Goal: Task Accomplishment & Management: Manage account settings

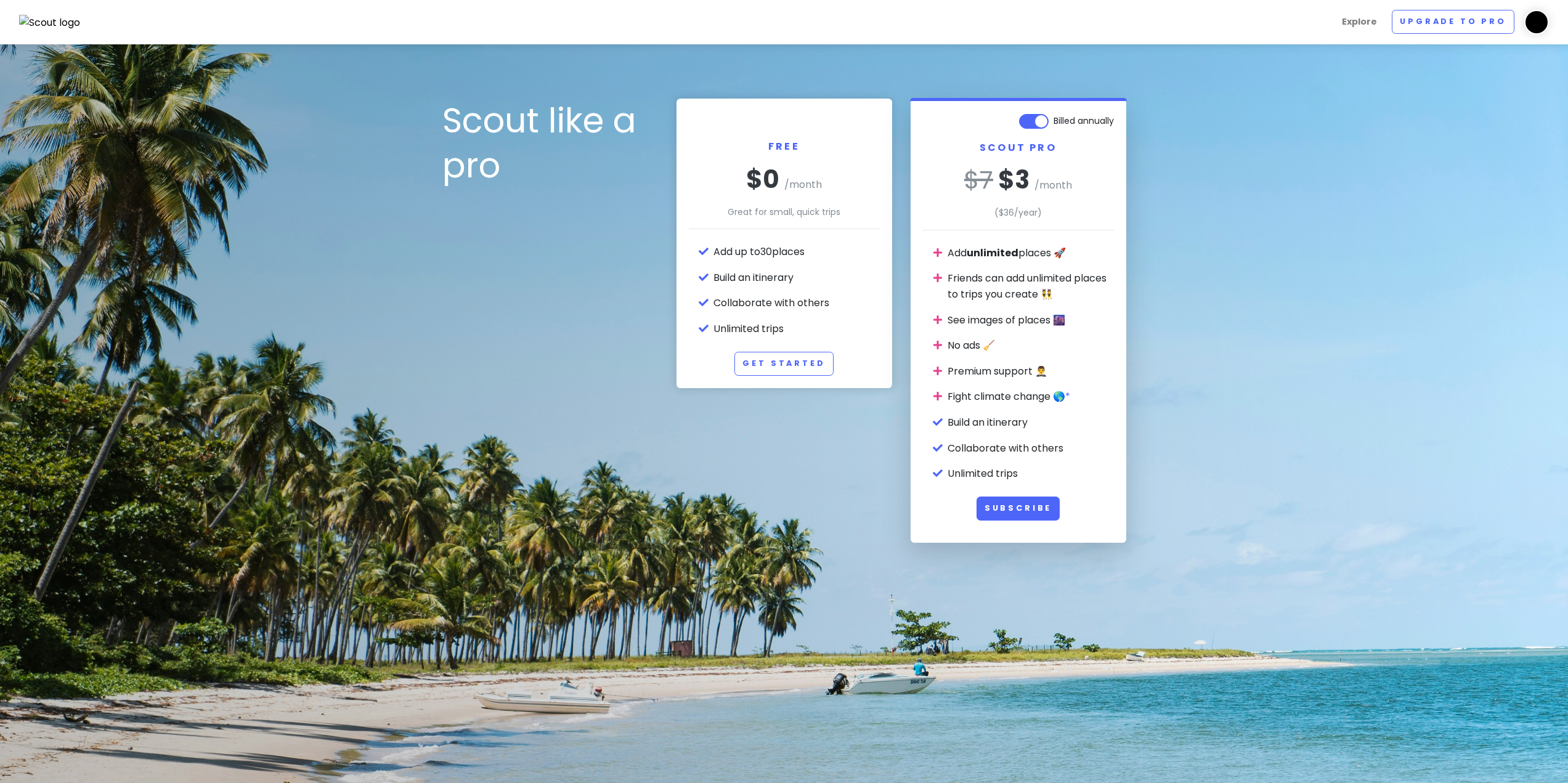
click at [1542, 19] on img at bounding box center [1536, 22] width 25 height 25
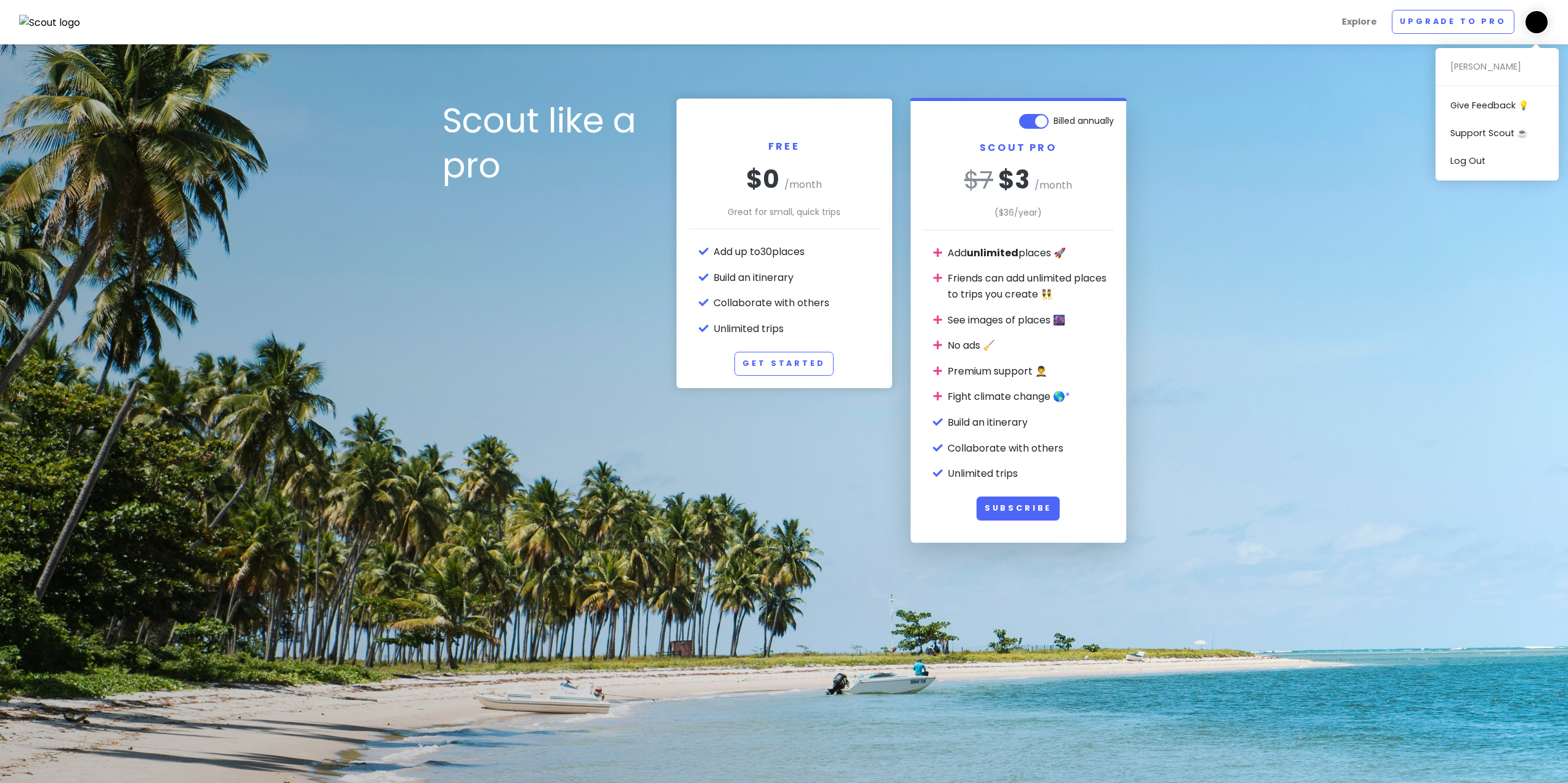
click at [46, 19] on img at bounding box center [50, 23] width 62 height 16
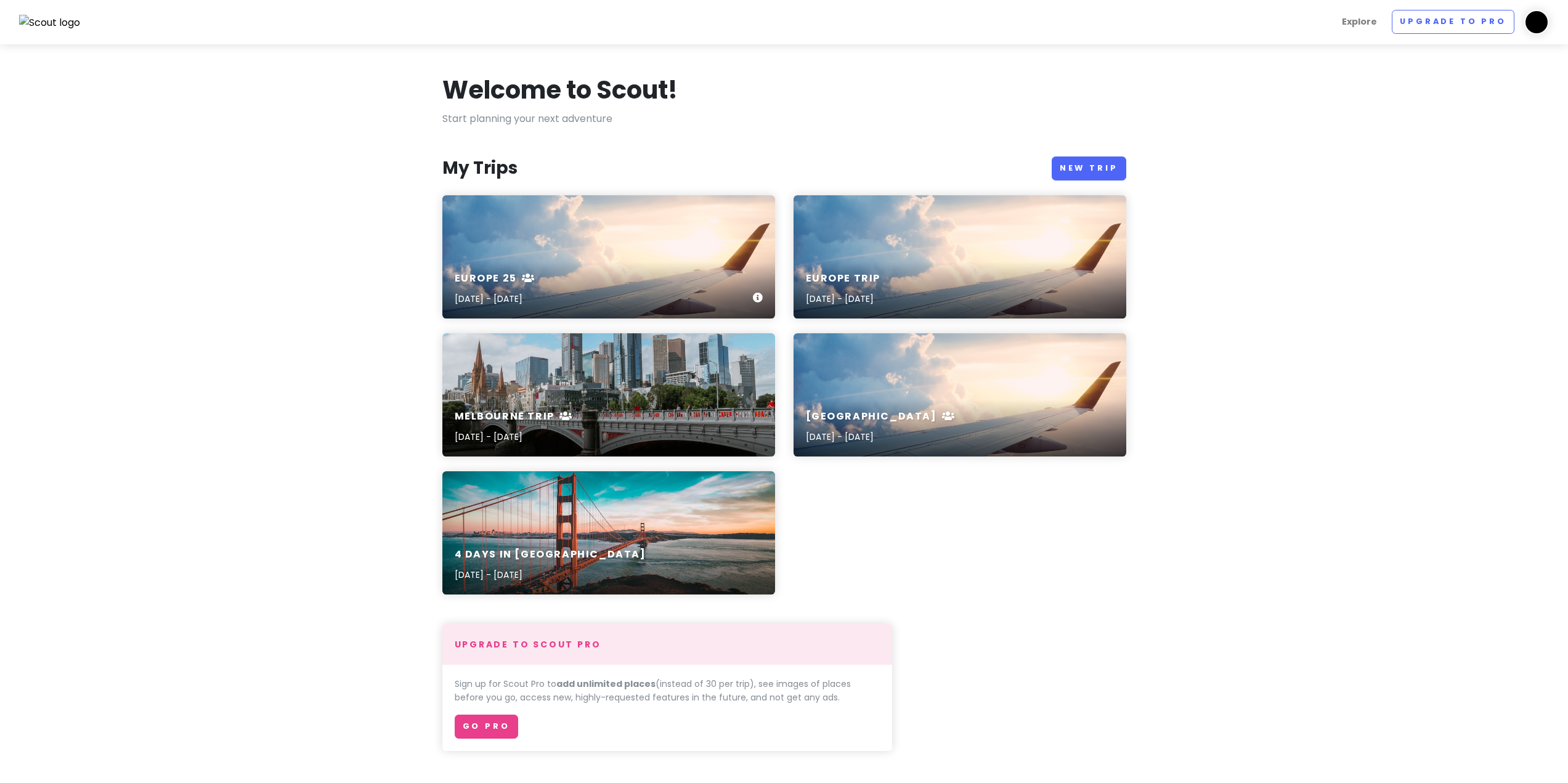
click at [665, 257] on div "Europe 25 Oct 27, 2025 - Nov 18, 2025" at bounding box center [609, 257] width 333 height 123
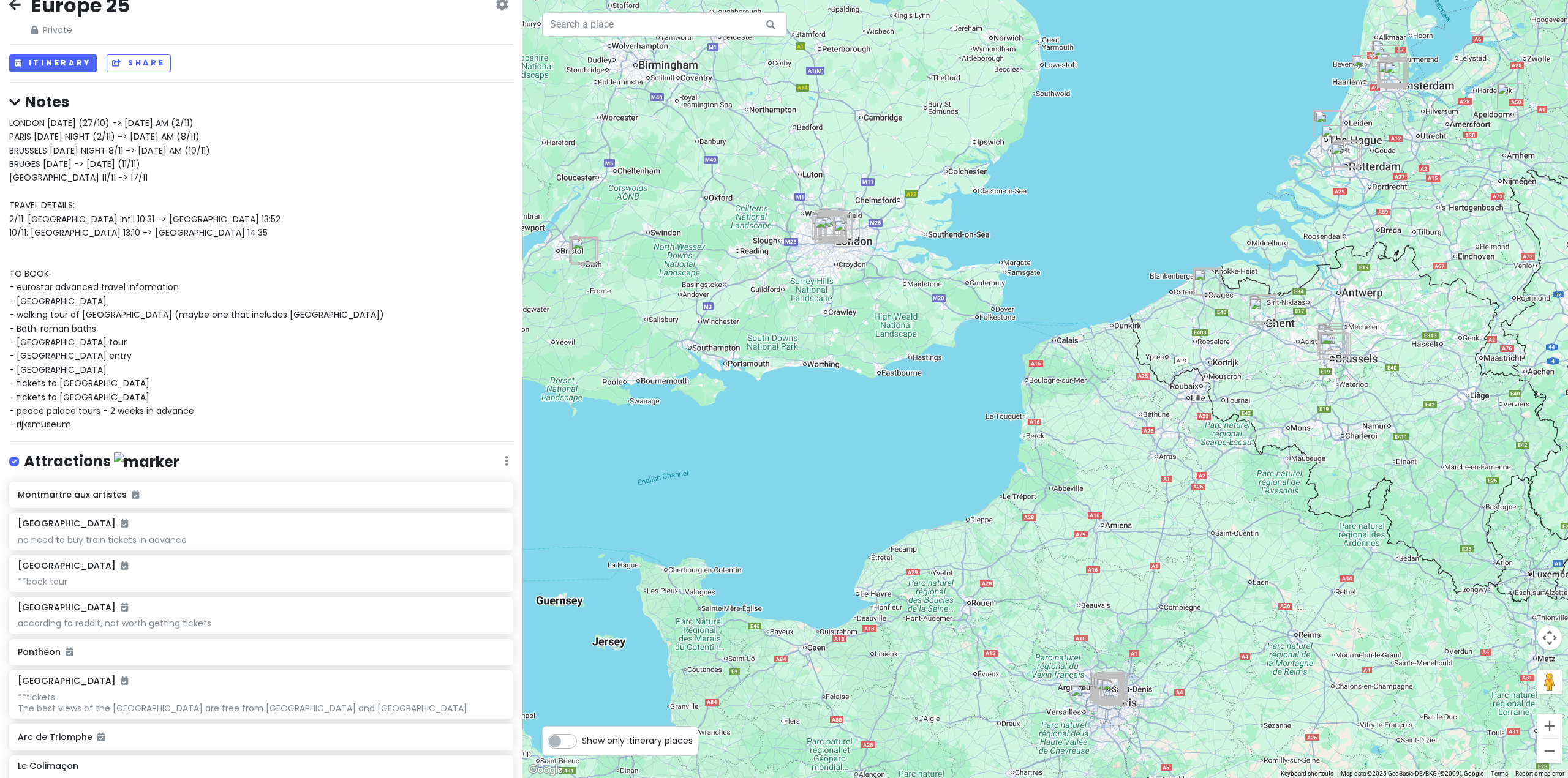
scroll to position [61, 0]
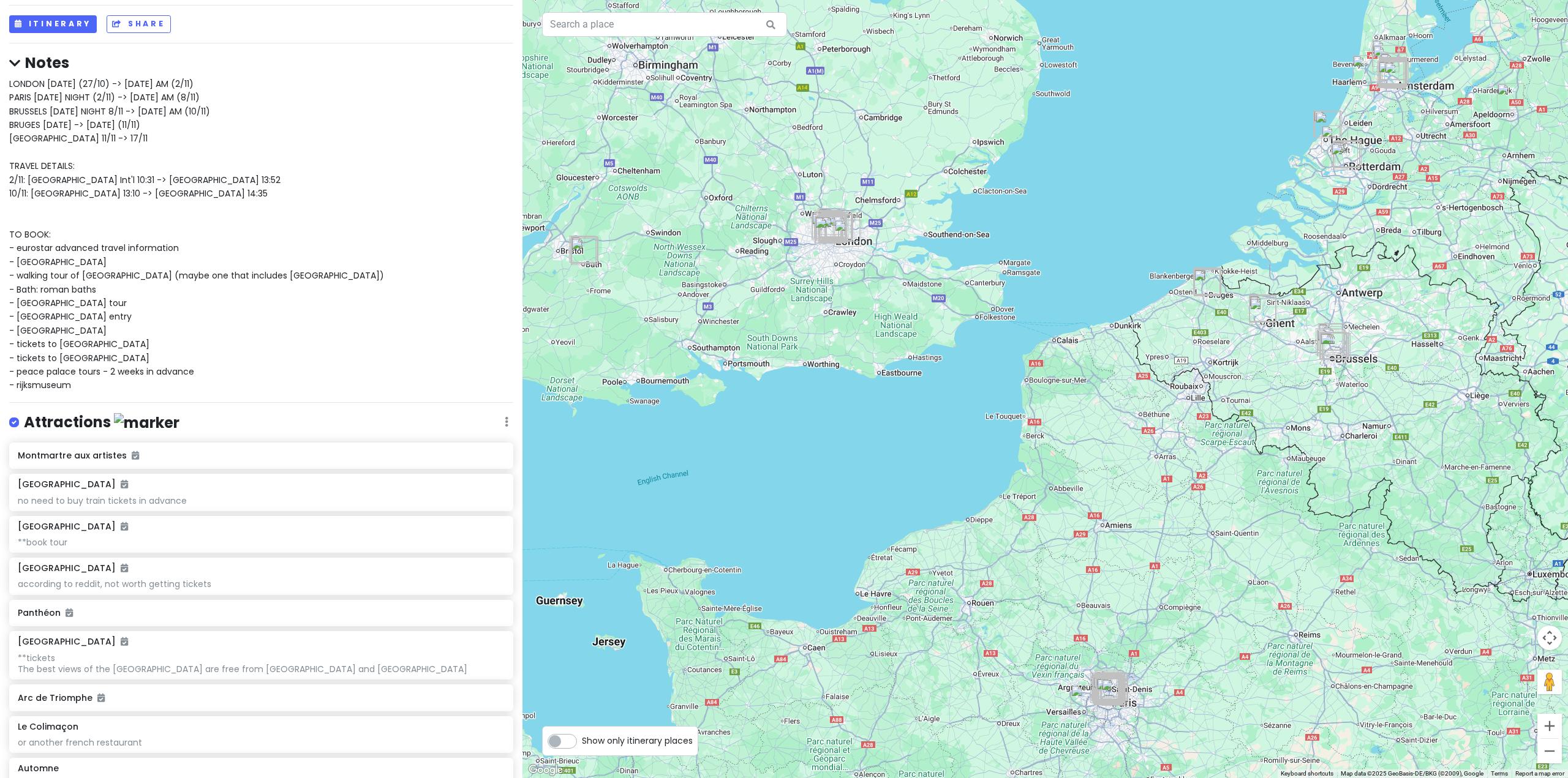
click at [69, 344] on span "LONDON MONDAY (27/10) -> SUNDAY AM (2/11) PARIS SUNDAY NIGHT (2/11) -> SATURDAY…" at bounding box center [196, 235] width 375 height 314
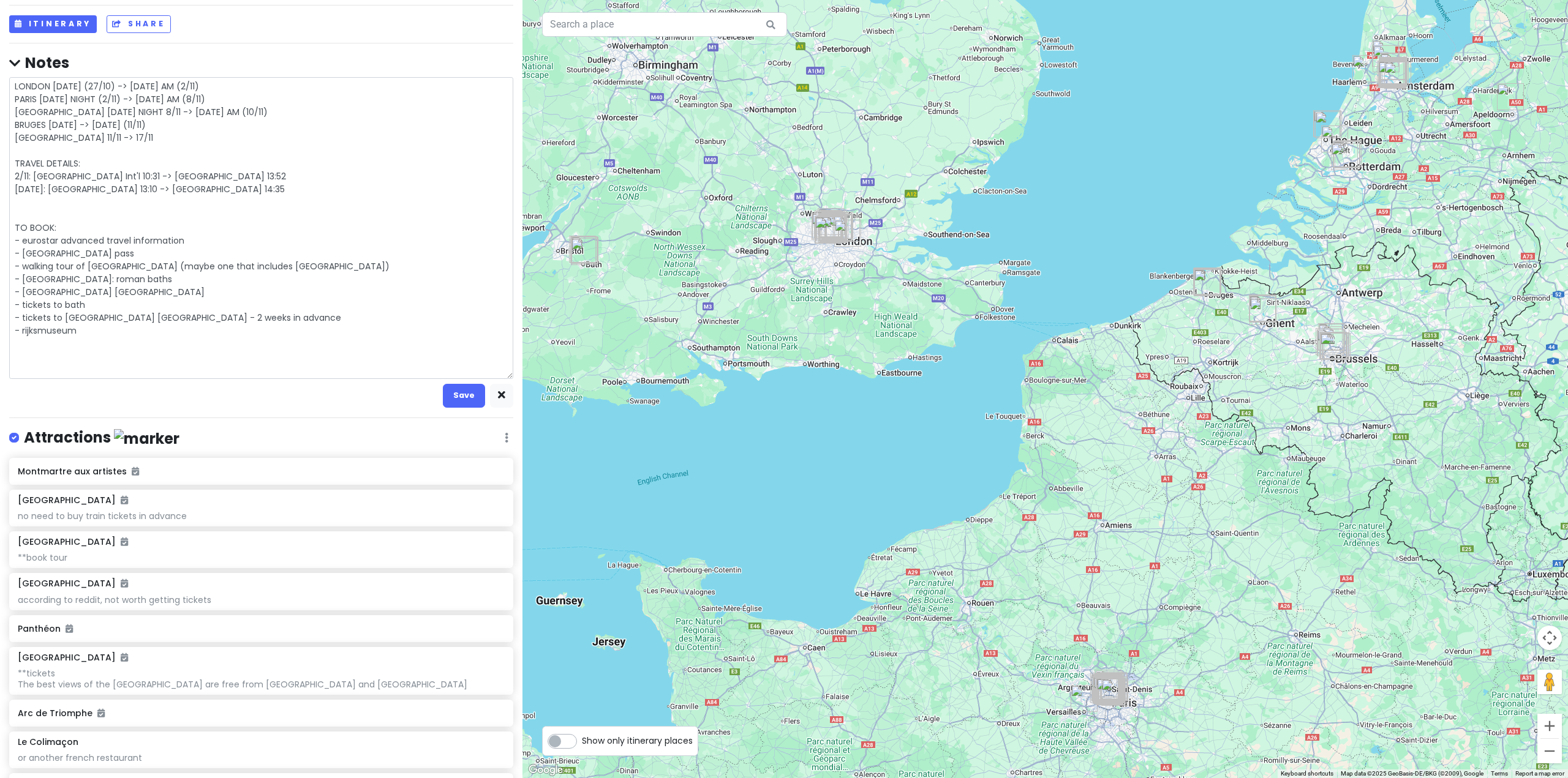
drag, startPoint x: 93, startPoint y: 331, endPoint x: 14, endPoint y: 337, distance: 79.2
click at [14, 337] on textarea "LONDON MONDAY (27/10) -> SUNDAY AM (2/11) PARIS SUNDAY NIGHT (2/11) -> SATURDAY…" at bounding box center [261, 228] width 504 height 302
type textarea "x"
type textarea "LONDON MONDAY (27/10) -> SUNDAY AM (2/11) PARIS SUNDAY NIGHT (2/11) -> SATURDAY…"
type textarea "x"
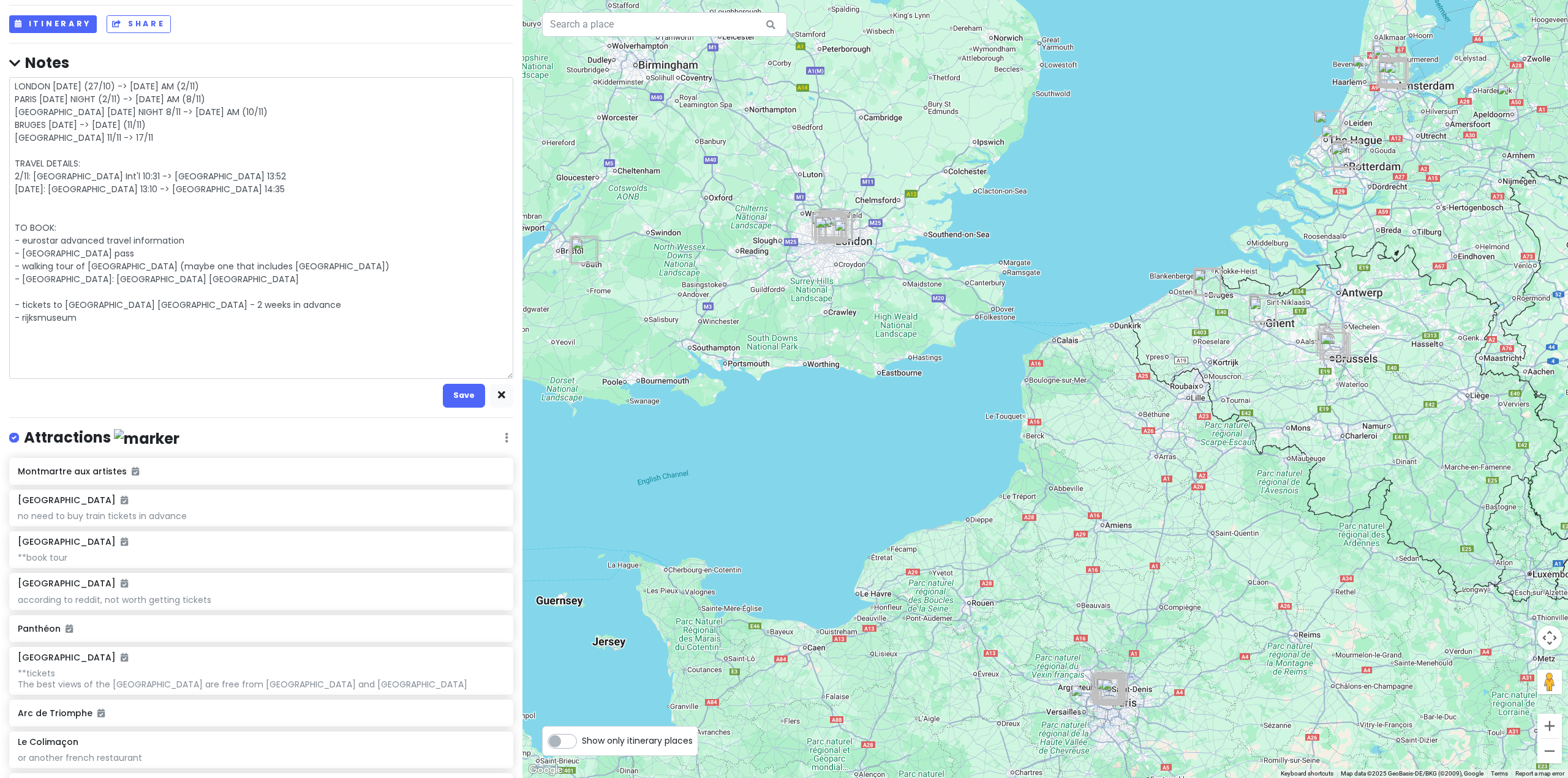
type textarea "LONDON MONDAY (27/10) -> SUNDAY AM (2/11) PARIS SUNDAY NIGHT (2/11) -> SATURDAY…"
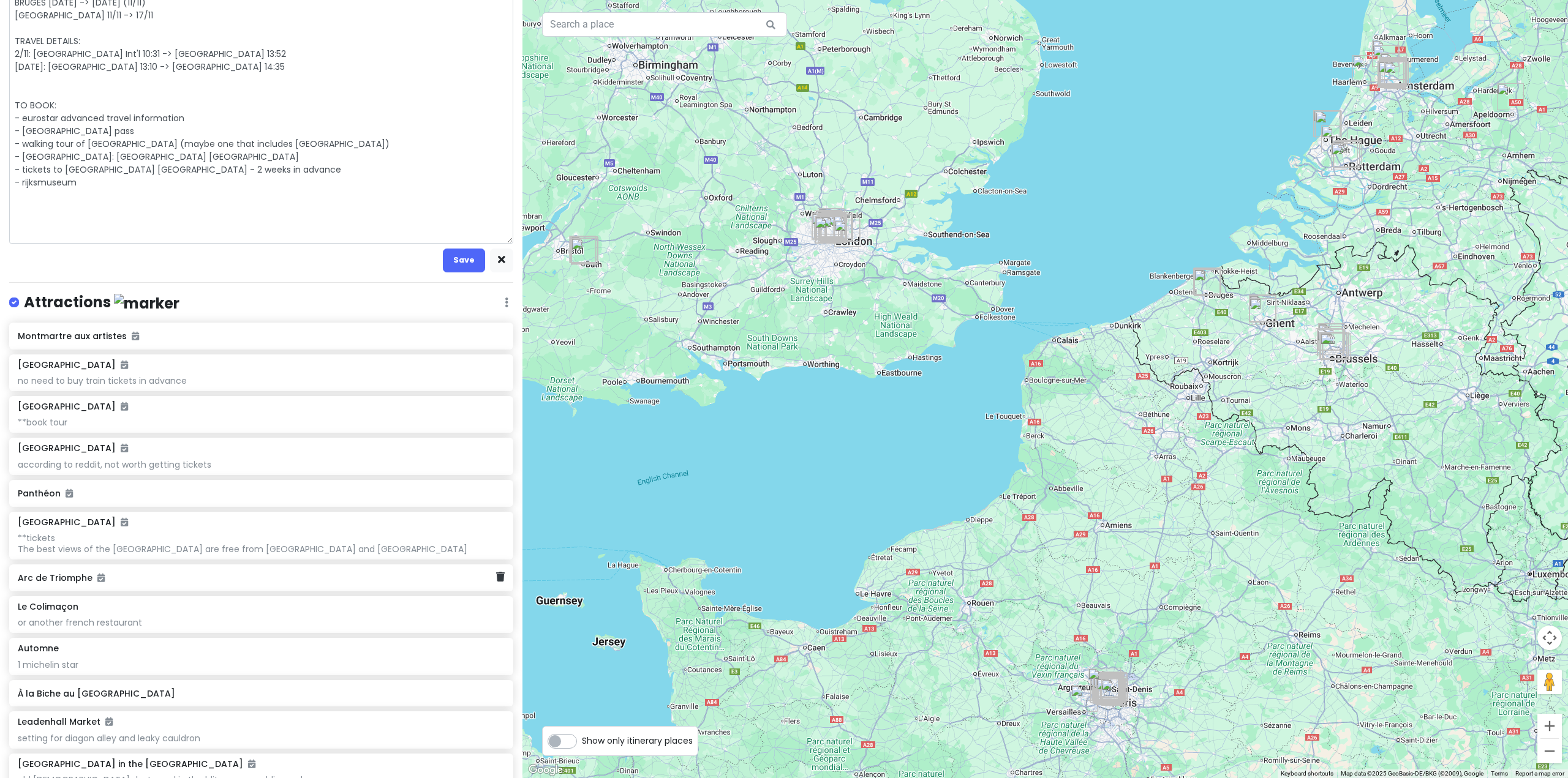
scroll to position [0, 0]
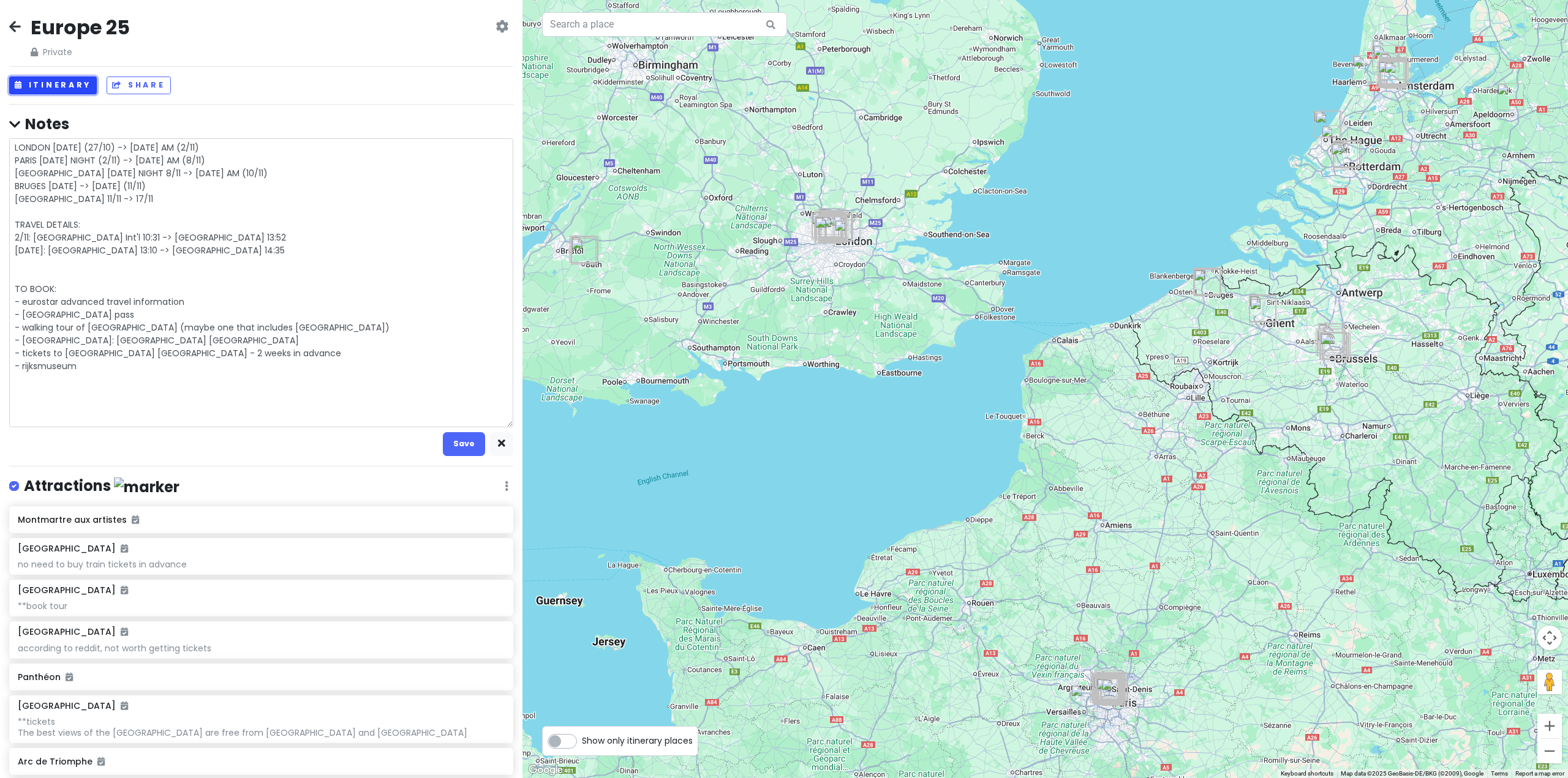
click at [59, 80] on button "Itinerary" at bounding box center [53, 85] width 87 height 18
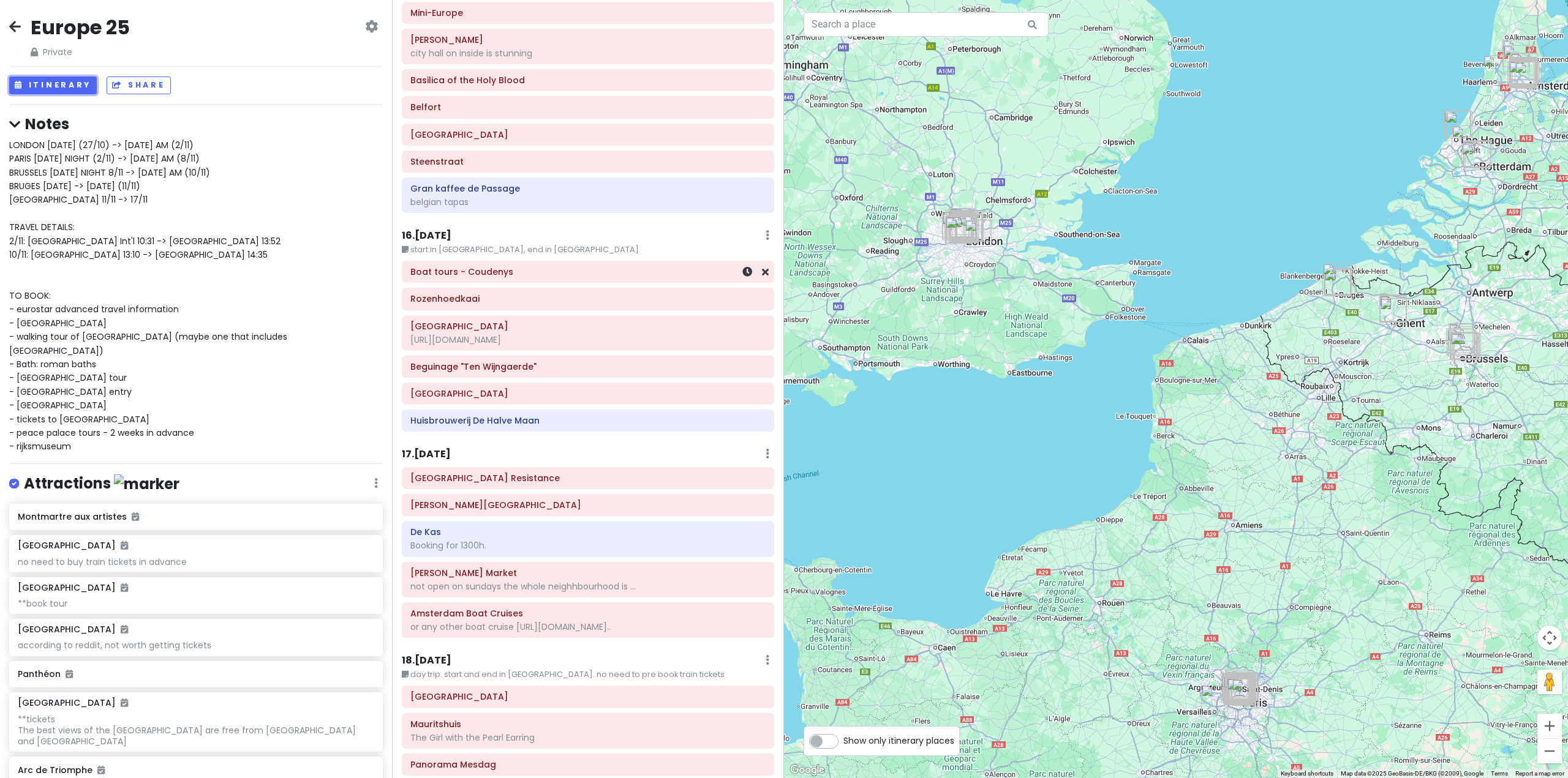
scroll to position [3123, 0]
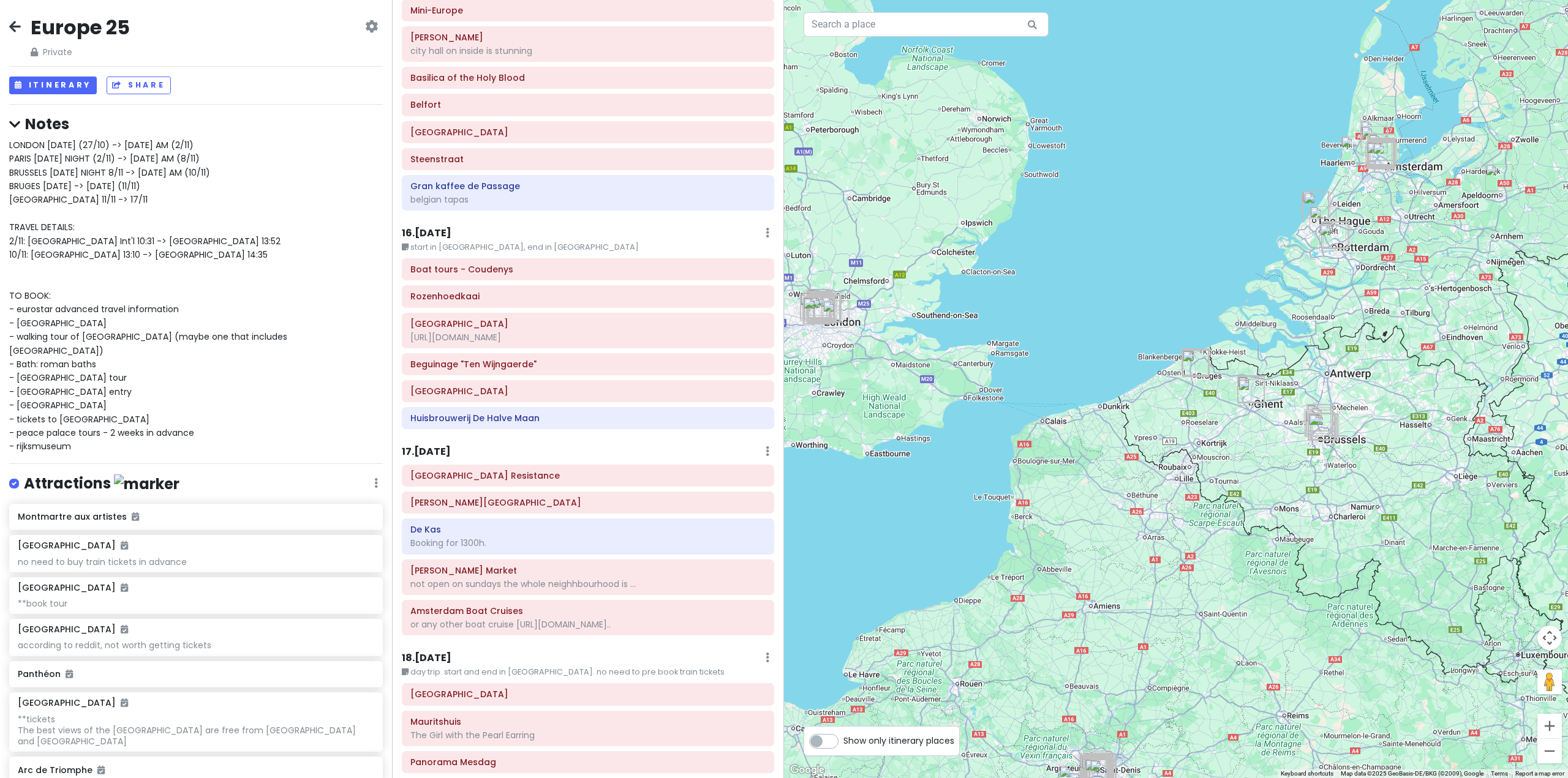
drag, startPoint x: 1313, startPoint y: 404, endPoint x: 1117, endPoint y: 515, distance: 225.2
click at [1117, 515] on div at bounding box center [1176, 389] width 784 height 778
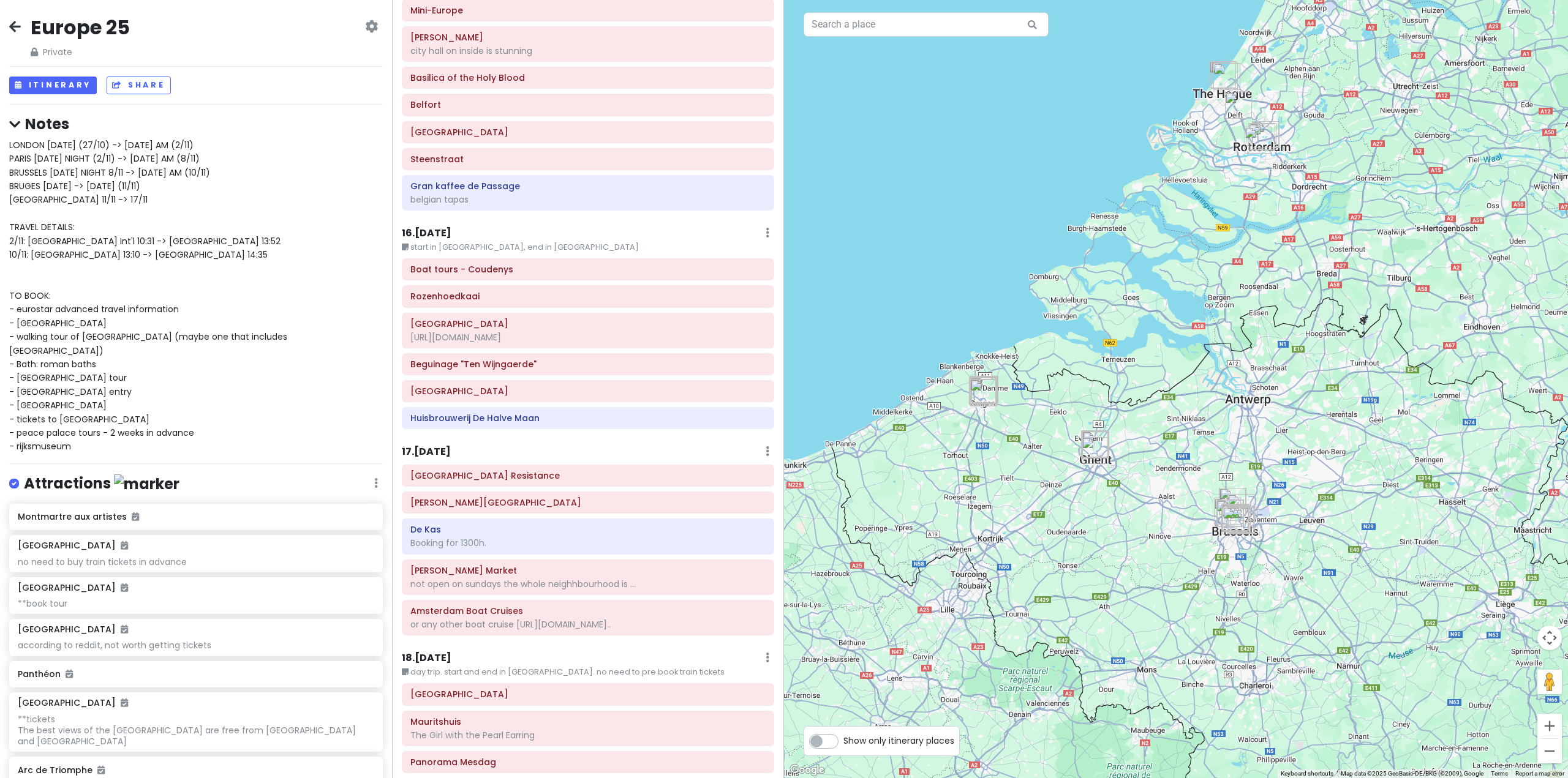
drag, startPoint x: 1176, startPoint y: 492, endPoint x: 1088, endPoint y: 544, distance: 102.2
click at [1088, 544] on div at bounding box center [1176, 389] width 784 height 778
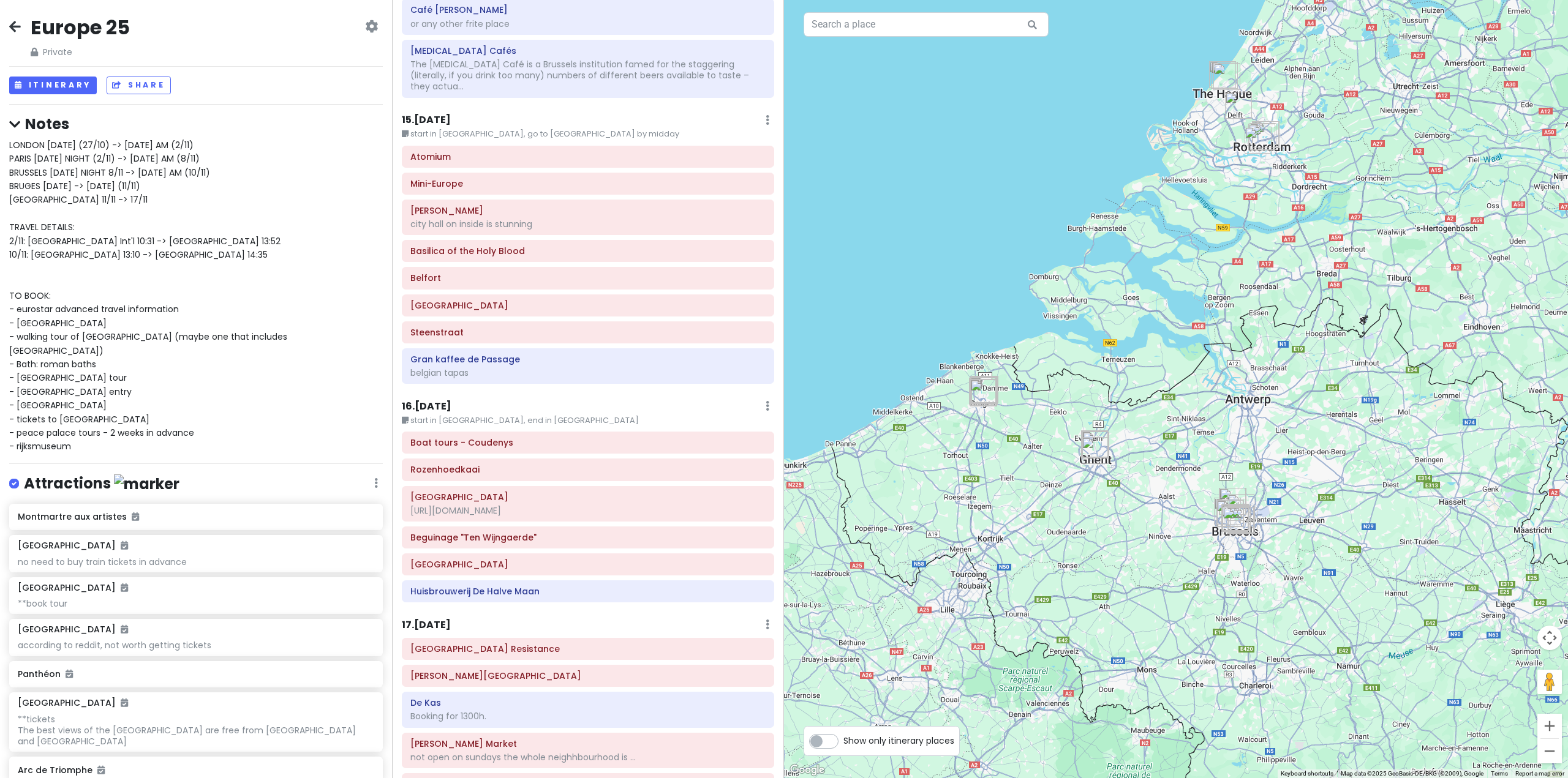
scroll to position [2939, 0]
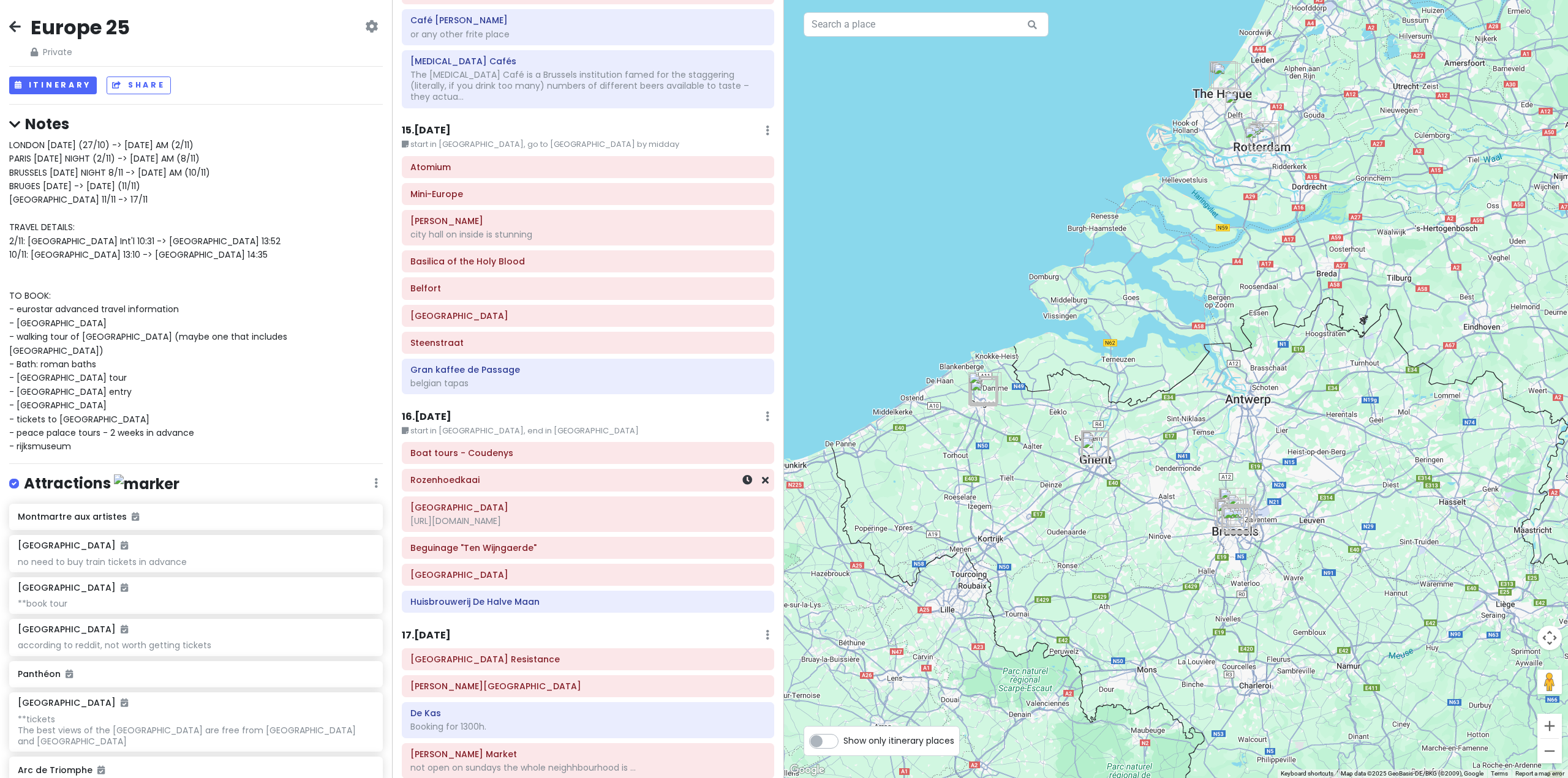
click at [472, 472] on div "Rozenhoedkaai" at bounding box center [588, 481] width 355 height 17
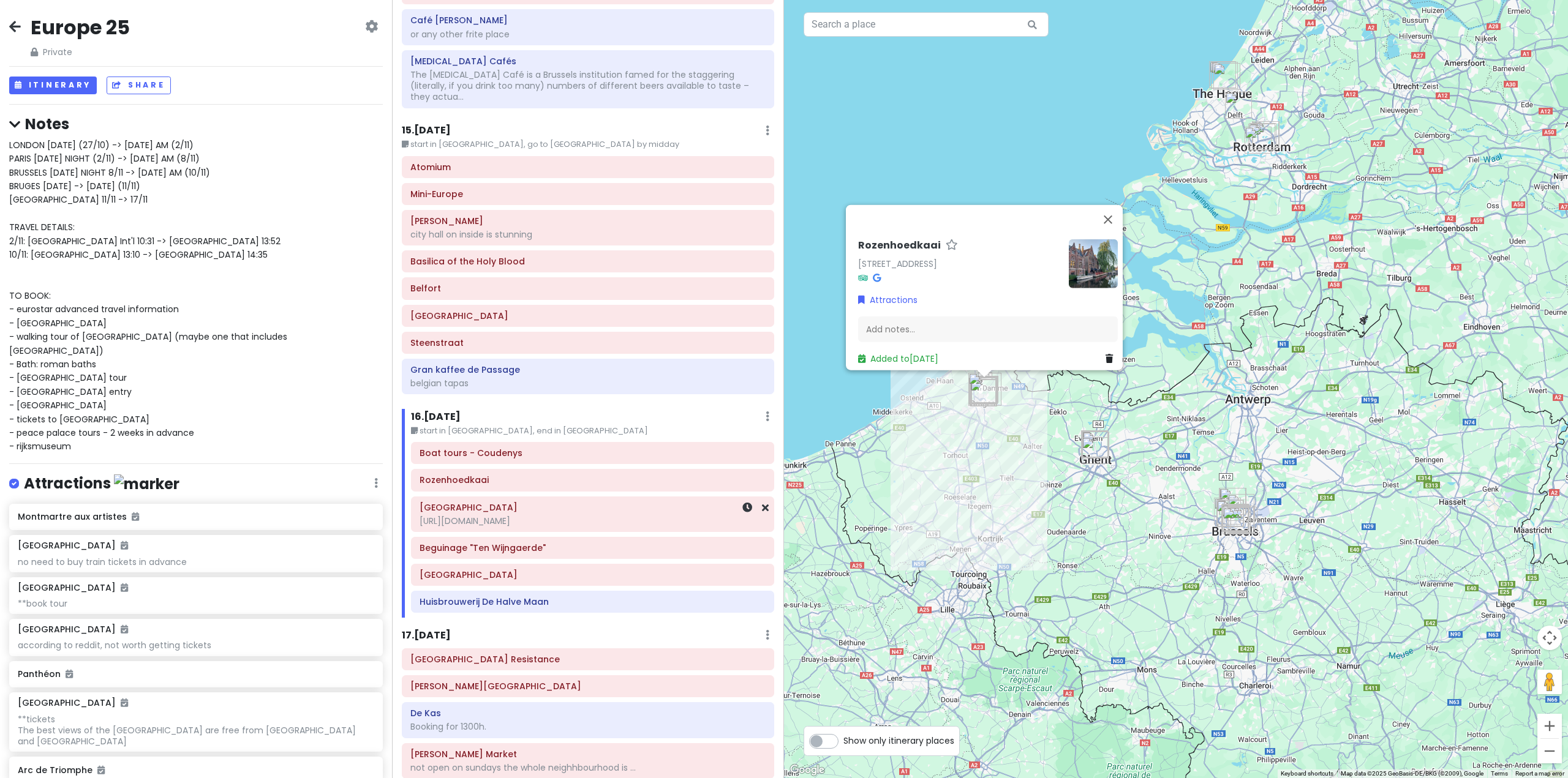
click at [521, 515] on div "[URL][DOMAIN_NAME]" at bounding box center [592, 521] width 346 height 11
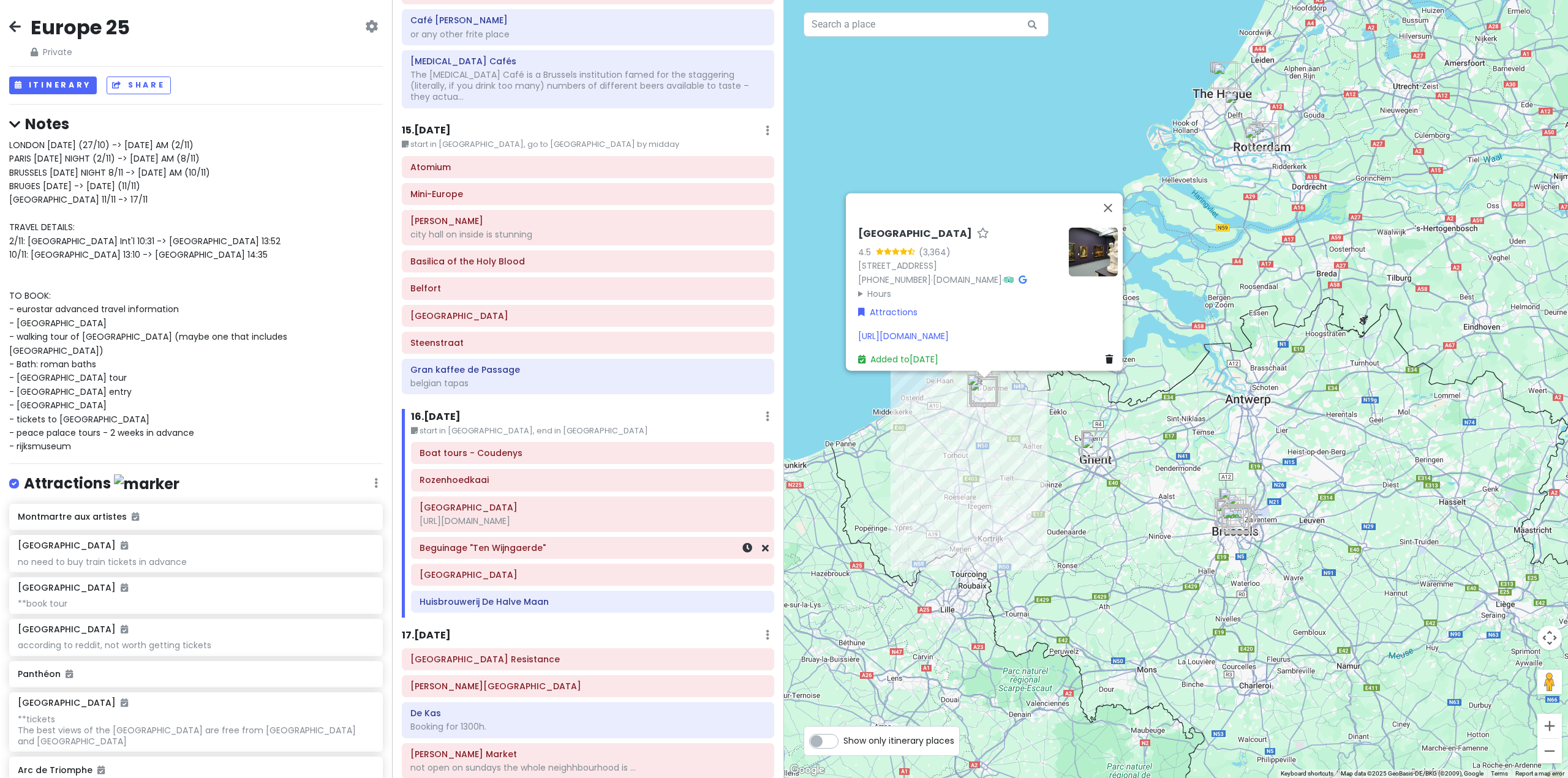
click at [521, 538] on div "Beguinage "Ten Wijngaerde"" at bounding box center [592, 548] width 362 height 21
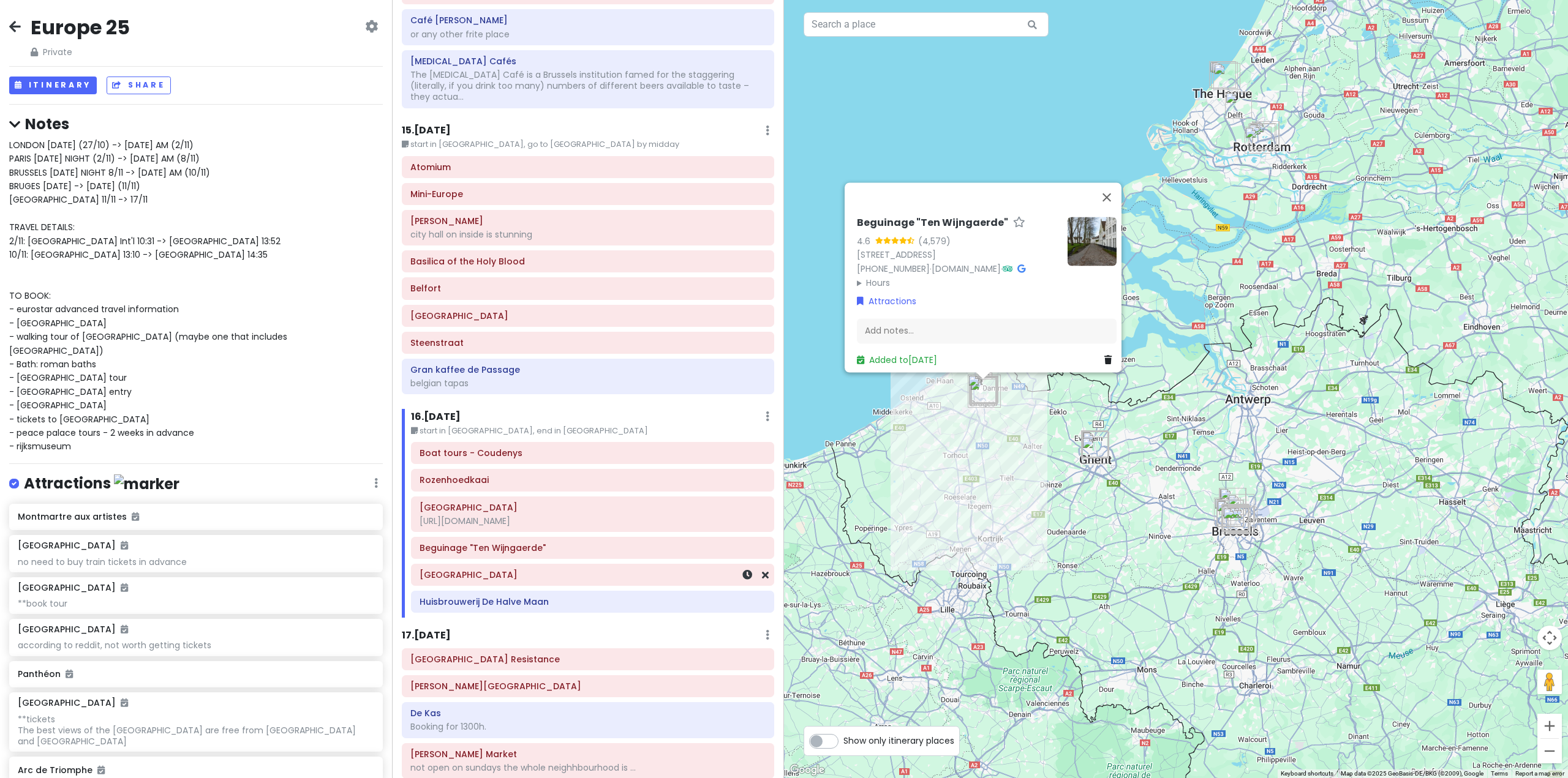
click at [521, 569] on h6 "[GEOGRAPHIC_DATA]" at bounding box center [592, 575] width 346 height 11
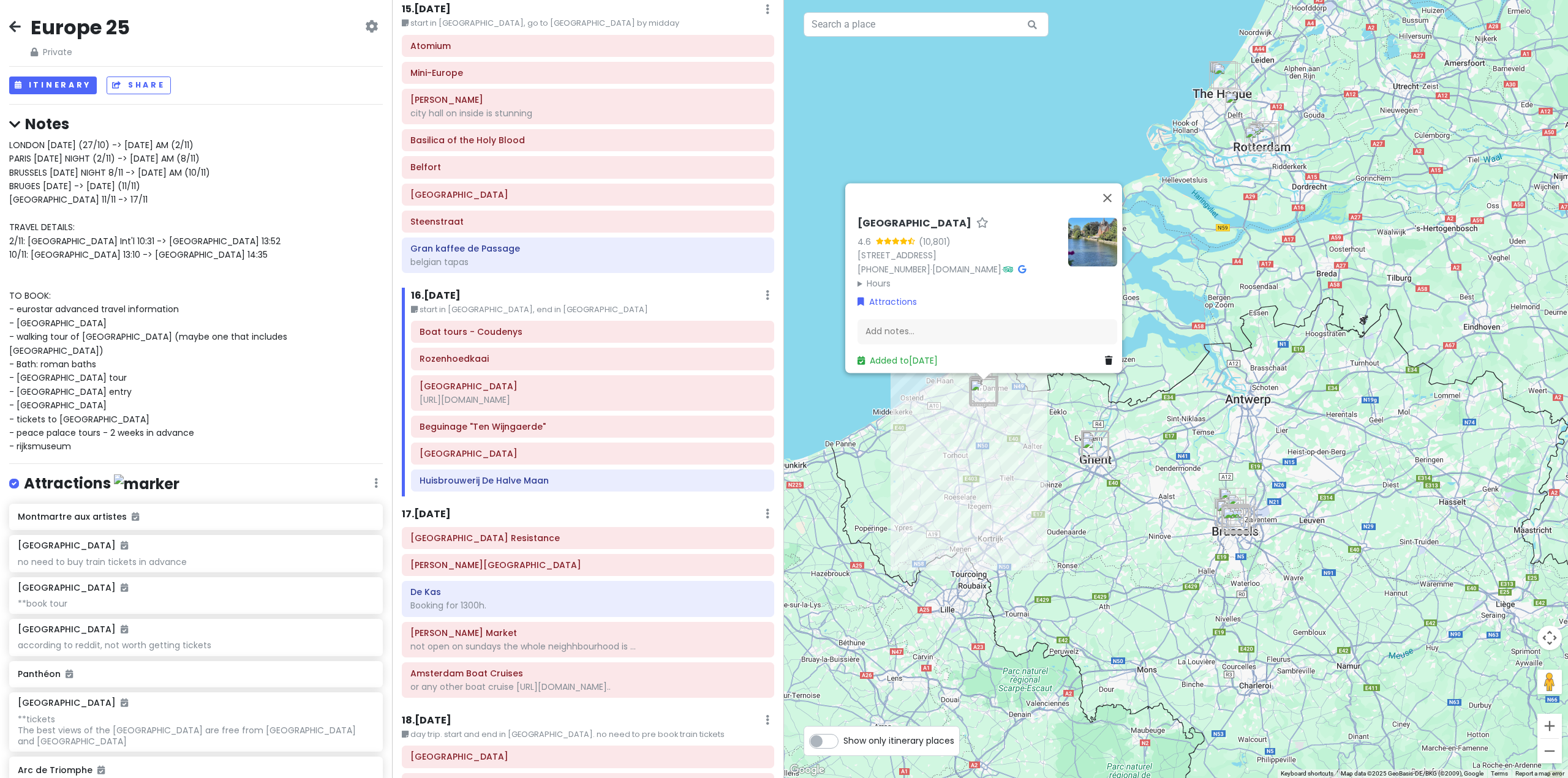
scroll to position [3061, 0]
click at [1116, 187] on button "Close" at bounding box center [1107, 198] width 29 height 29
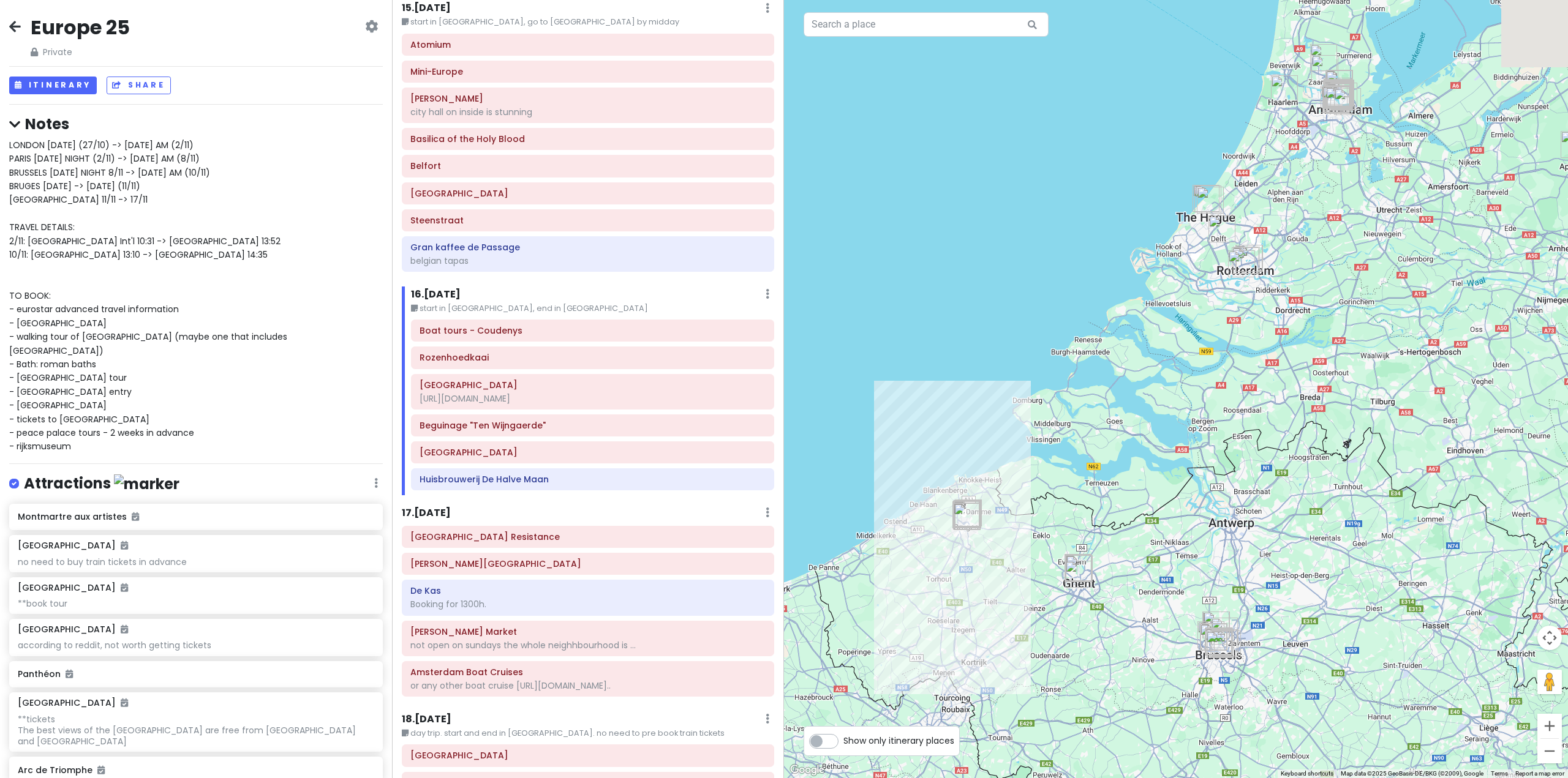
drag, startPoint x: 1161, startPoint y: 428, endPoint x: 1125, endPoint y: 559, distance: 135.9
click at [1128, 558] on div at bounding box center [1176, 389] width 784 height 778
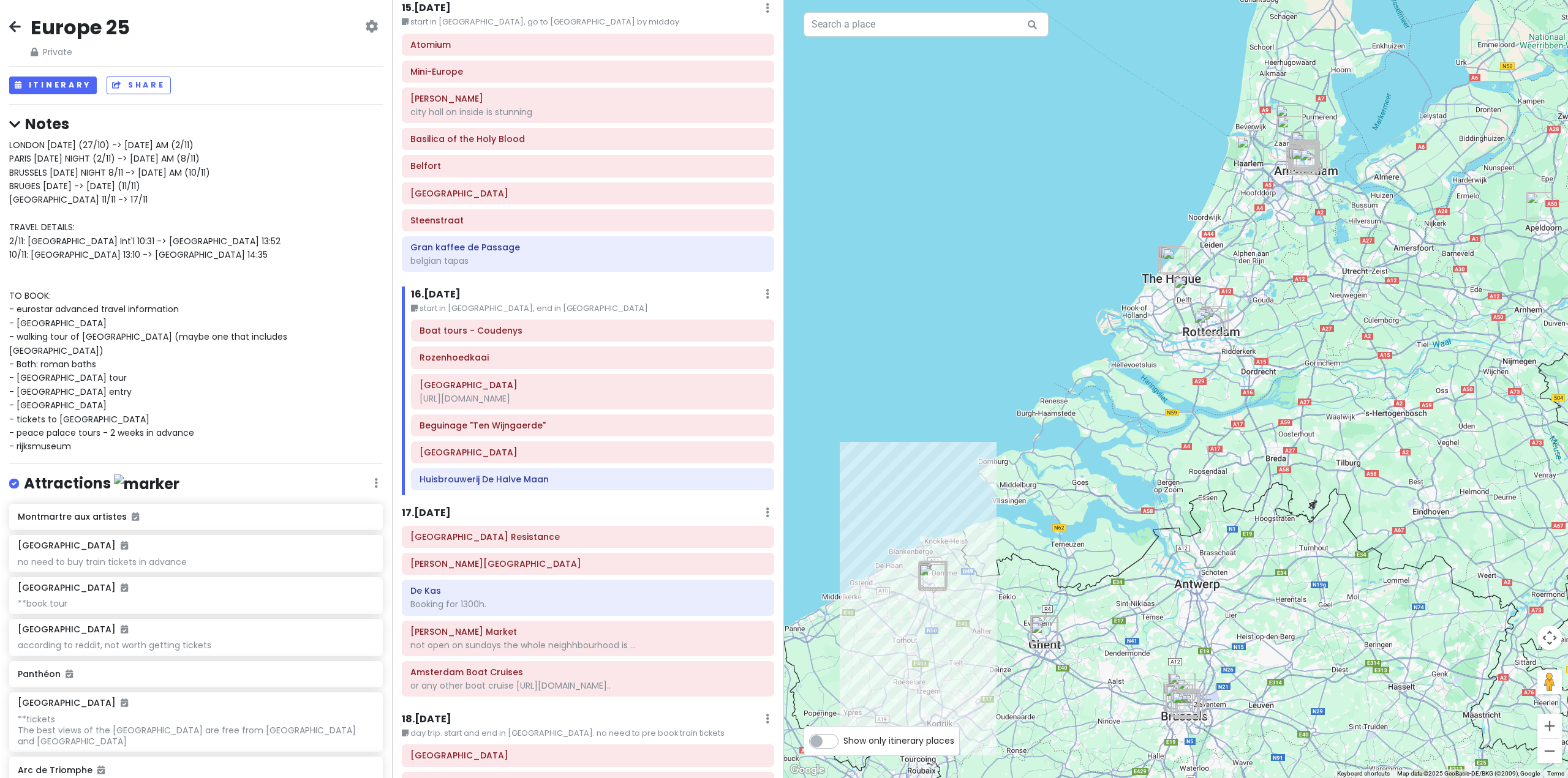
drag, startPoint x: 1254, startPoint y: 388, endPoint x: 1249, endPoint y: 425, distance: 37.3
click at [1249, 425] on div at bounding box center [1176, 389] width 784 height 778
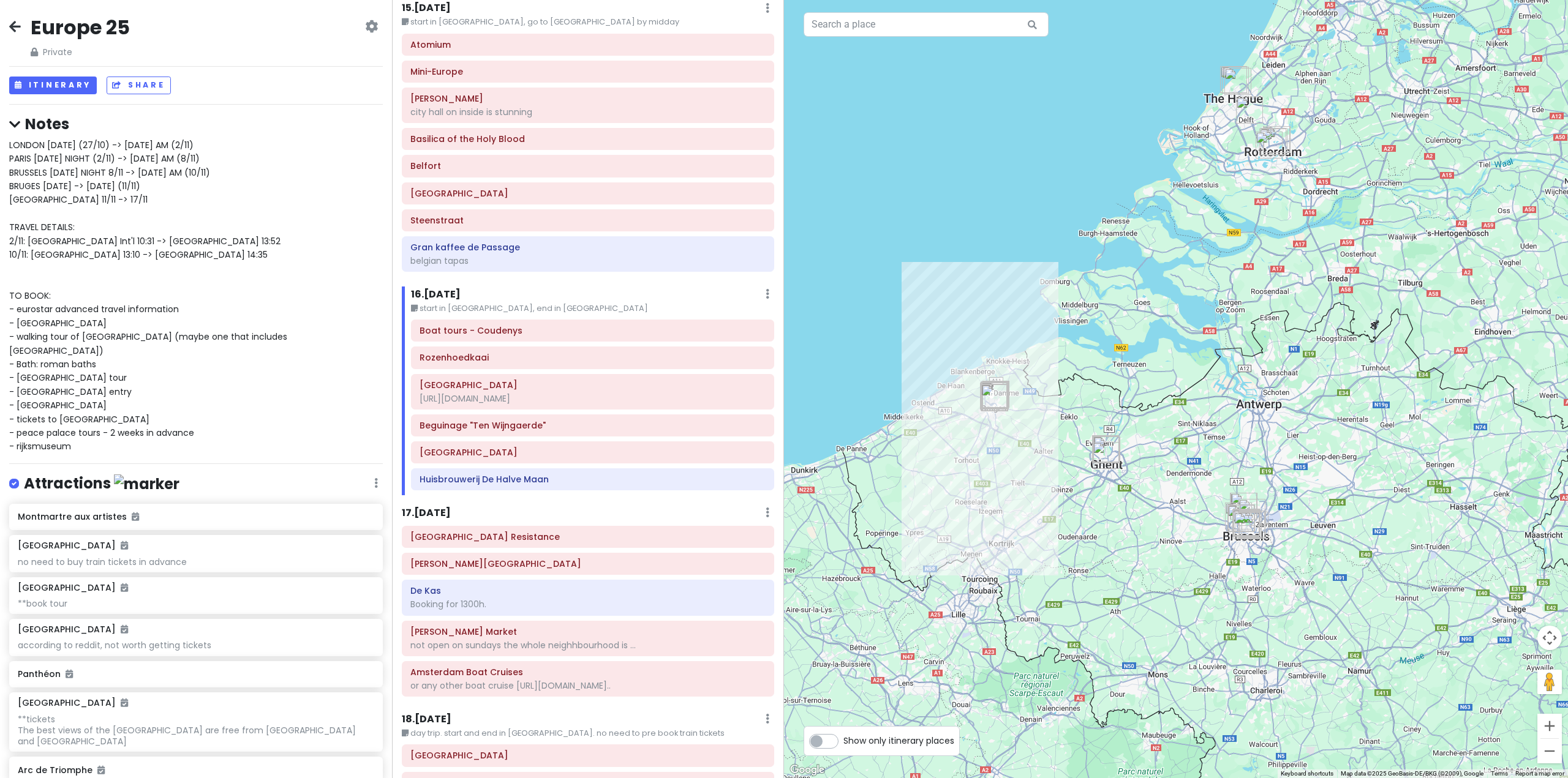
drag, startPoint x: 1218, startPoint y: 518, endPoint x: 1284, endPoint y: 314, distance: 214.4
click at [1282, 318] on div at bounding box center [1176, 389] width 784 height 778
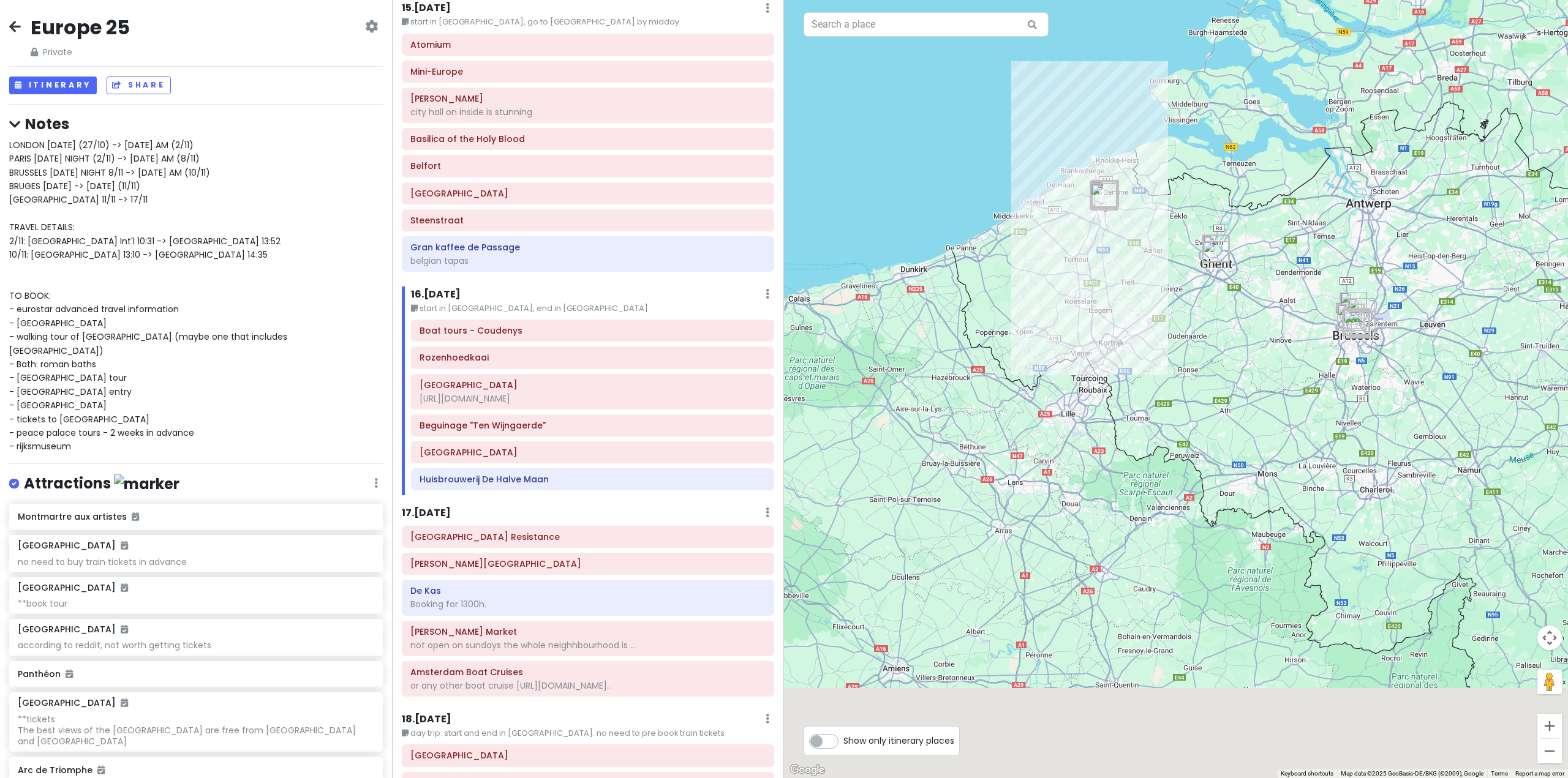
drag, startPoint x: 1166, startPoint y: 514, endPoint x: 1313, endPoint y: 363, distance: 210.7
click at [1323, 349] on div at bounding box center [1176, 389] width 784 height 778
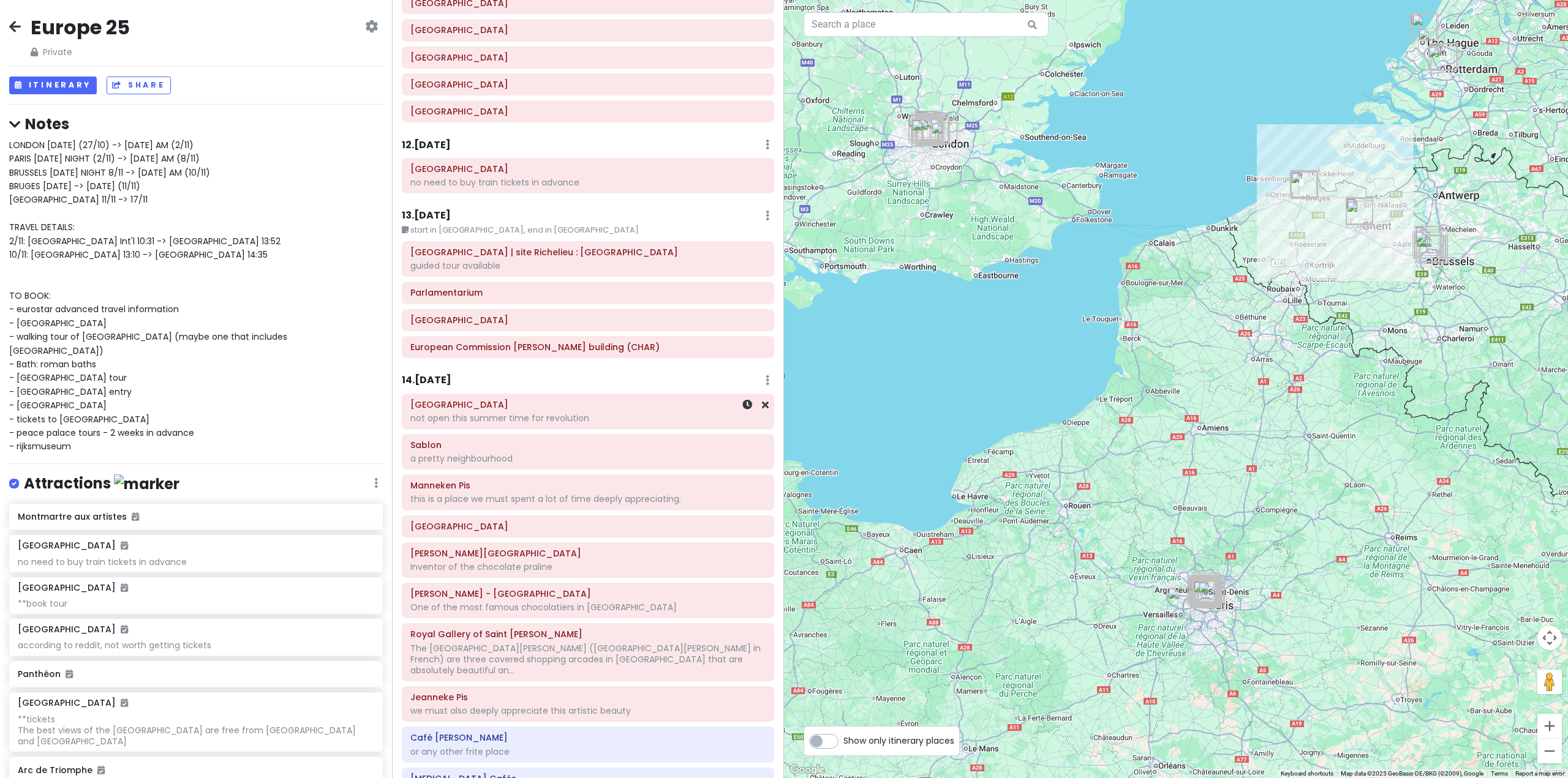
scroll to position [2204, 0]
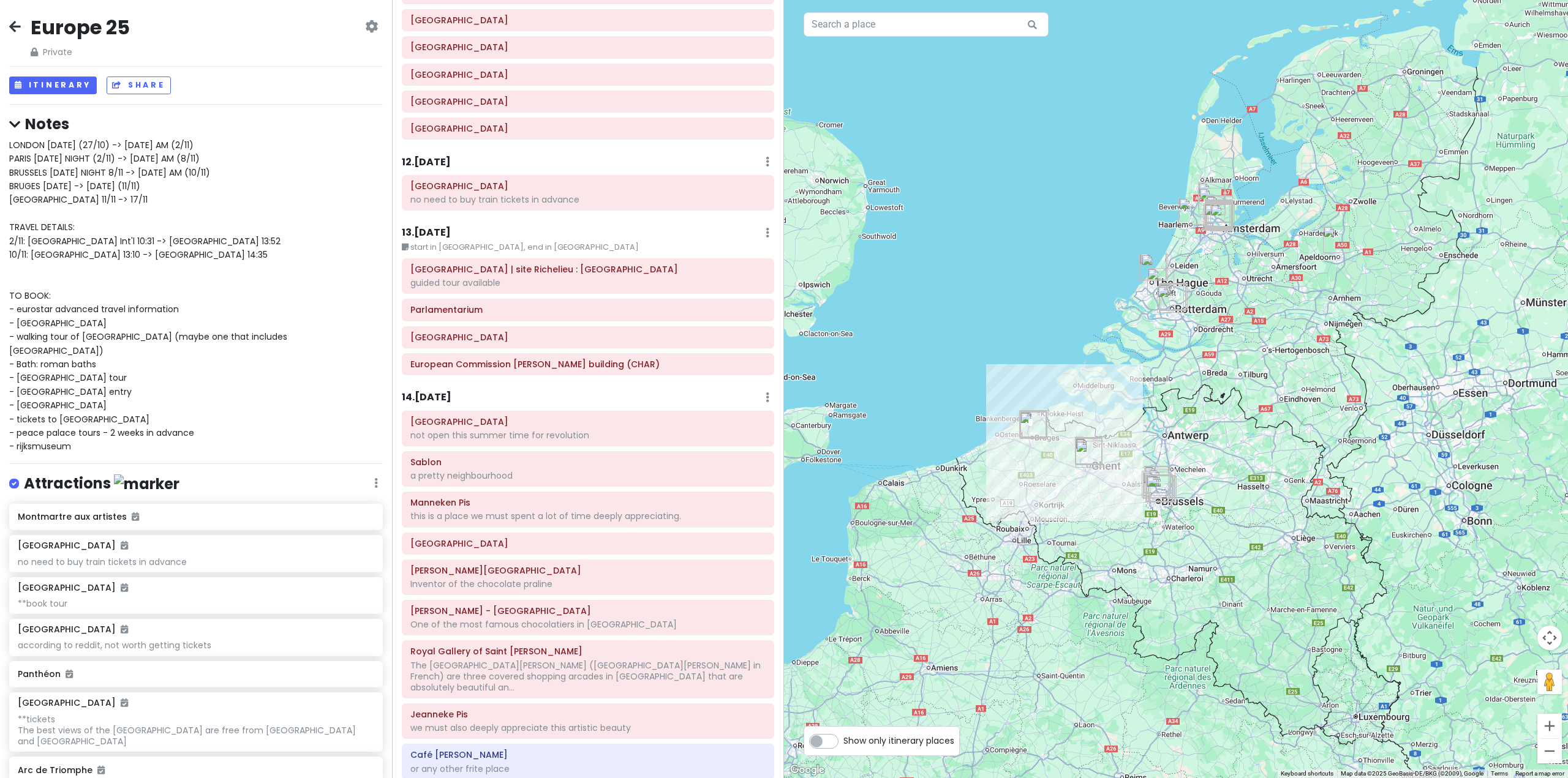
drag, startPoint x: 1231, startPoint y: 432, endPoint x: 1016, endPoint y: 613, distance: 281.0
click at [1016, 613] on div at bounding box center [1176, 389] width 784 height 778
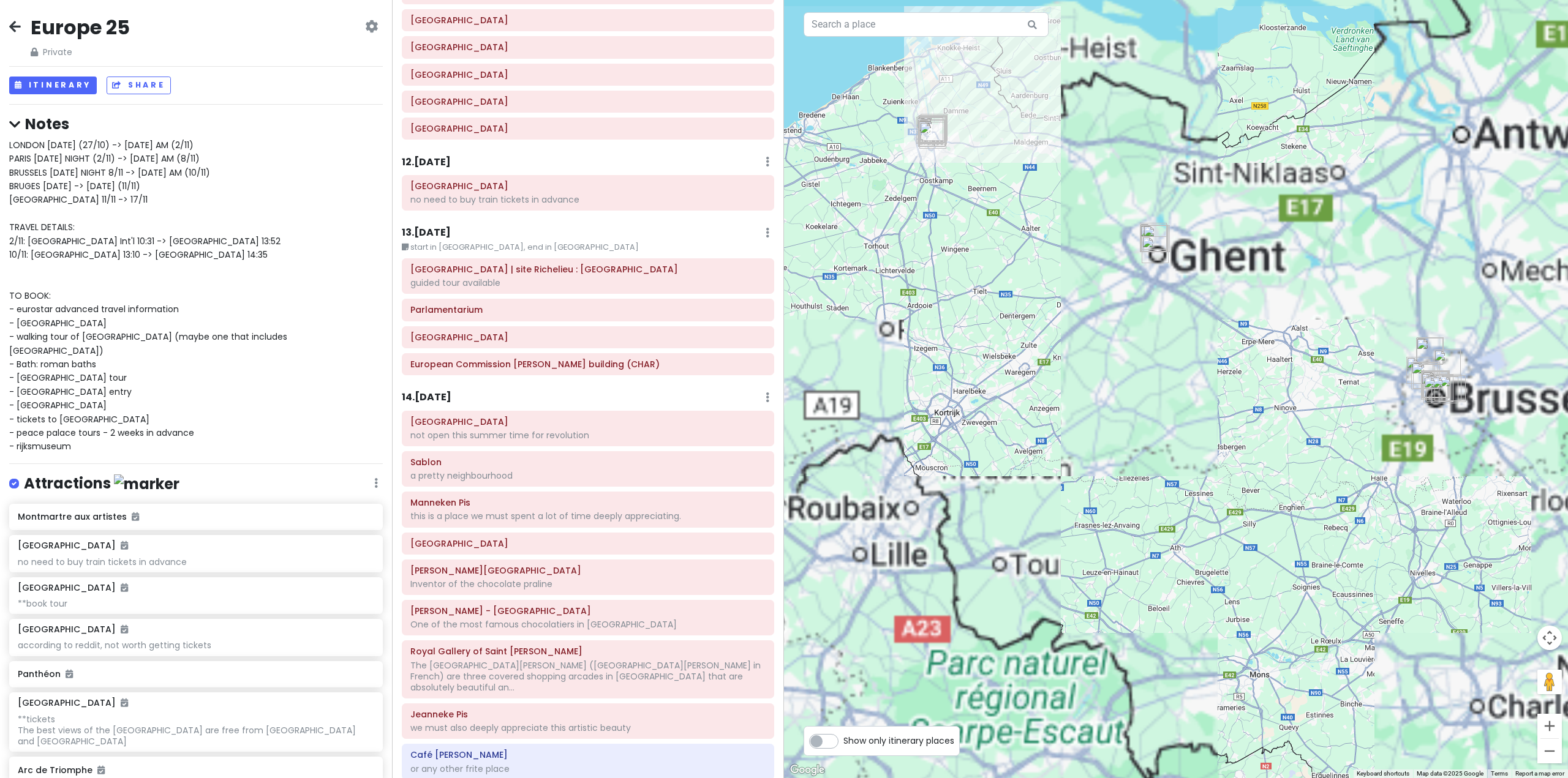
drag, startPoint x: 1032, startPoint y: 458, endPoint x: 945, endPoint y: 474, distance: 88.5
click at [948, 474] on div at bounding box center [1176, 389] width 784 height 778
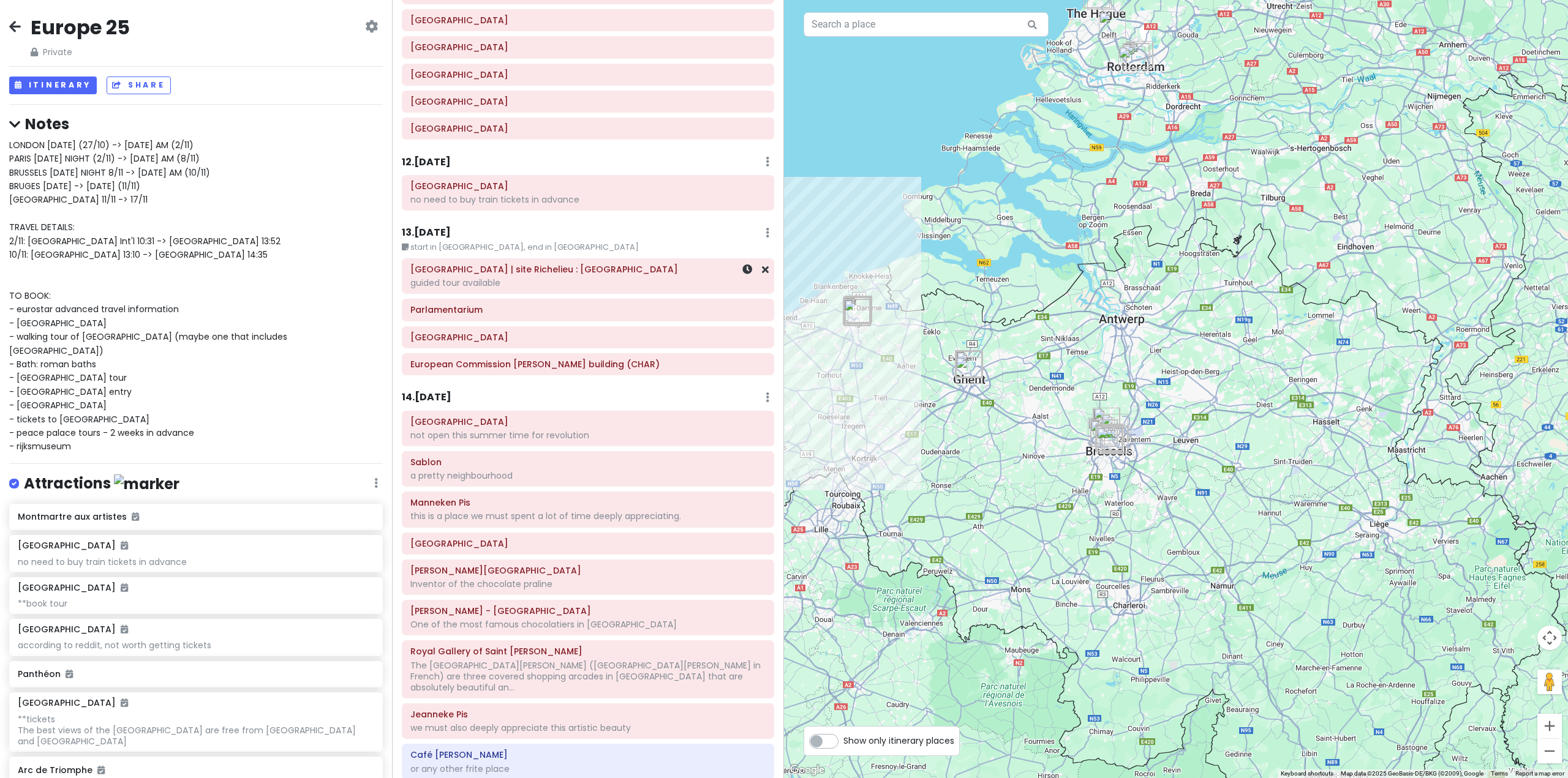
click at [572, 278] on div "guided tour available" at bounding box center [588, 283] width 355 height 11
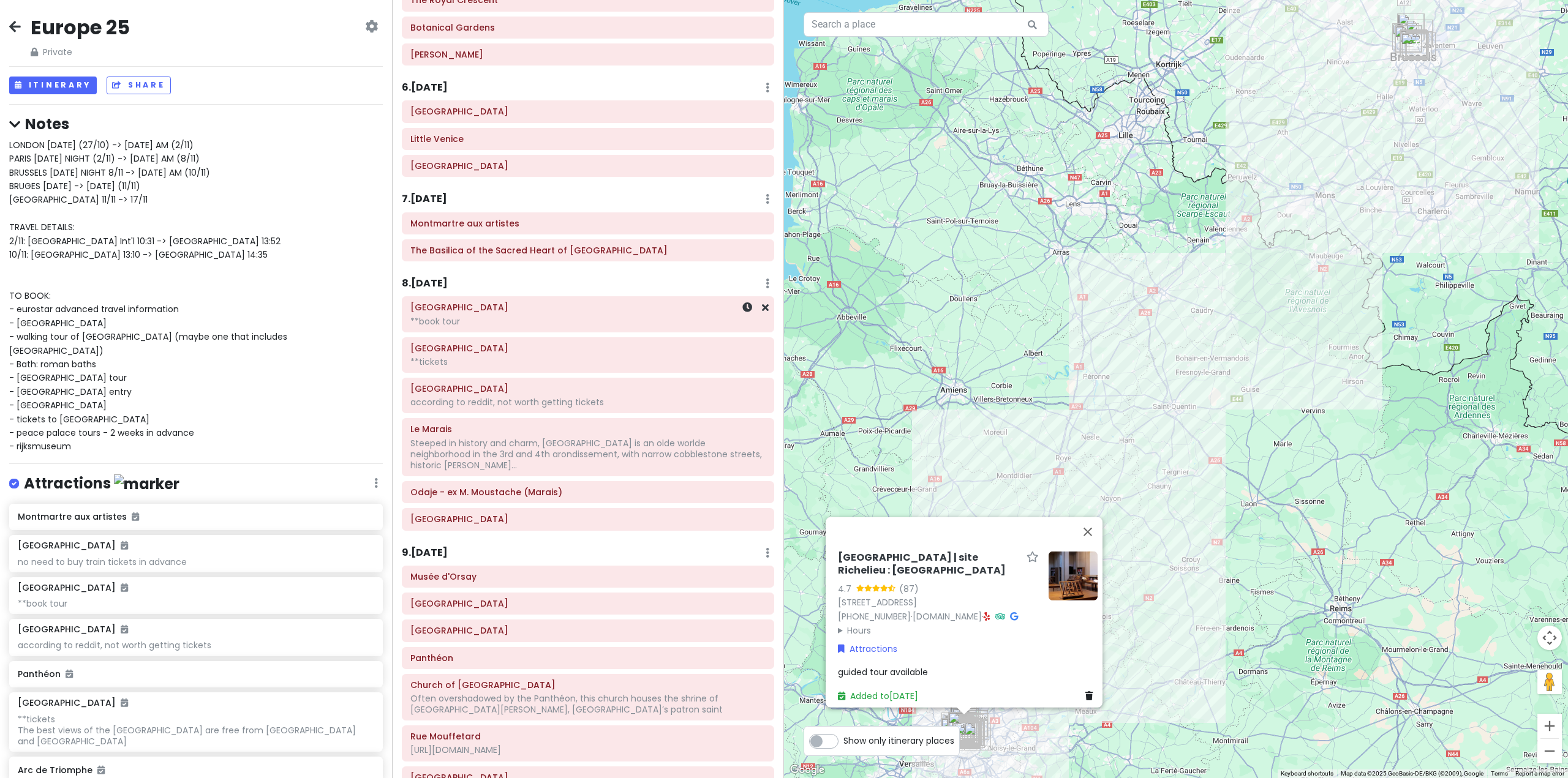
scroll to position [919, 0]
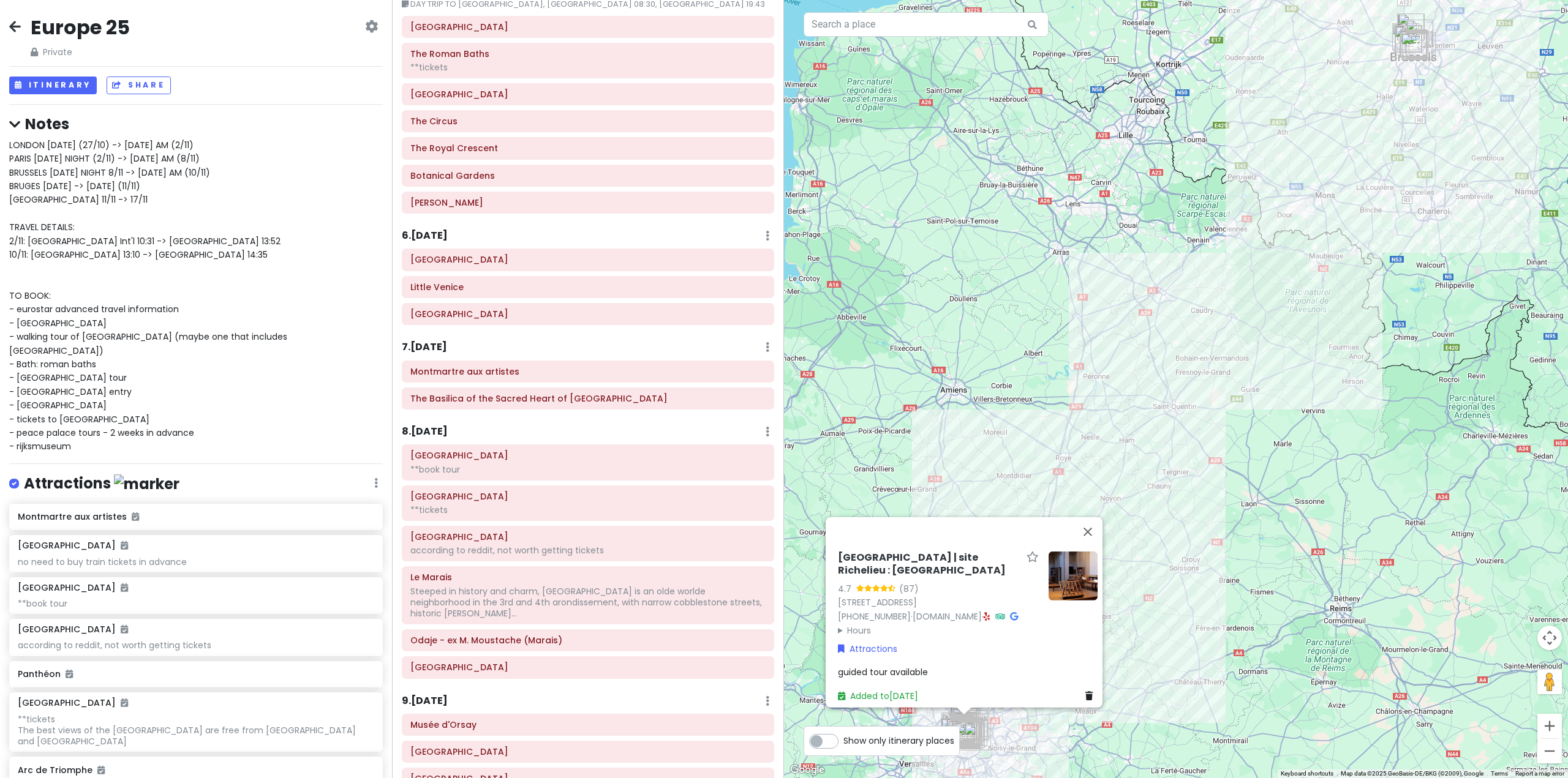
click at [1043, 261] on div "Bibliothèque nationale de France | site Richelieu : Bibliothèque de Recherche 4…" at bounding box center [1176, 389] width 784 height 778
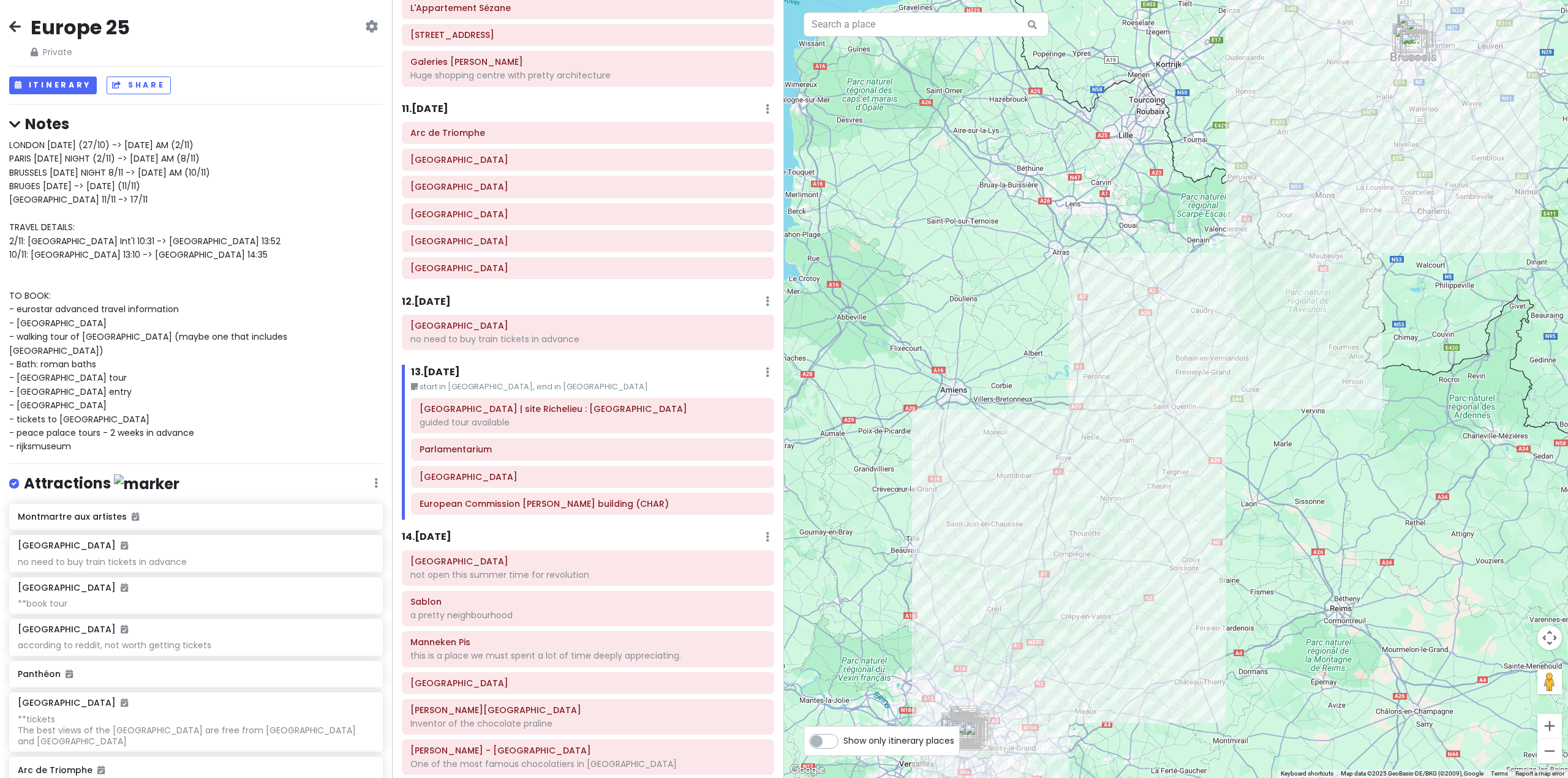
scroll to position [2082, 0]
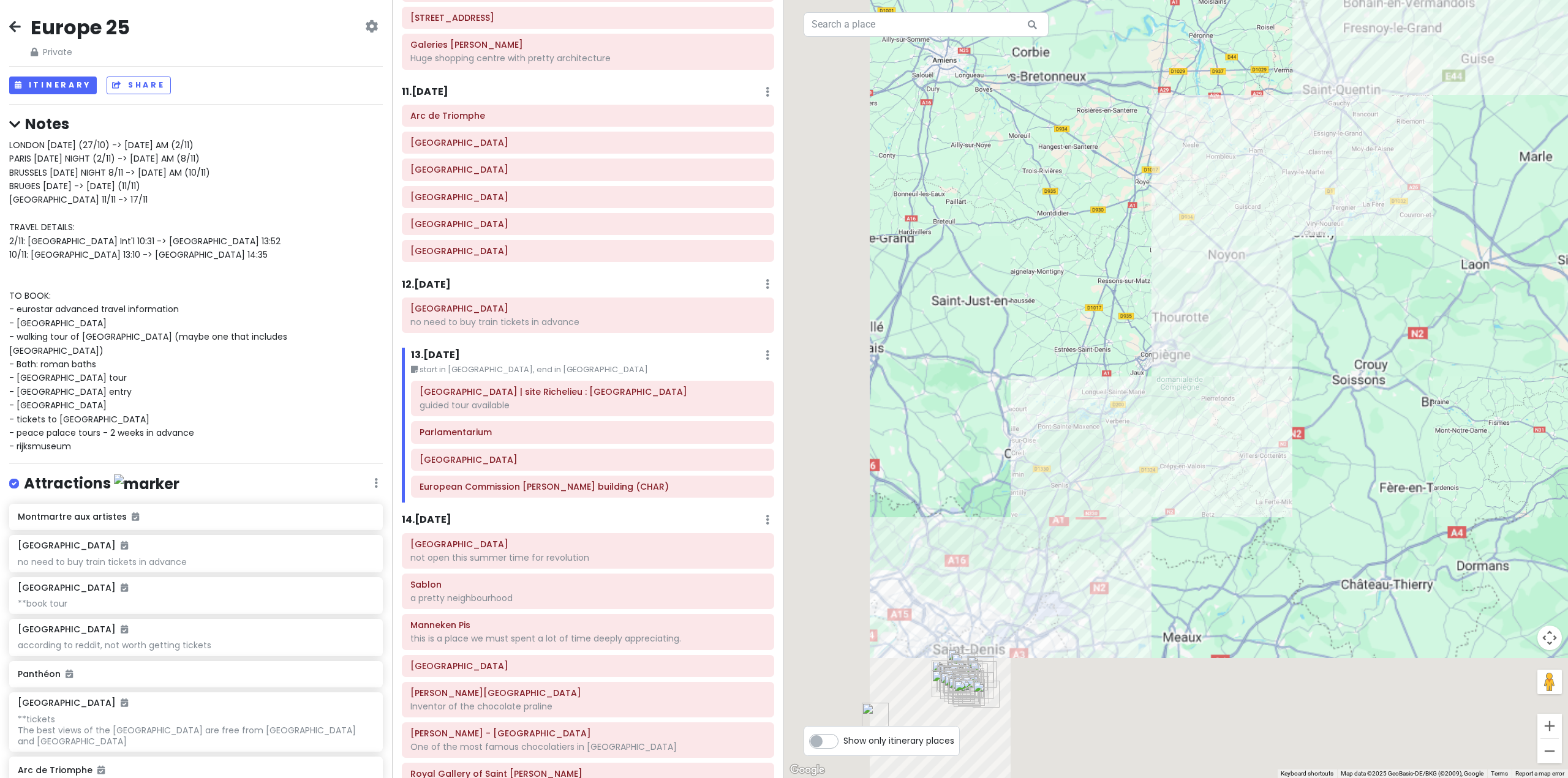
drag, startPoint x: 968, startPoint y: 661, endPoint x: 1286, endPoint y: 158, distance: 595.1
click at [1306, 119] on div at bounding box center [1176, 389] width 784 height 778
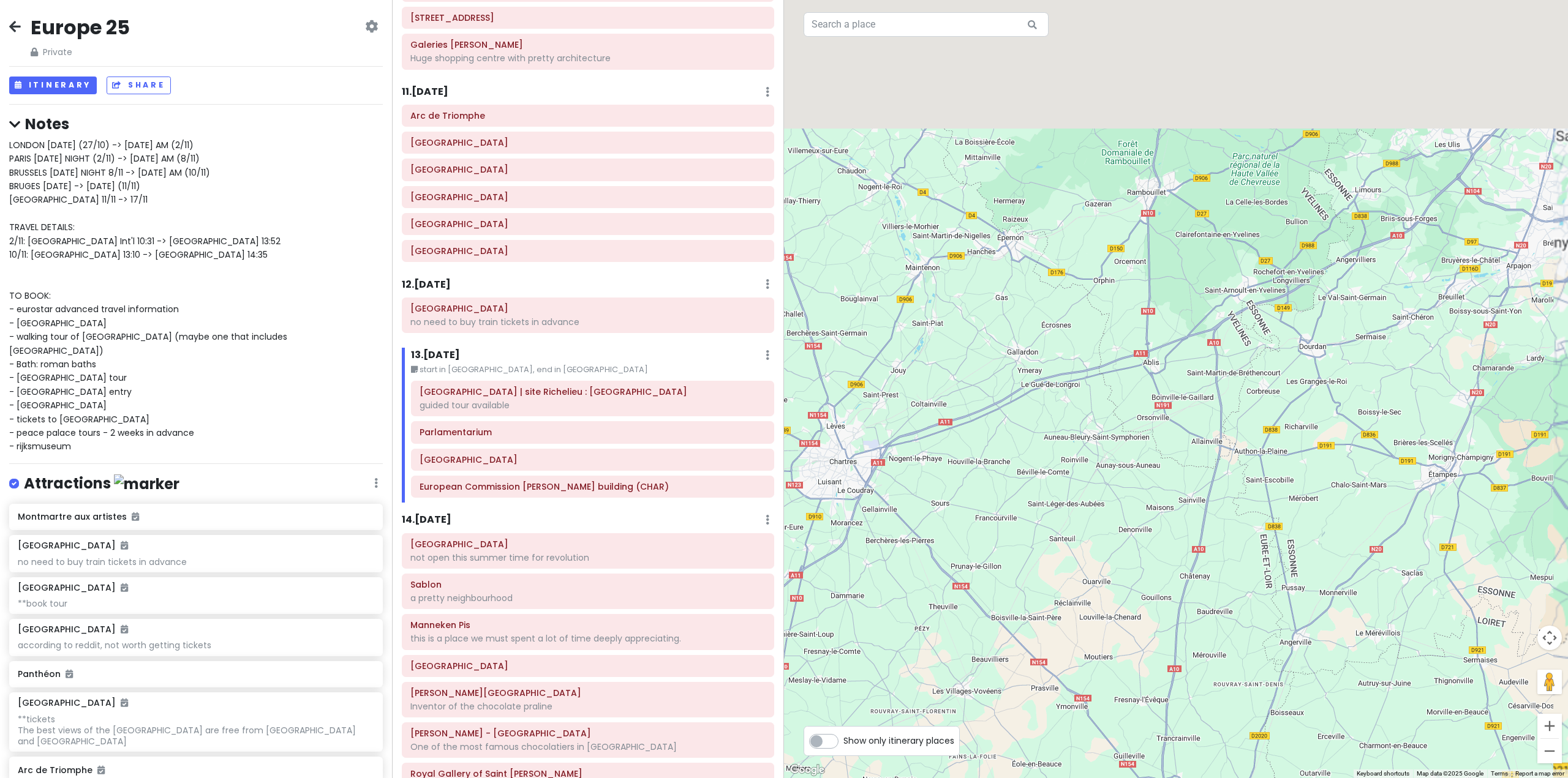
drag, startPoint x: 1185, startPoint y: 294, endPoint x: 1041, endPoint y: 537, distance: 282.5
click at [1044, 534] on div at bounding box center [1176, 389] width 784 height 778
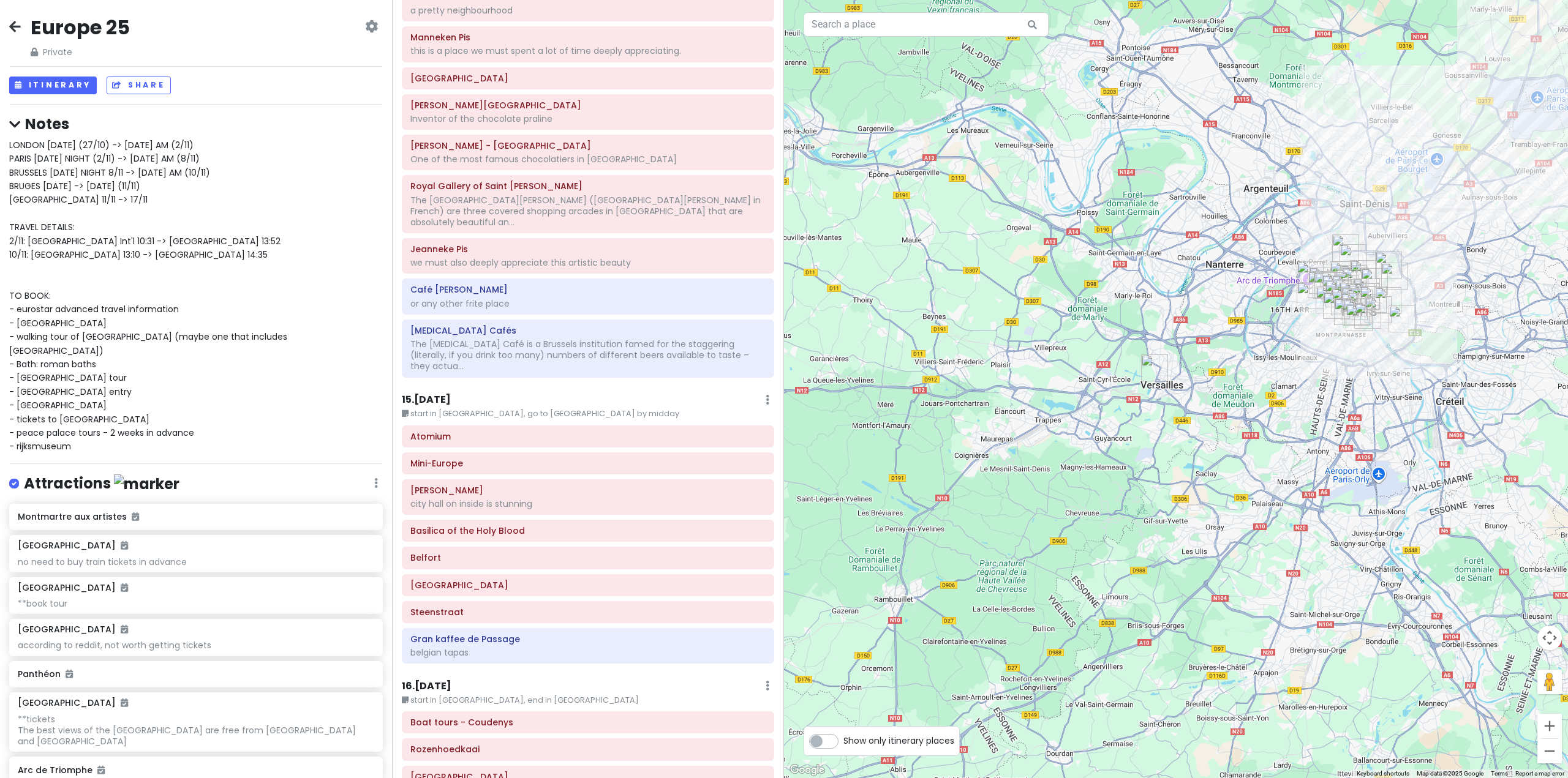
scroll to position [2694, 0]
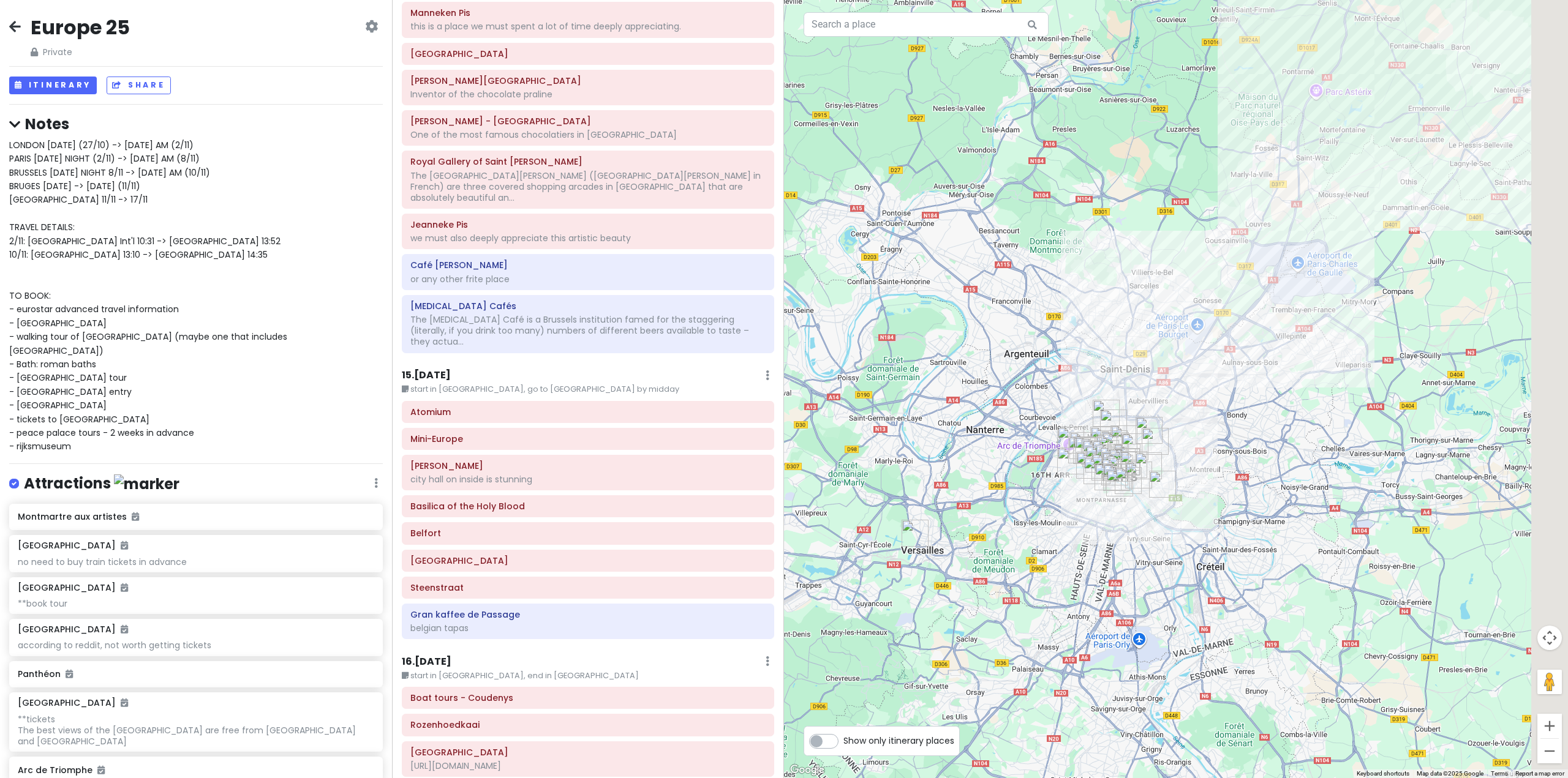
drag, startPoint x: 1155, startPoint y: 334, endPoint x: 887, endPoint y: 505, distance: 317.9
click at [887, 505] on div at bounding box center [1176, 389] width 784 height 778
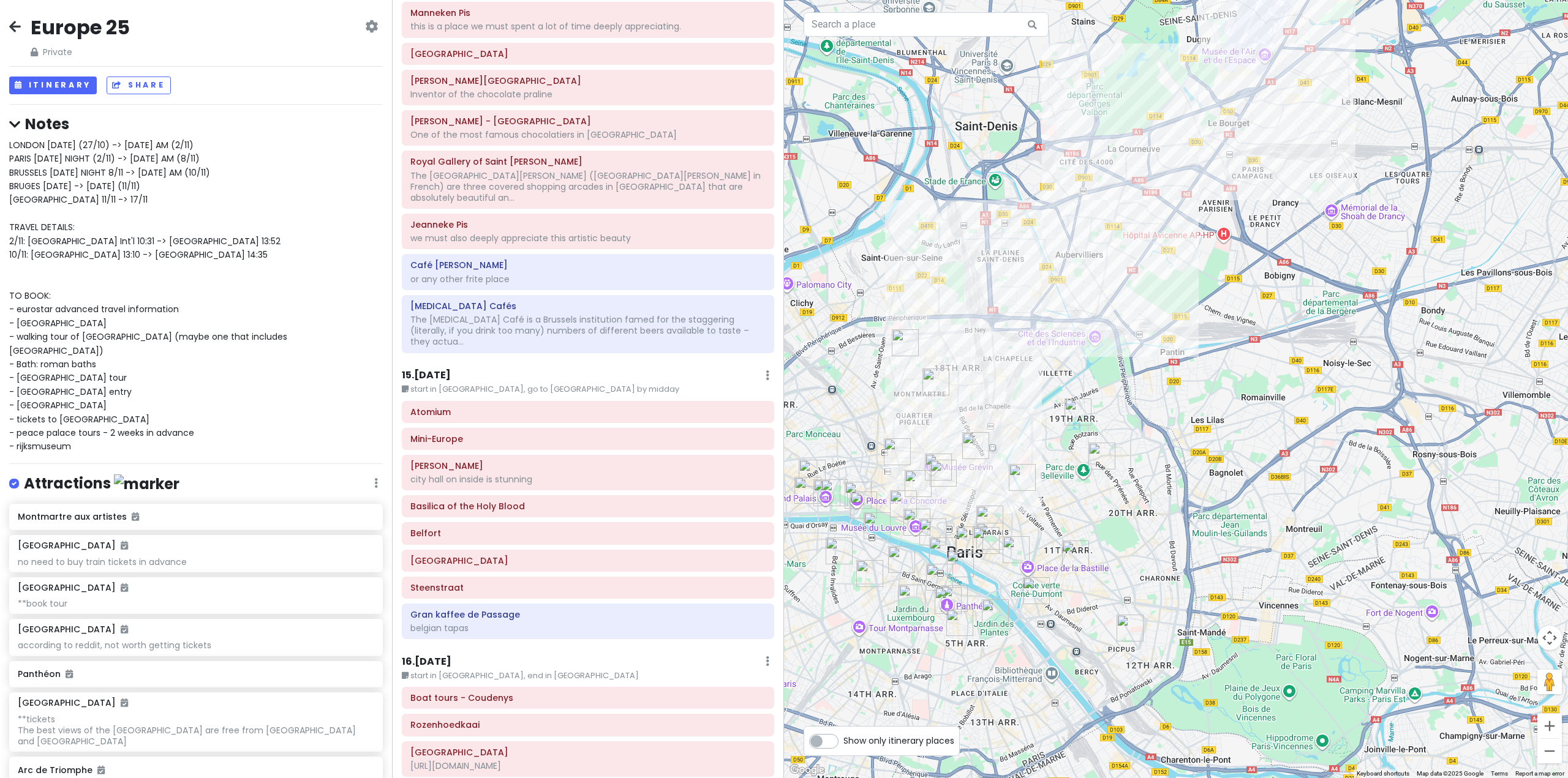
drag, startPoint x: 992, startPoint y: 498, endPoint x: 1107, endPoint y: 417, distance: 140.7
click at [1106, 417] on div at bounding box center [1176, 389] width 784 height 778
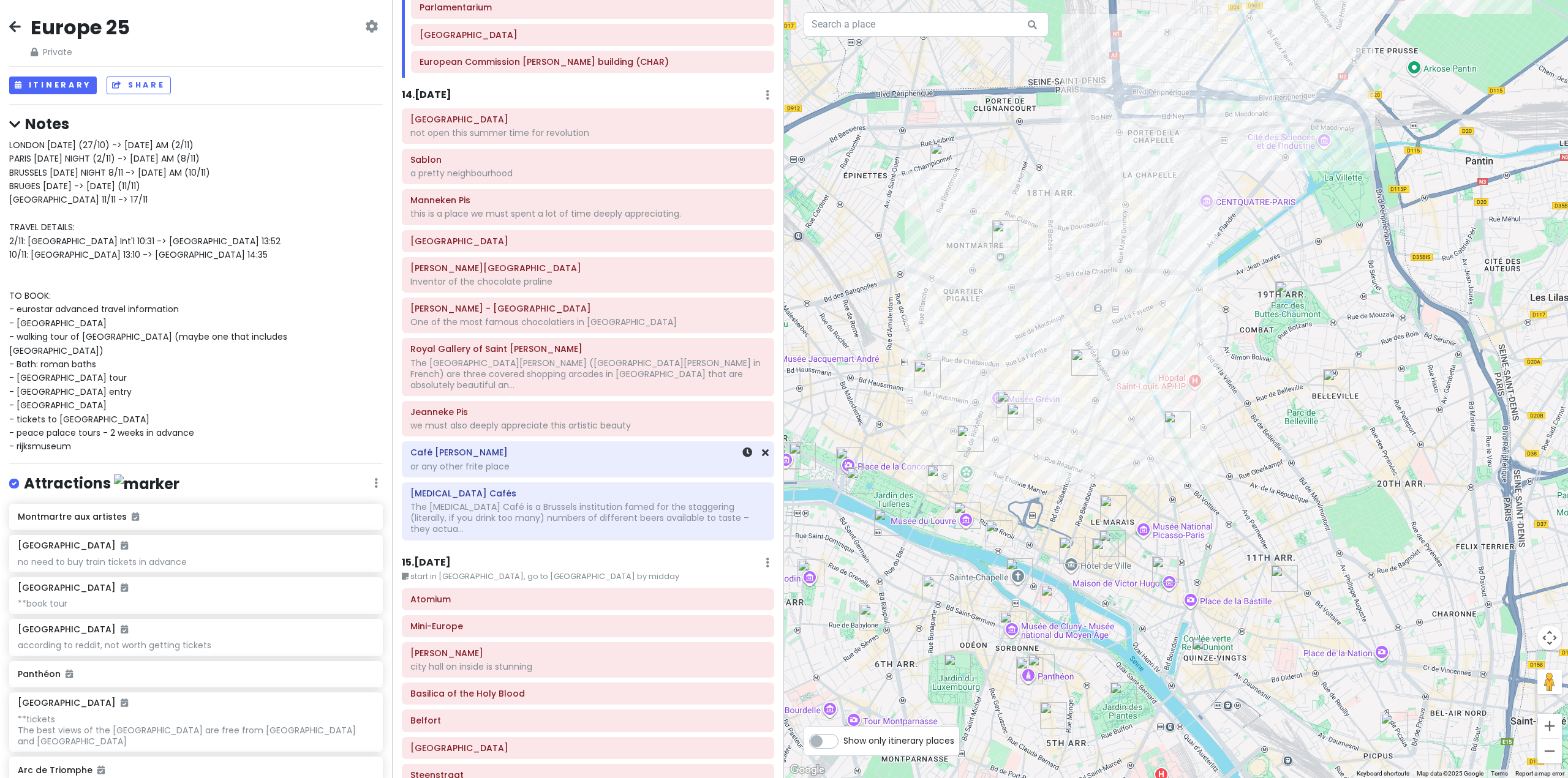
scroll to position [2449, 0]
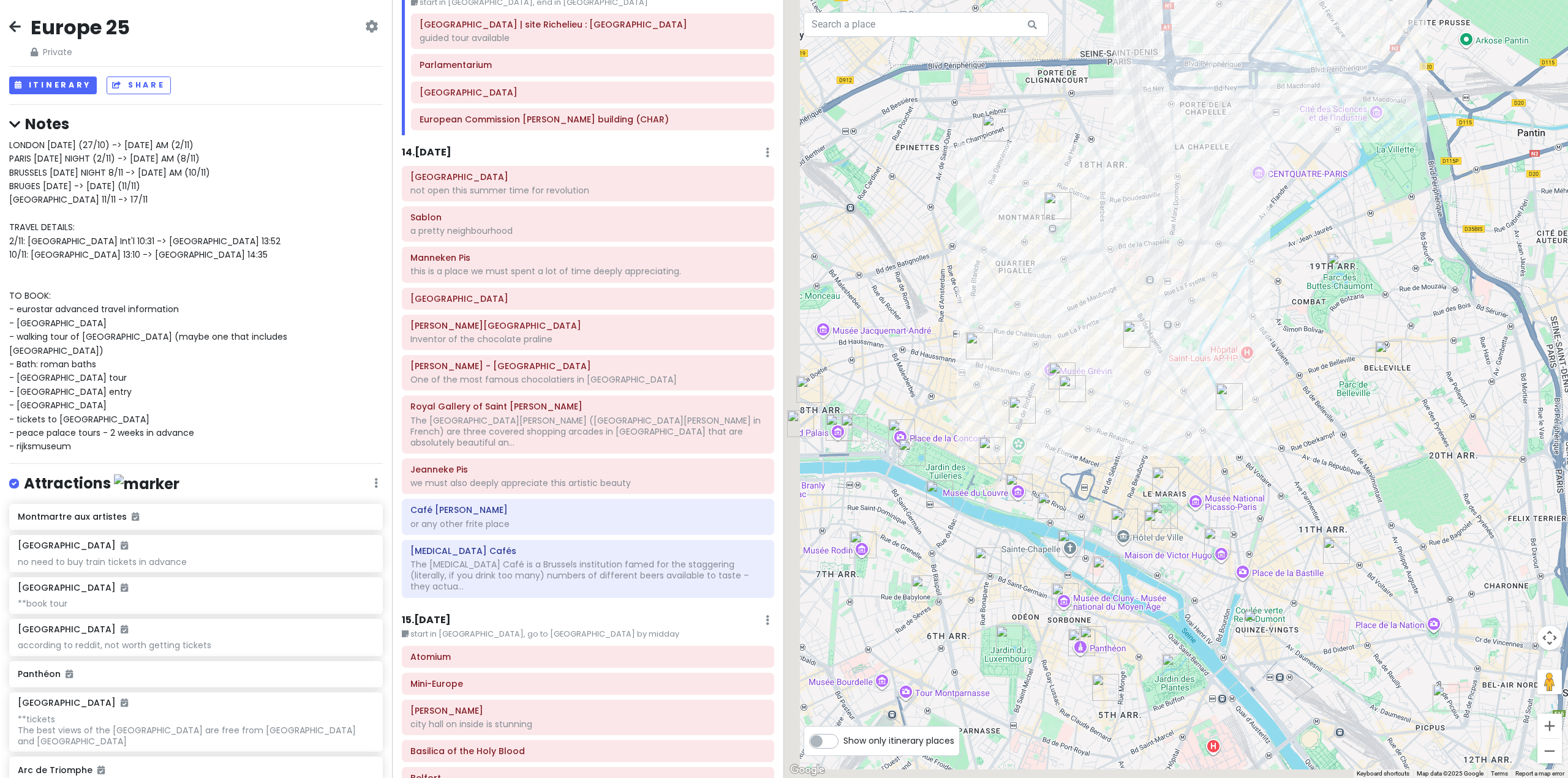
drag, startPoint x: 1044, startPoint y: 465, endPoint x: 1096, endPoint y: 437, distance: 59.1
click at [1096, 437] on div at bounding box center [1176, 389] width 784 height 778
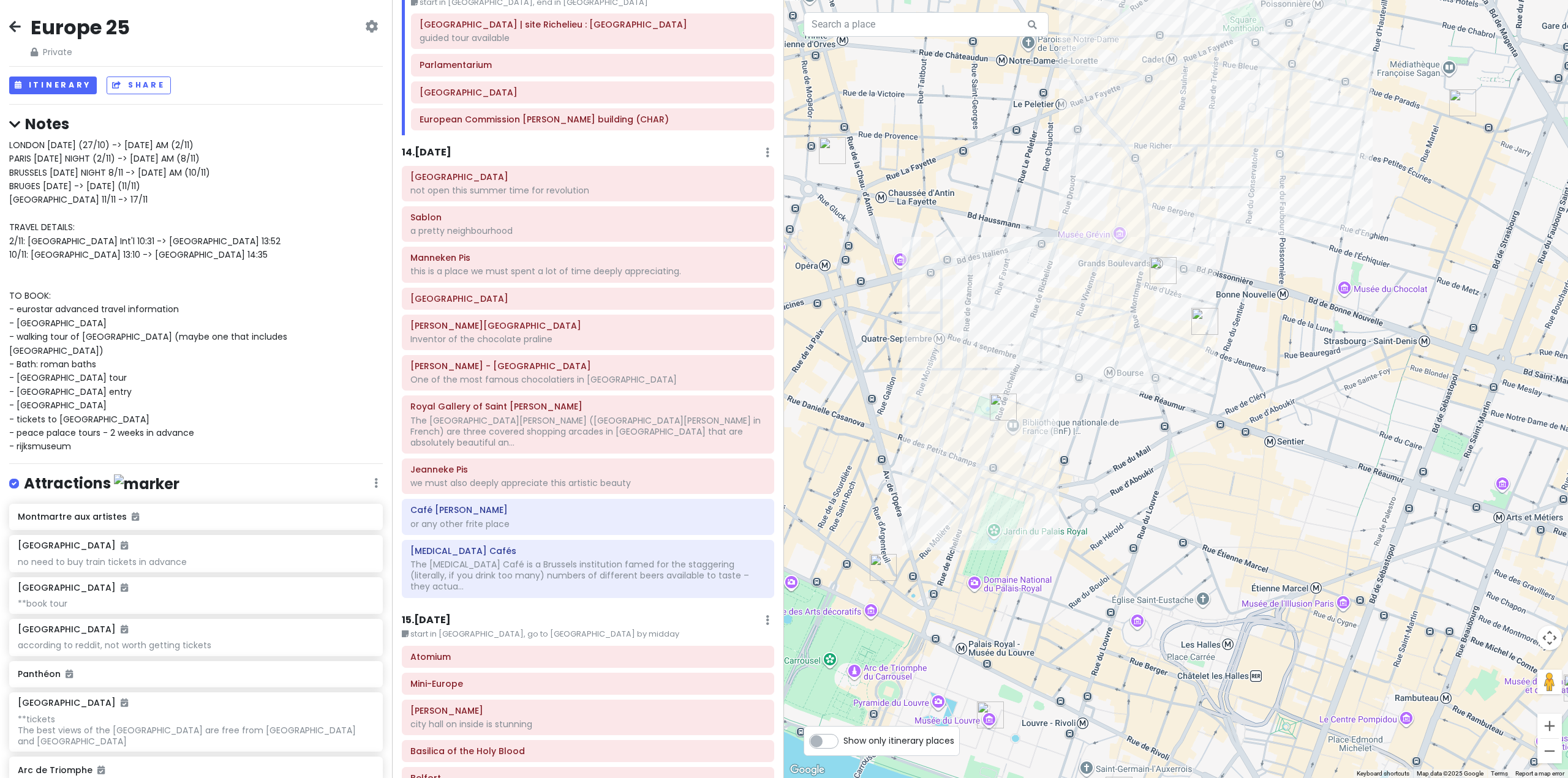
click at [1163, 277] on img "12 Rue d'Uzès" at bounding box center [1163, 270] width 27 height 27
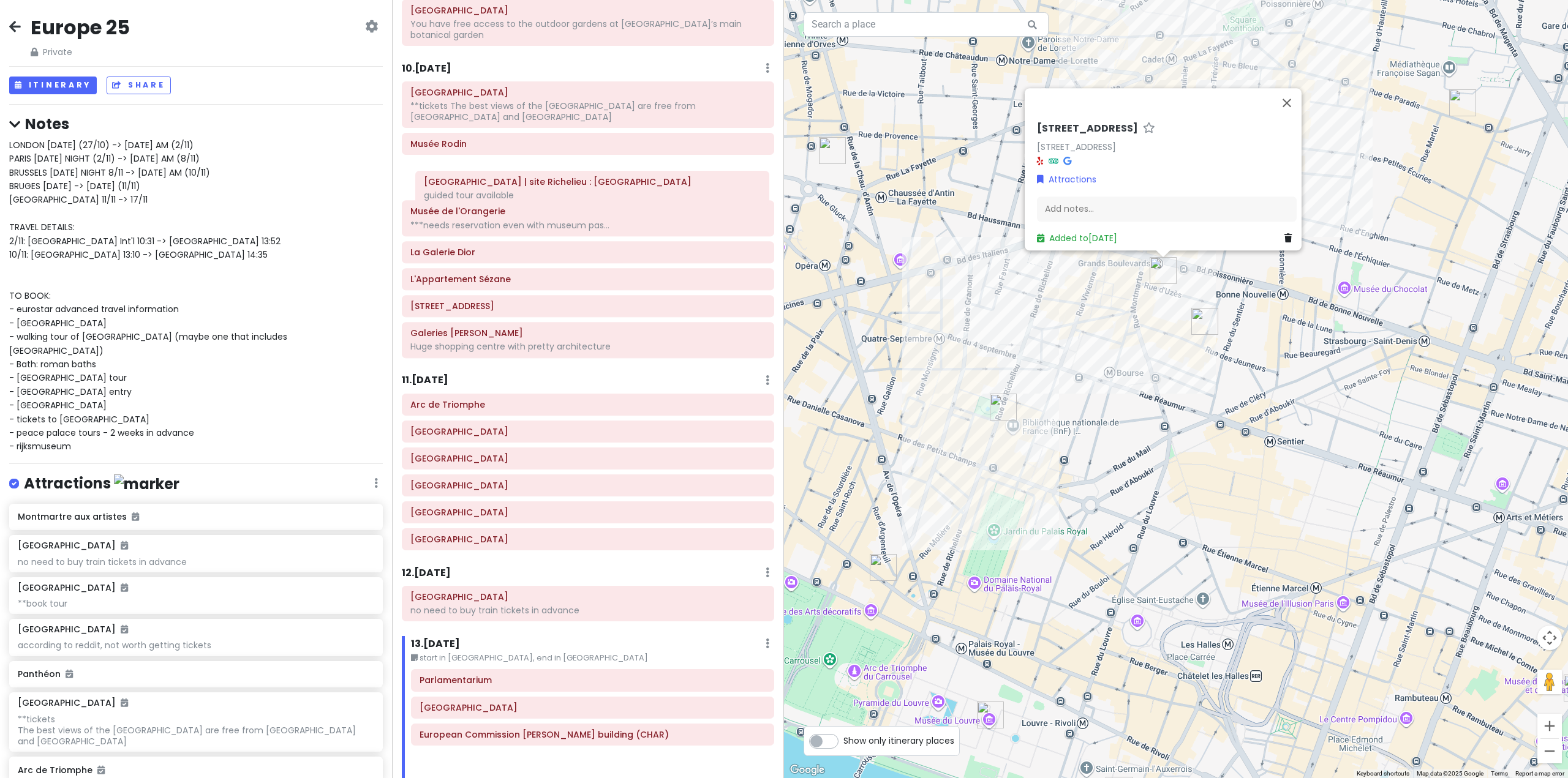
scroll to position [1820, 0]
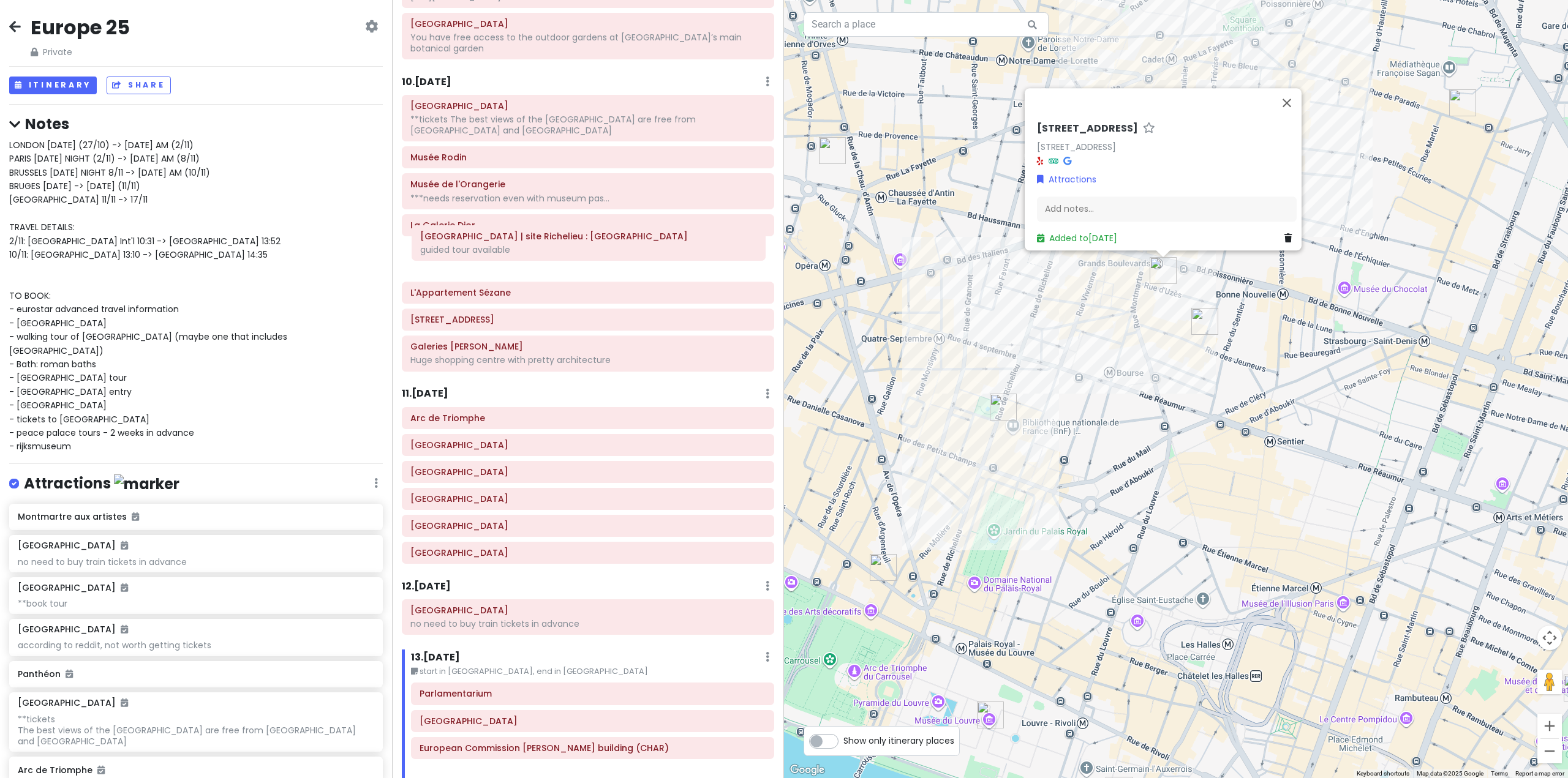
drag, startPoint x: 541, startPoint y: 504, endPoint x: 540, endPoint y: 248, distance: 256.0
click at [540, 248] on div "Itinerary × 1 . [DATE] Edit Day Notes Delete Day Fly from [GEOGRAPHIC_DATA] Dra…" at bounding box center [588, 389] width 392 height 778
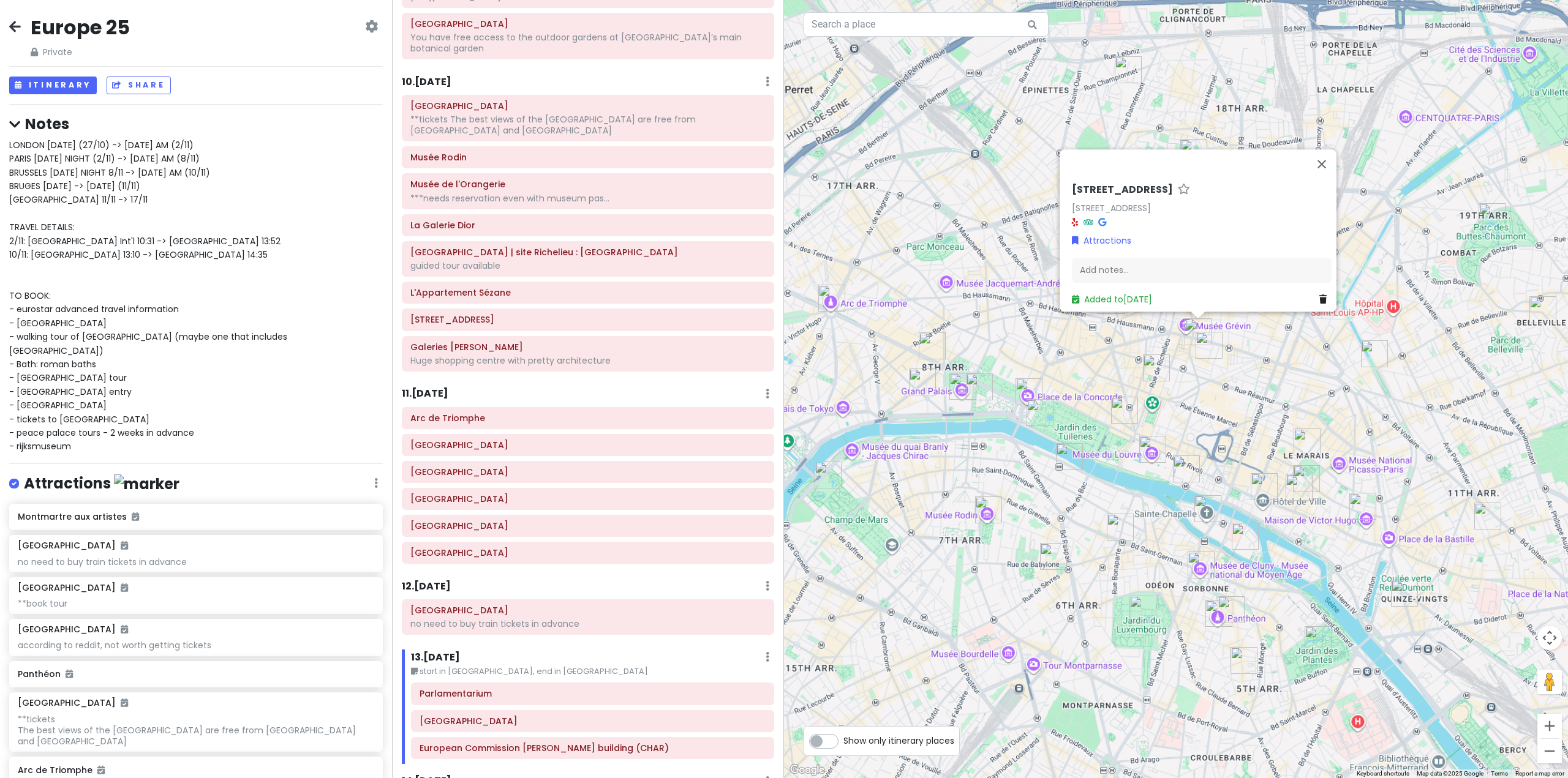
drag, startPoint x: 970, startPoint y: 382, endPoint x: 1148, endPoint y: 402, distance: 179.1
click at [1148, 400] on div "12 Rue d'Uzès 12 Rue d'Uzès, 75002 Paris, France Attractions Add notes... Added…" at bounding box center [1176, 389] width 784 height 778
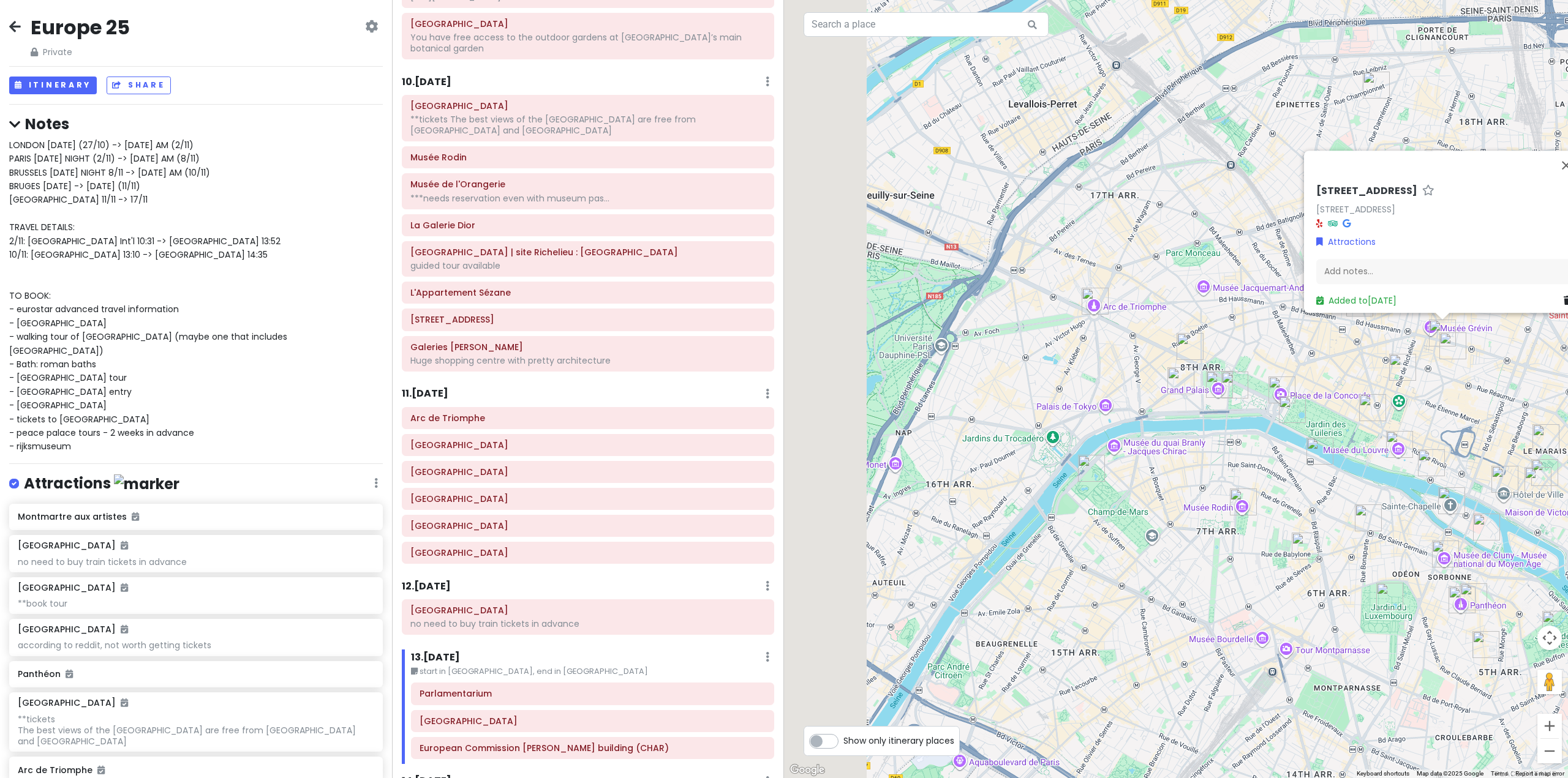
drag, startPoint x: 980, startPoint y: 400, endPoint x: 1207, endPoint y: 388, distance: 227.3
click at [1207, 388] on img "Grand Palais" at bounding box center [1219, 384] width 27 height 27
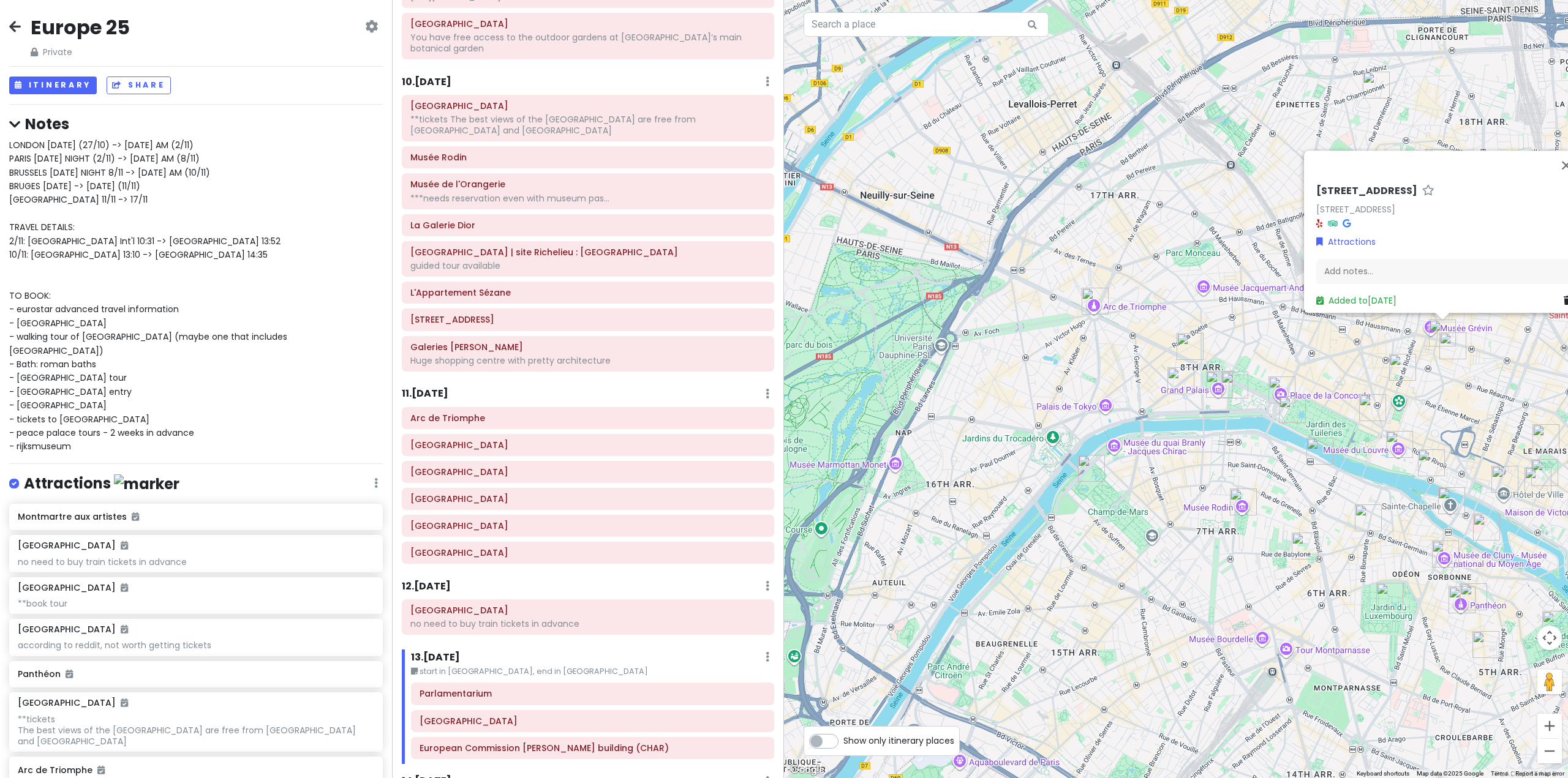
click at [542, 216] on div "Eiffel Tower **tickets The best views of the Eiffel Tower are free from Trocadé…" at bounding box center [588, 235] width 391 height 282
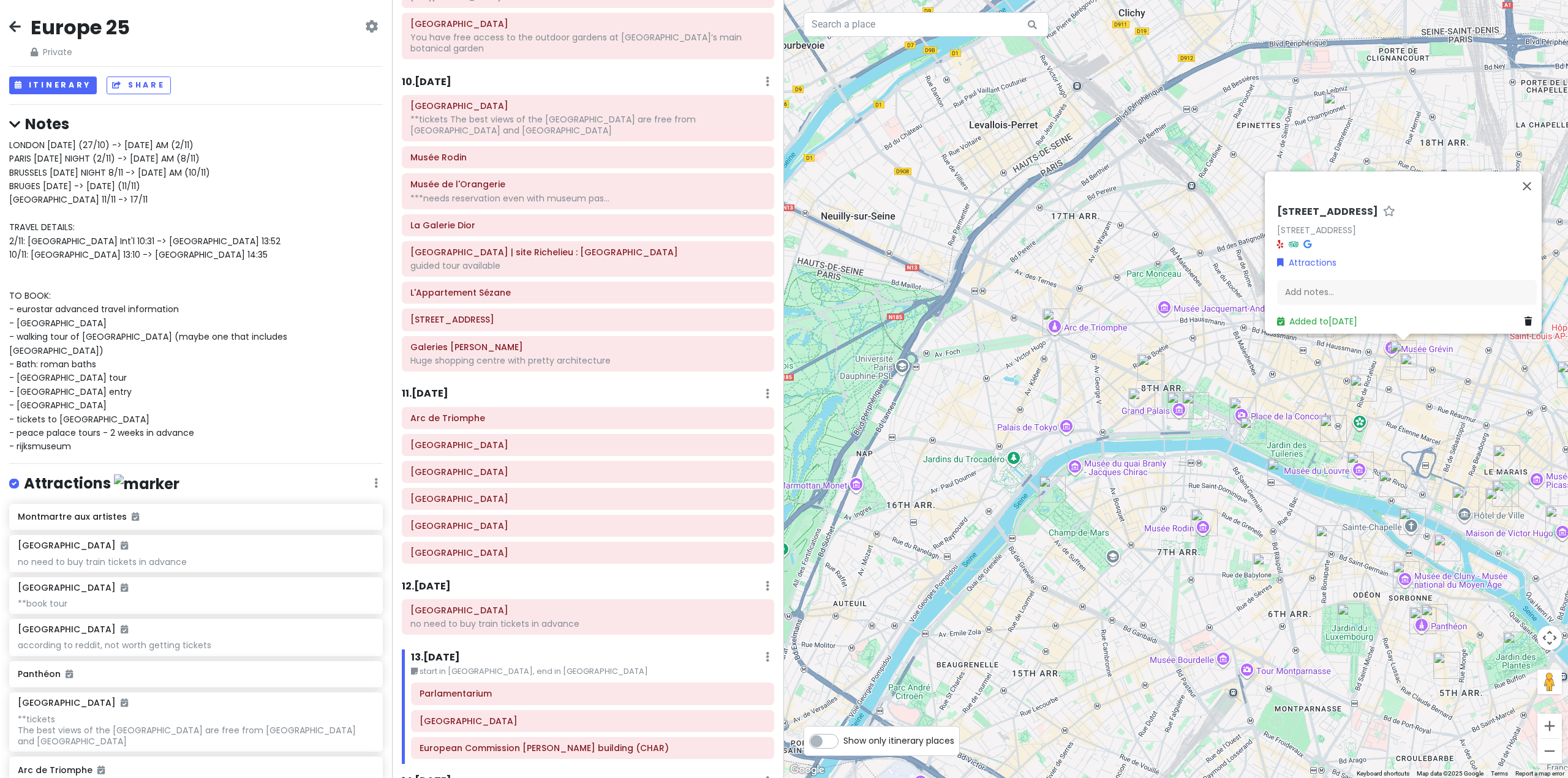
click at [756, 394] on div "Europe 25 Private Change Dates Make a Copy Delete Trip Go Pro ⚡️ Give Feedback …" at bounding box center [784, 389] width 1568 height 778
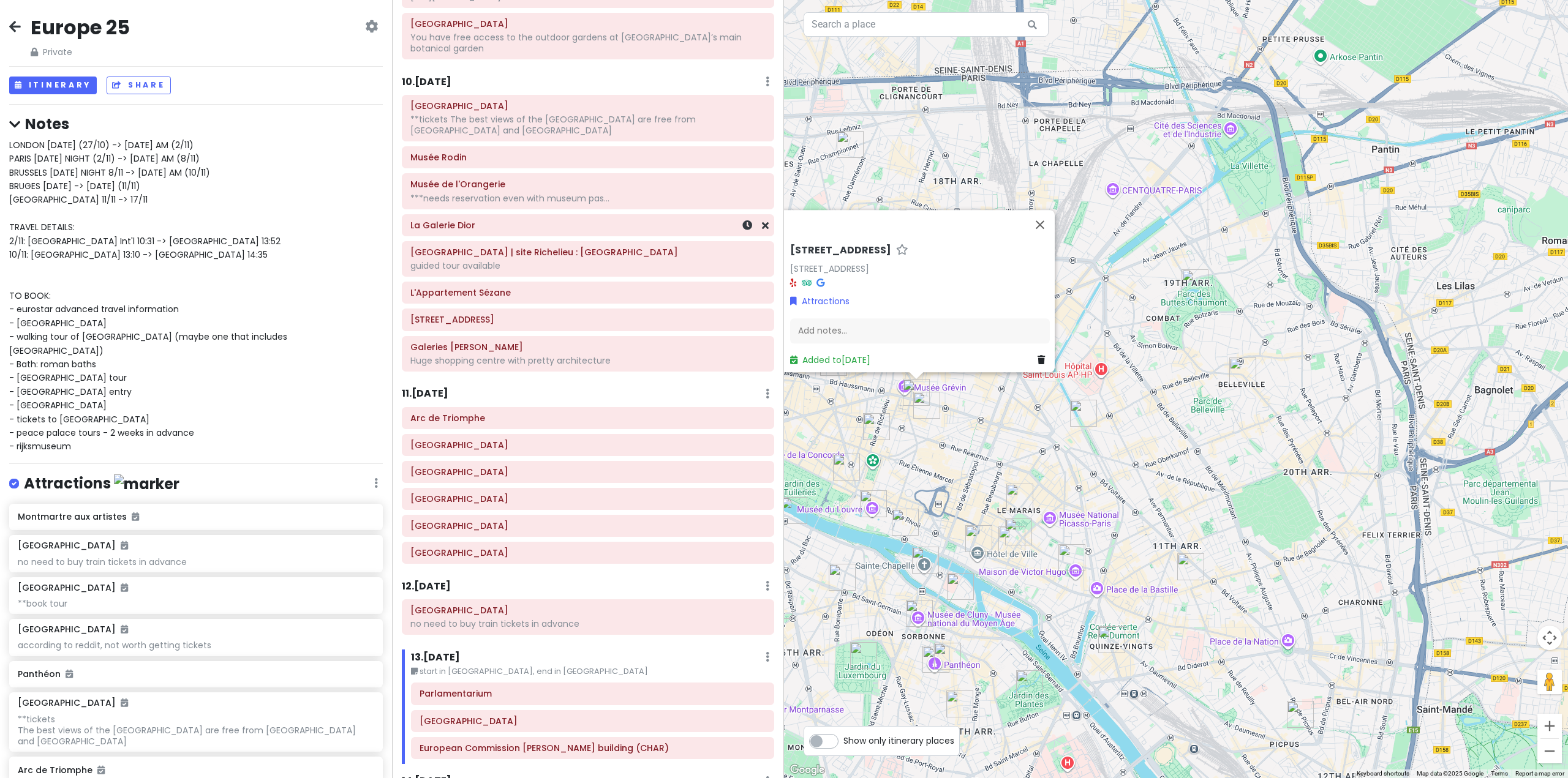
click at [496, 214] on div "La Galerie Dior" at bounding box center [588, 225] width 372 height 22
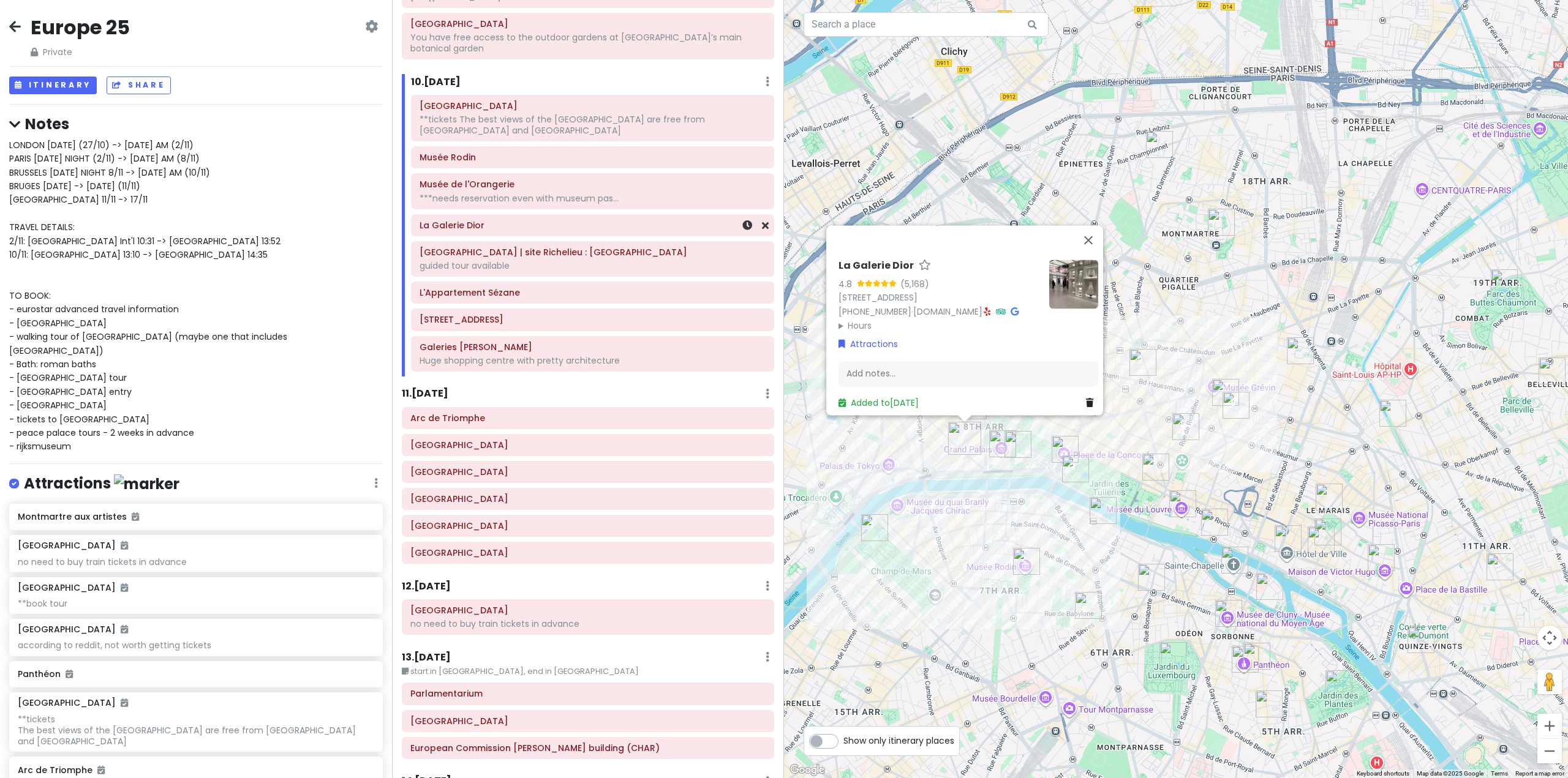
click at [760, 215] on div "La Galerie Dior" at bounding box center [592, 225] width 362 height 21
click at [762, 221] on icon at bounding box center [765, 225] width 7 height 10
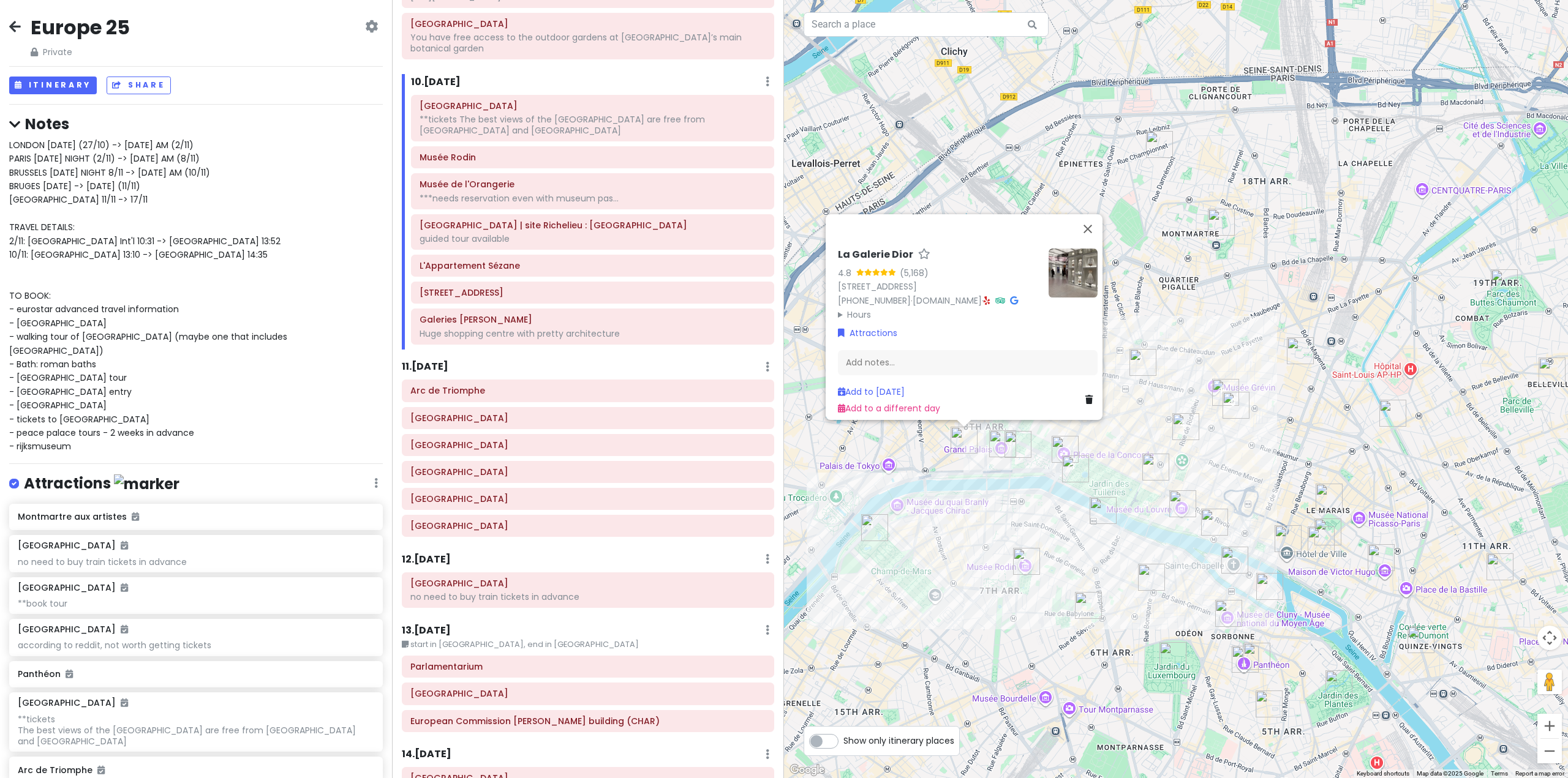
click at [1297, 446] on div "La Galerie Dior 4.8 (5,168) 11 Rue François 1er, 75008 Paris, France +33 1 82 2…" at bounding box center [1176, 389] width 784 height 778
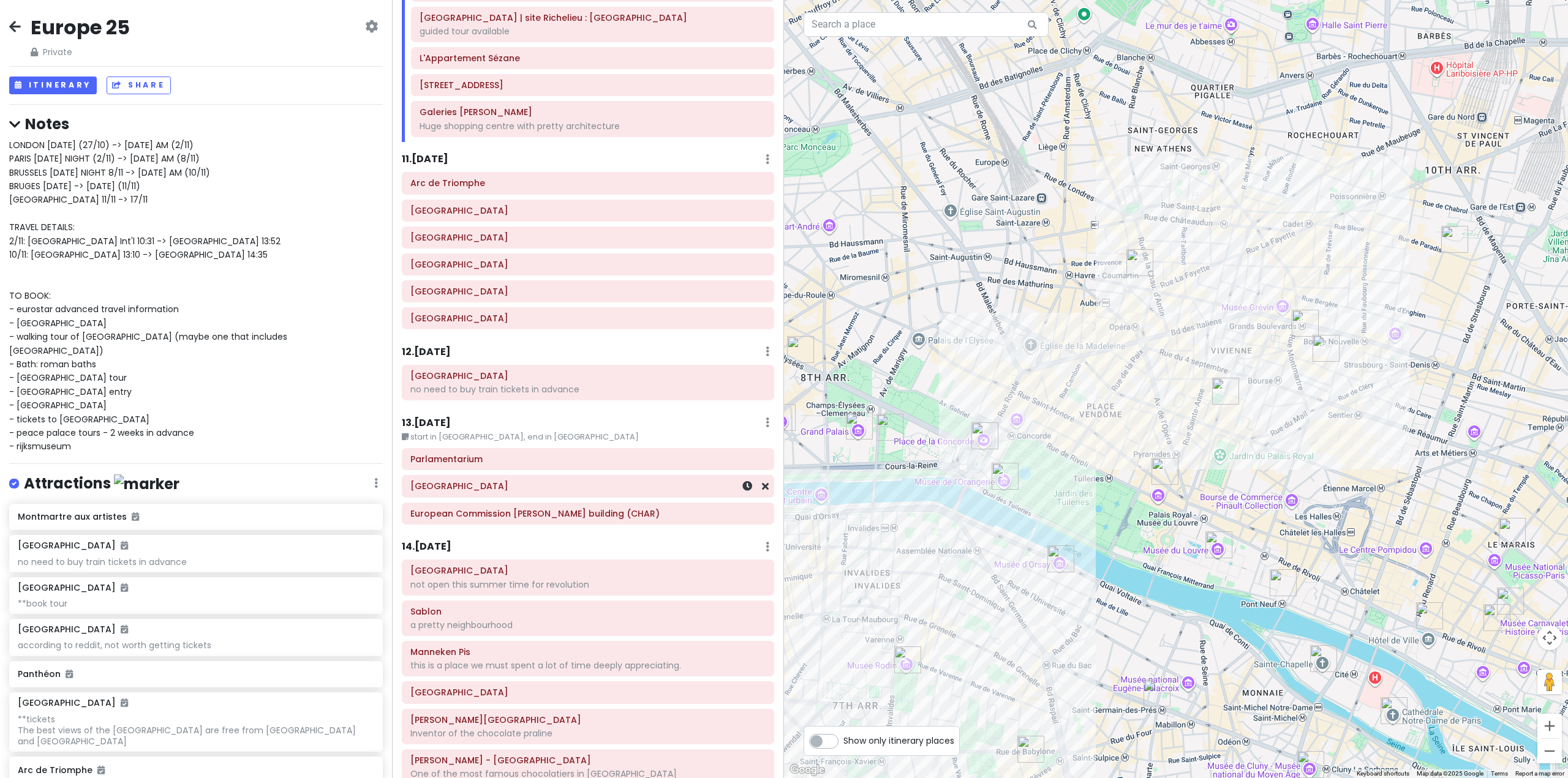
scroll to position [2126, 0]
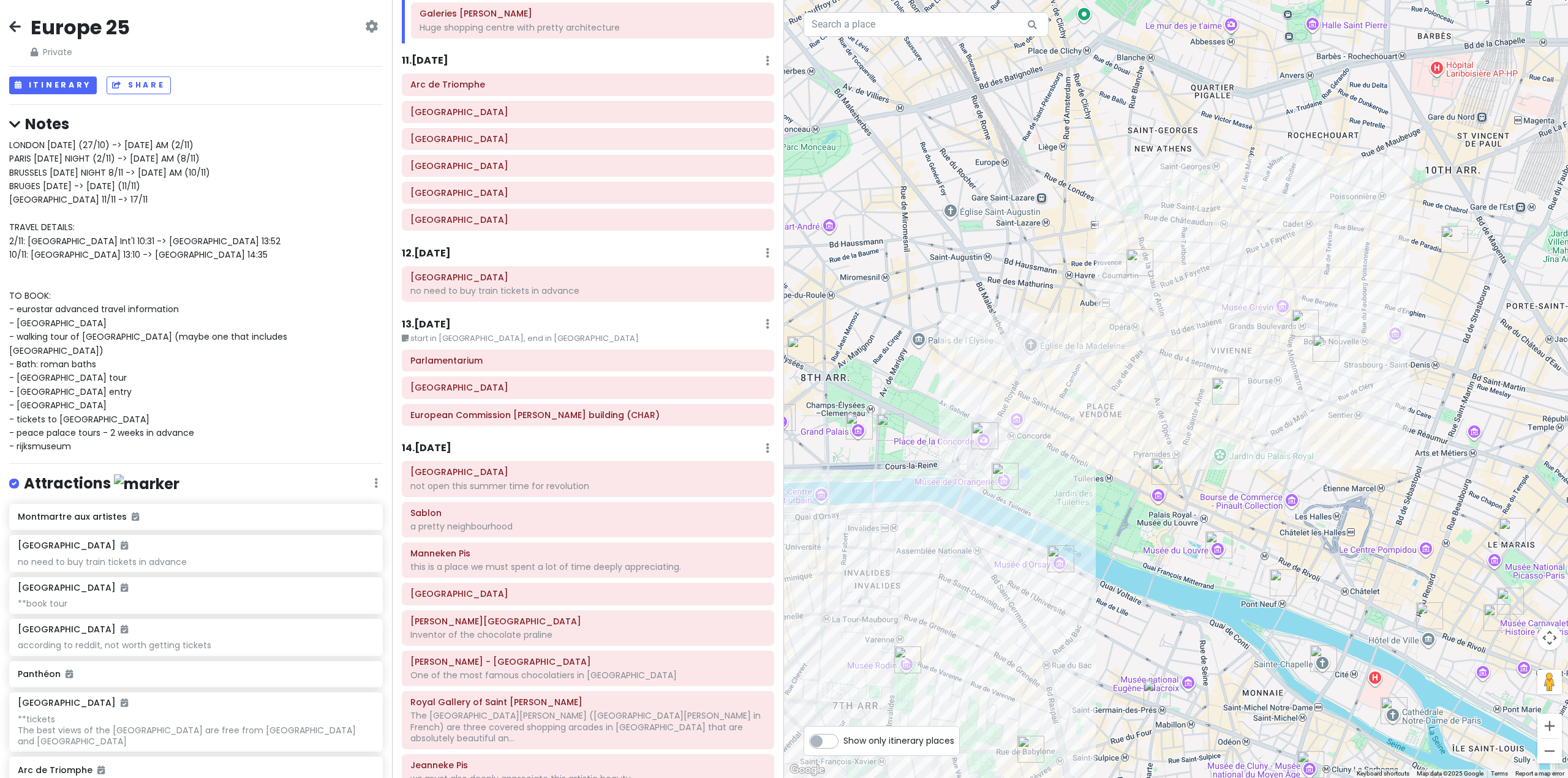
drag, startPoint x: 1049, startPoint y: 682, endPoint x: 1265, endPoint y: 566, distance: 245.2
click at [1244, 581] on div at bounding box center [1176, 389] width 784 height 778
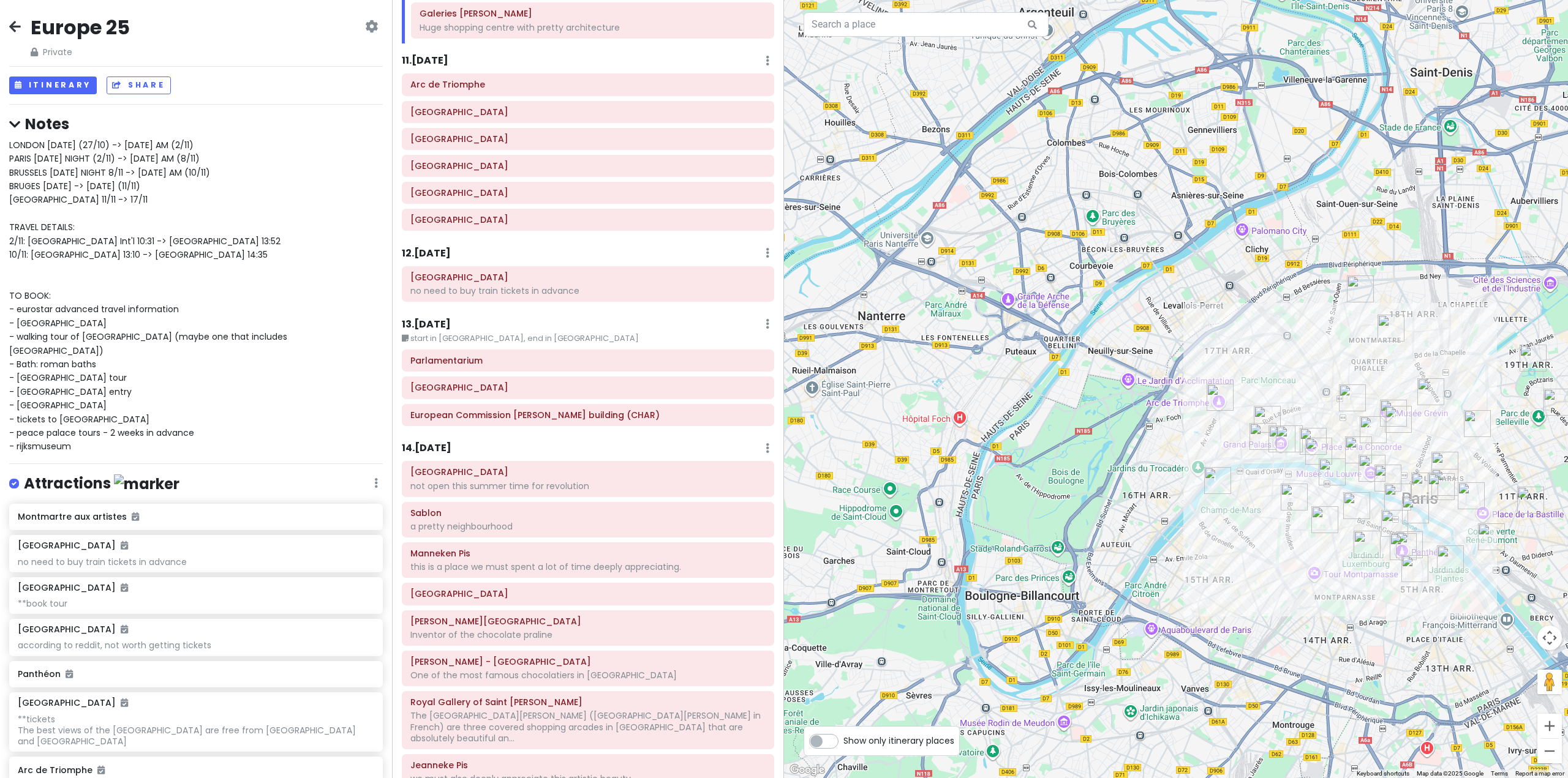
drag, startPoint x: 1357, startPoint y: 470, endPoint x: 1104, endPoint y: 561, distance: 268.9
click at [1101, 565] on div at bounding box center [1176, 389] width 784 height 778
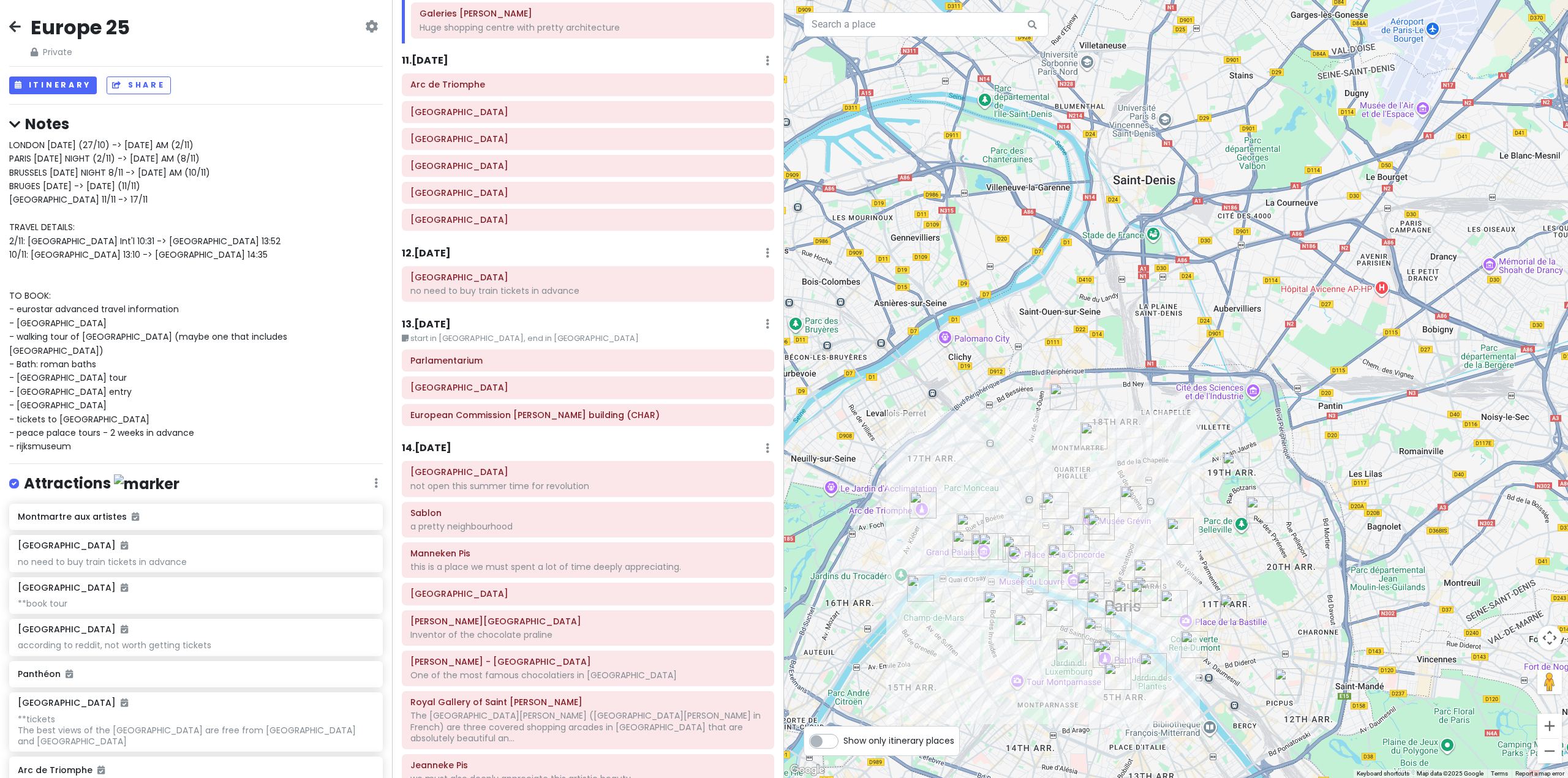
drag, startPoint x: 1049, startPoint y: 569, endPoint x: 1454, endPoint y: 474, distance: 416.0
click at [1453, 474] on div at bounding box center [1176, 389] width 784 height 778
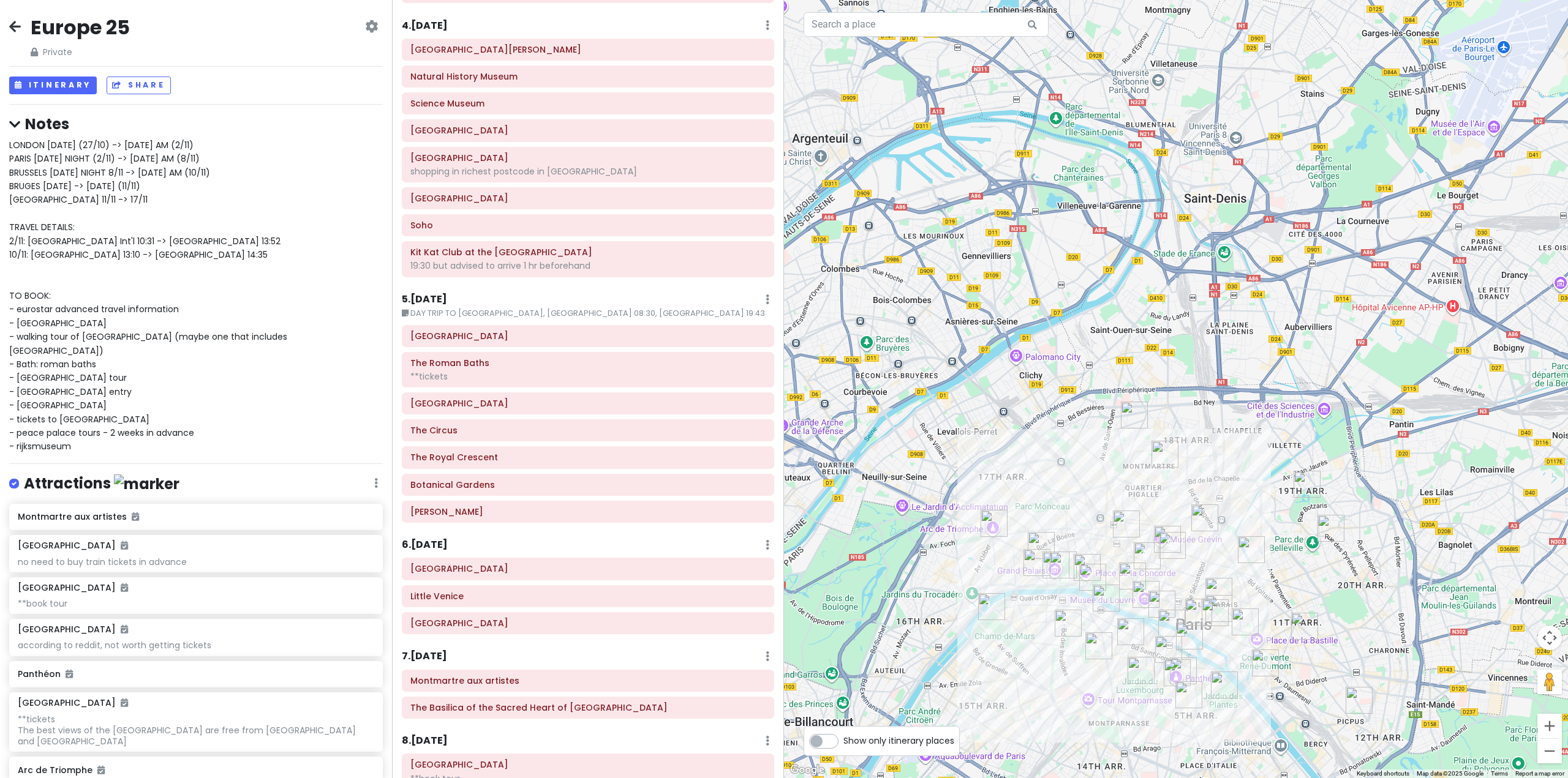
scroll to position [612, 0]
click at [447, 295] on h6 "5 . Fri 10/31" at bounding box center [424, 297] width 45 height 13
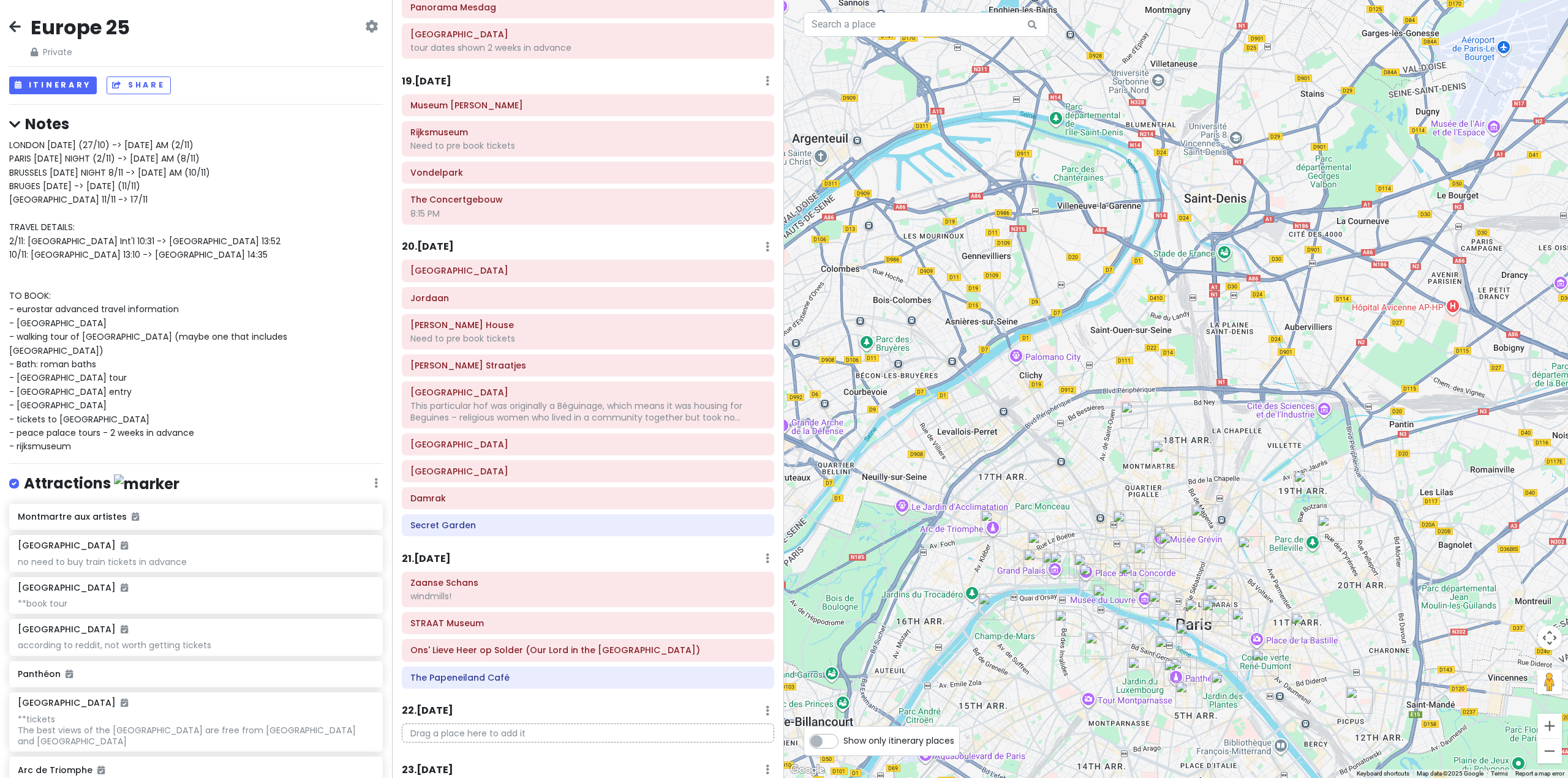
scroll to position [3835, 0]
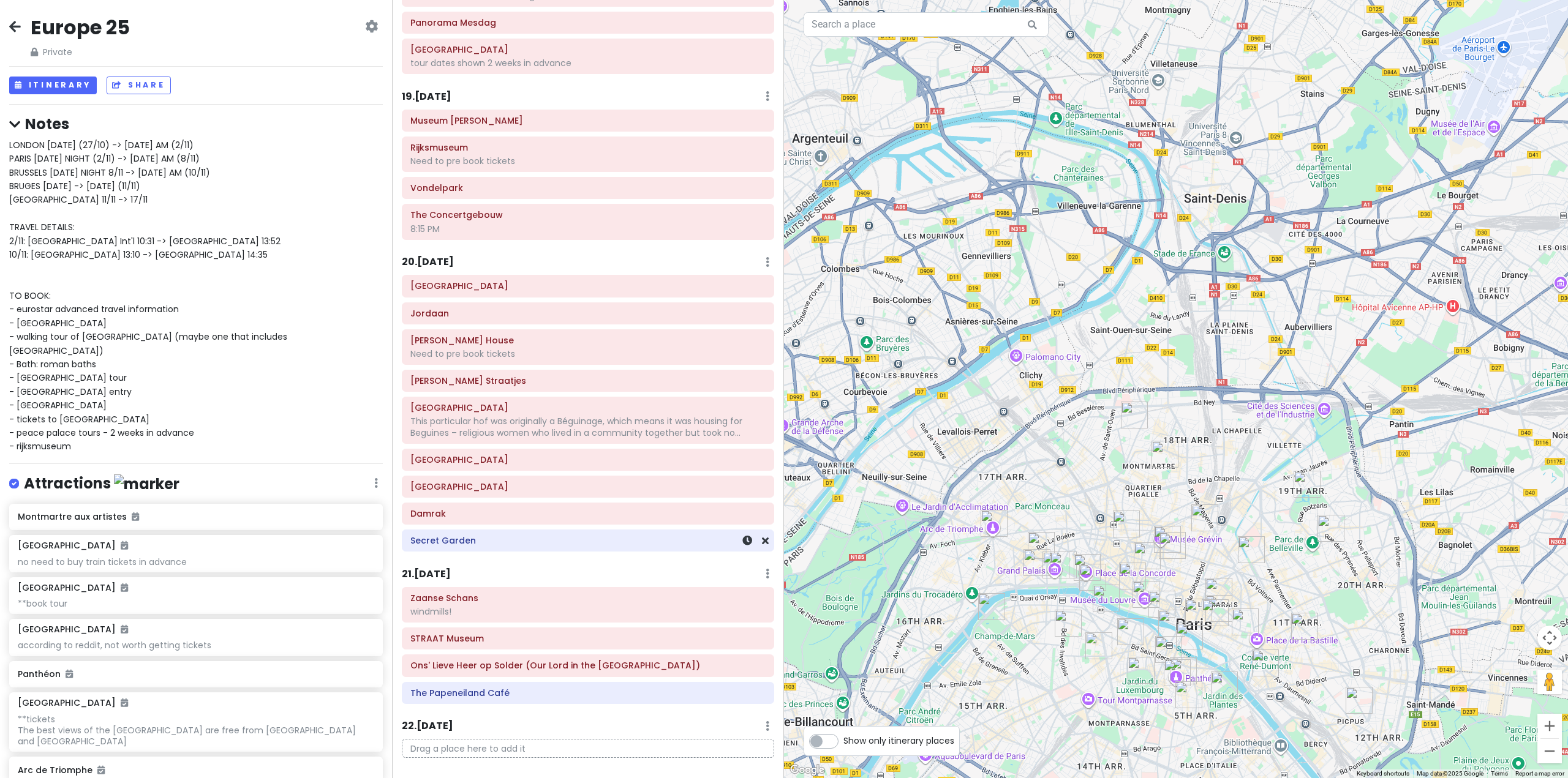
click at [630, 532] on div "Secret Garden" at bounding box center [588, 541] width 355 height 17
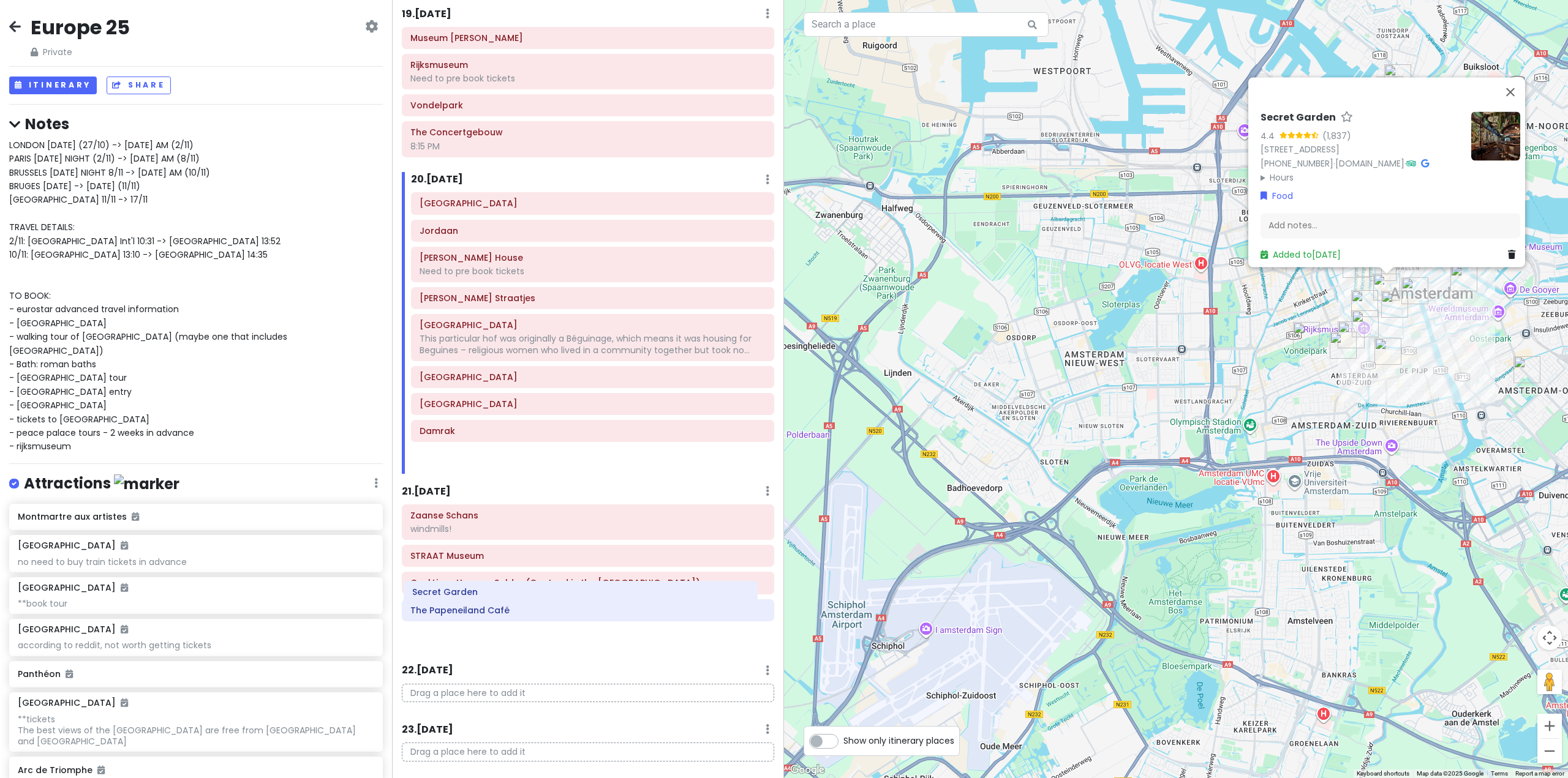
drag, startPoint x: 548, startPoint y: 538, endPoint x: 537, endPoint y: 585, distance: 48.3
click at [537, 585] on div "Itinerary × 1 . [DATE] Edit Day Notes Delete Day Fly from [GEOGRAPHIC_DATA] Dra…" at bounding box center [588, 389] width 392 height 778
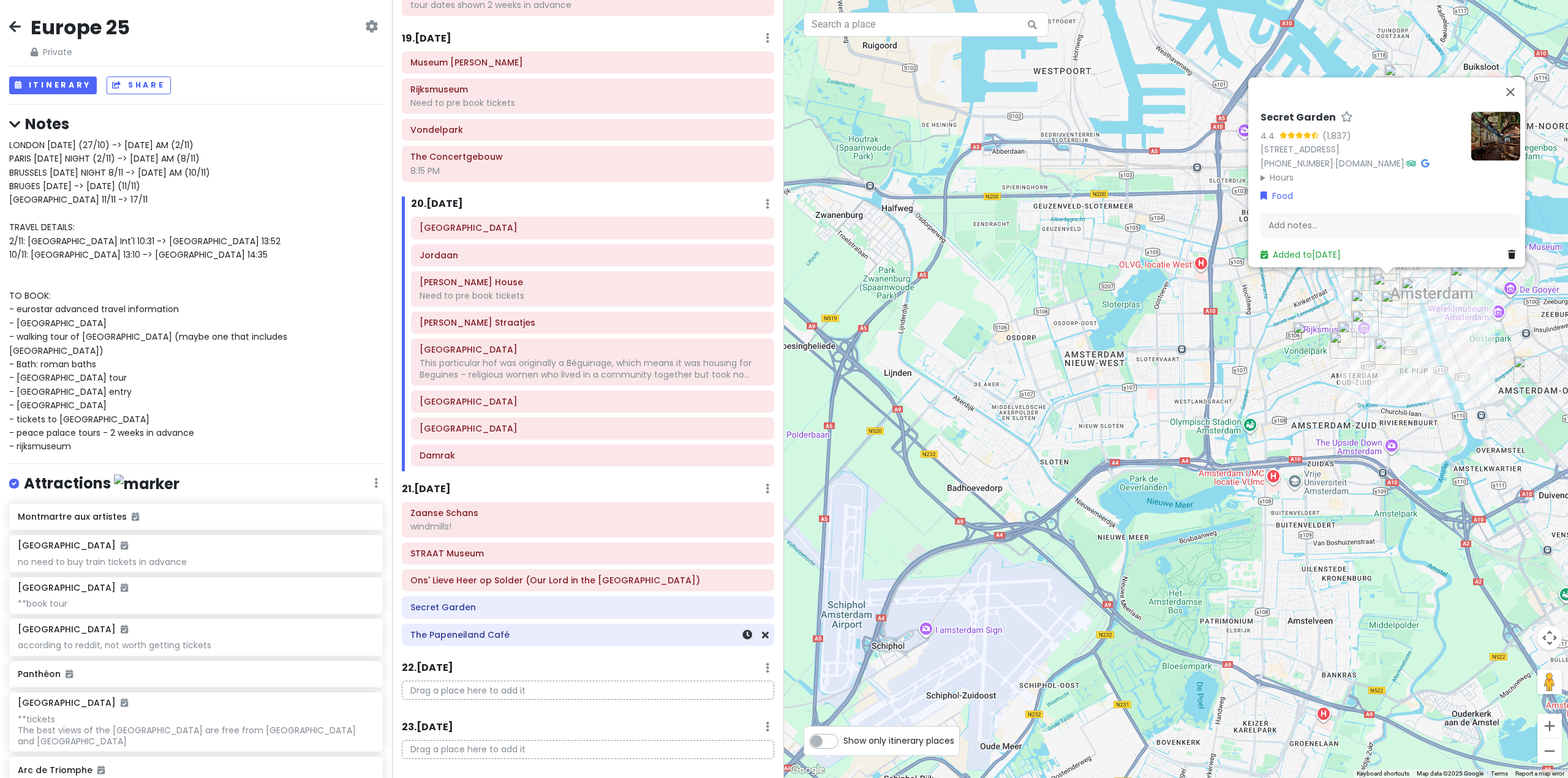
scroll to position [3891, 0]
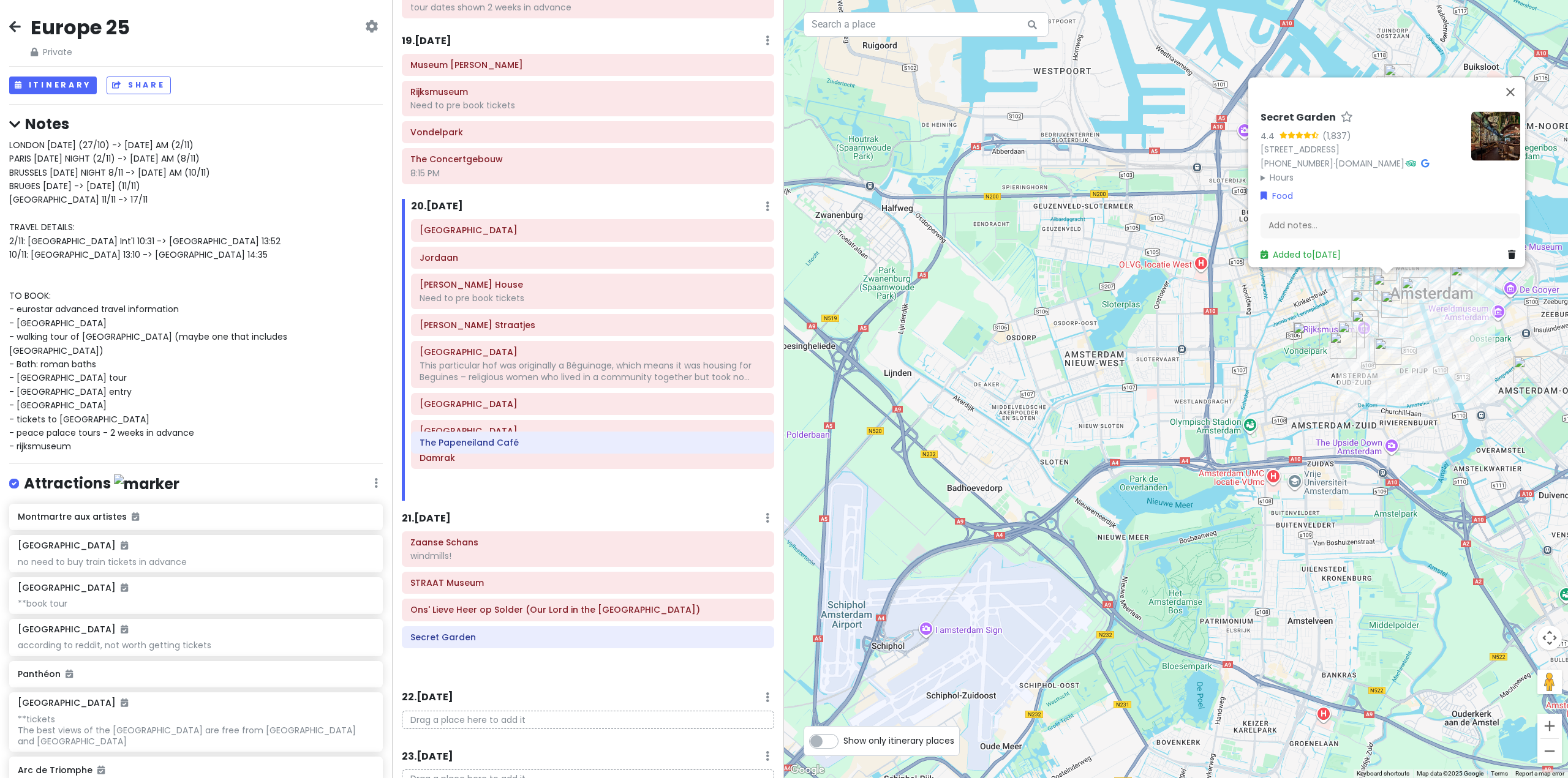
drag, startPoint x: 516, startPoint y: 613, endPoint x: 524, endPoint y: 459, distance: 154.2
click at [524, 459] on div "Itinerary × 1 . [DATE] Edit Day Notes Delete Day Fly from [GEOGRAPHIC_DATA] Dra…" at bounding box center [588, 389] width 392 height 778
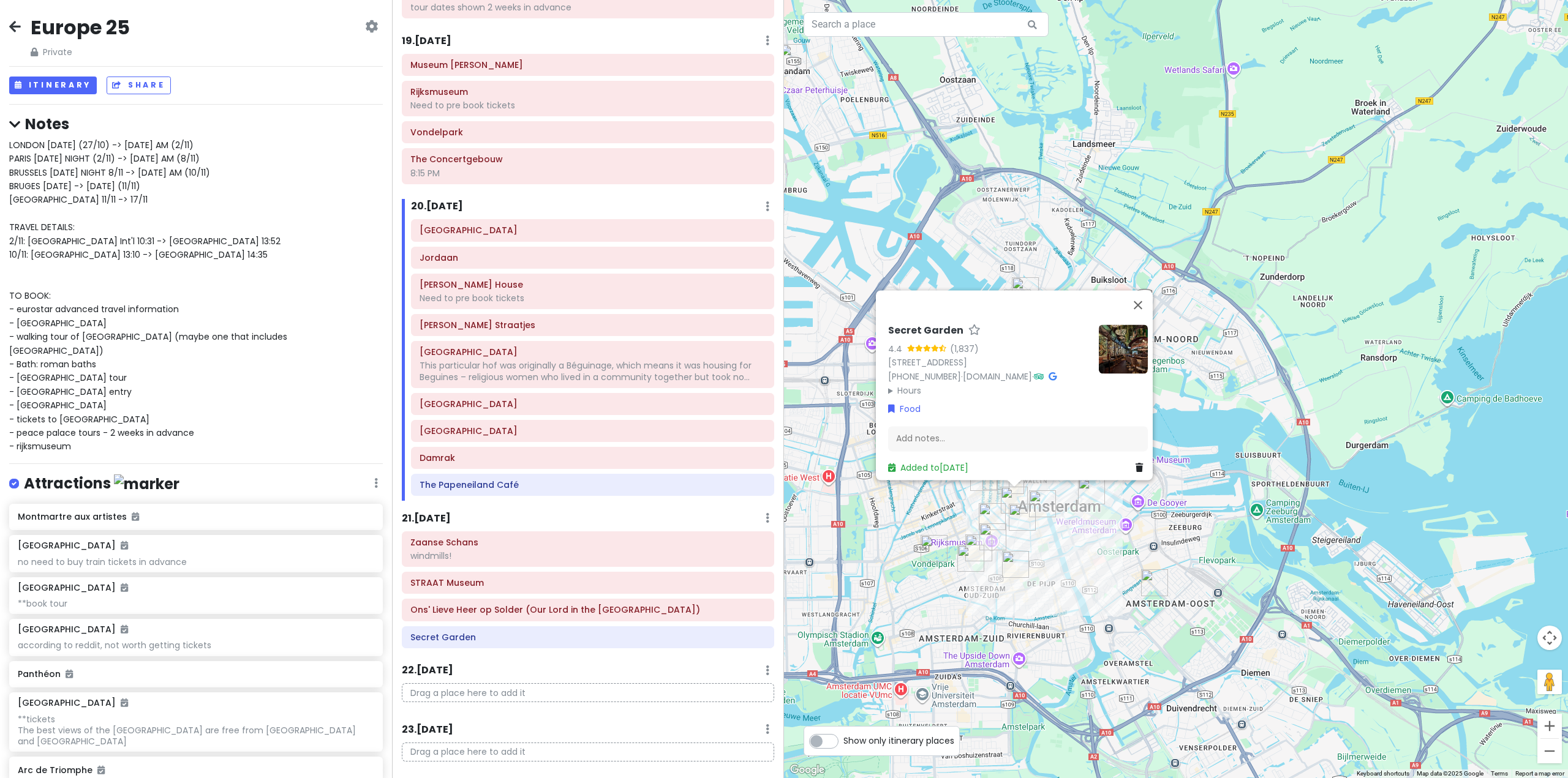
drag, startPoint x: 1417, startPoint y: 424, endPoint x: 1047, endPoint y: 616, distance: 416.9
click at [1046, 639] on div "Secret Garden 4.4 (1,837) Reguliersdwarsstraat 38, 1017 BM Amsterdam, Netherlan…" at bounding box center [1176, 389] width 784 height 778
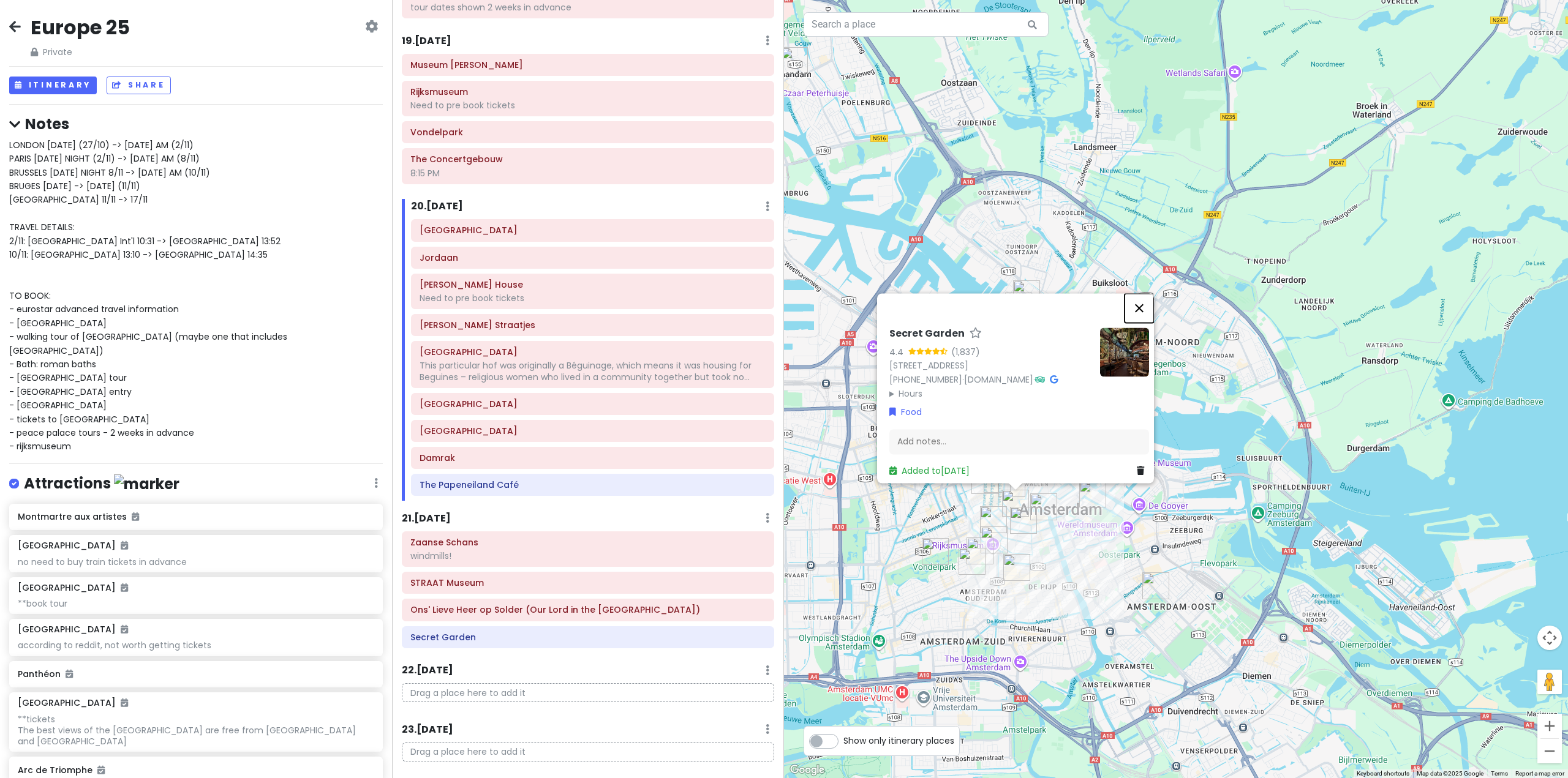
click at [1148, 293] on button "Close" at bounding box center [1139, 307] width 29 height 29
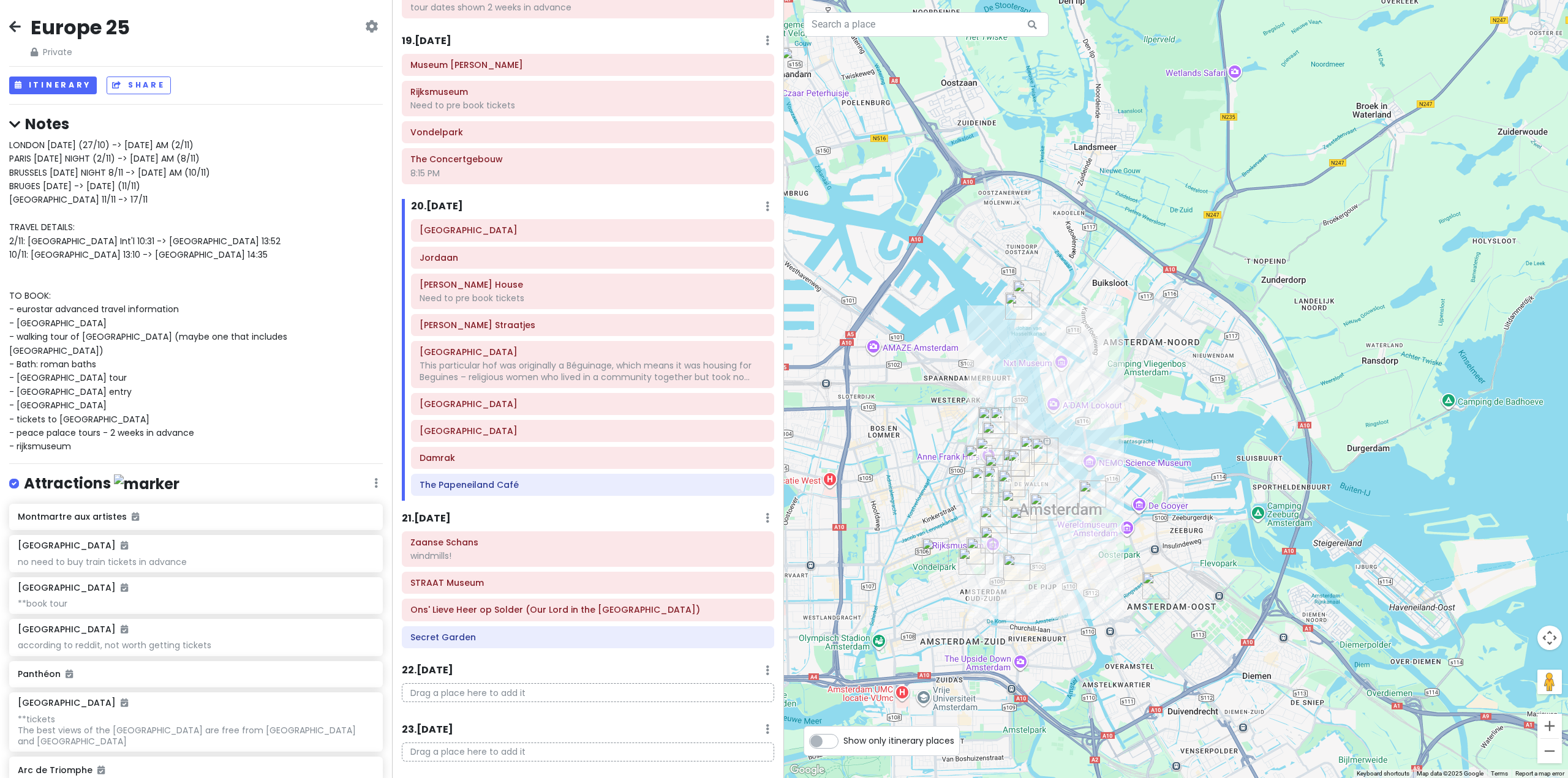
click at [448, 200] on h6 "20 . Sat 11/15" at bounding box center [437, 206] width 52 height 13
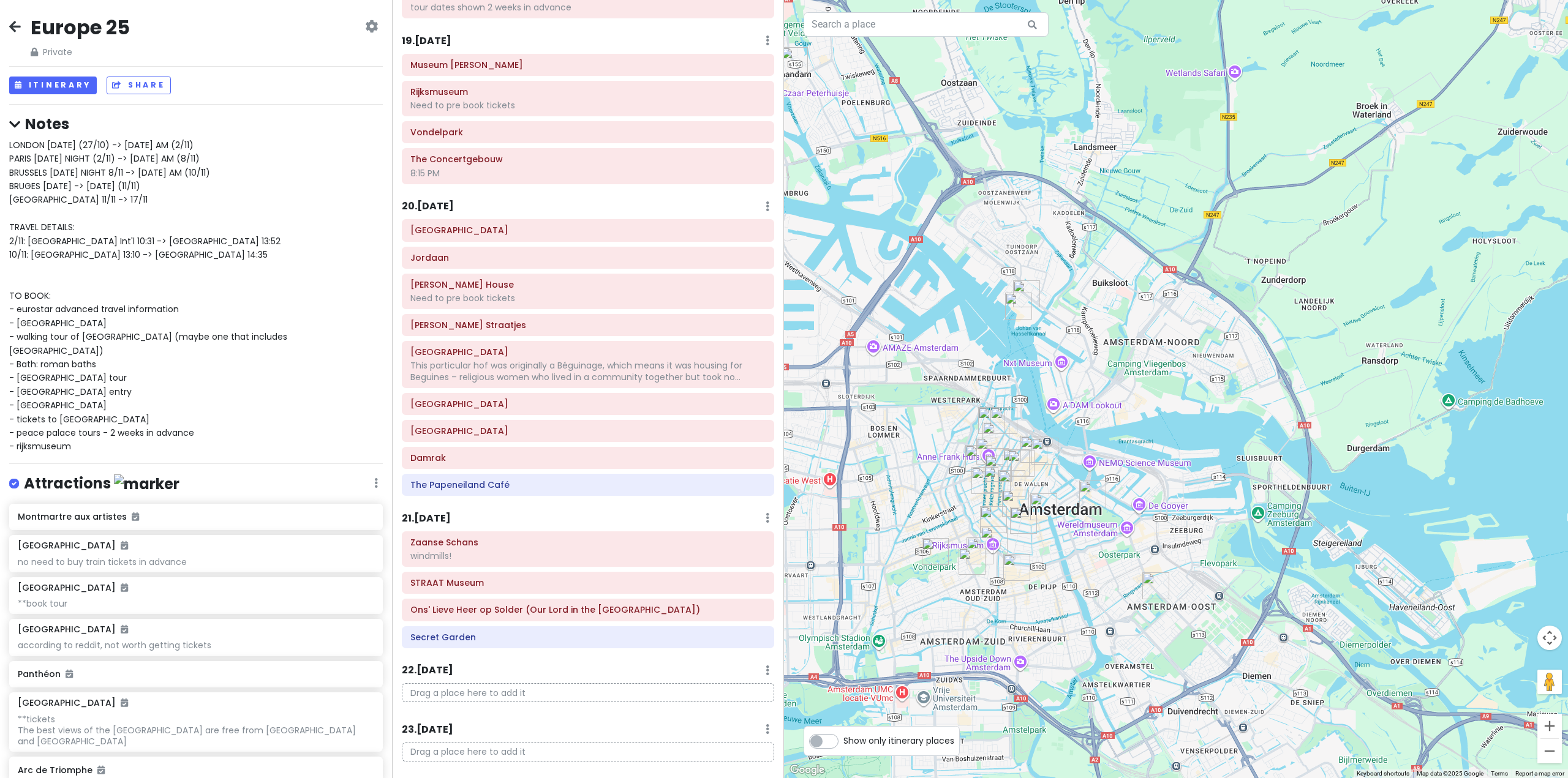
click at [436, 199] on div "20 . Sat 11/15 Add Day Notes Delete Day" at bounding box center [588, 209] width 372 height 21
click at [436, 200] on h6 "20 . Sat 11/15" at bounding box center [428, 206] width 52 height 13
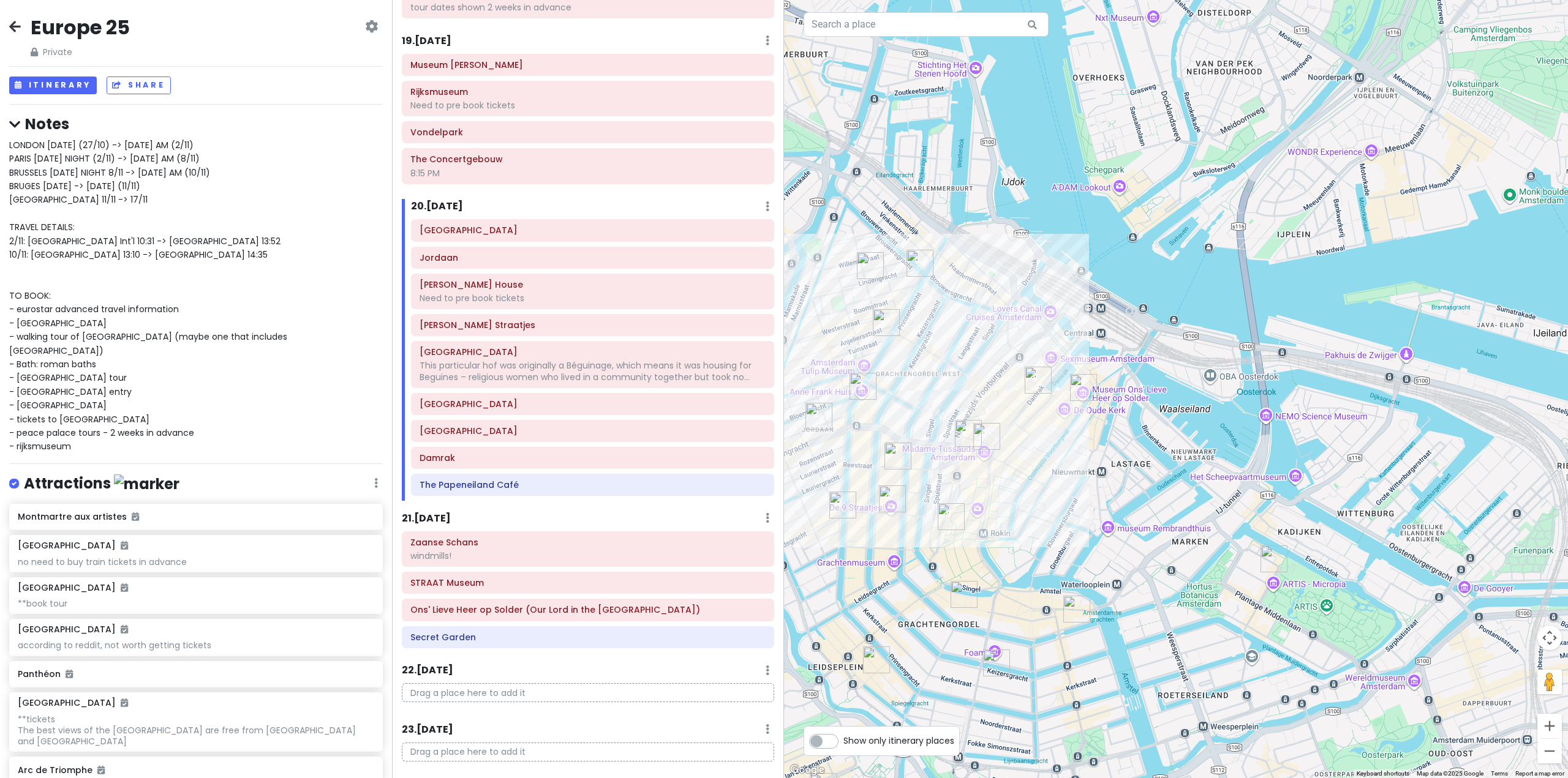
click at [438, 512] on h6 "21 . Sun 11/16" at bounding box center [426, 518] width 49 height 13
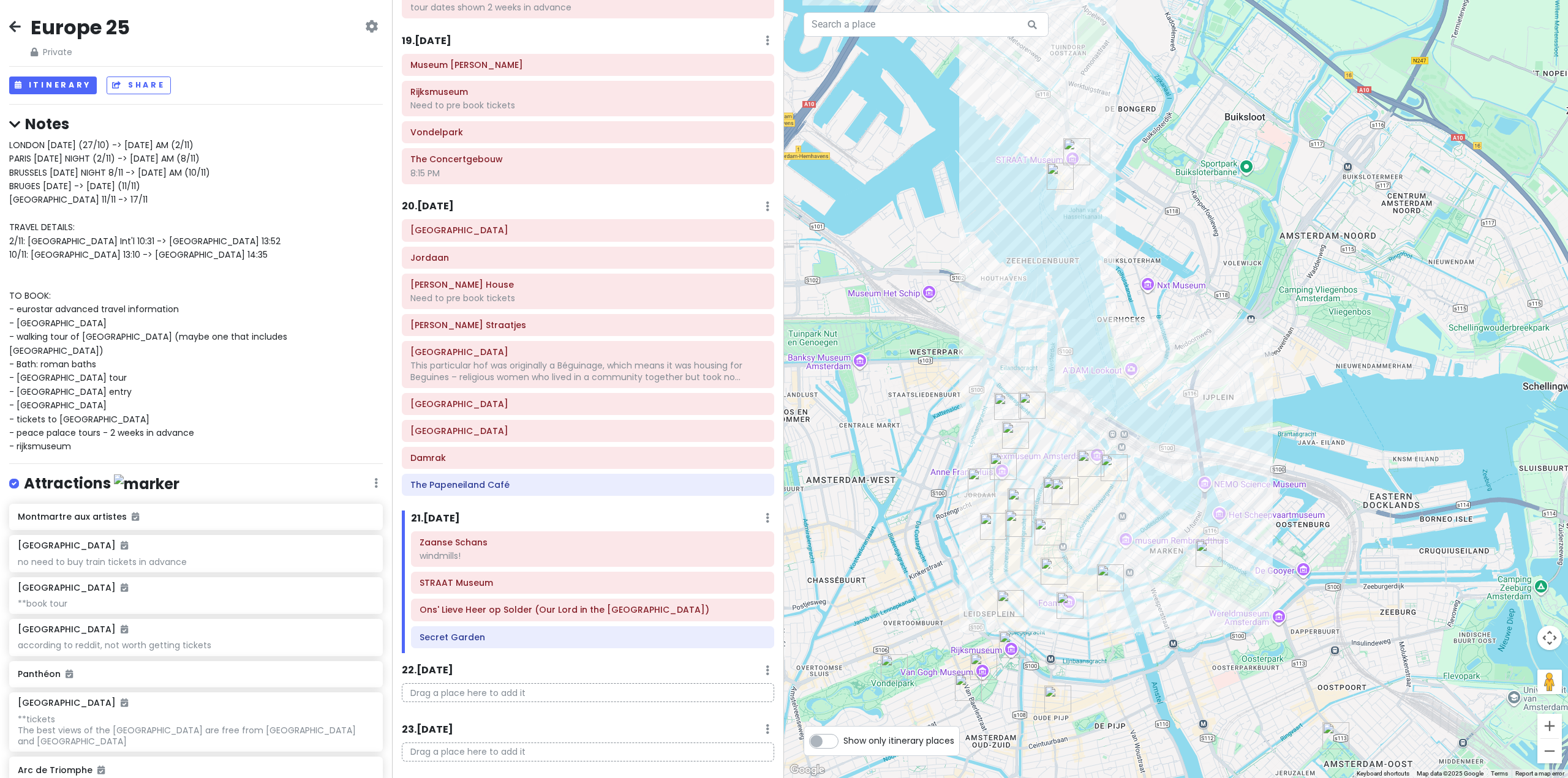
drag, startPoint x: 1122, startPoint y: 426, endPoint x: 1130, endPoint y: 474, distance: 48.7
click at [1130, 474] on div at bounding box center [1176, 389] width 784 height 778
click at [509, 632] on h6 "Secret Garden" at bounding box center [592, 637] width 346 height 11
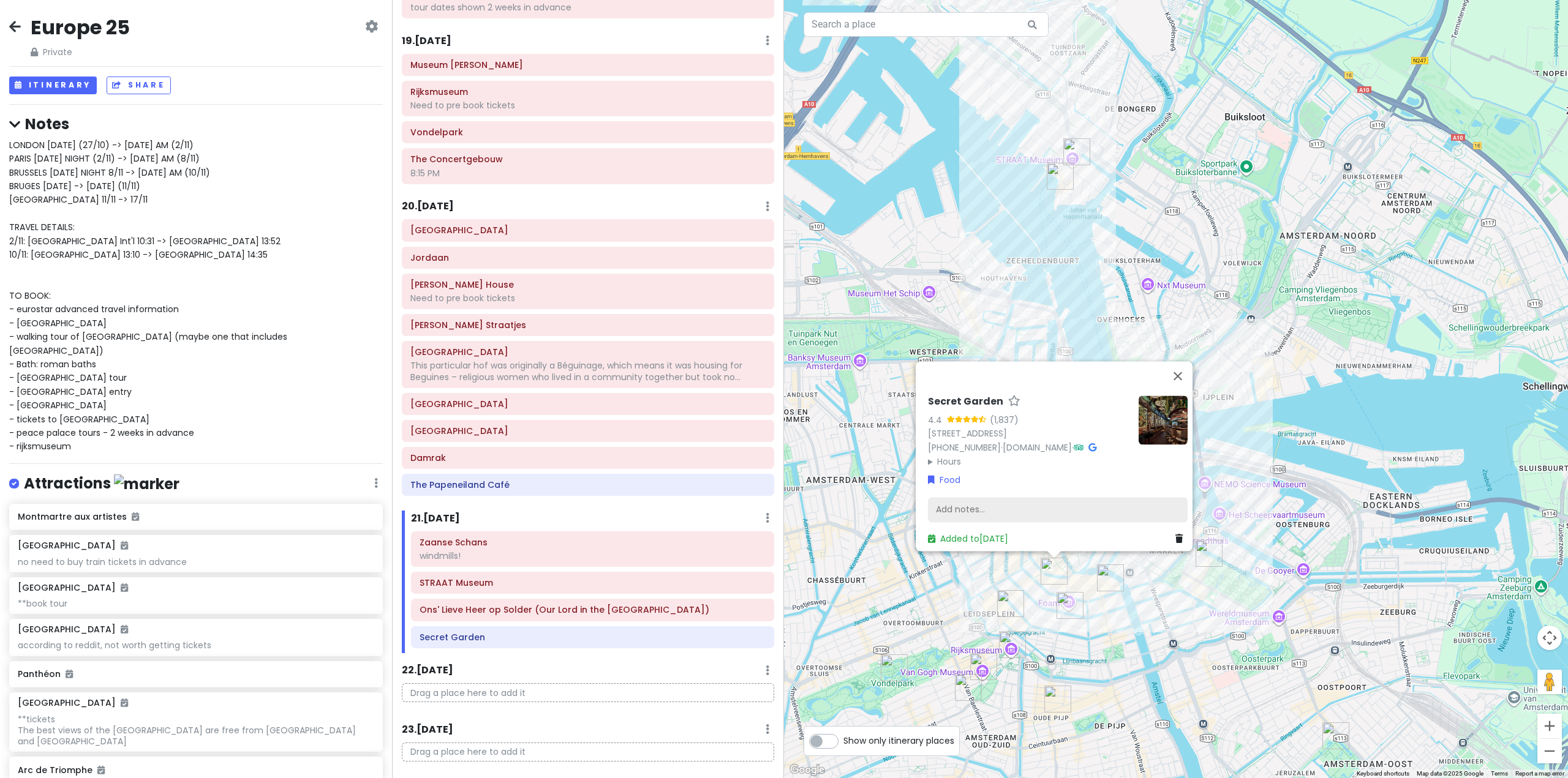
click at [1010, 497] on div "Add notes..." at bounding box center [1057, 510] width 260 height 26
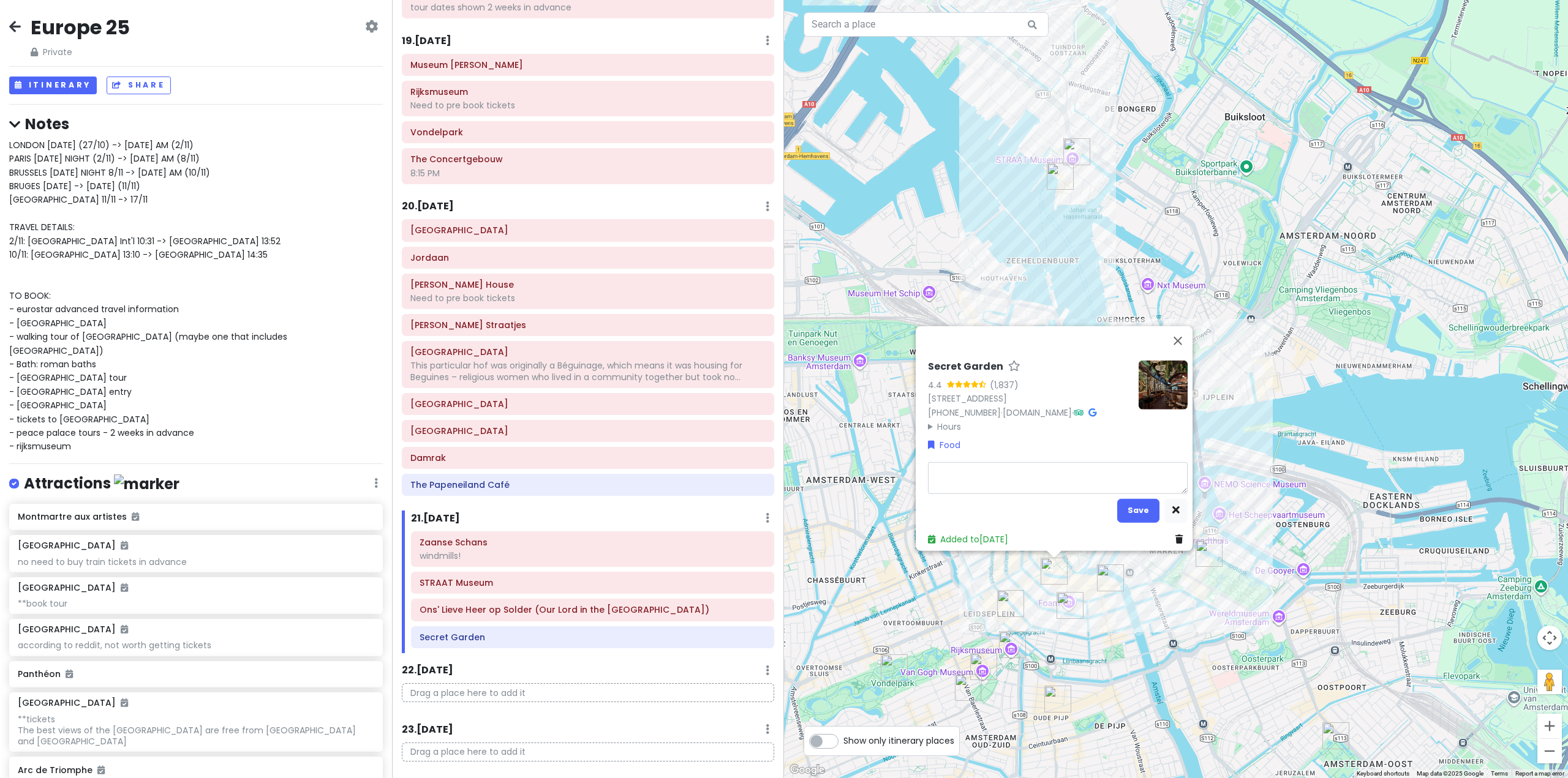
type textarea "x"
type textarea "1"
type textarea "x"
type textarea "16"
type textarea "x"
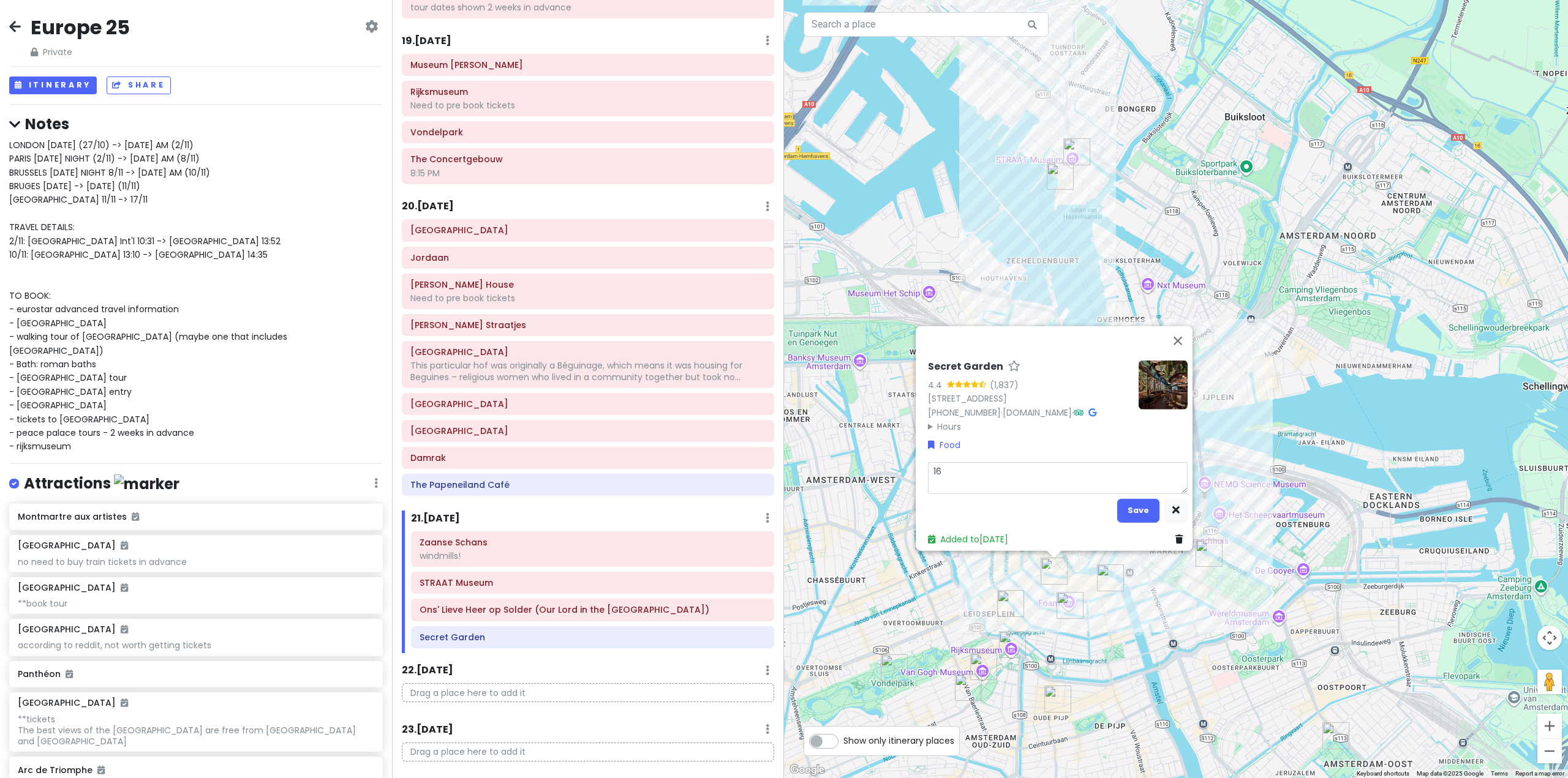
type textarea "1"
type textarea "x"
type textarea "1"
type textarea "x"
type textarea "18"
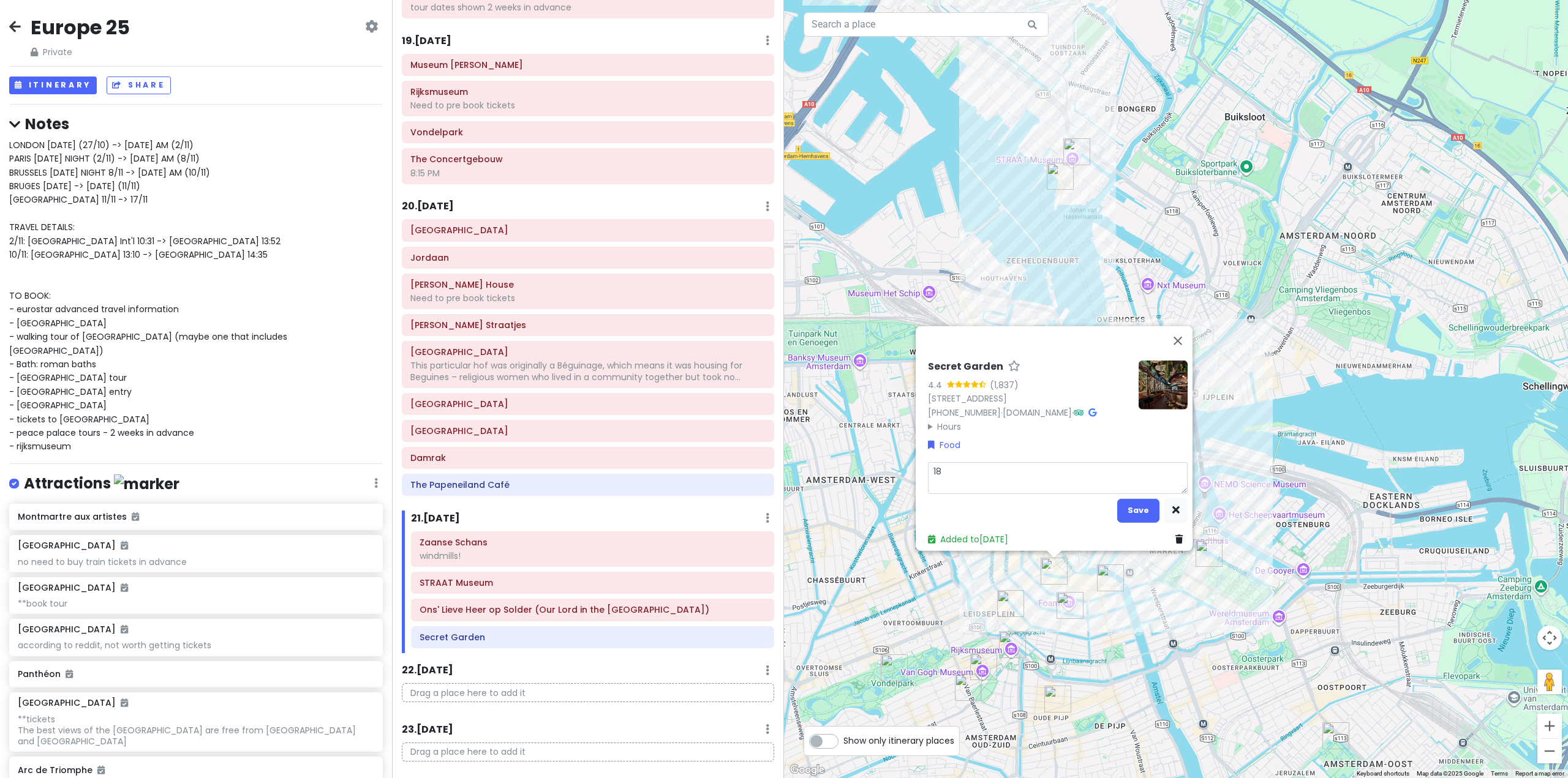
type textarea "x"
type textarea "18:"
type textarea "x"
type textarea "18:3"
type textarea "x"
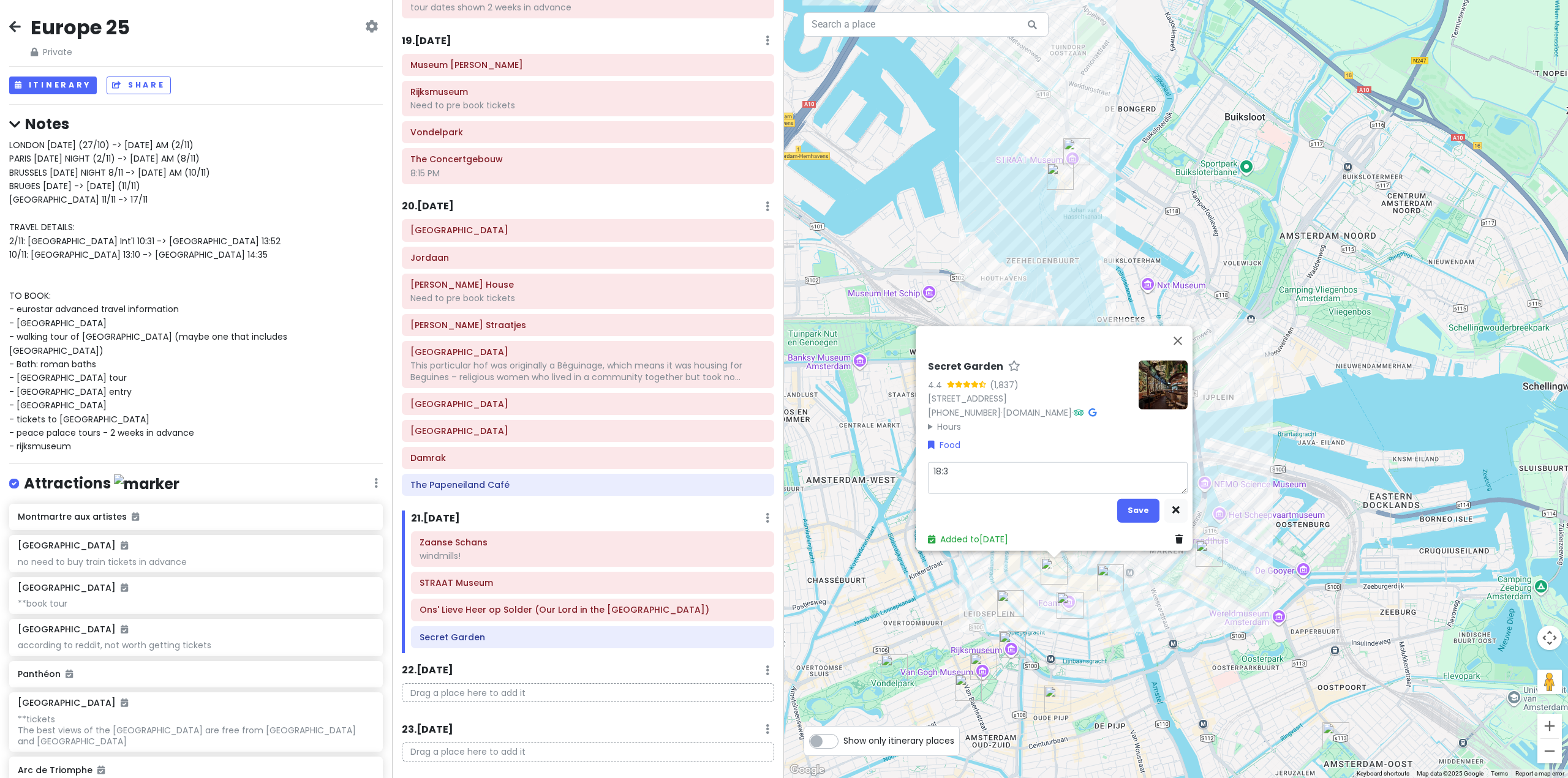
type textarea "18:30"
type textarea "x"
type textarea "18:30h"
click at [1132, 510] on button "Save" at bounding box center [1139, 510] width 42 height 24
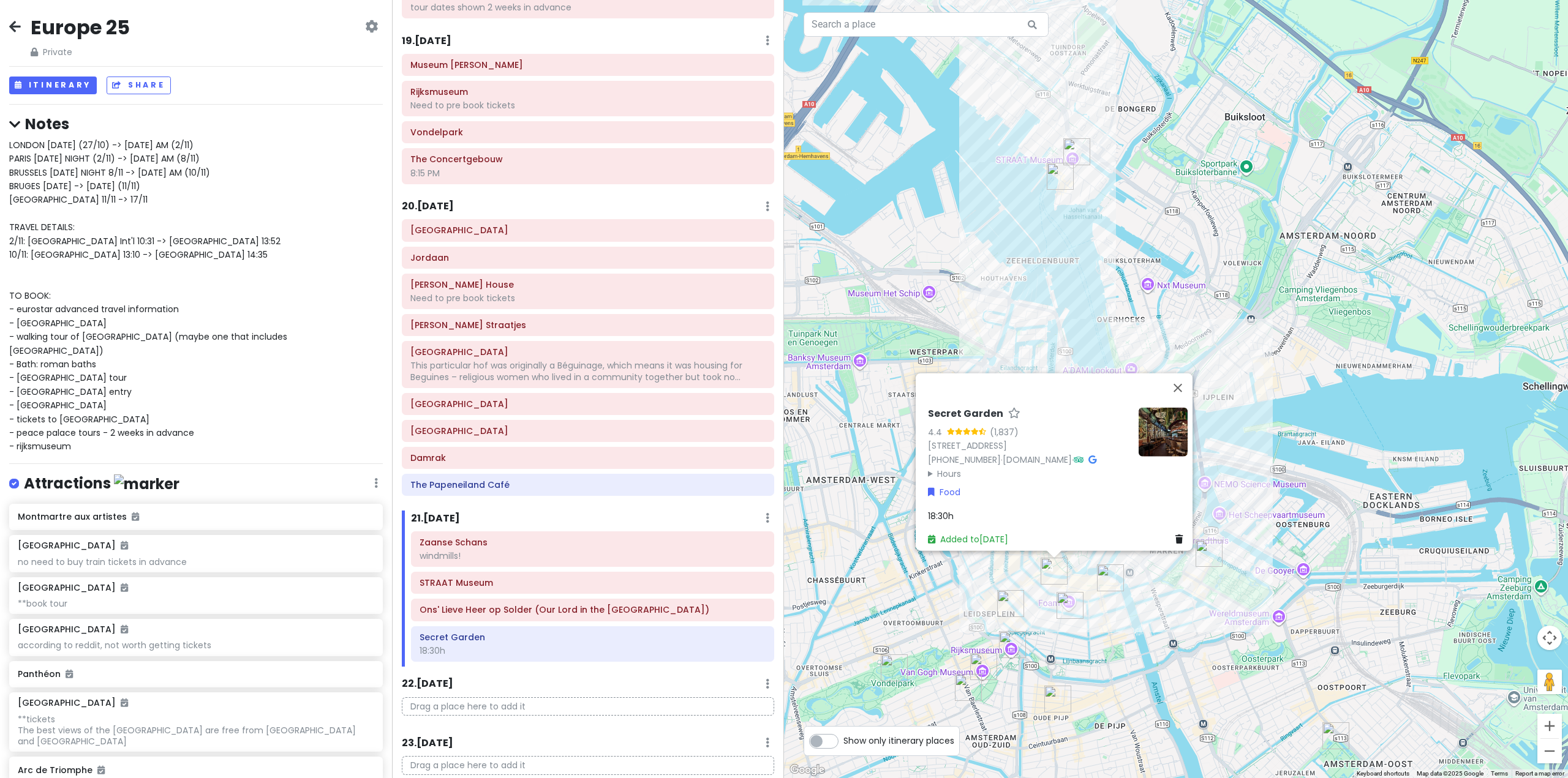
click at [629, 199] on div "20 . Sat 11/15 Add Day Notes Delete Day" at bounding box center [588, 209] width 372 height 21
drag, startPoint x: 1184, startPoint y: 352, endPoint x: 1166, endPoint y: 349, distance: 18.2
click at [1186, 373] on button "Close" at bounding box center [1178, 387] width 29 height 29
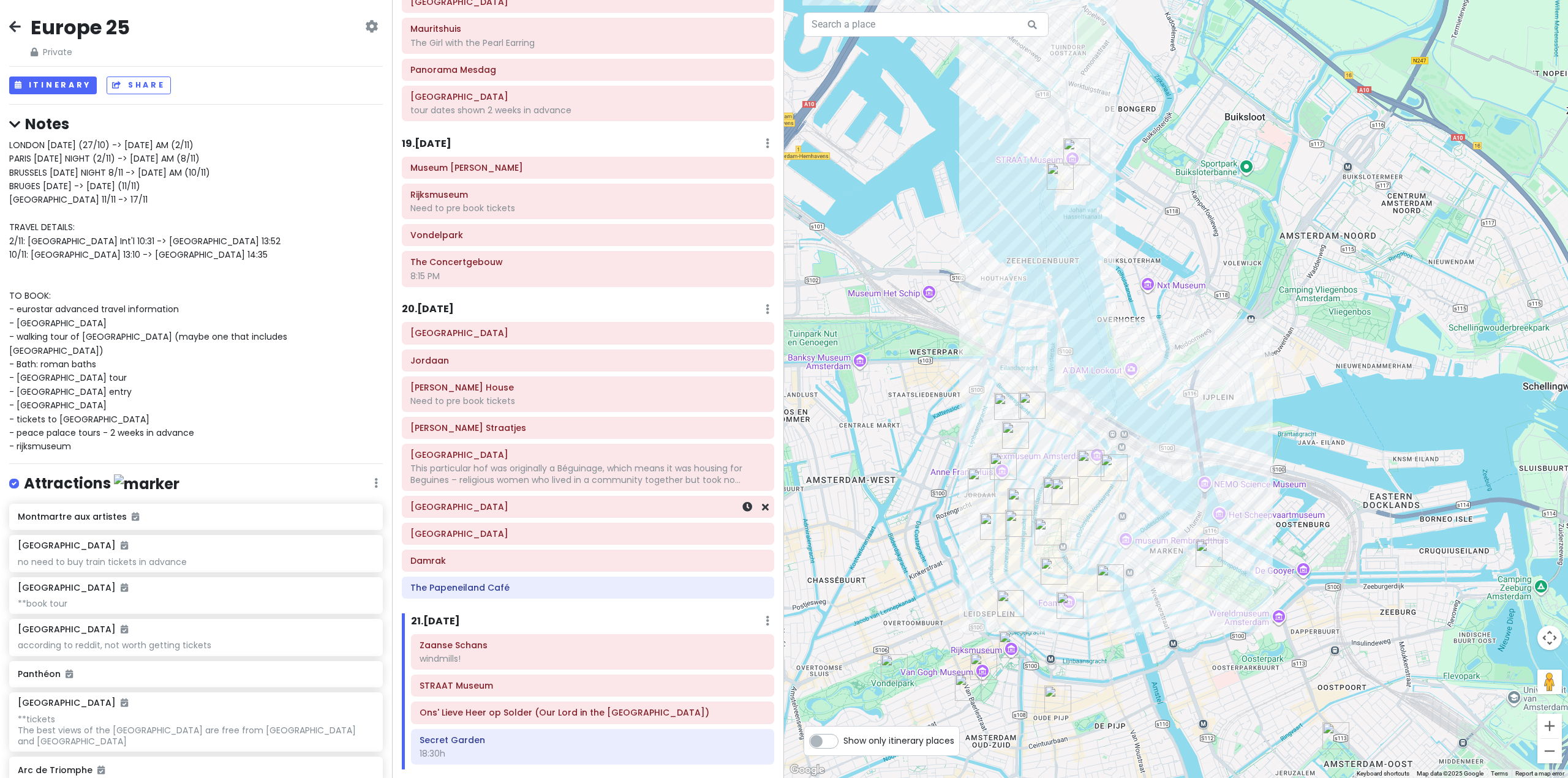
scroll to position [3769, 0]
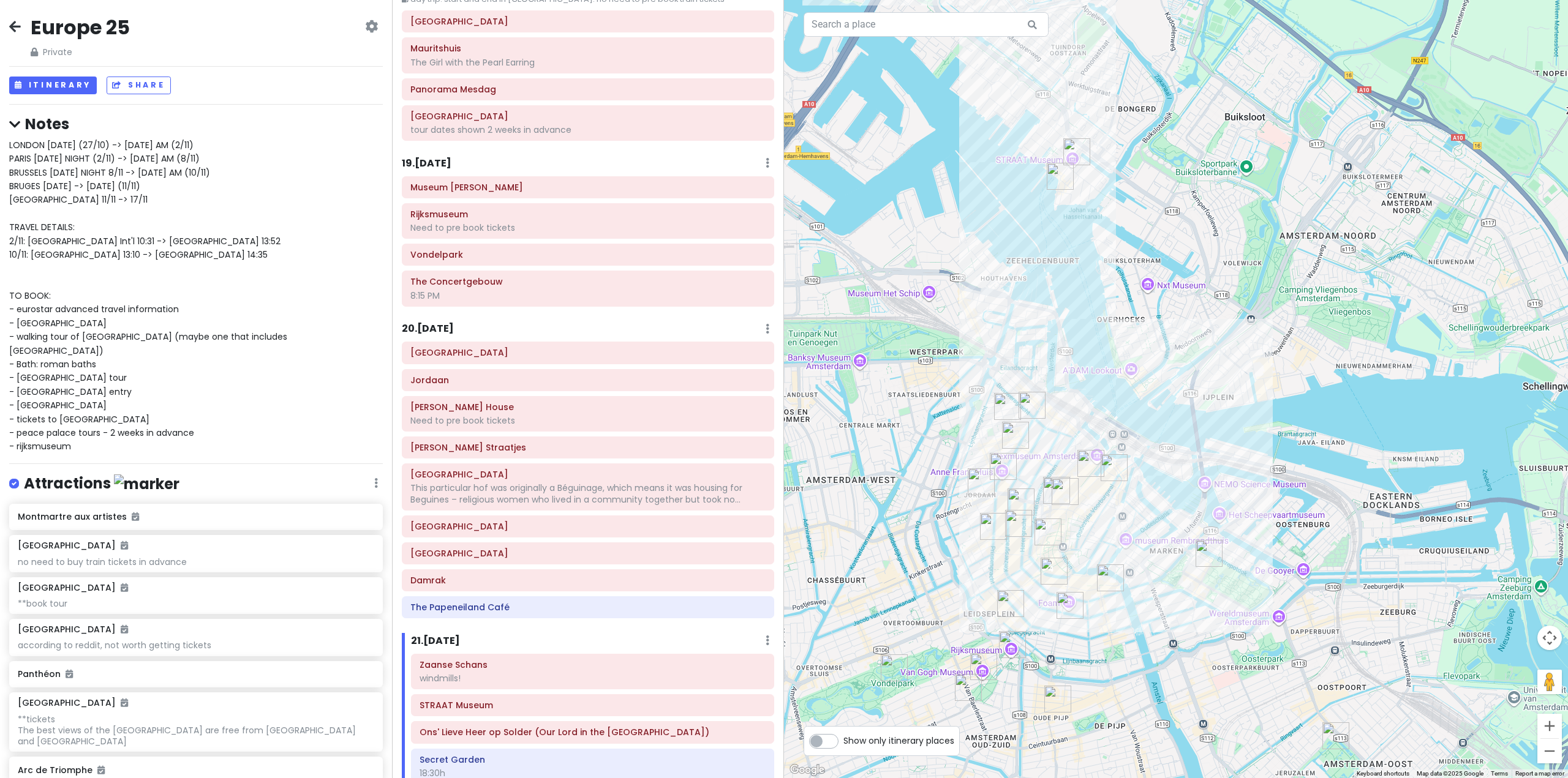
click at [443, 323] on h6 "20 . Sat 11/15" at bounding box center [428, 329] width 52 height 13
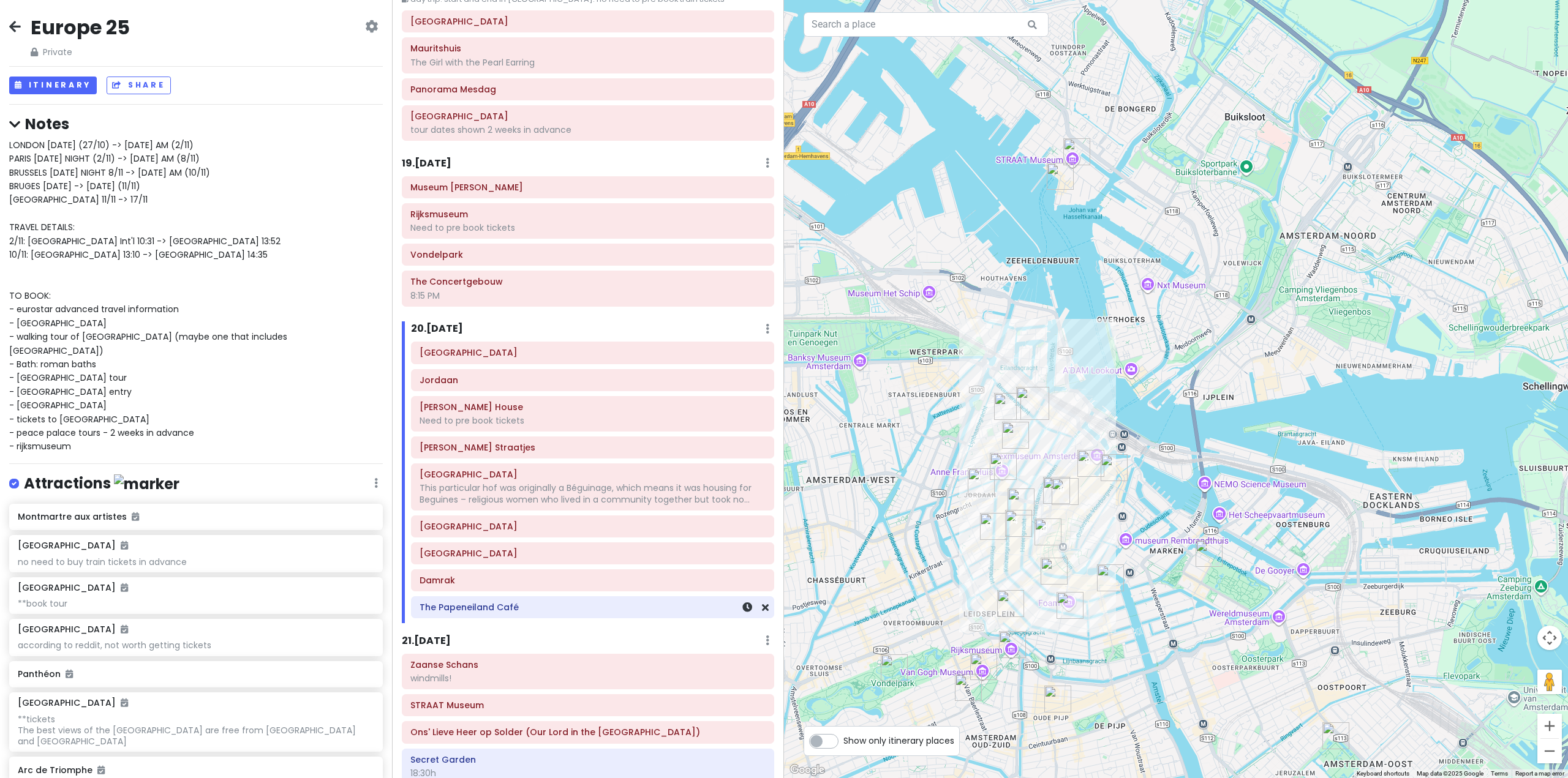
click at [513, 597] on div "The Papeneiland Café" at bounding box center [592, 608] width 362 height 21
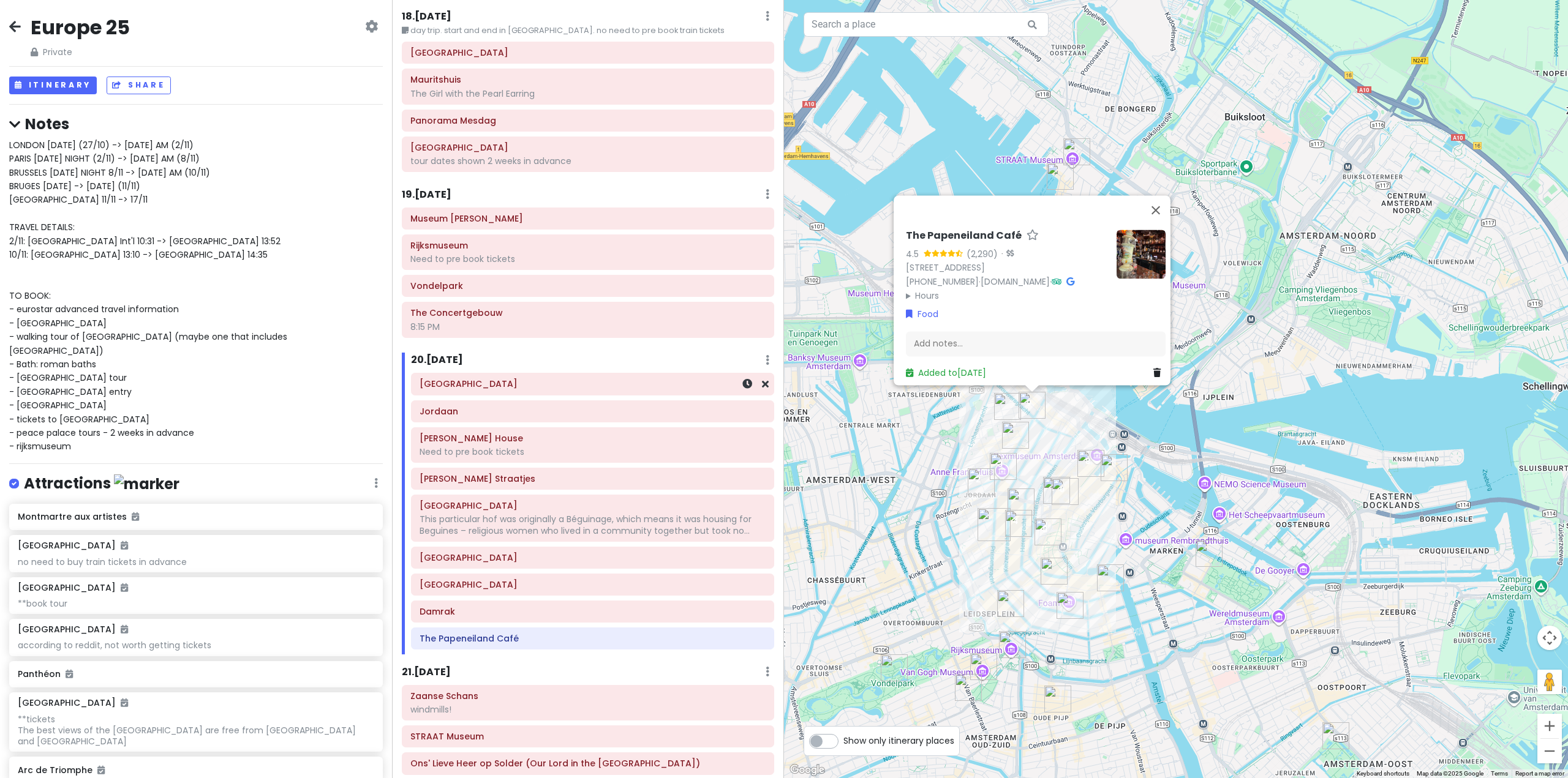
scroll to position [3585, 0]
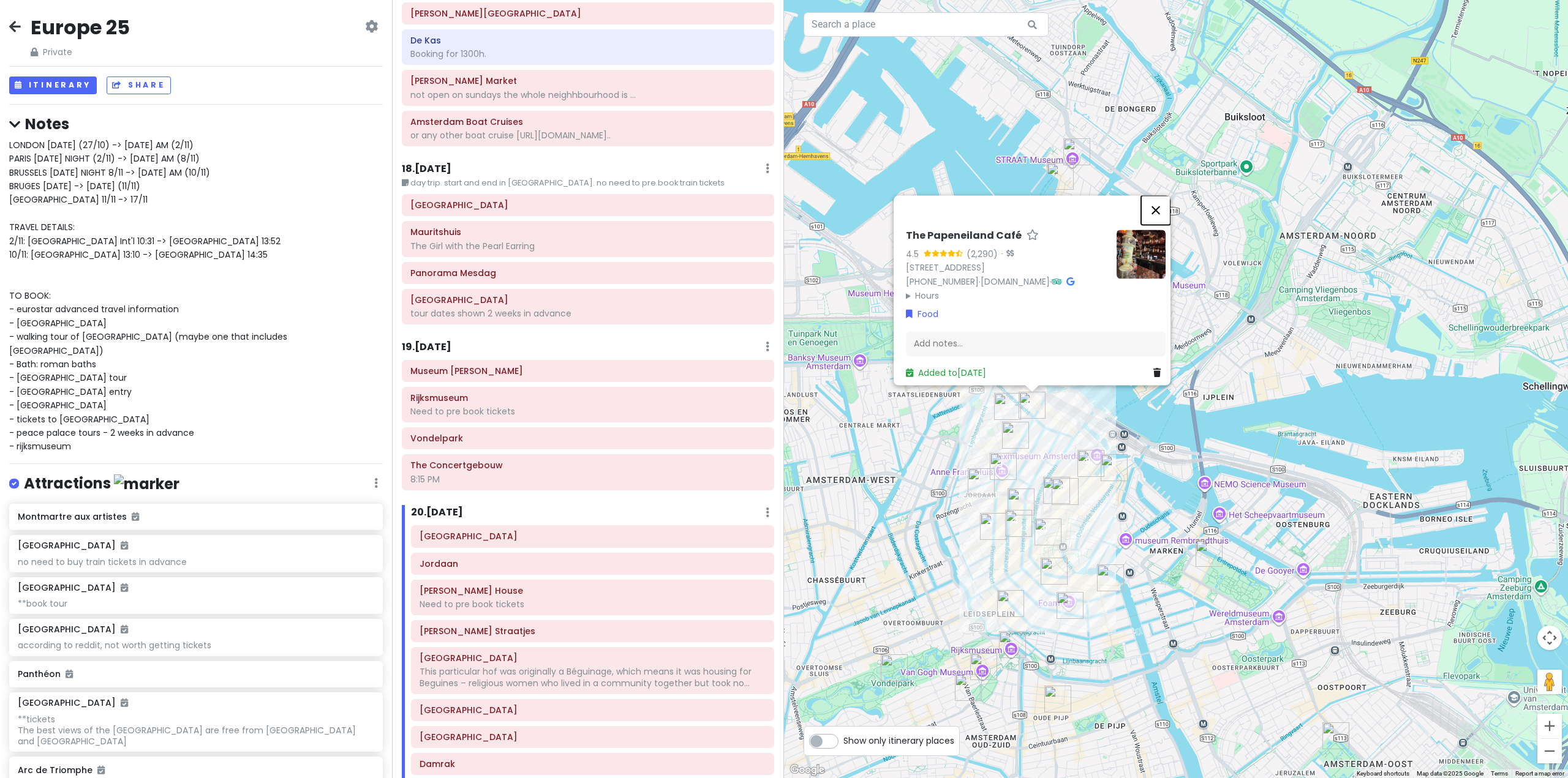
click at [1167, 195] on button "Close" at bounding box center [1155, 209] width 29 height 29
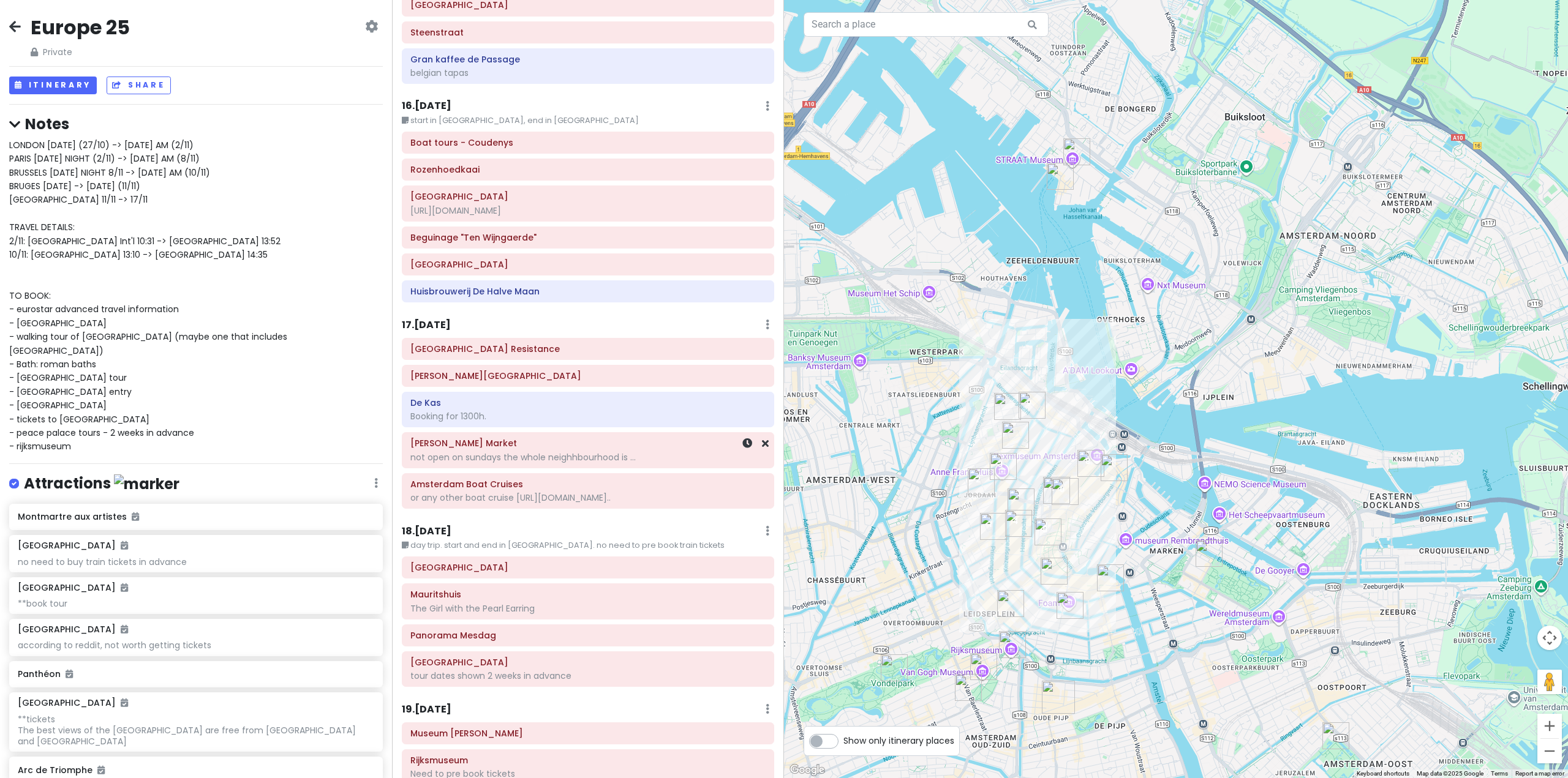
scroll to position [3217, 0]
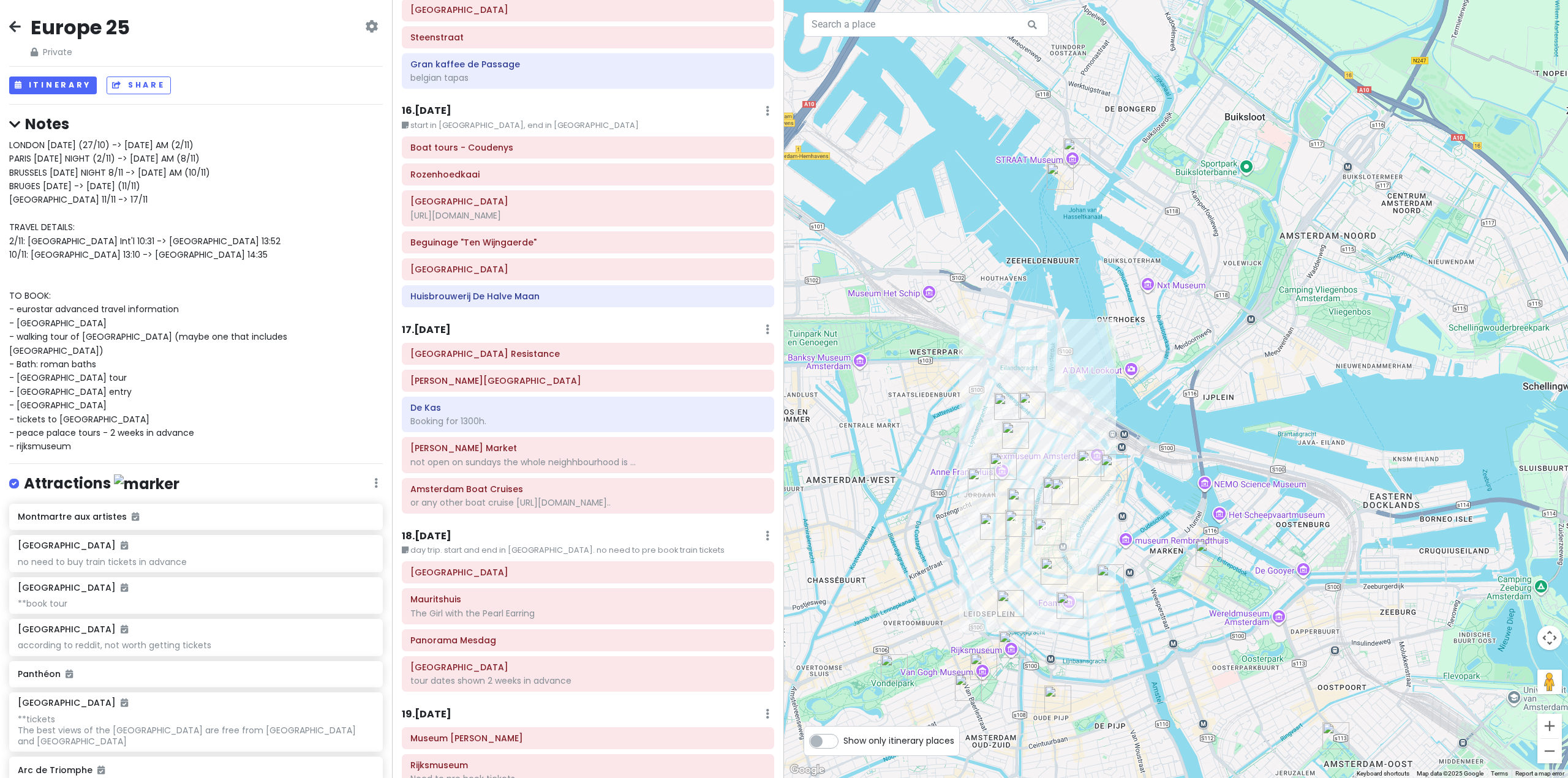
click at [451, 324] on h6 "17 . Wed 11/12" at bounding box center [426, 330] width 49 height 13
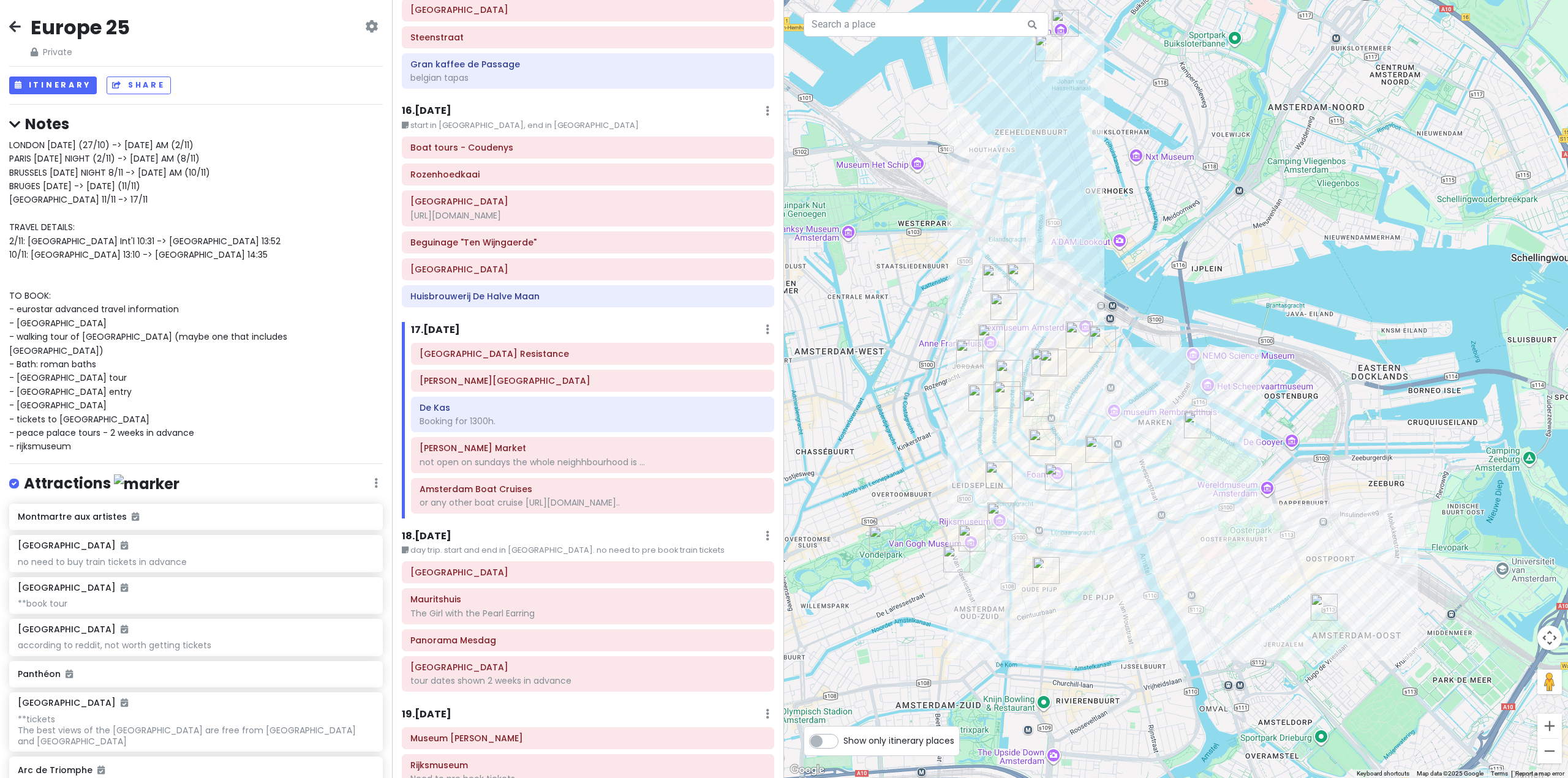
drag, startPoint x: 1391, startPoint y: 601, endPoint x: 1376, endPoint y: 477, distance: 124.9
click at [1376, 477] on div at bounding box center [1176, 389] width 784 height 778
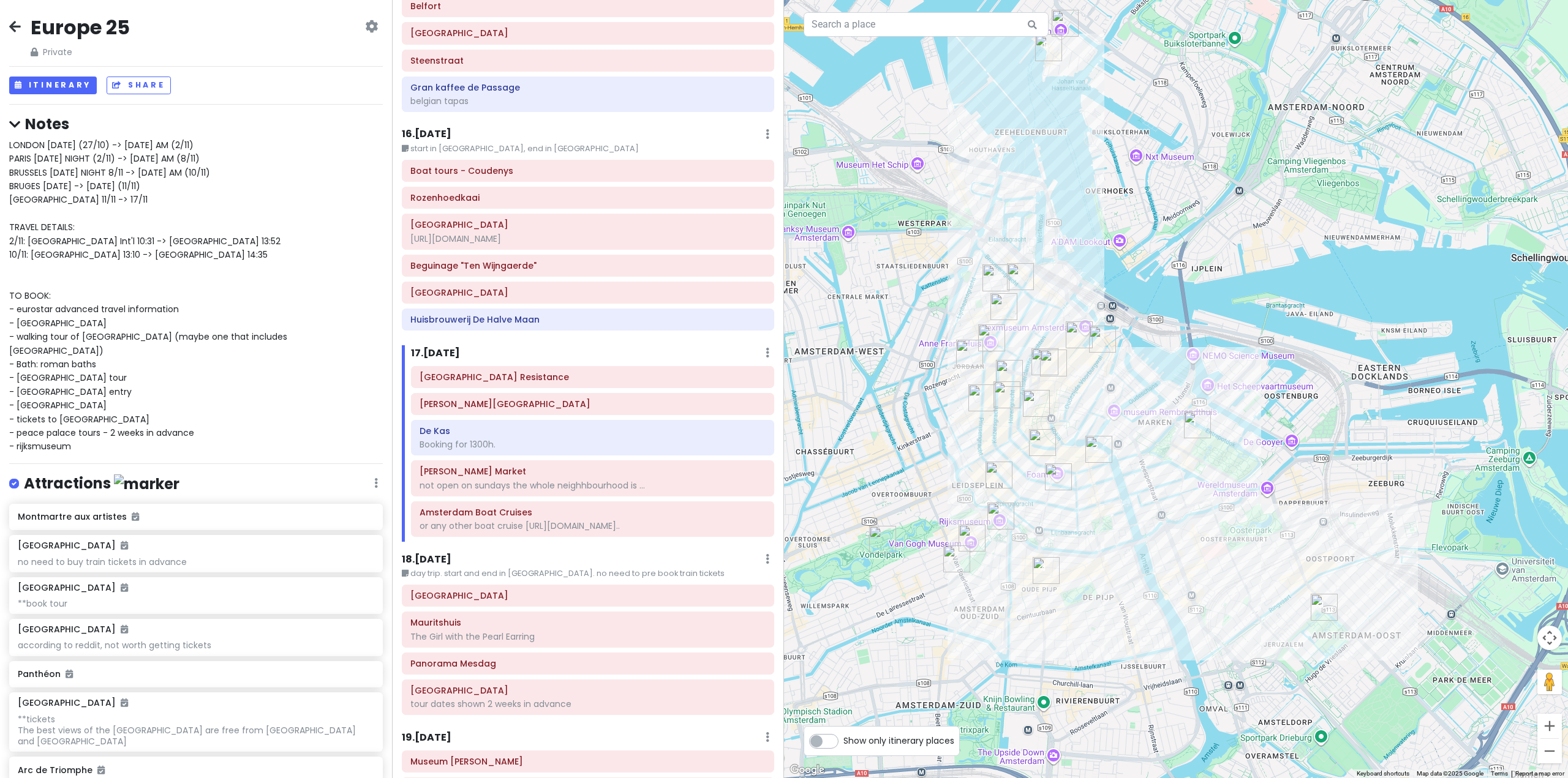
scroll to position [3095, 0]
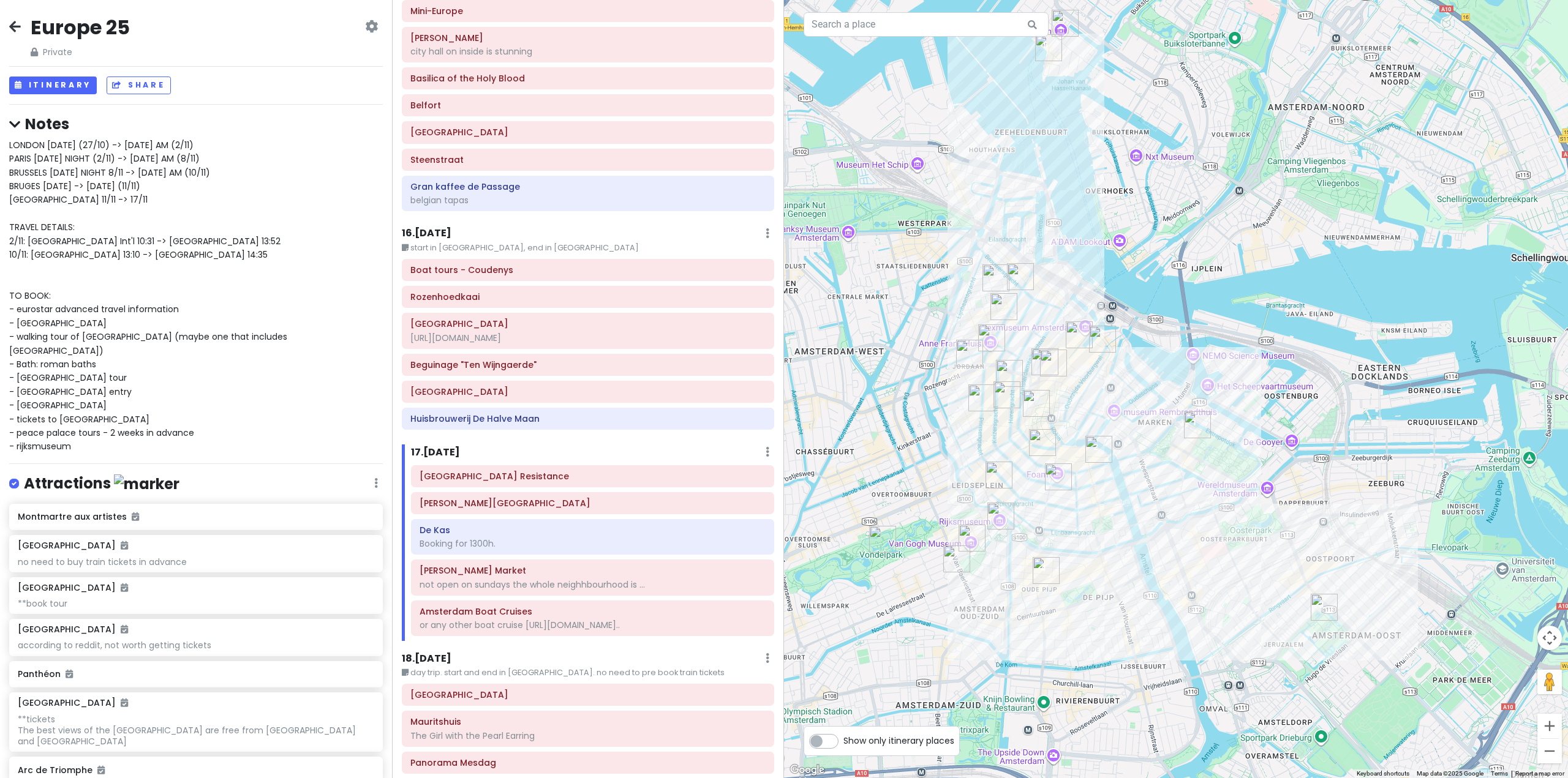
click at [434, 227] on h6 "16 . Tue 11/11" at bounding box center [426, 234] width 50 height 13
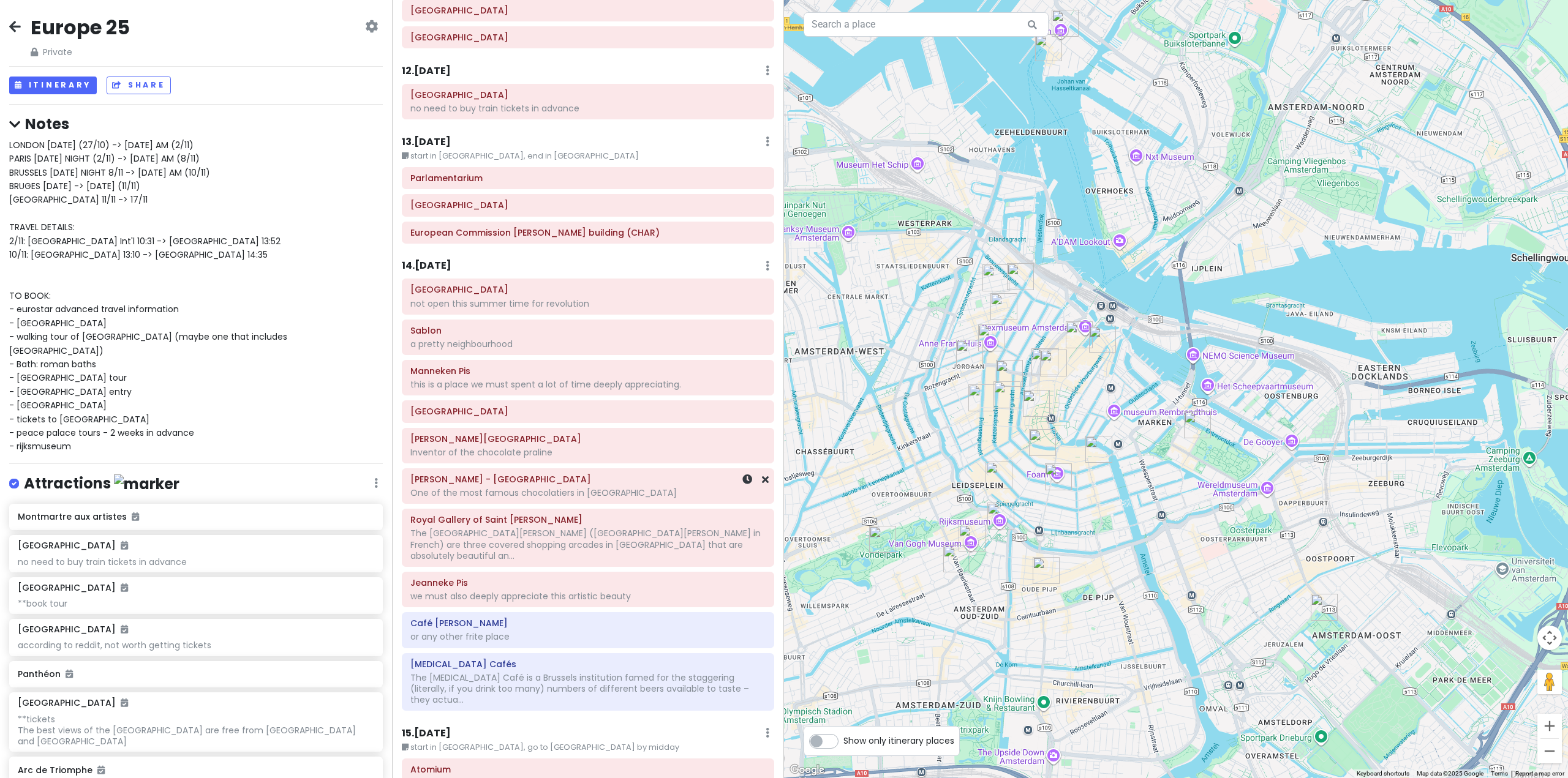
scroll to position [2177, 0]
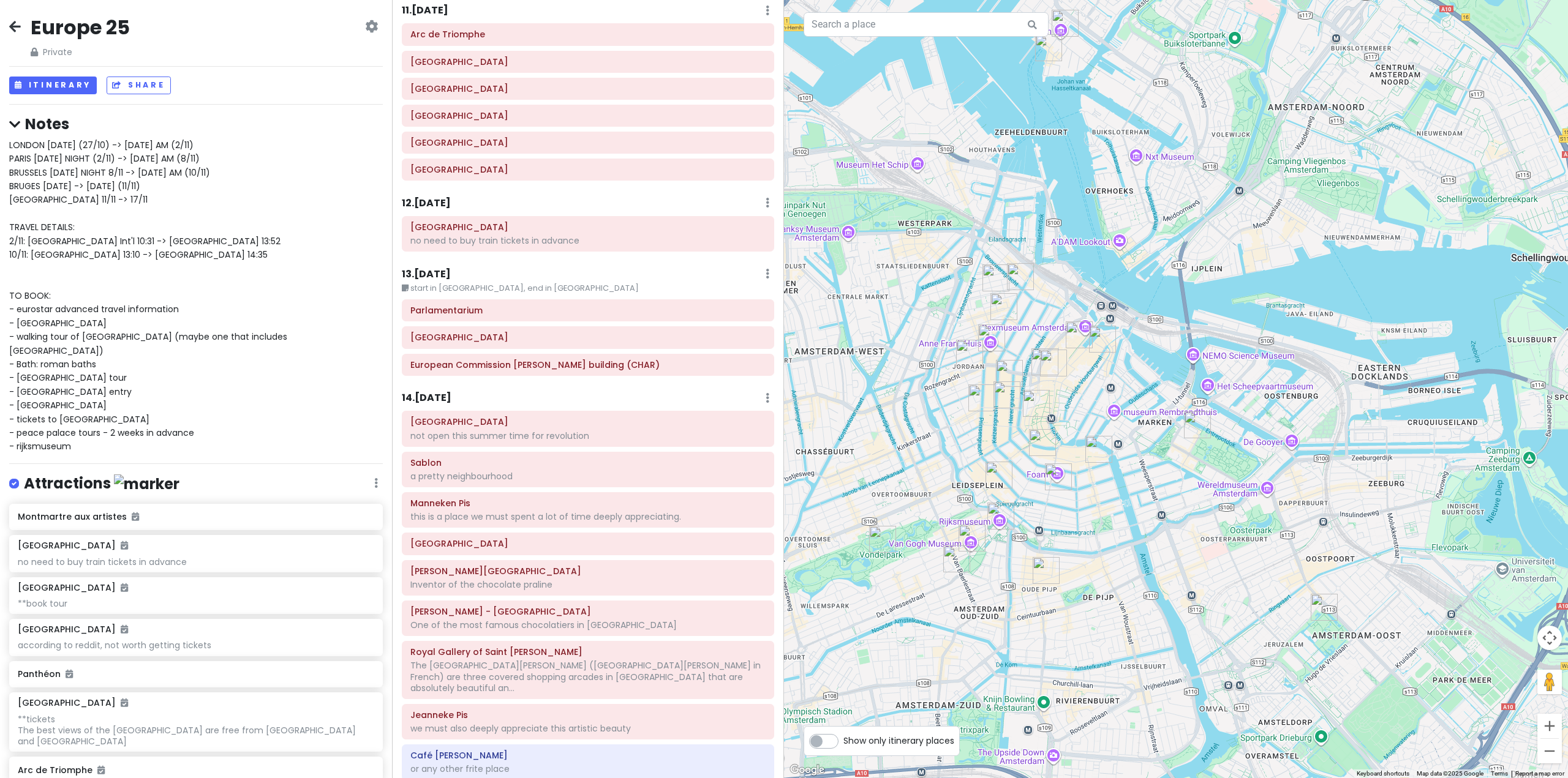
click at [436, 392] on h6 "14 . [DATE]" at bounding box center [426, 398] width 50 height 13
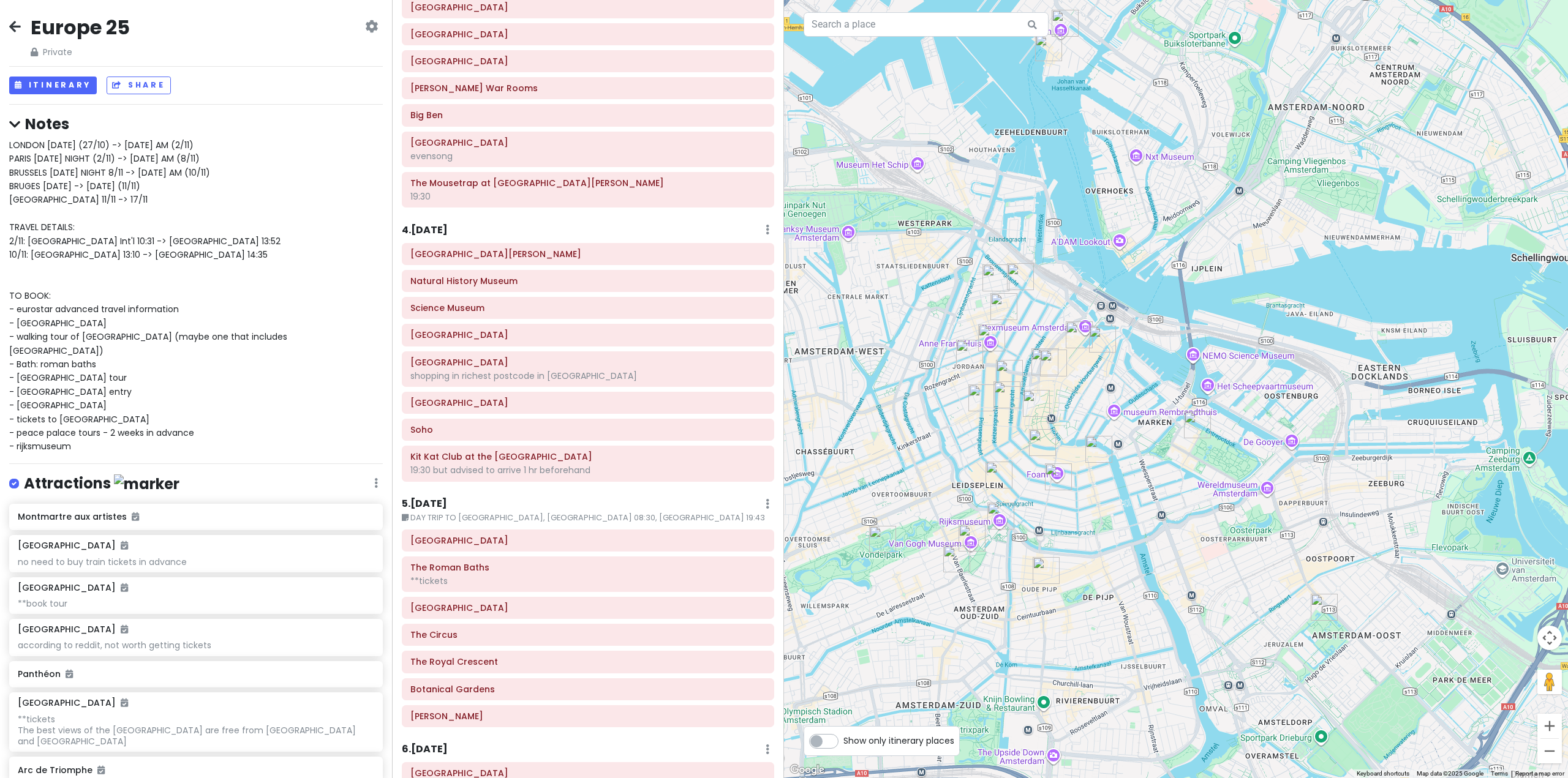
scroll to position [401, 0]
click at [447, 586] on div "**tickets" at bounding box center [588, 585] width 355 height 11
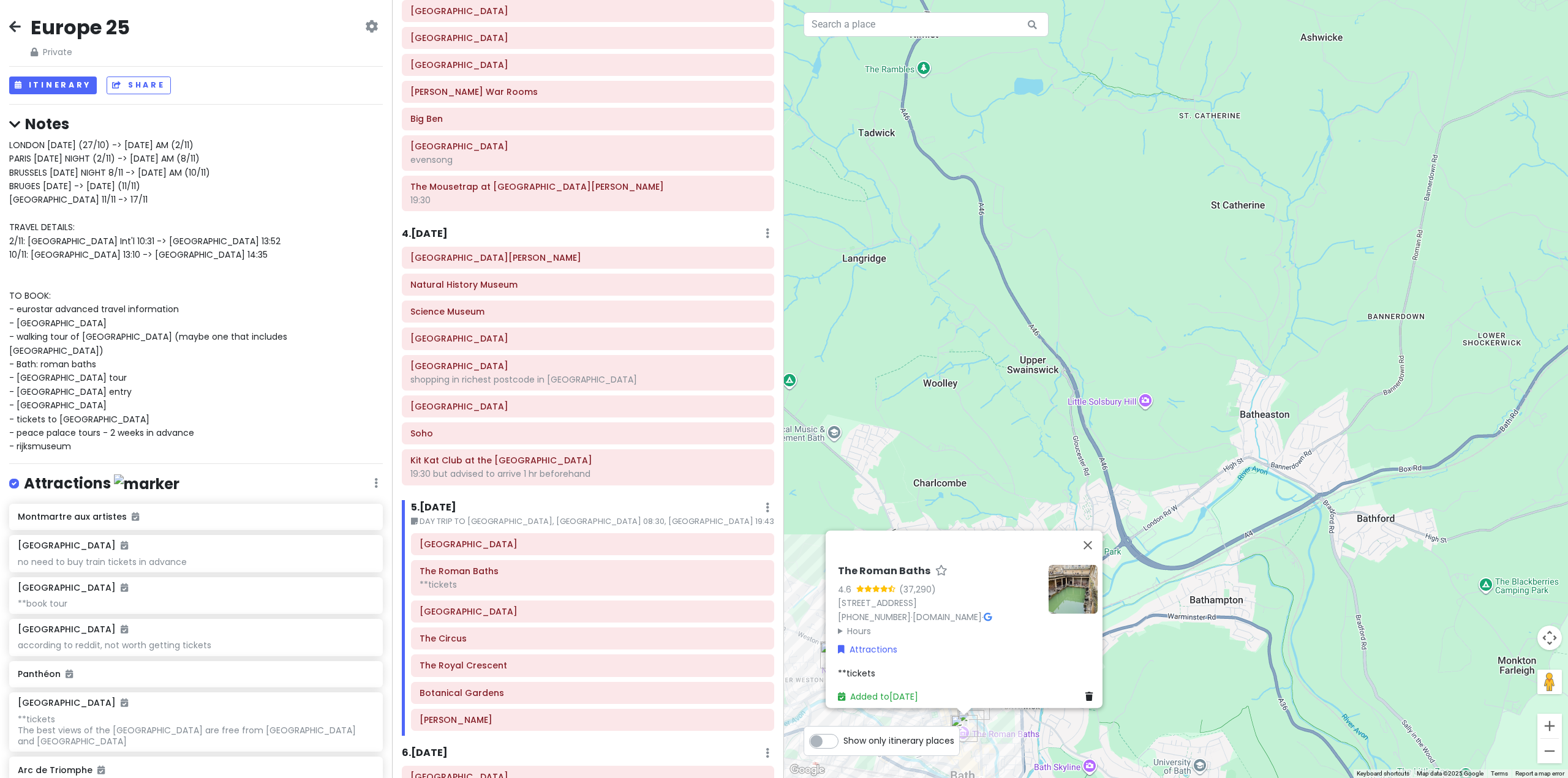
click at [627, 502] on div "5 . Fri 10/31 Edit Day Notes Delete Day" at bounding box center [592, 511] width 363 height 21
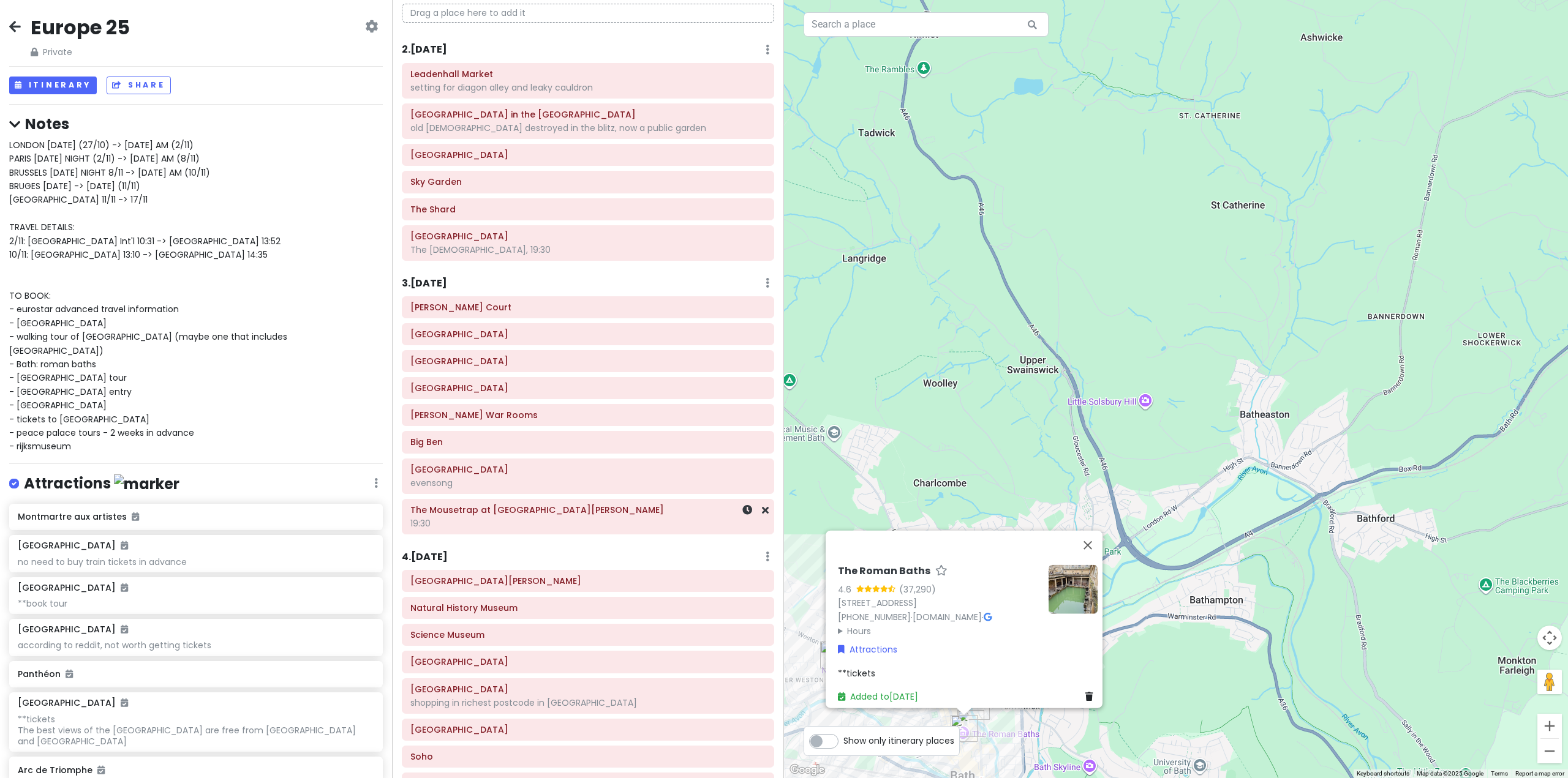
scroll to position [0, 0]
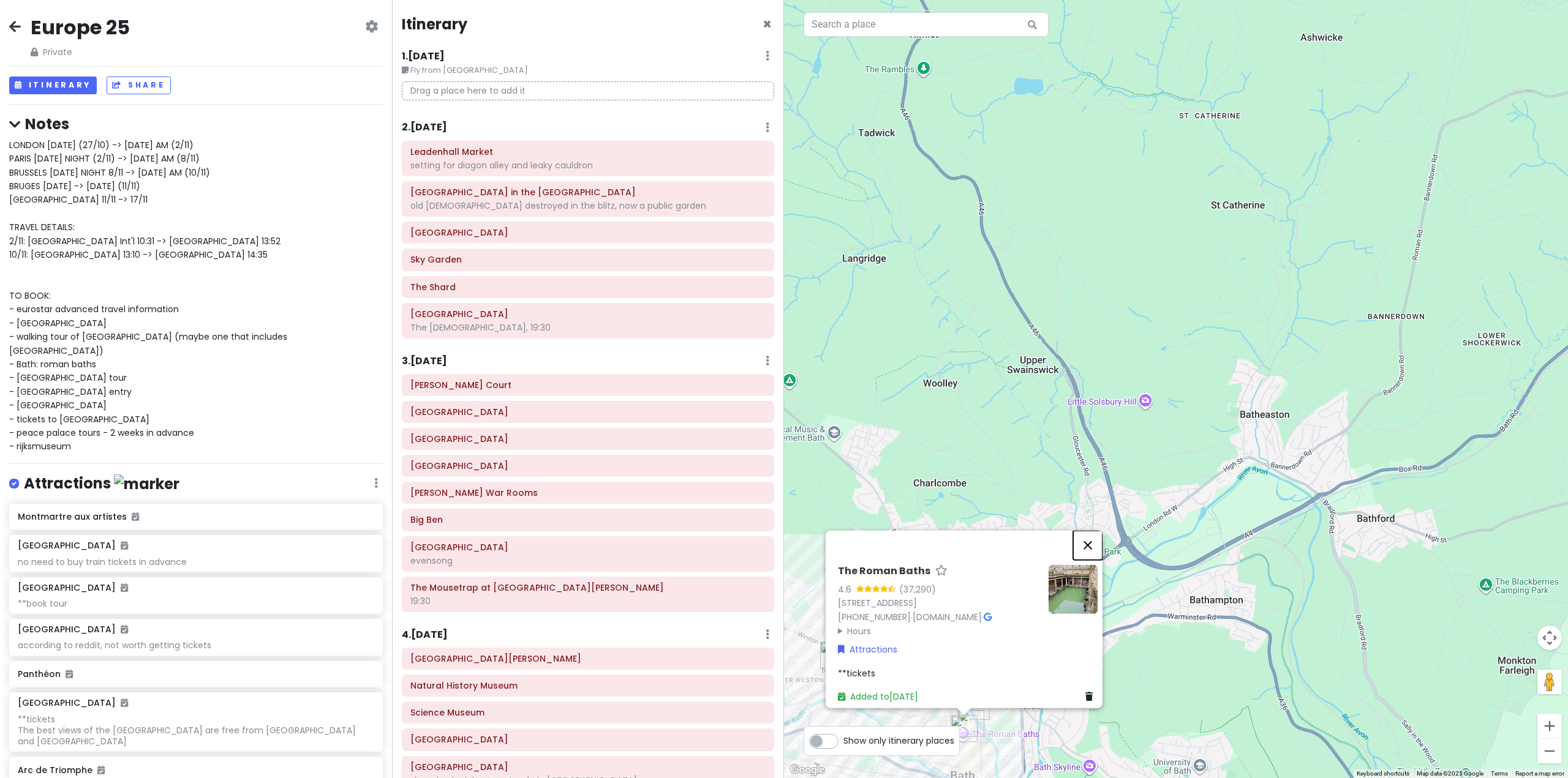
click at [1091, 541] on button "Close" at bounding box center [1088, 544] width 29 height 29
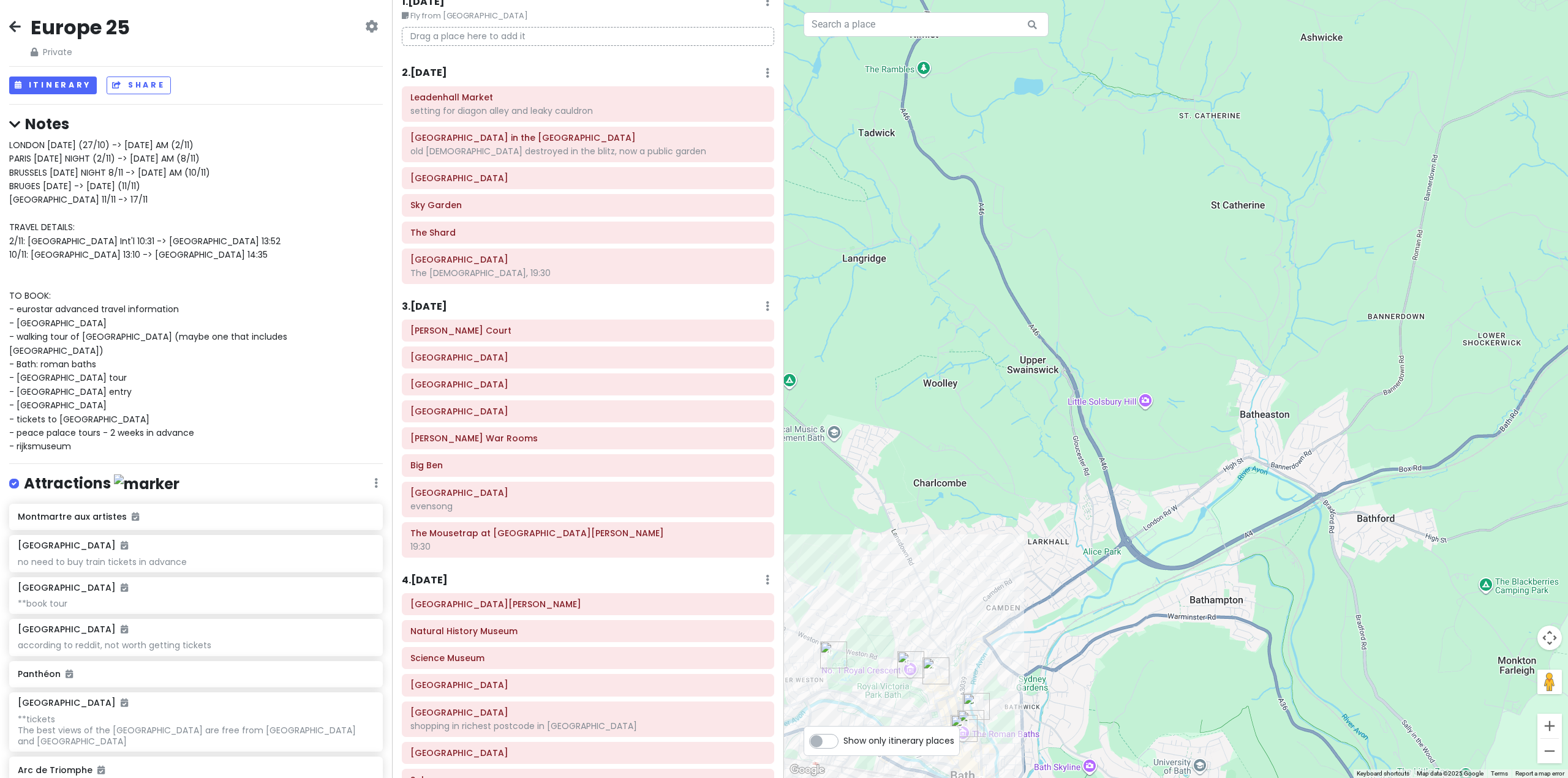
scroll to position [184, 0]
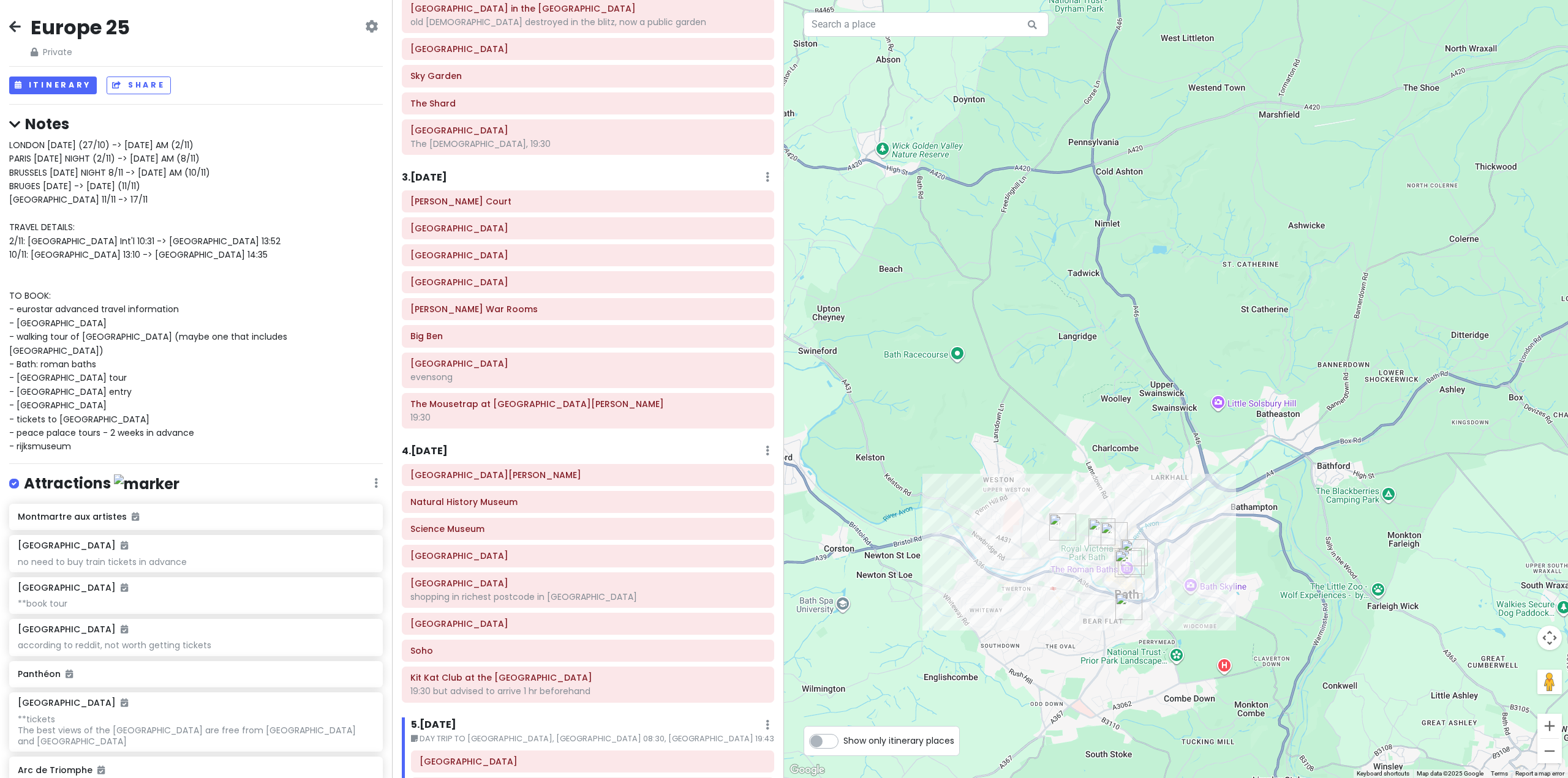
drag, startPoint x: 1176, startPoint y: 599, endPoint x: 1207, endPoint y: 531, distance: 74.7
click at [1207, 531] on div at bounding box center [1176, 389] width 784 height 778
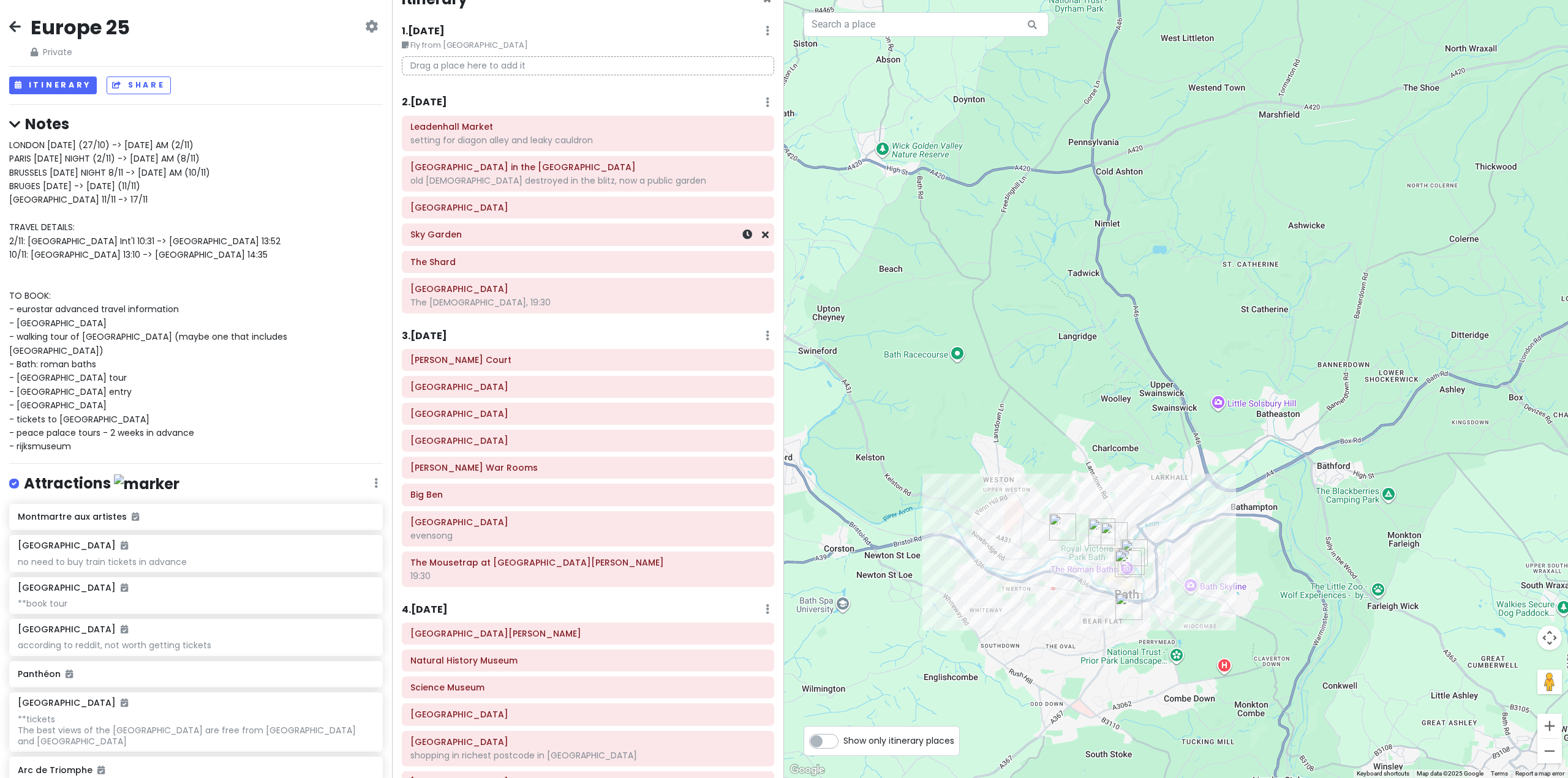
scroll to position [0, 0]
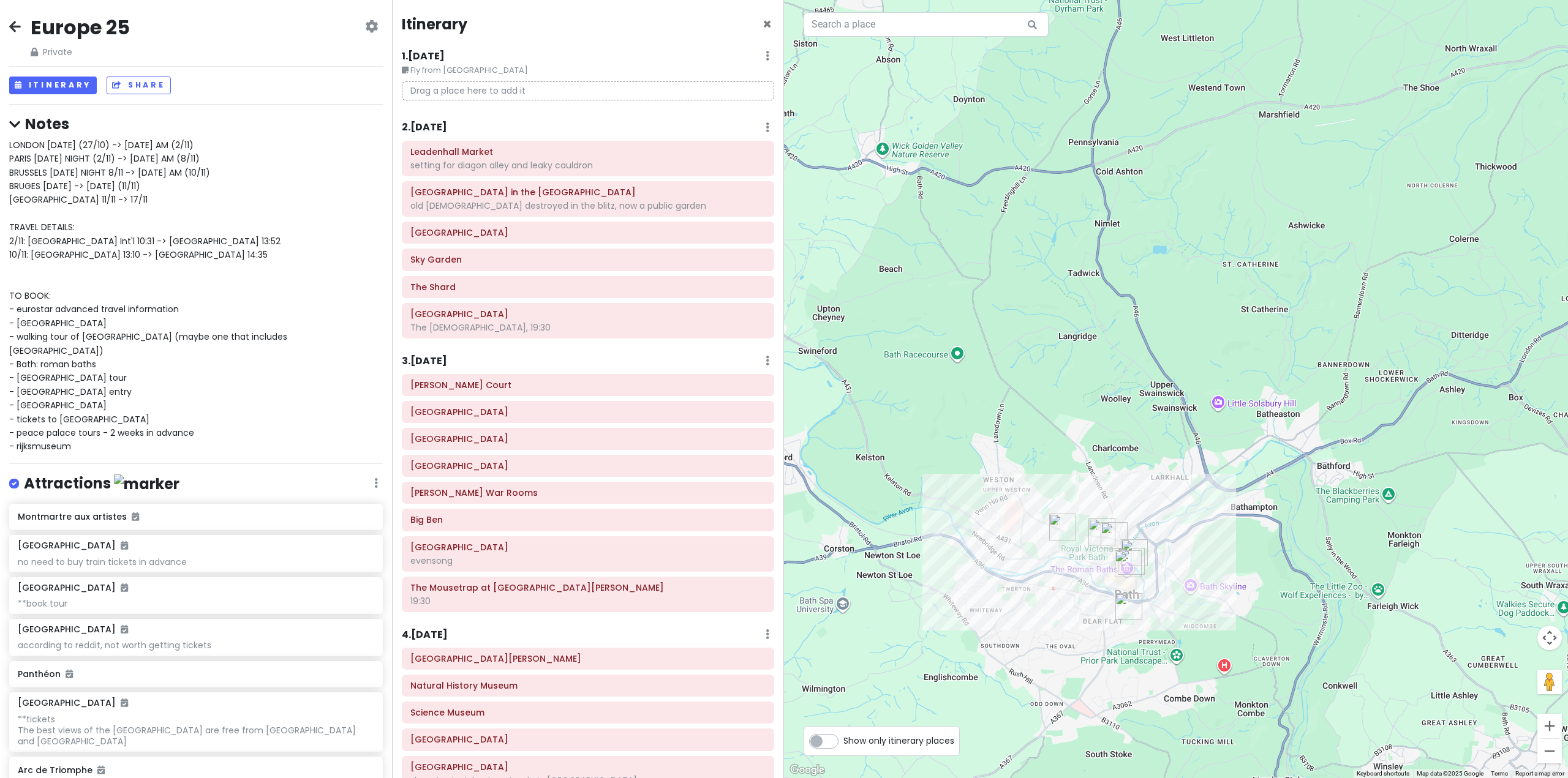
click at [442, 133] on h6 "2 . Tue 10/28" at bounding box center [424, 128] width 45 height 13
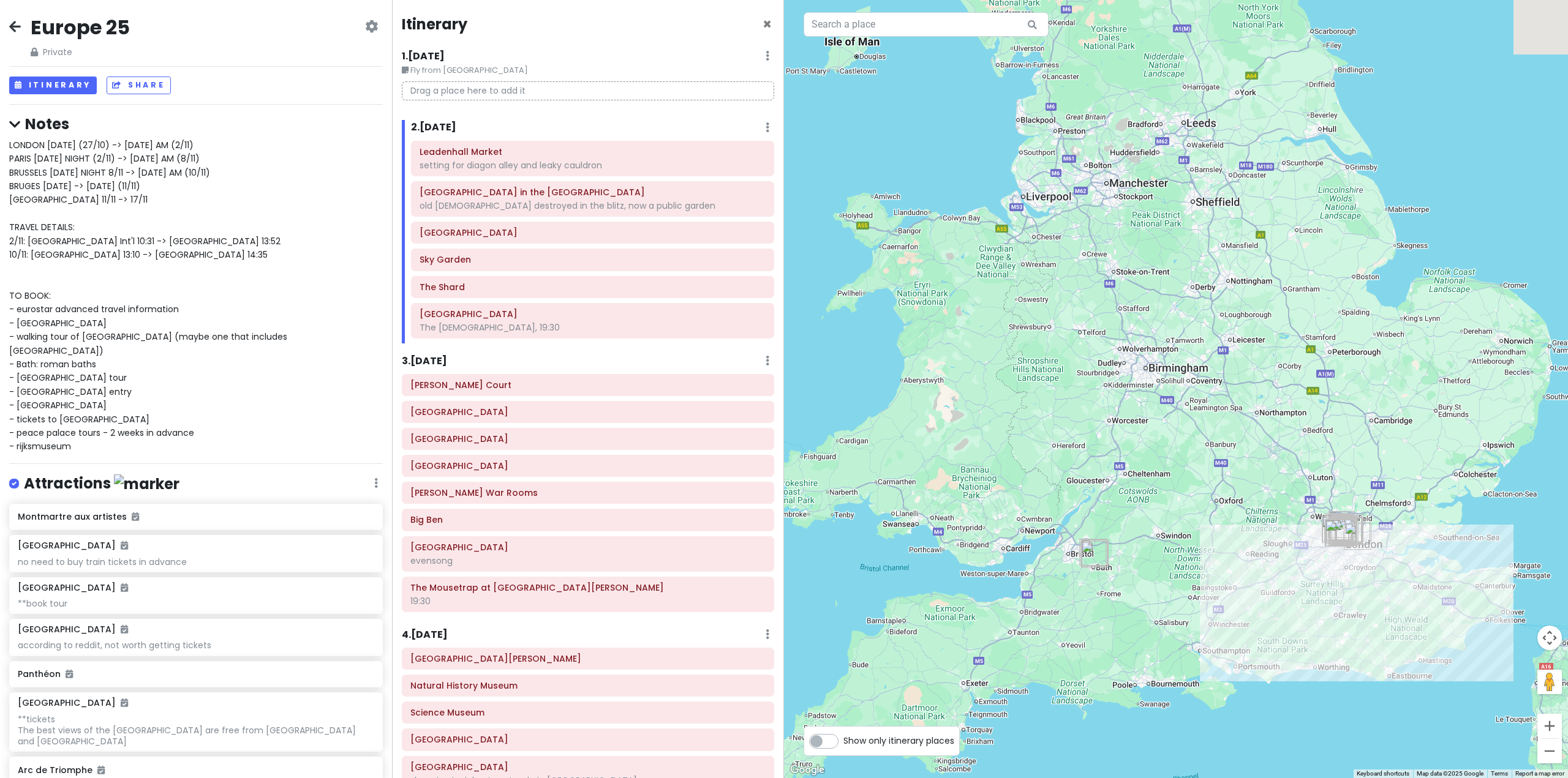
drag, startPoint x: 1202, startPoint y: 607, endPoint x: 943, endPoint y: 590, distance: 259.6
click at [943, 590] on div at bounding box center [1176, 389] width 784 height 778
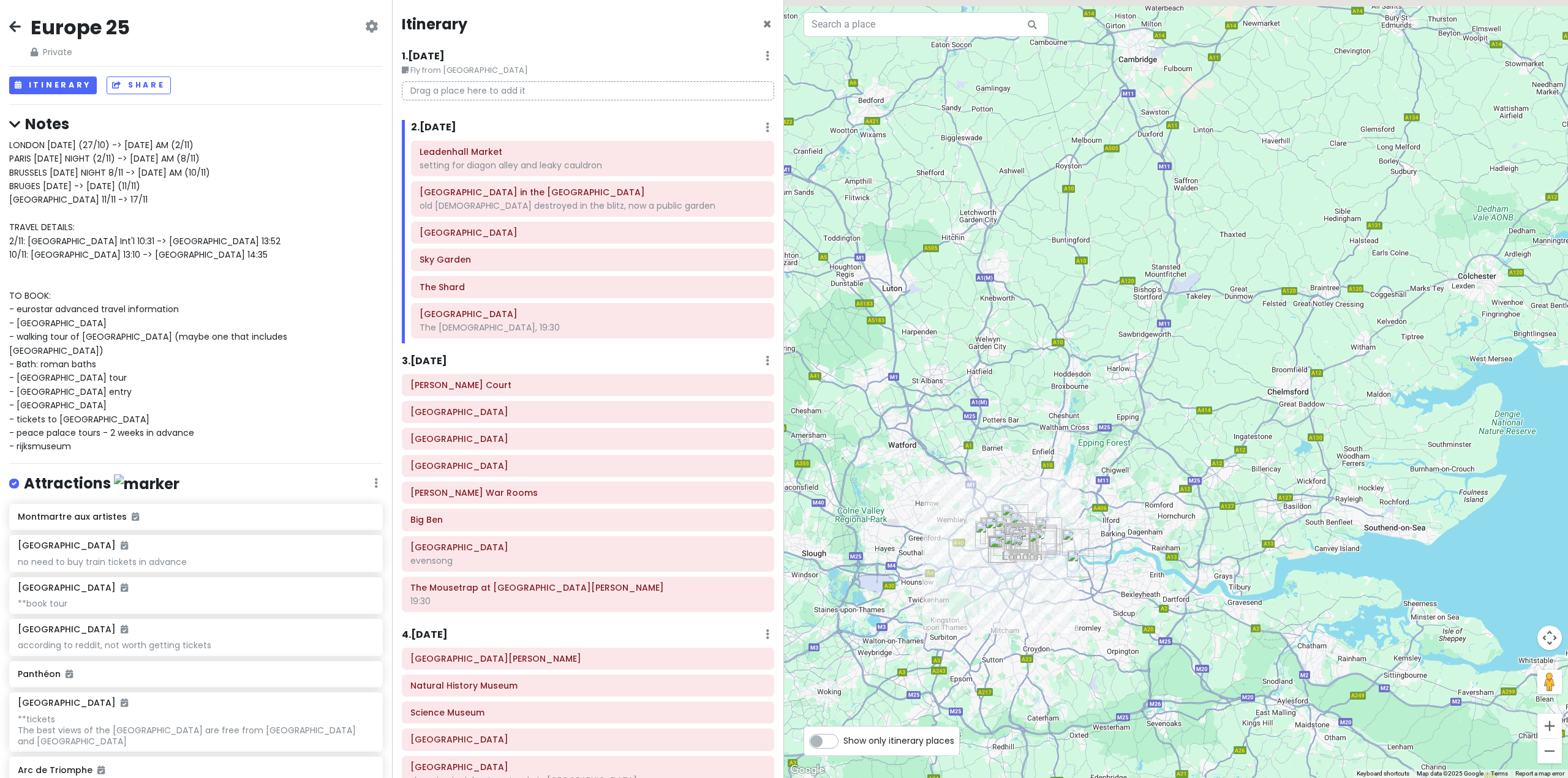
drag, startPoint x: 954, startPoint y: 502, endPoint x: 1008, endPoint y: 513, distance: 55.1
click at [1008, 513] on img "Abbey Road Studios" at bounding box center [1000, 524] width 27 height 27
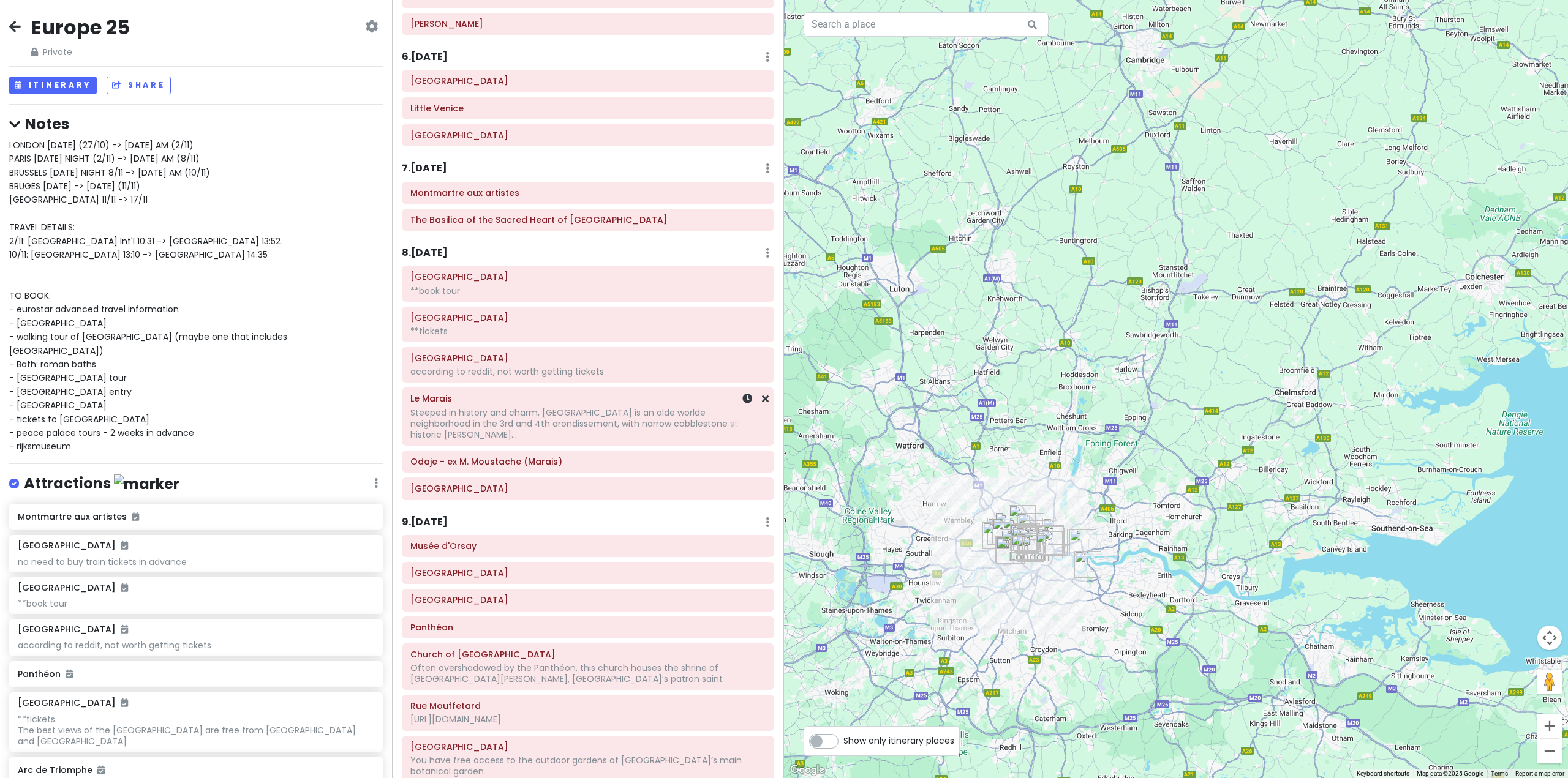
scroll to position [1102, 0]
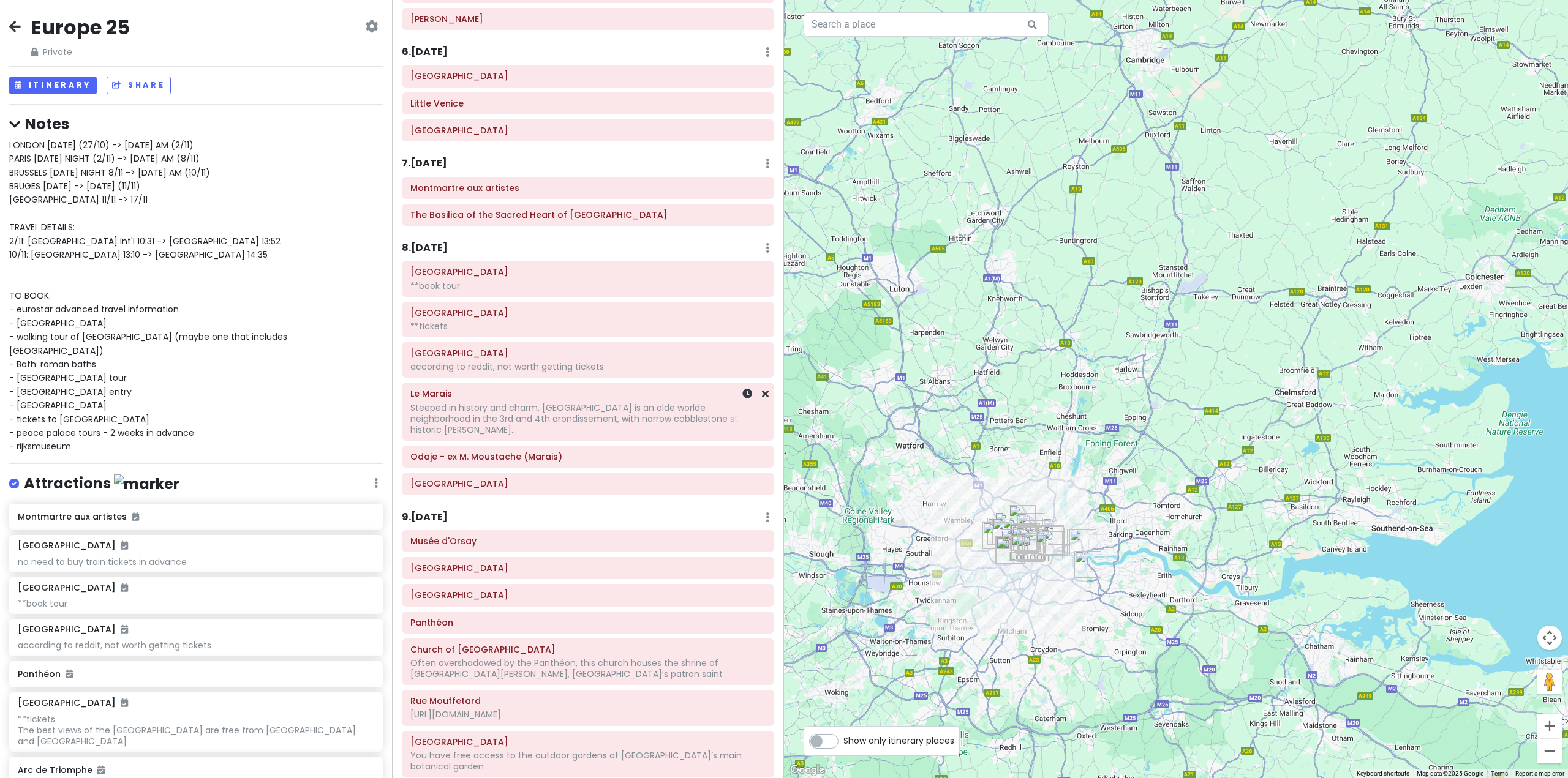
click at [585, 415] on div "Steeped in history and charm, [GEOGRAPHIC_DATA] is an olde worlde neighborhood …" at bounding box center [588, 419] width 355 height 33
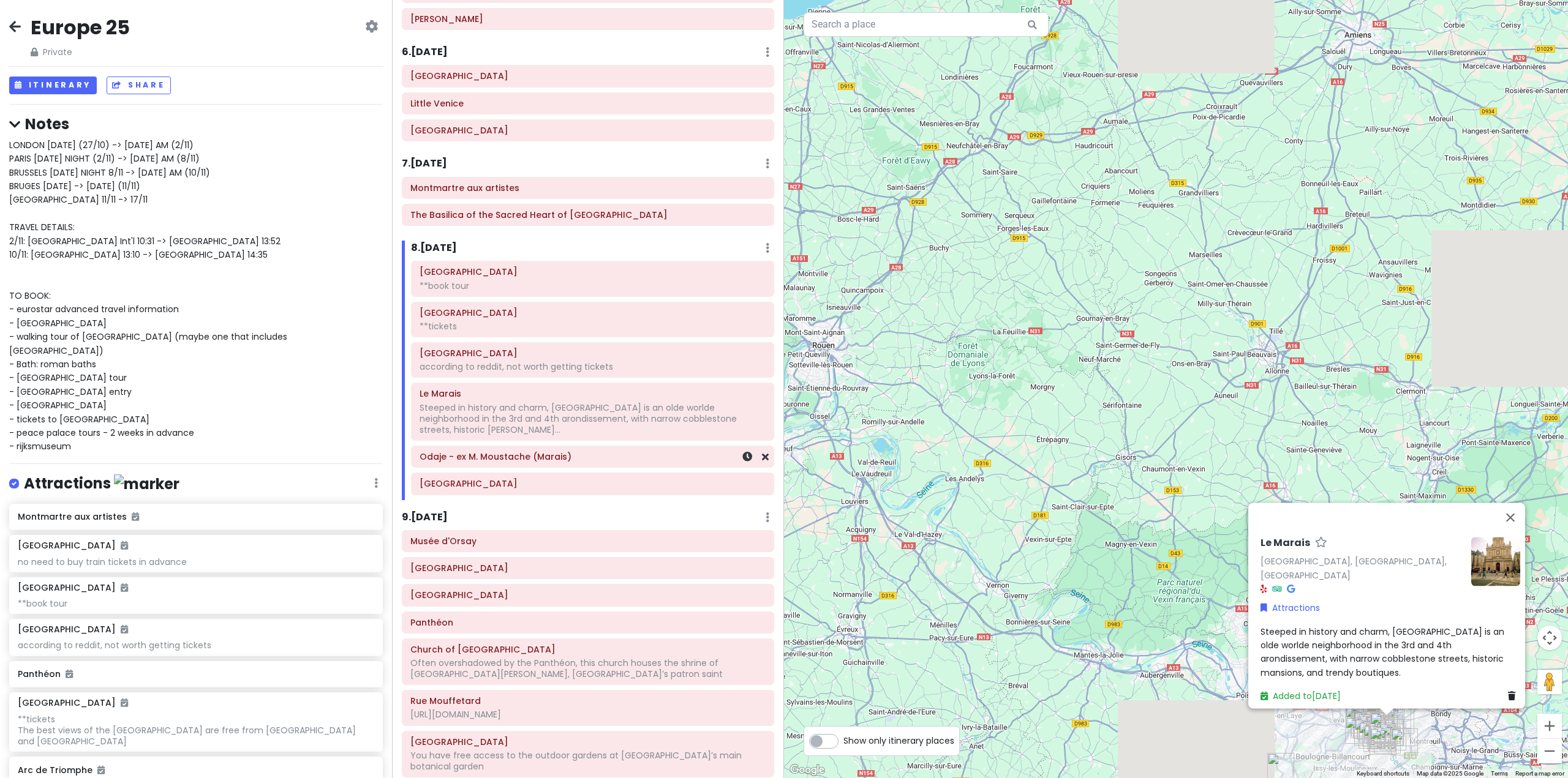
click at [575, 452] on div "Odaje - ex M. Moustache (Marais)" at bounding box center [592, 457] width 346 height 17
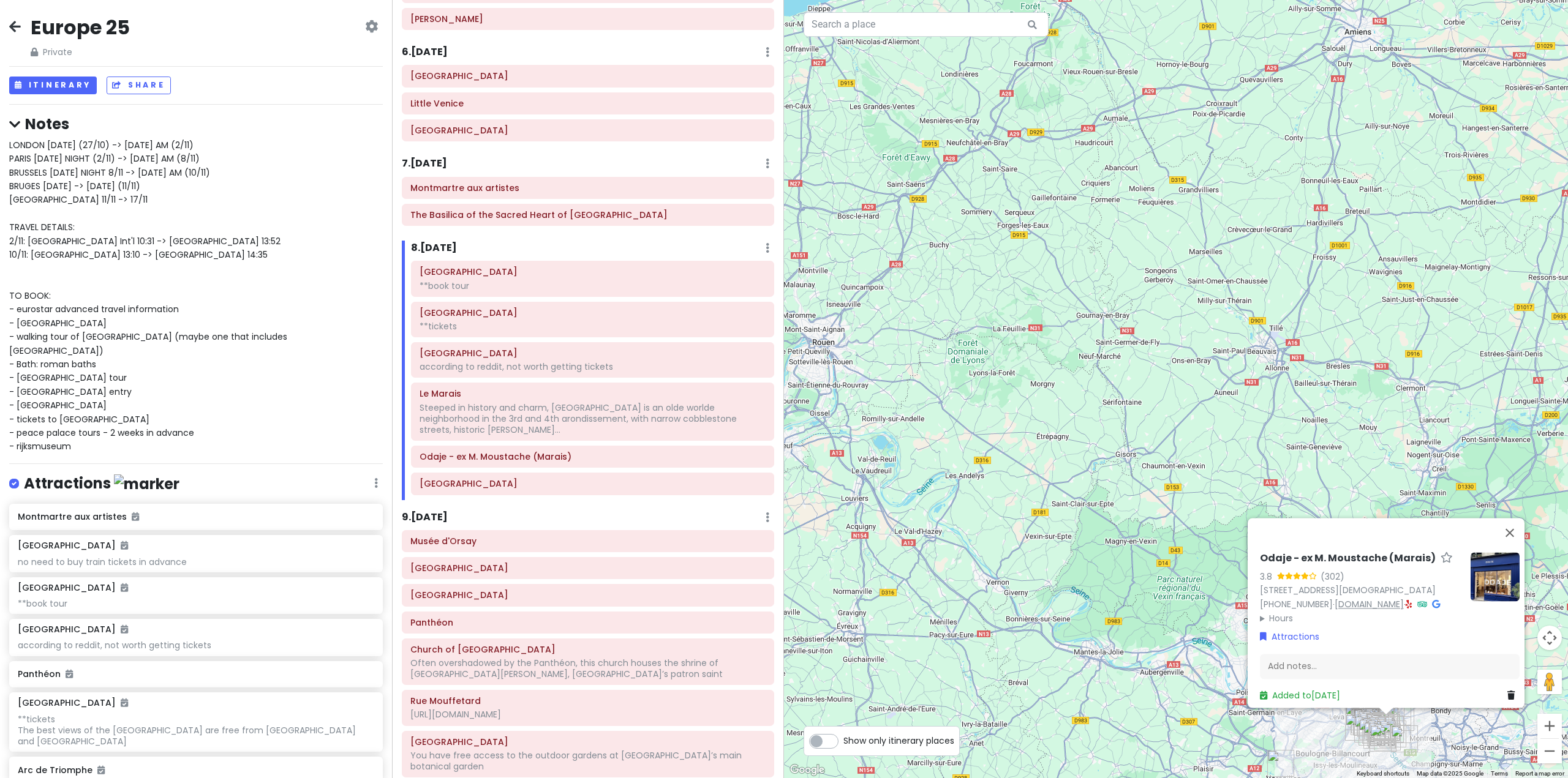
click at [1355, 598] on link "[DOMAIN_NAME]" at bounding box center [1370, 605] width 69 height 12
click at [604, 415] on div "Steeped in history and charm, [GEOGRAPHIC_DATA] is an olde worlde neighborhood …" at bounding box center [592, 419] width 346 height 33
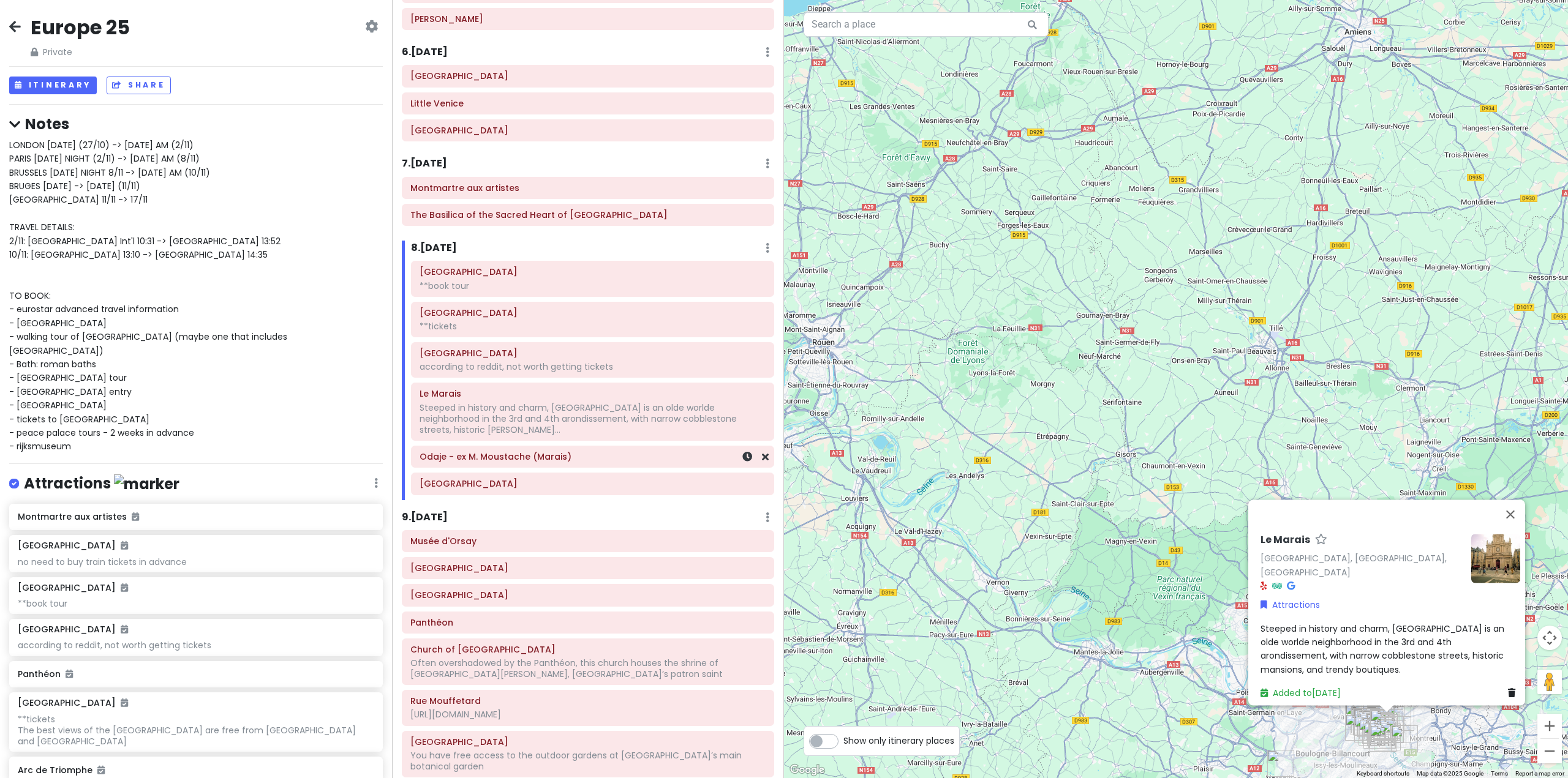
click at [637, 451] on h6 "Odaje - ex M. Moustache (Marais)" at bounding box center [592, 457] width 346 height 11
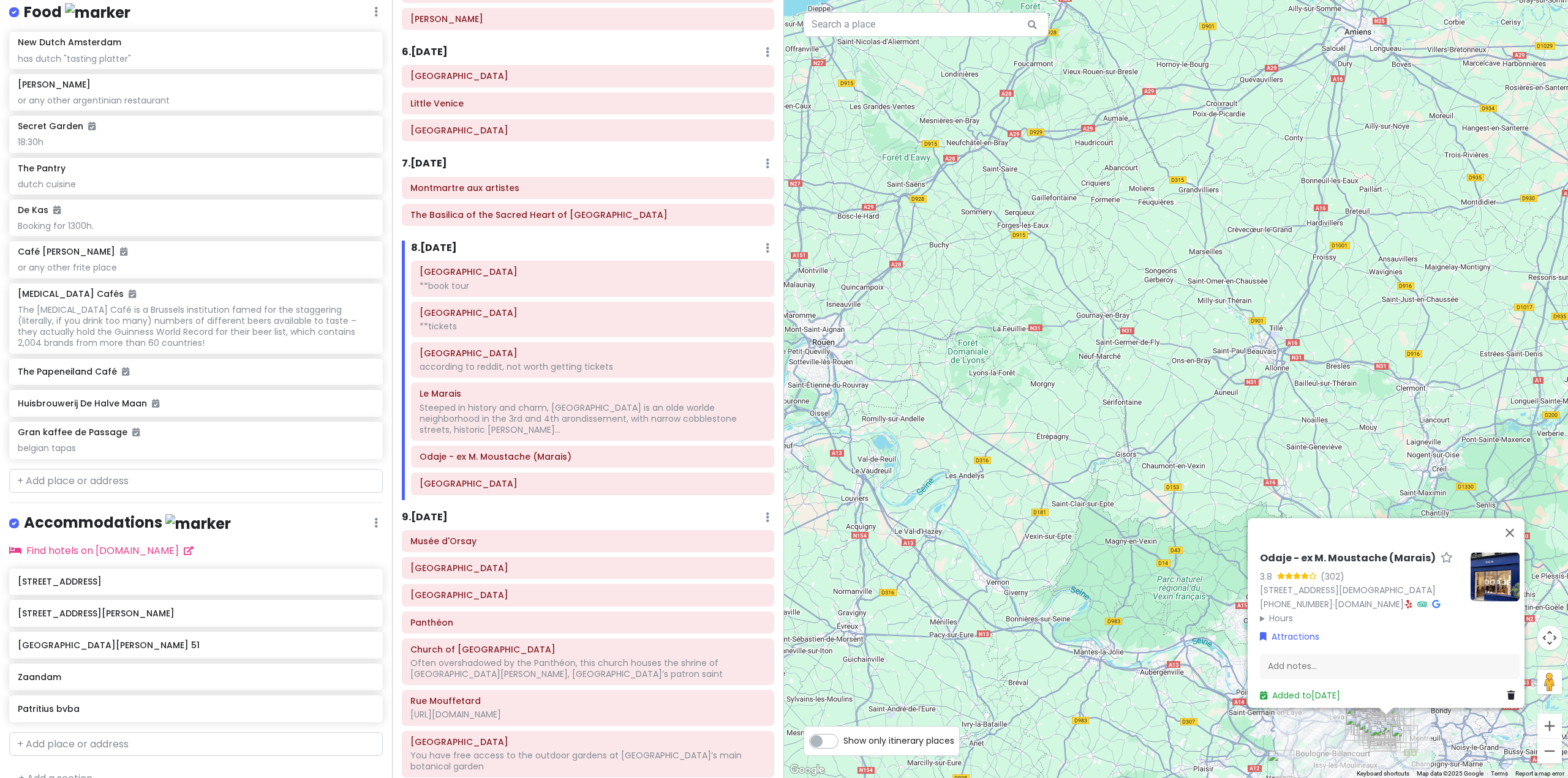
scroll to position [6469, 0]
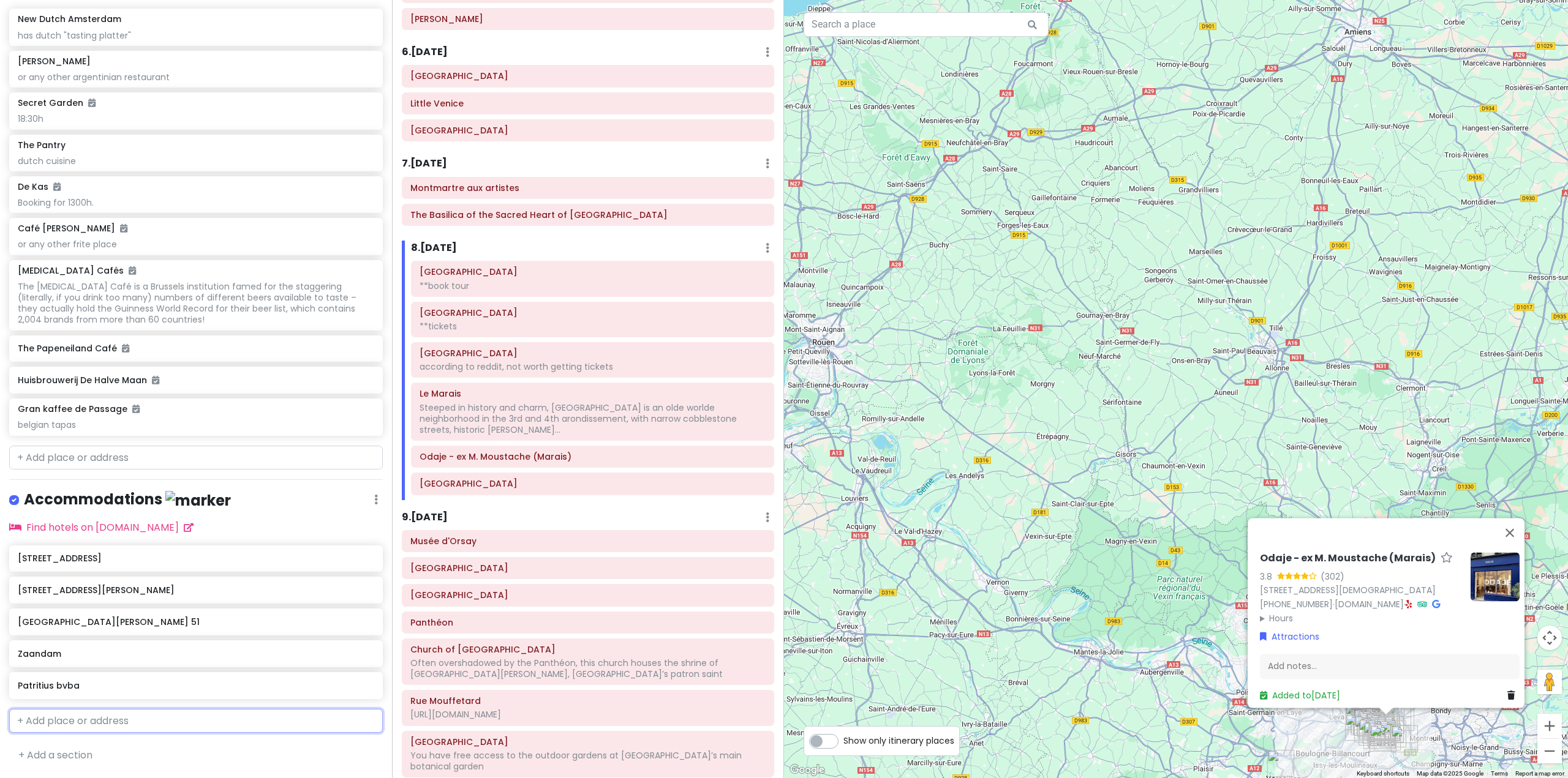
click at [138, 727] on input "text" at bounding box center [196, 722] width 374 height 25
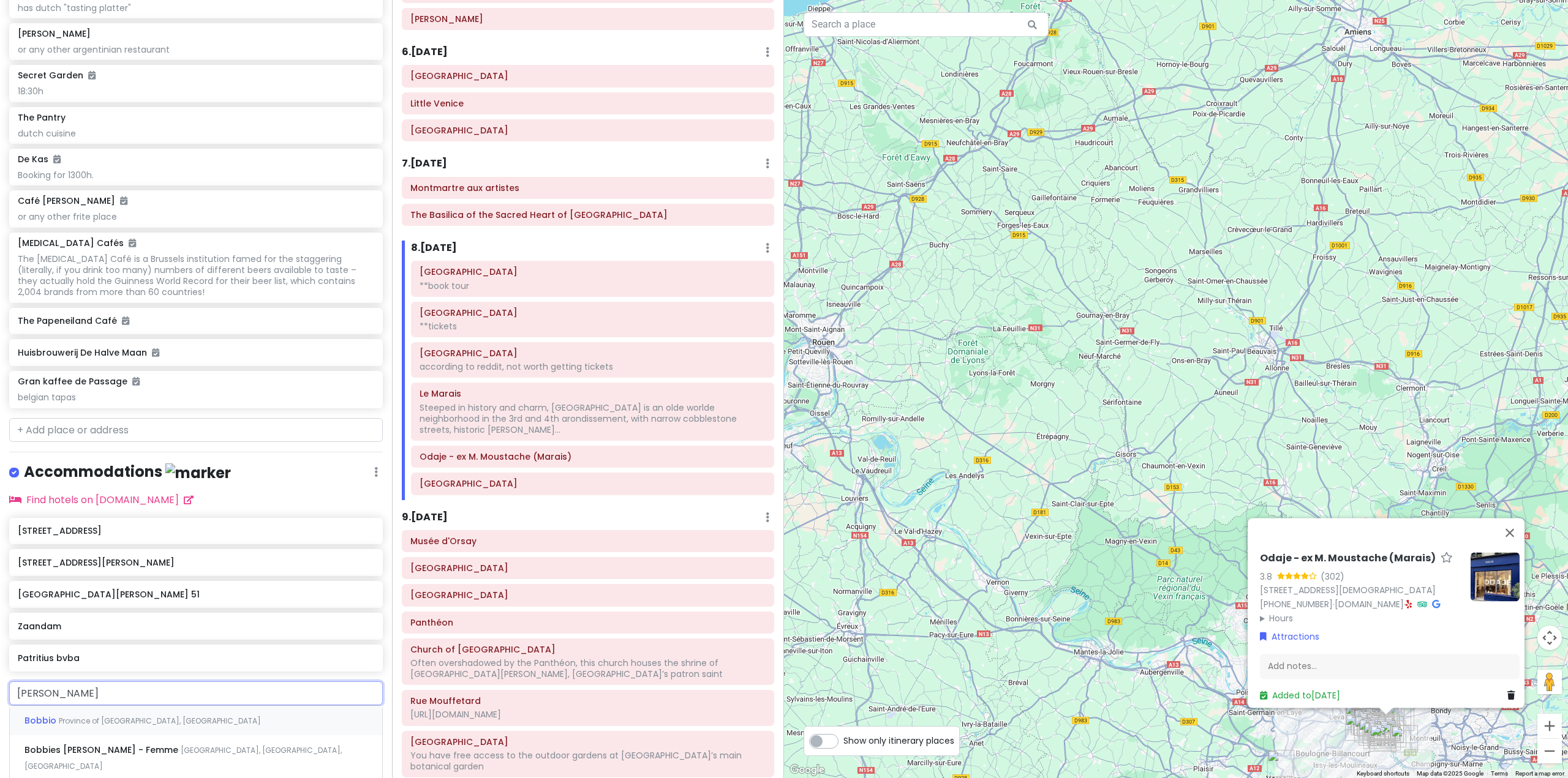
type input "bobbies"
click at [141, 742] on span "[GEOGRAPHIC_DATA], [GEOGRAPHIC_DATA], [GEOGRAPHIC_DATA]" at bounding box center [183, 728] width 317 height 27
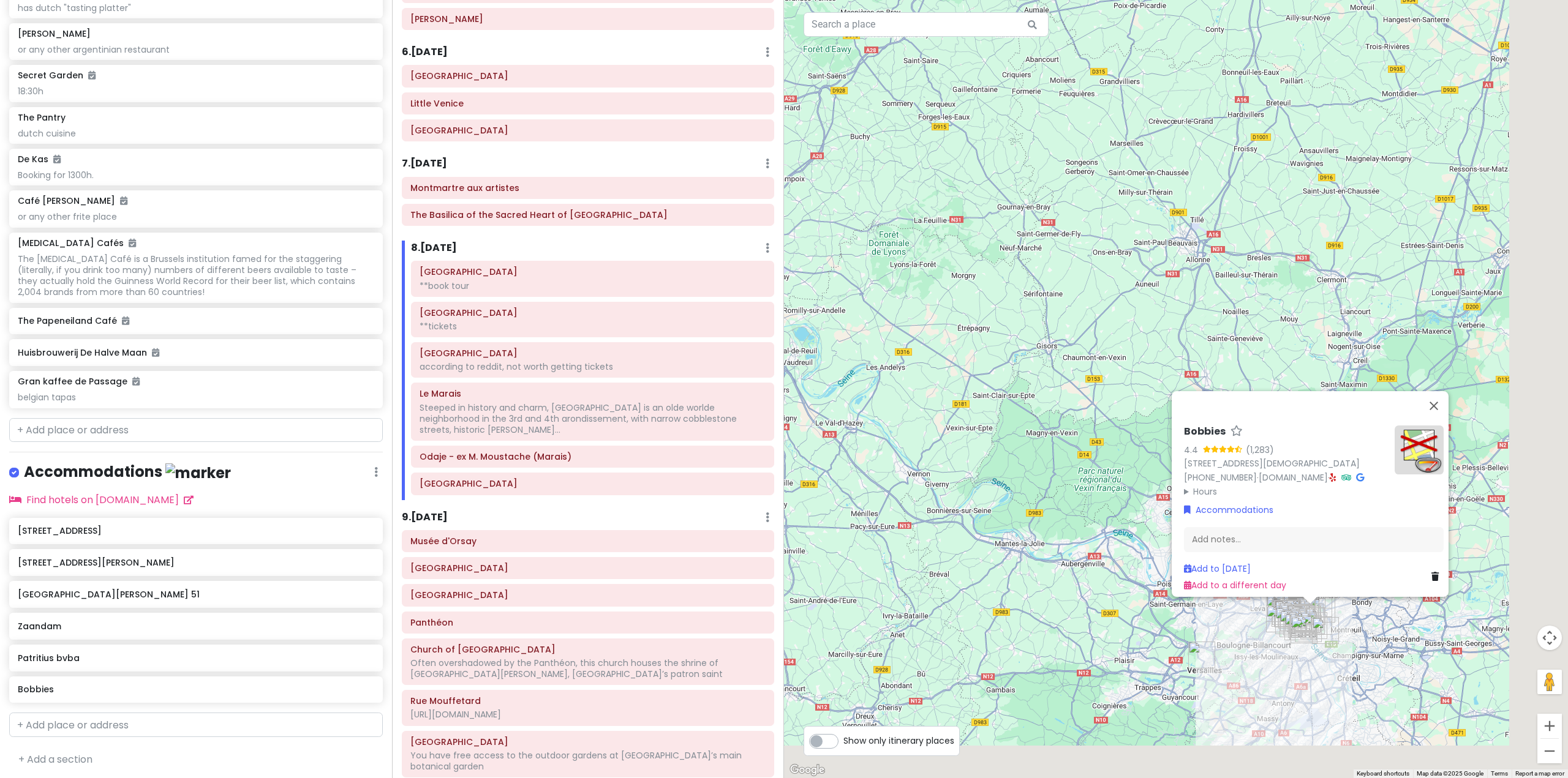
drag, startPoint x: 1421, startPoint y: 755, endPoint x: 1326, endPoint y: 630, distance: 157.0
click at [1326, 630] on div "Bobbies 4.4 (1,283) [STREET_ADDRESS] [PHONE_NUMBER] · [DOMAIN_NAME] · Hours [DA…" at bounding box center [1176, 389] width 784 height 778
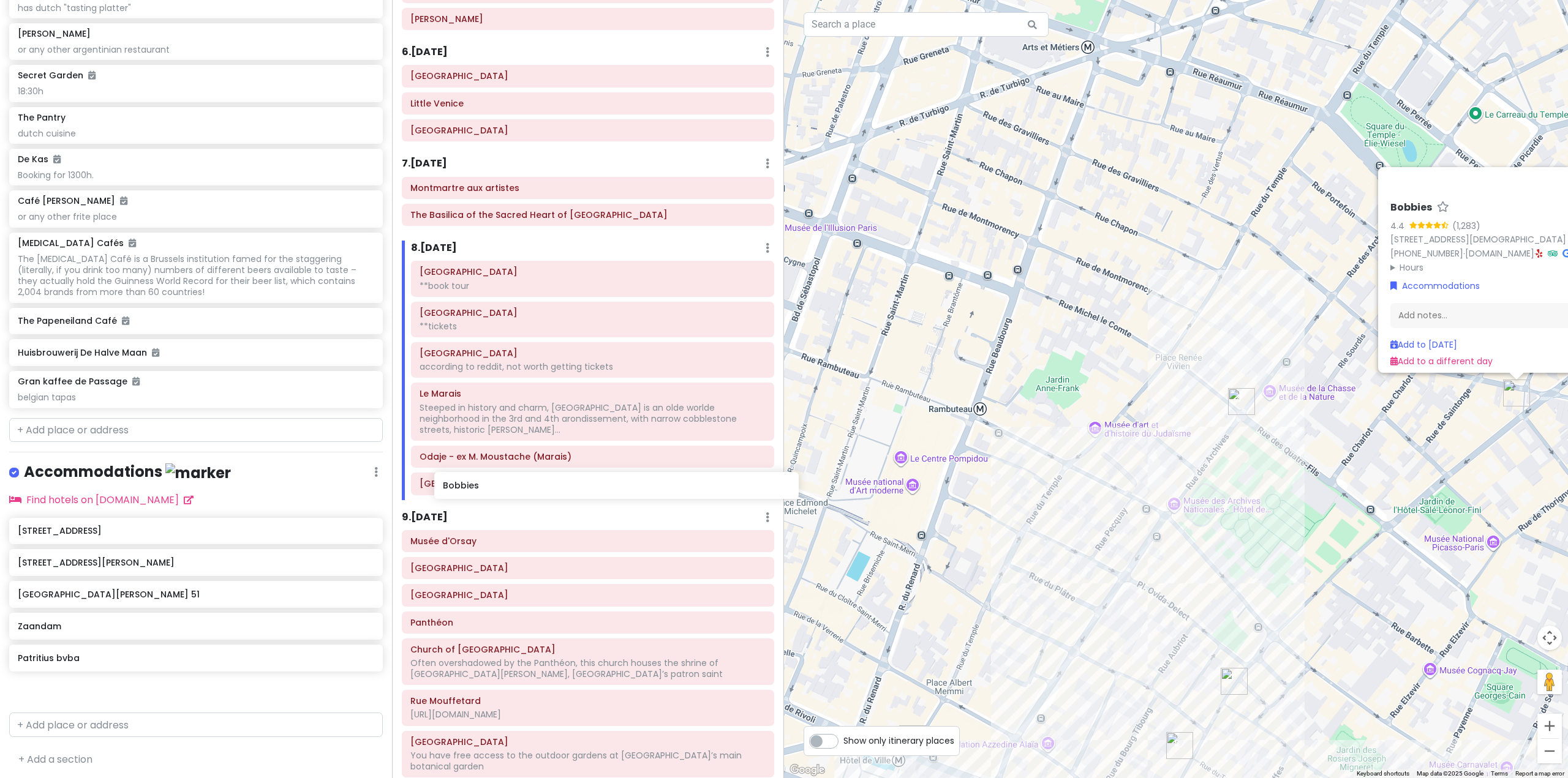
scroll to position [1104, 0]
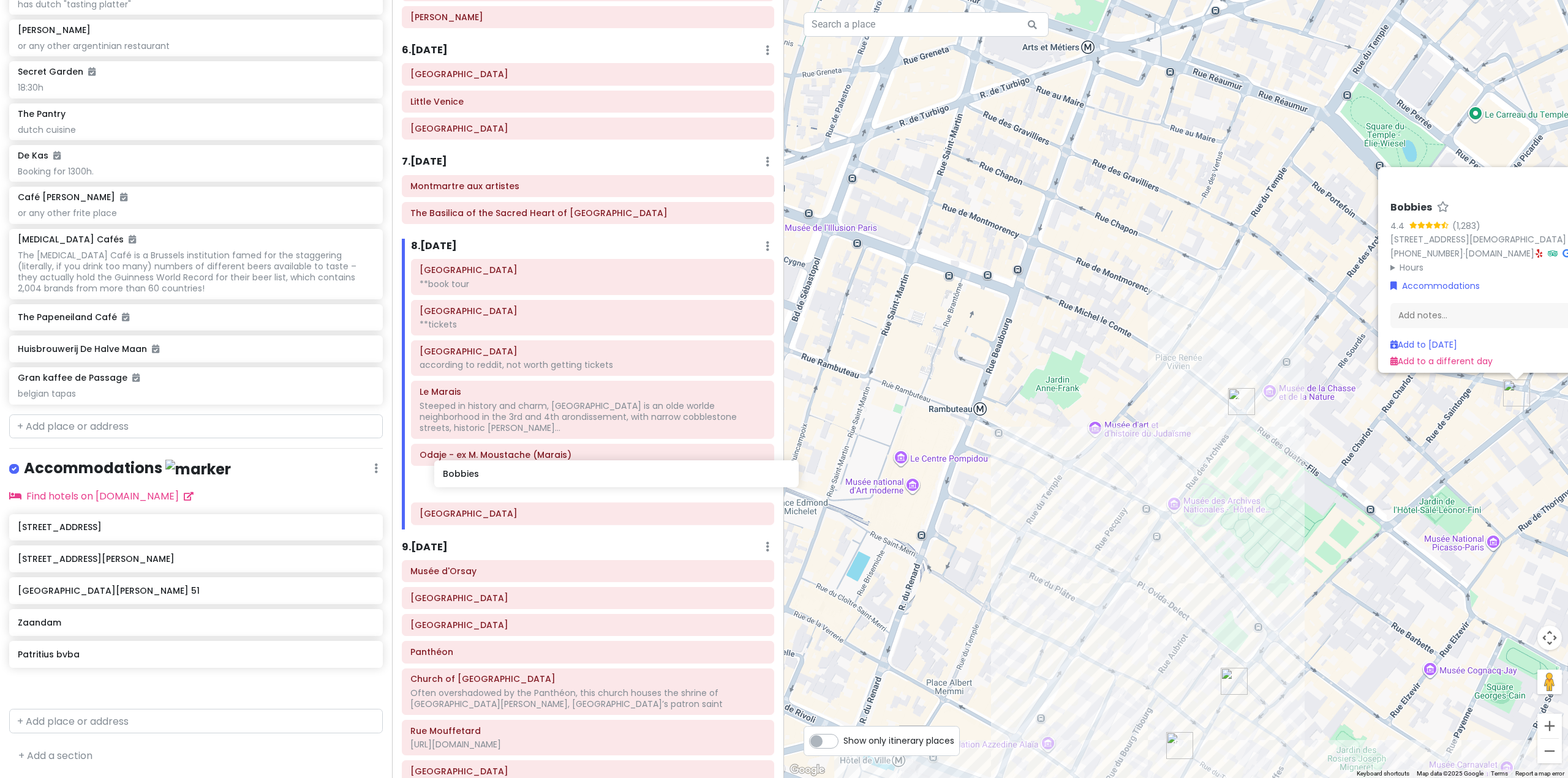
drag, startPoint x: 97, startPoint y: 721, endPoint x: 518, endPoint y: 474, distance: 488.1
click at [518, 474] on div "Europe 25 Private Change Dates Make a Copy Delete Trip Go Pro ⚡️ Give Feedback …" at bounding box center [784, 389] width 1568 height 778
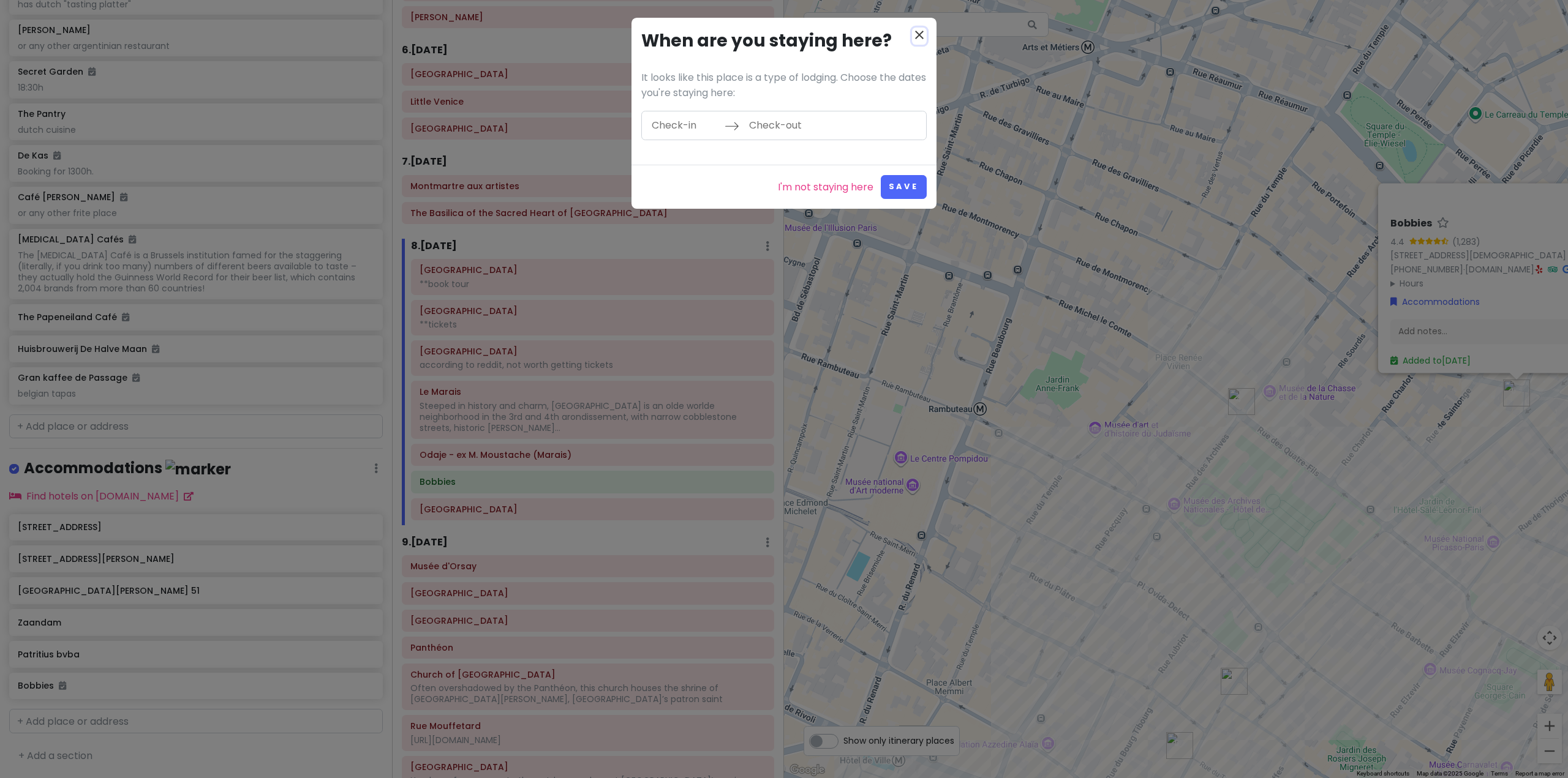
drag, startPoint x: 921, startPoint y: 33, endPoint x: 837, endPoint y: 125, distance: 124.6
click at [920, 33] on icon "close" at bounding box center [920, 35] width 15 height 15
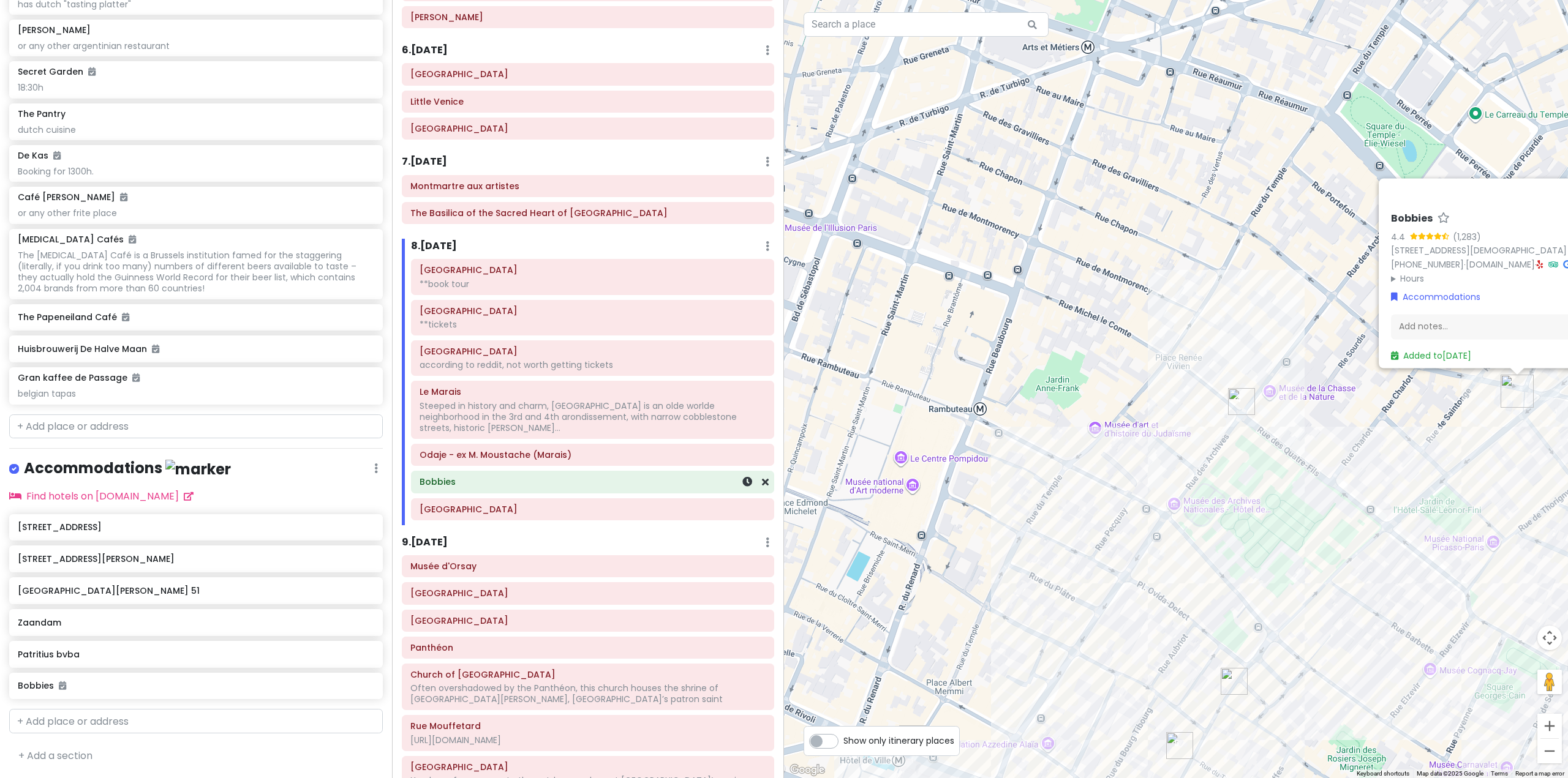
click at [541, 476] on h6 "Bobbies" at bounding box center [592, 482] width 346 height 11
drag, startPoint x: 541, startPoint y: 472, endPoint x: 490, endPoint y: 473, distance: 51.0
click at [490, 476] on h6 "Bobbies" at bounding box center [592, 482] width 346 height 11
drag, startPoint x: 478, startPoint y: 480, endPoint x: 470, endPoint y: 479, distance: 8.1
click at [470, 479] on div "Bobbies" at bounding box center [592, 483] width 346 height 17
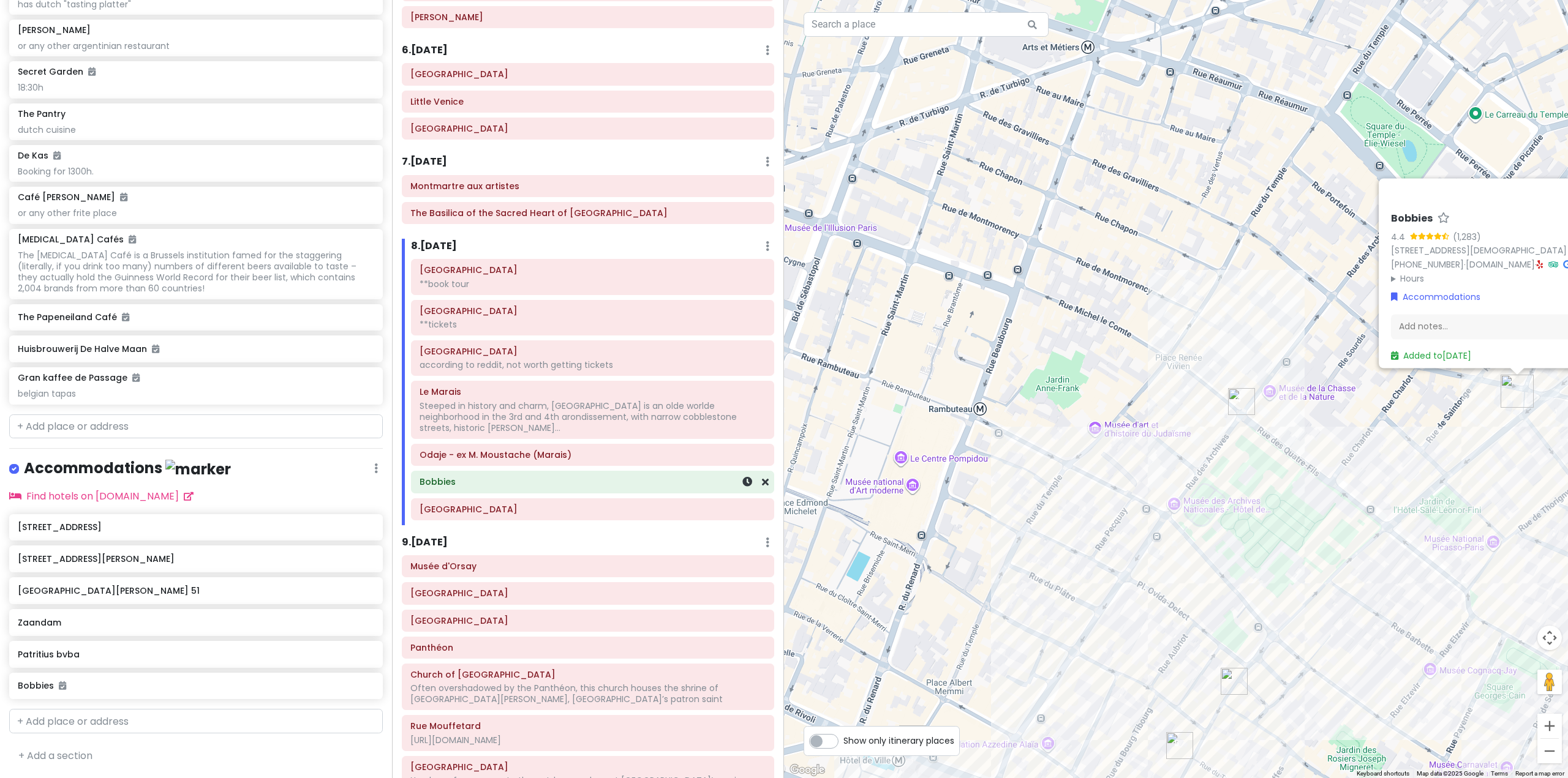
click at [469, 476] on h6 "Bobbies" at bounding box center [592, 482] width 346 height 11
click at [1429, 299] on link "Accommodations" at bounding box center [1435, 302] width 89 height 14
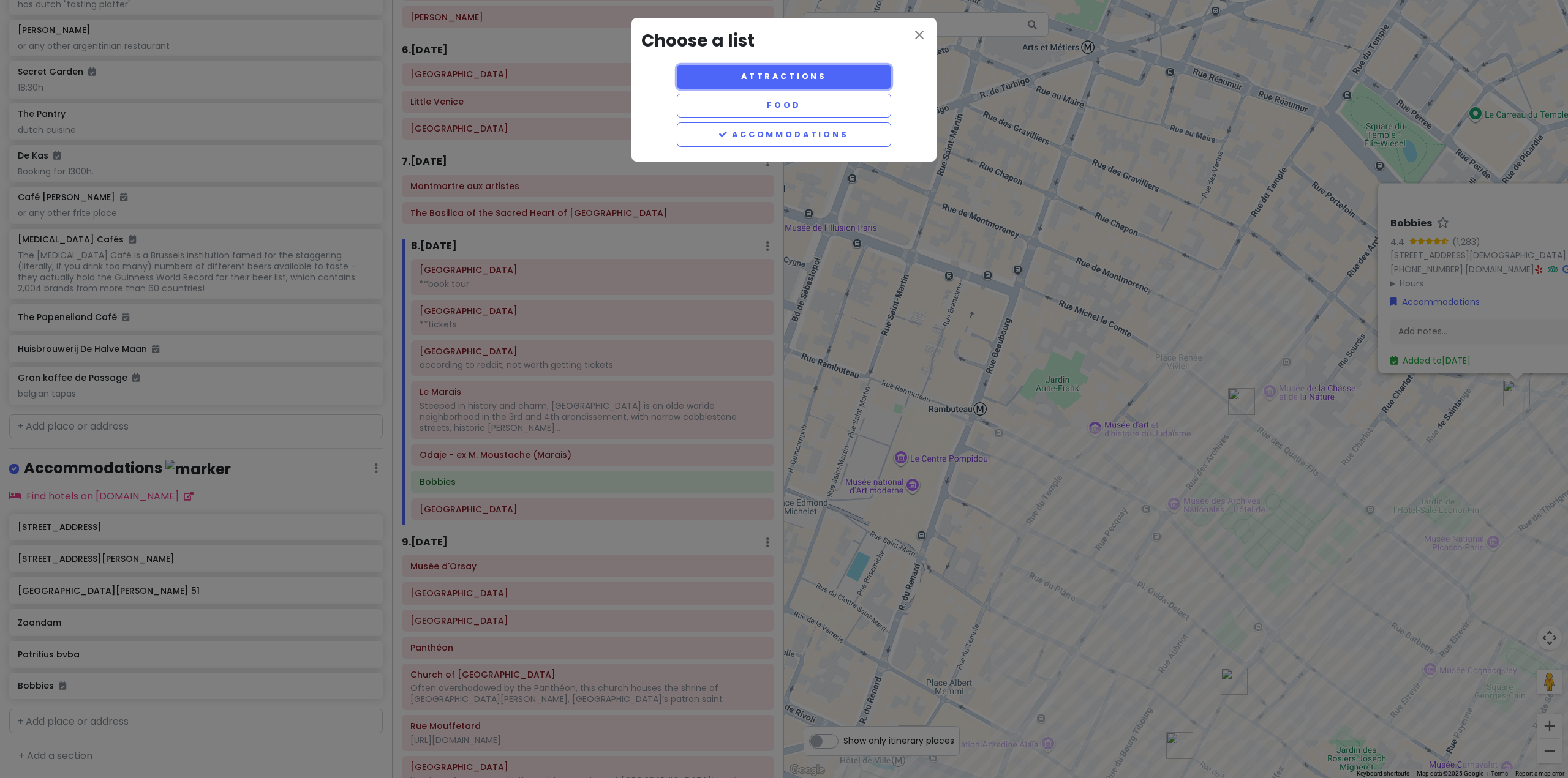
click at [764, 83] on button "Attractions" at bounding box center [784, 77] width 214 height 24
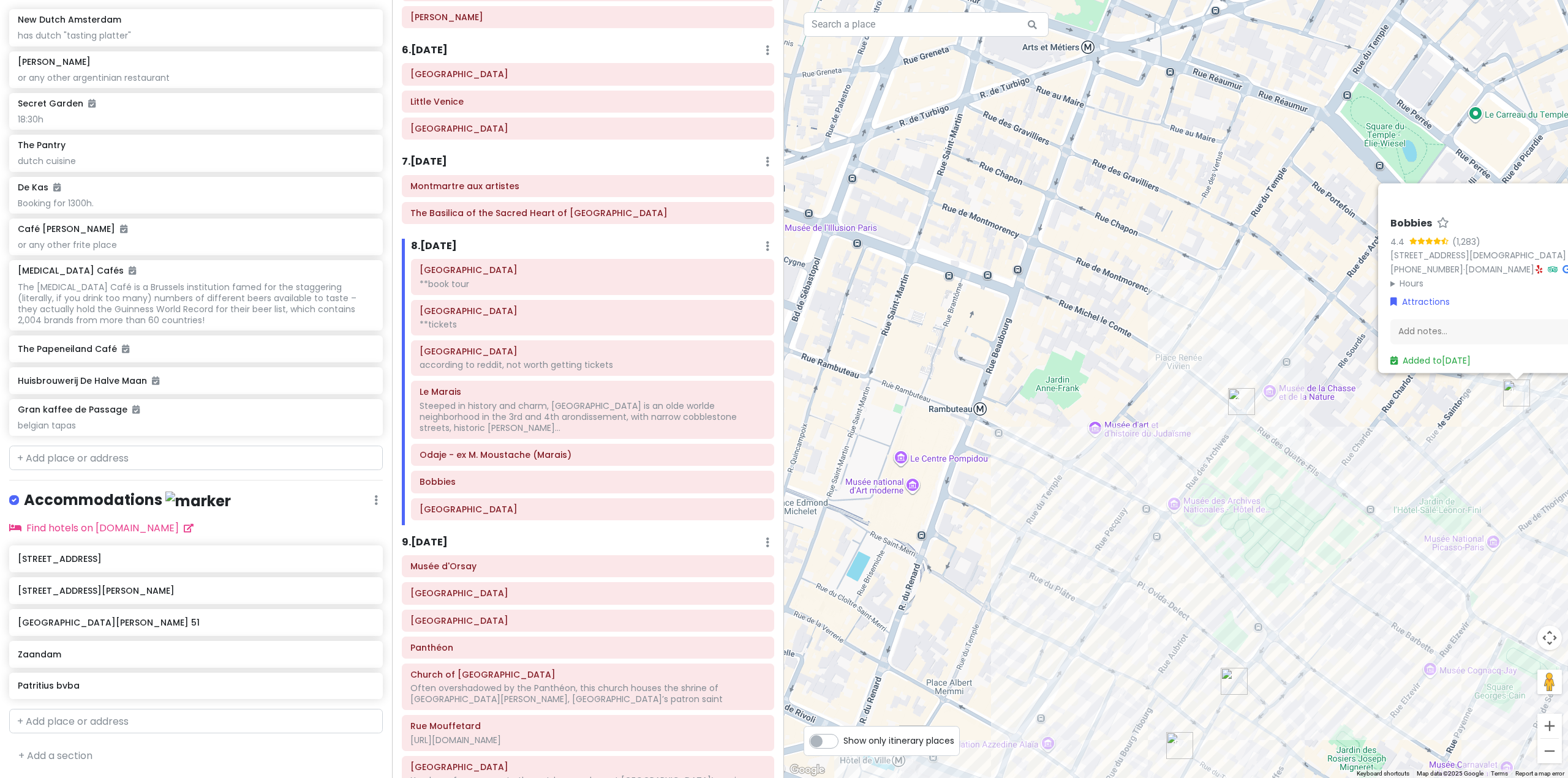
scroll to position [6501, 0]
click at [1112, 481] on div "Bobbies 4.4 (1,283) [STREET_ADDRESS] [PHONE_NUMBER] · [DOMAIN_NAME] · Hours [DA…" at bounding box center [1176, 389] width 784 height 778
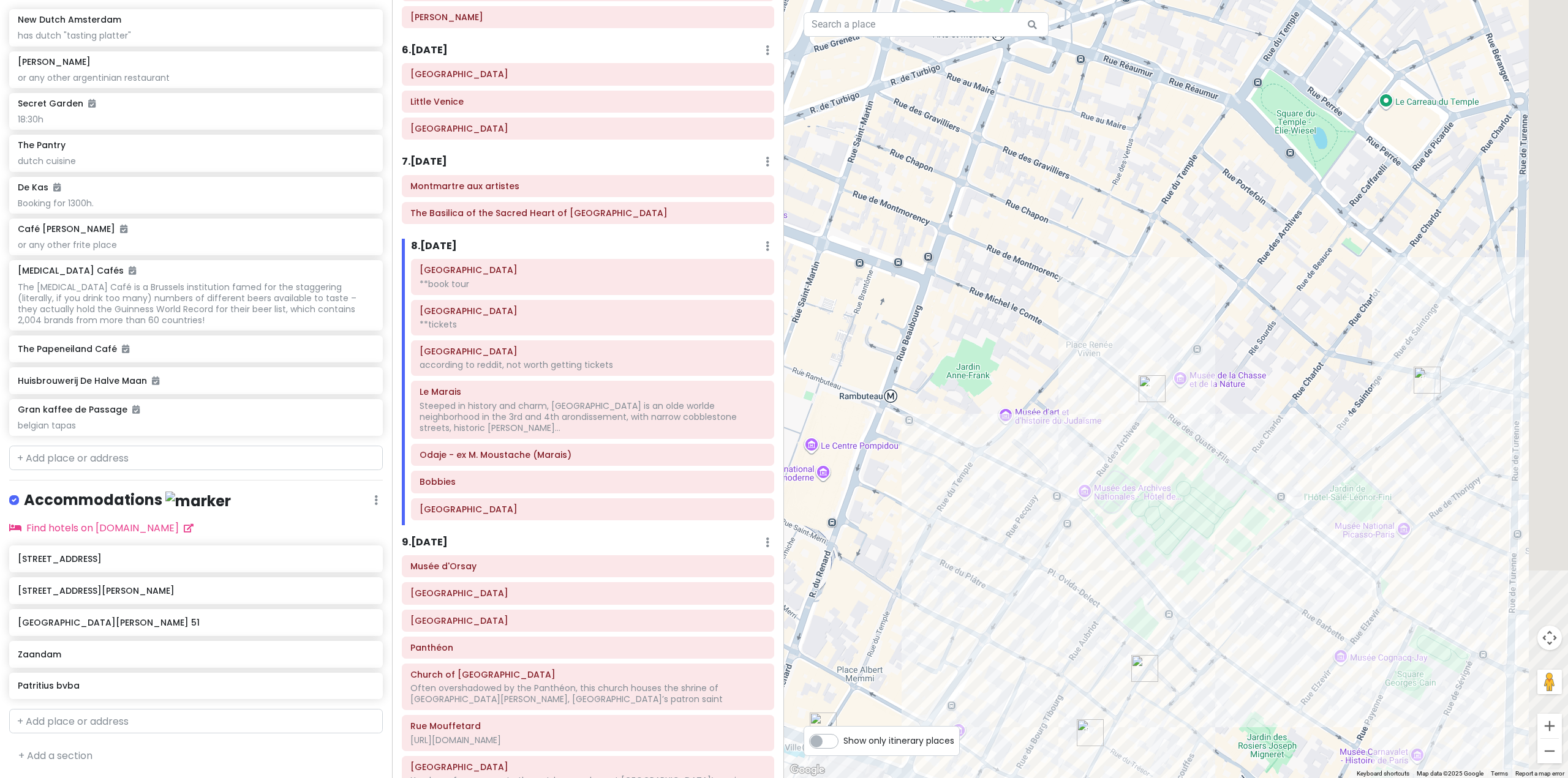
drag, startPoint x: 1034, startPoint y: 469, endPoint x: 825, endPoint y: 413, distance: 216.4
click at [827, 414] on div at bounding box center [1176, 389] width 784 height 778
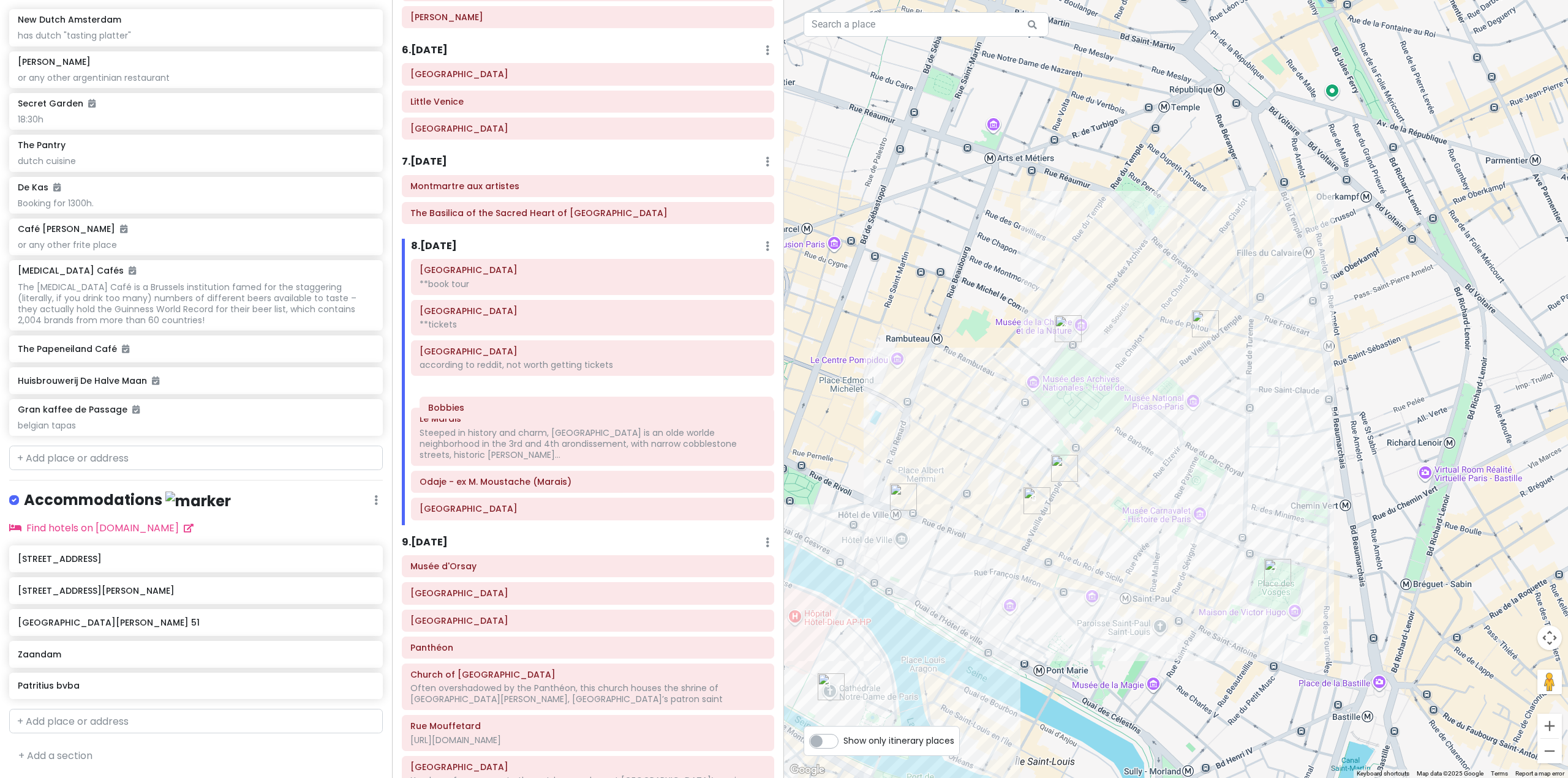
drag, startPoint x: 508, startPoint y: 478, endPoint x: 521, endPoint y: 405, distance: 74.1
click at [521, 405] on div "[GEOGRAPHIC_DATA] **book tour [GEOGRAPHIC_DATA] **tickets [GEOGRAPHIC_DATA] acc…" at bounding box center [592, 391] width 382 height 266
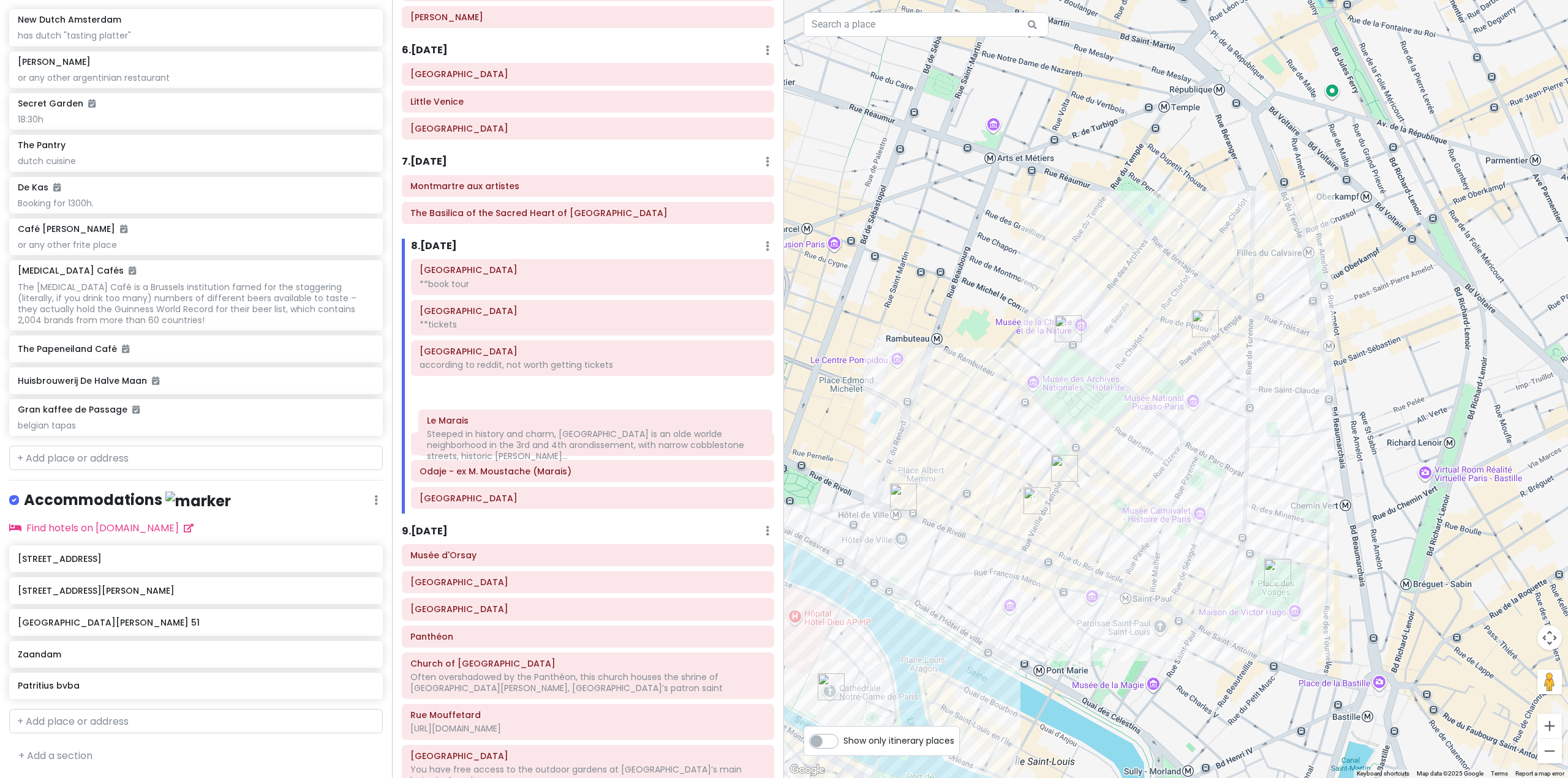
drag, startPoint x: 516, startPoint y: 408, endPoint x: 524, endPoint y: 418, distance: 12.8
click at [524, 418] on div "[GEOGRAPHIC_DATA] **book tour [GEOGRAPHIC_DATA] **tickets [GEOGRAPHIC_DATA] acc…" at bounding box center [592, 386] width 382 height 255
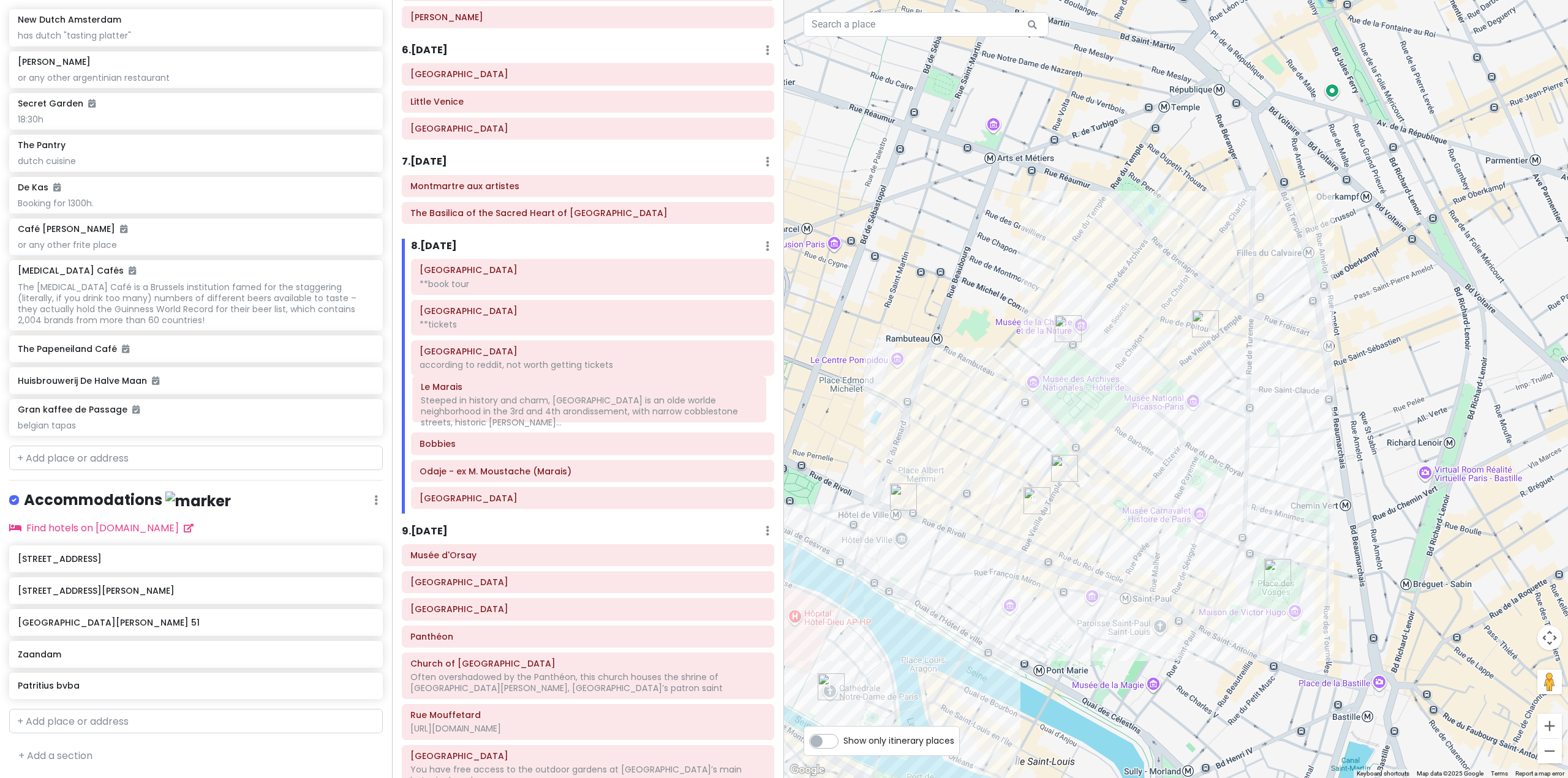
drag, startPoint x: 522, startPoint y: 441, endPoint x: 523, endPoint y: 408, distance: 33.0
click at [523, 408] on div "[GEOGRAPHIC_DATA] **book tour [GEOGRAPHIC_DATA] **tickets [GEOGRAPHIC_DATA] acc…" at bounding box center [592, 386] width 382 height 255
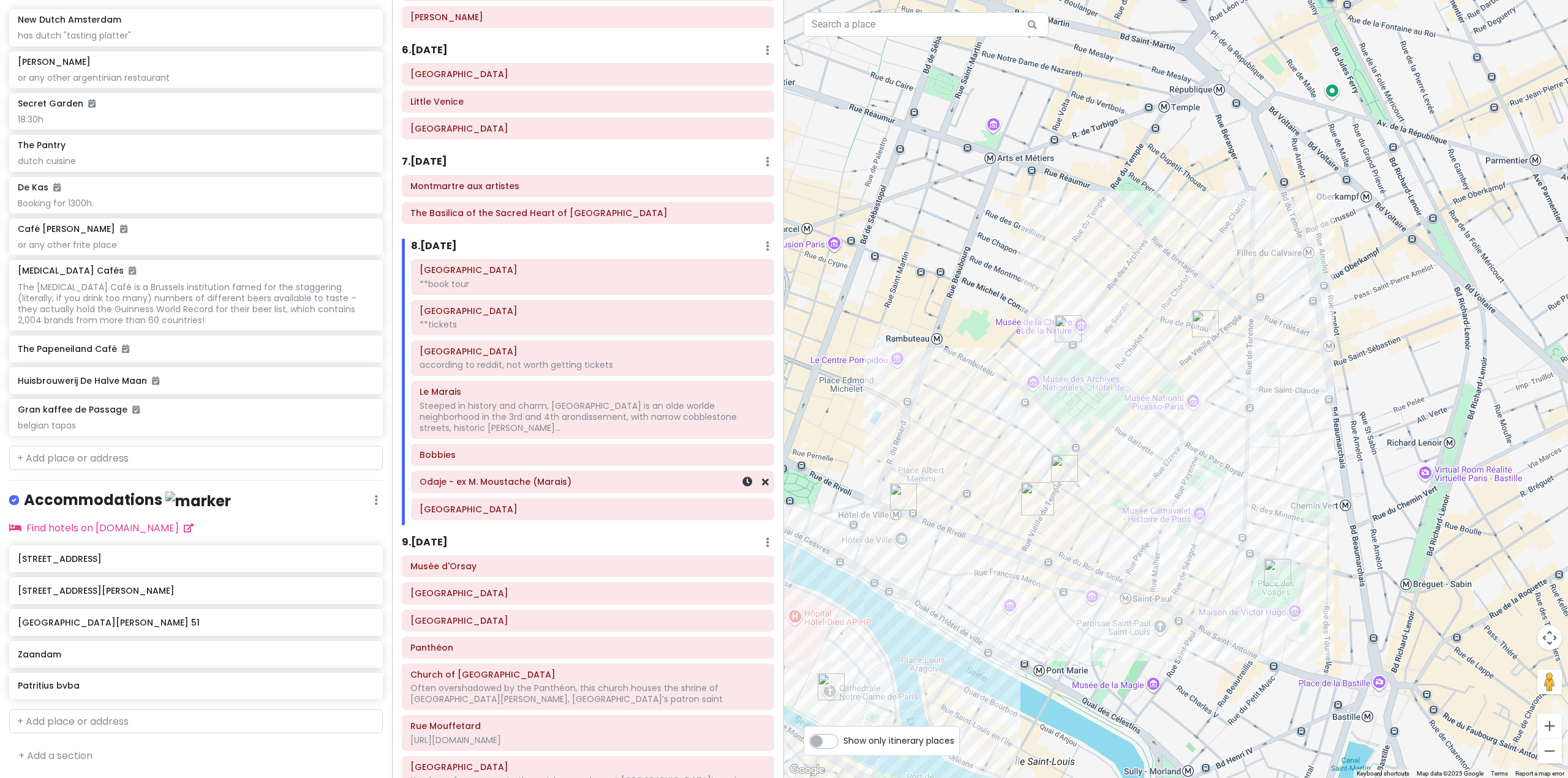
click at [514, 477] on div "Odaje - ex M. Moustache (Marais)" at bounding box center [592, 483] width 346 height 17
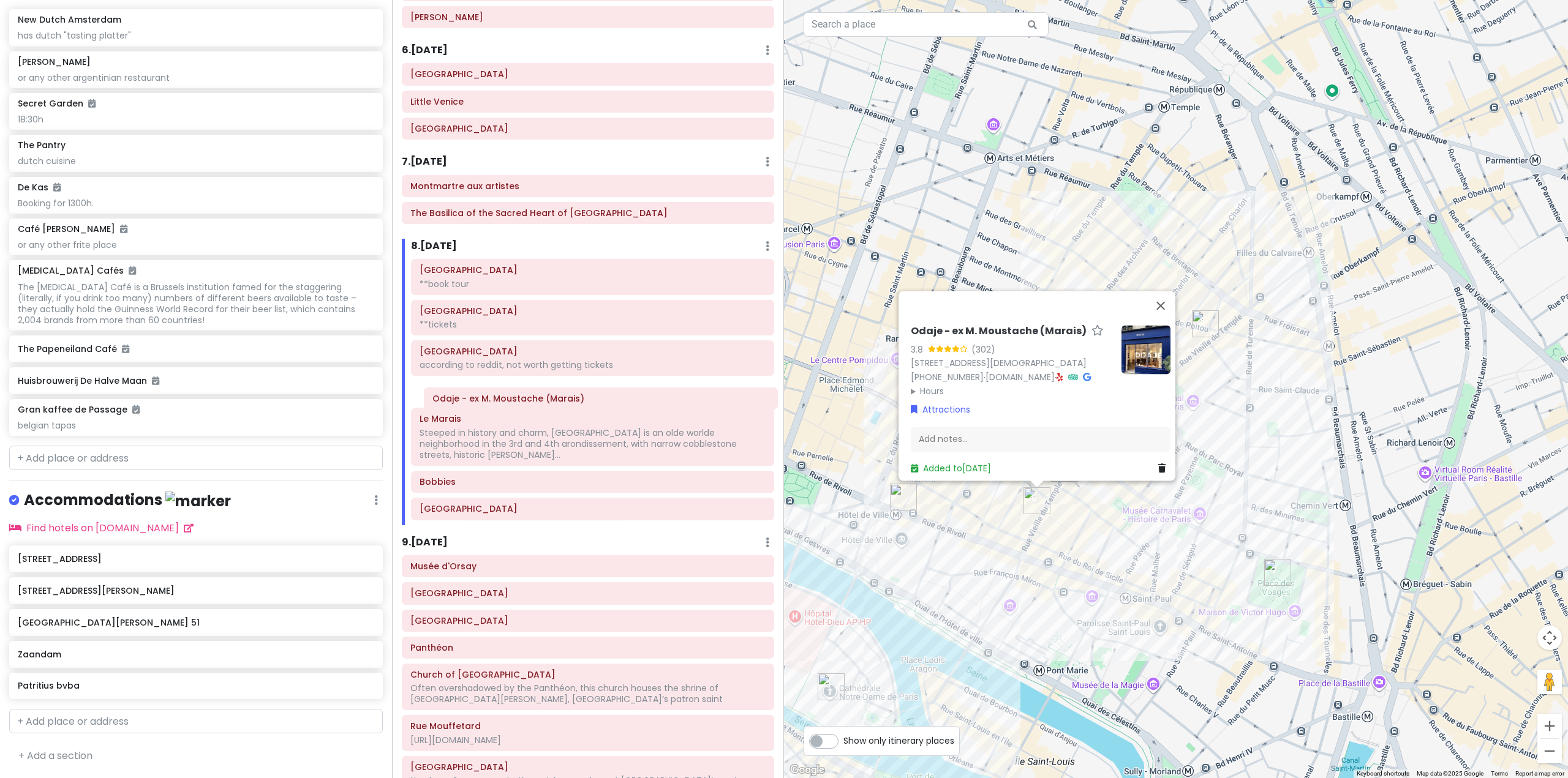
drag, startPoint x: 516, startPoint y: 456, endPoint x: 526, endPoint y: 406, distance: 51.0
click at [526, 406] on div "[GEOGRAPHIC_DATA] **book tour [GEOGRAPHIC_DATA] **tickets [GEOGRAPHIC_DATA] acc…" at bounding box center [592, 391] width 382 height 266
click at [1008, 651] on div "Odaje - ex M. Moustache (Marais) 3.8 (302) [STREET_ADDRESS][DEMOGRAPHIC_DATA] […" at bounding box center [1176, 389] width 784 height 778
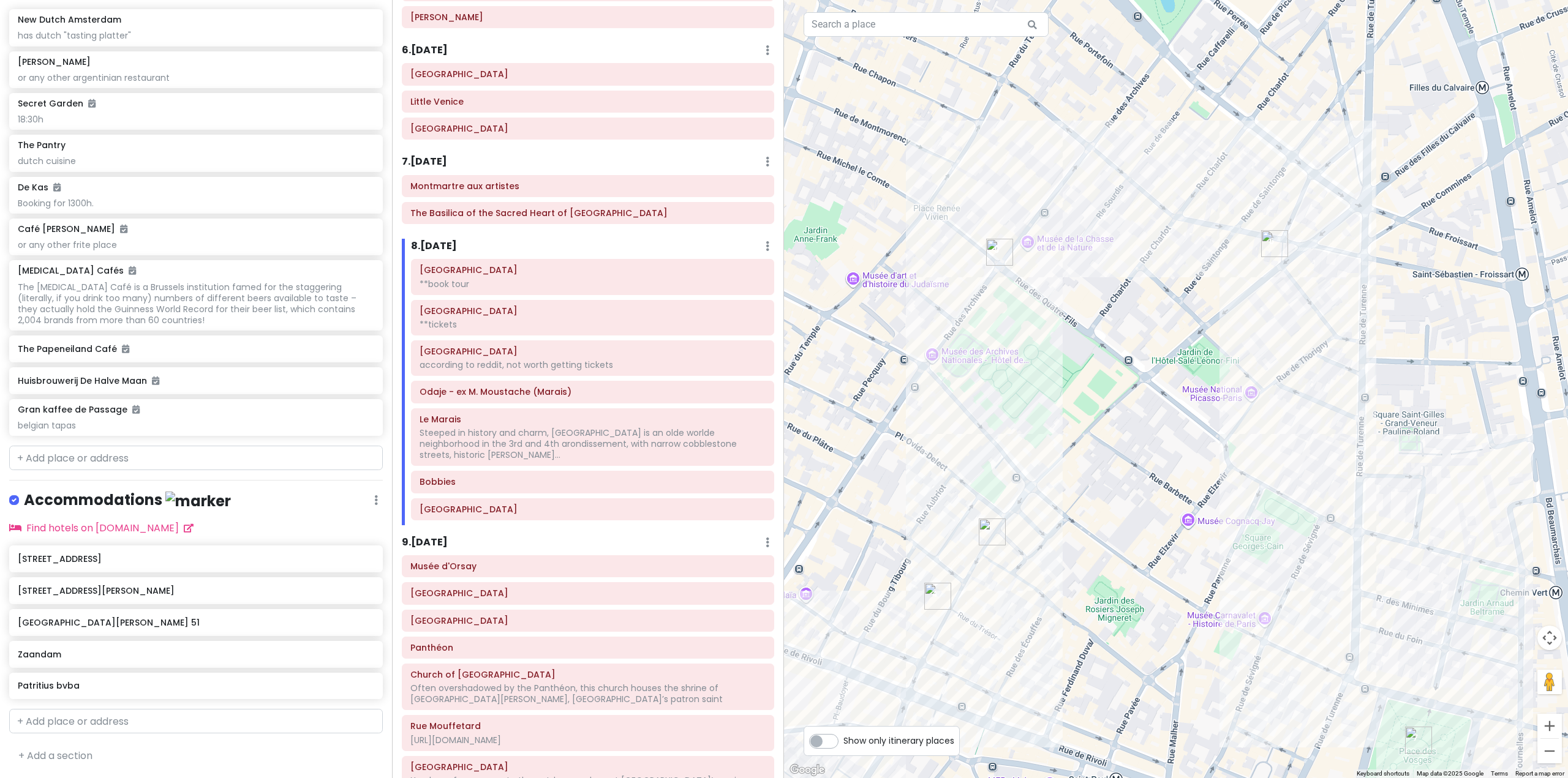
click at [990, 538] on img "Le Colimaçon" at bounding box center [992, 531] width 27 height 27
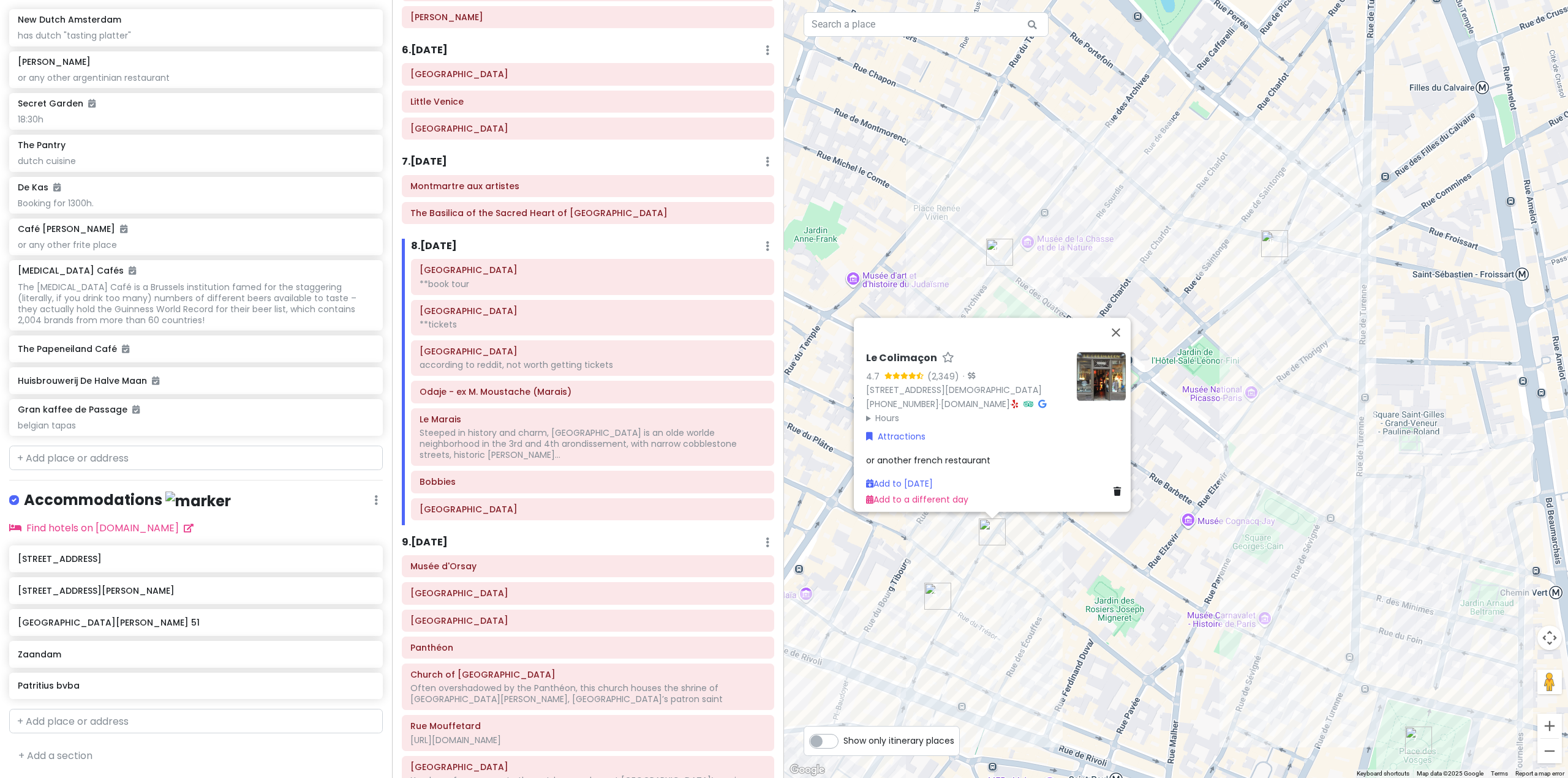
click at [1194, 542] on div "Le Colimaçon 4.7 (2,349) · [STREET_ADDRESS] [PHONE_NUMBER] · [DOMAIN_NAME] · Ho…" at bounding box center [1176, 389] width 784 height 778
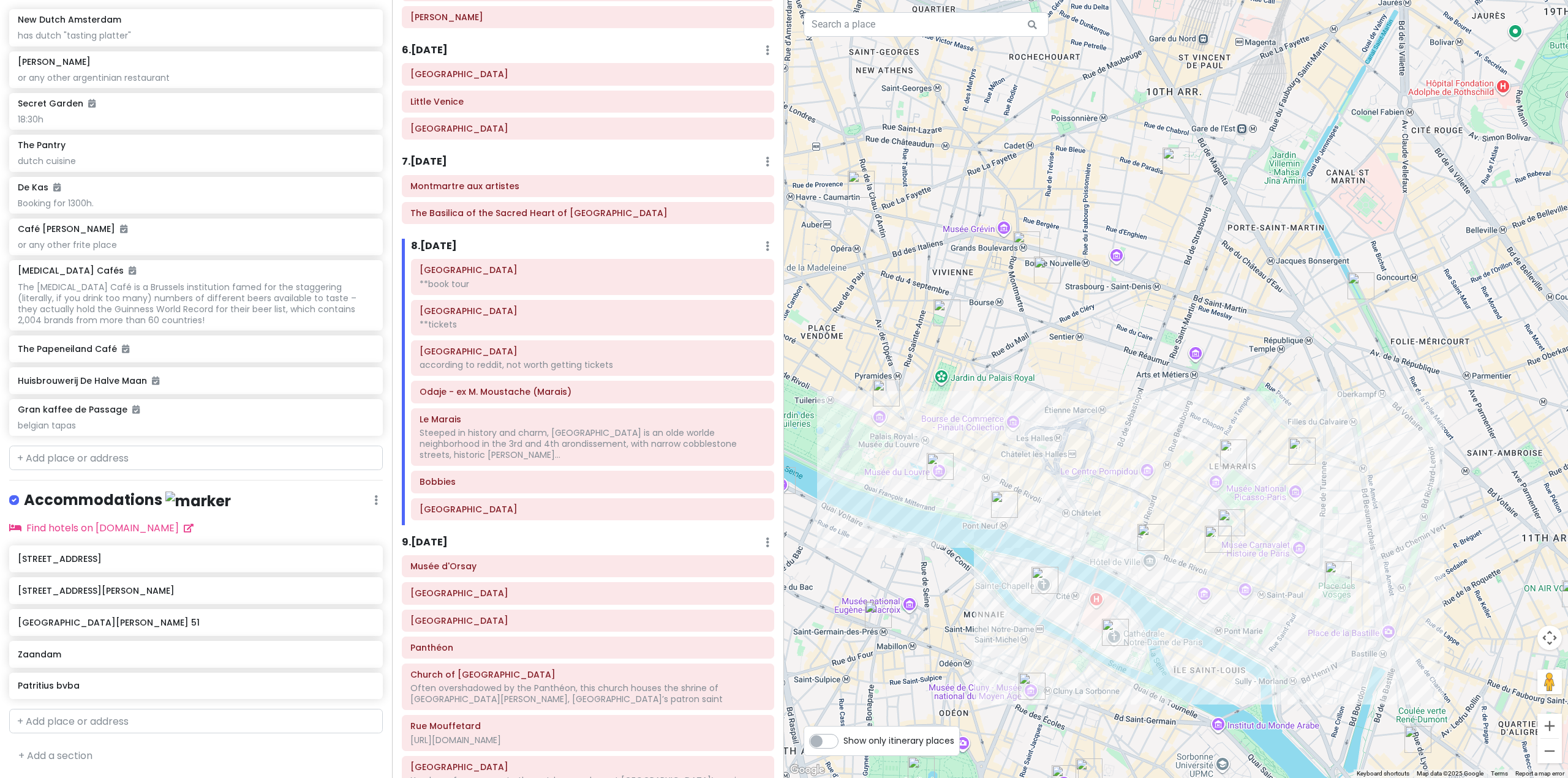
drag, startPoint x: 1119, startPoint y: 646, endPoint x: 1116, endPoint y: 522, distance: 124.0
click at [1116, 523] on div at bounding box center [1176, 389] width 784 height 778
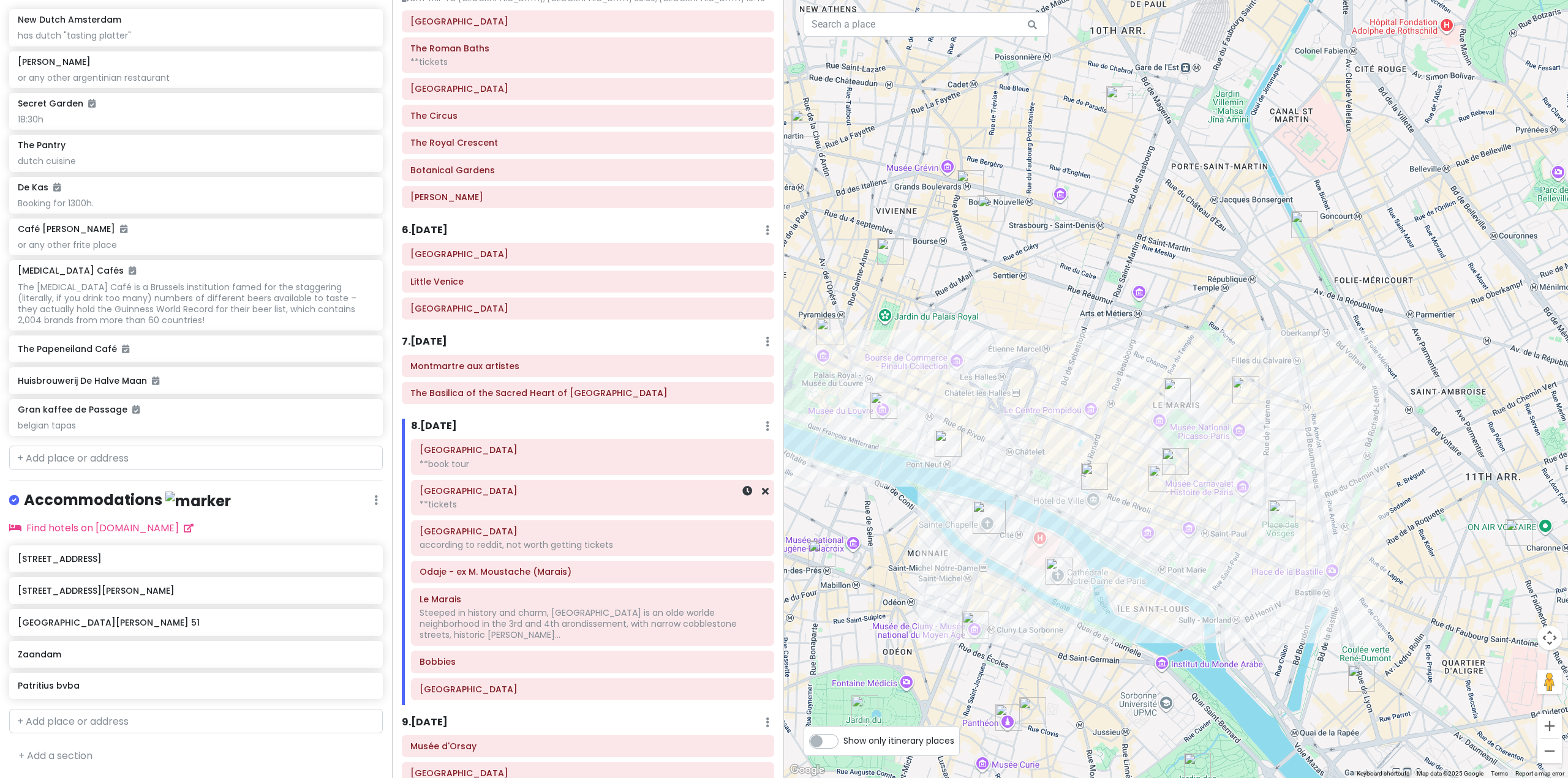
scroll to position [920, 0]
click at [1083, 388] on div at bounding box center [1176, 389] width 784 height 778
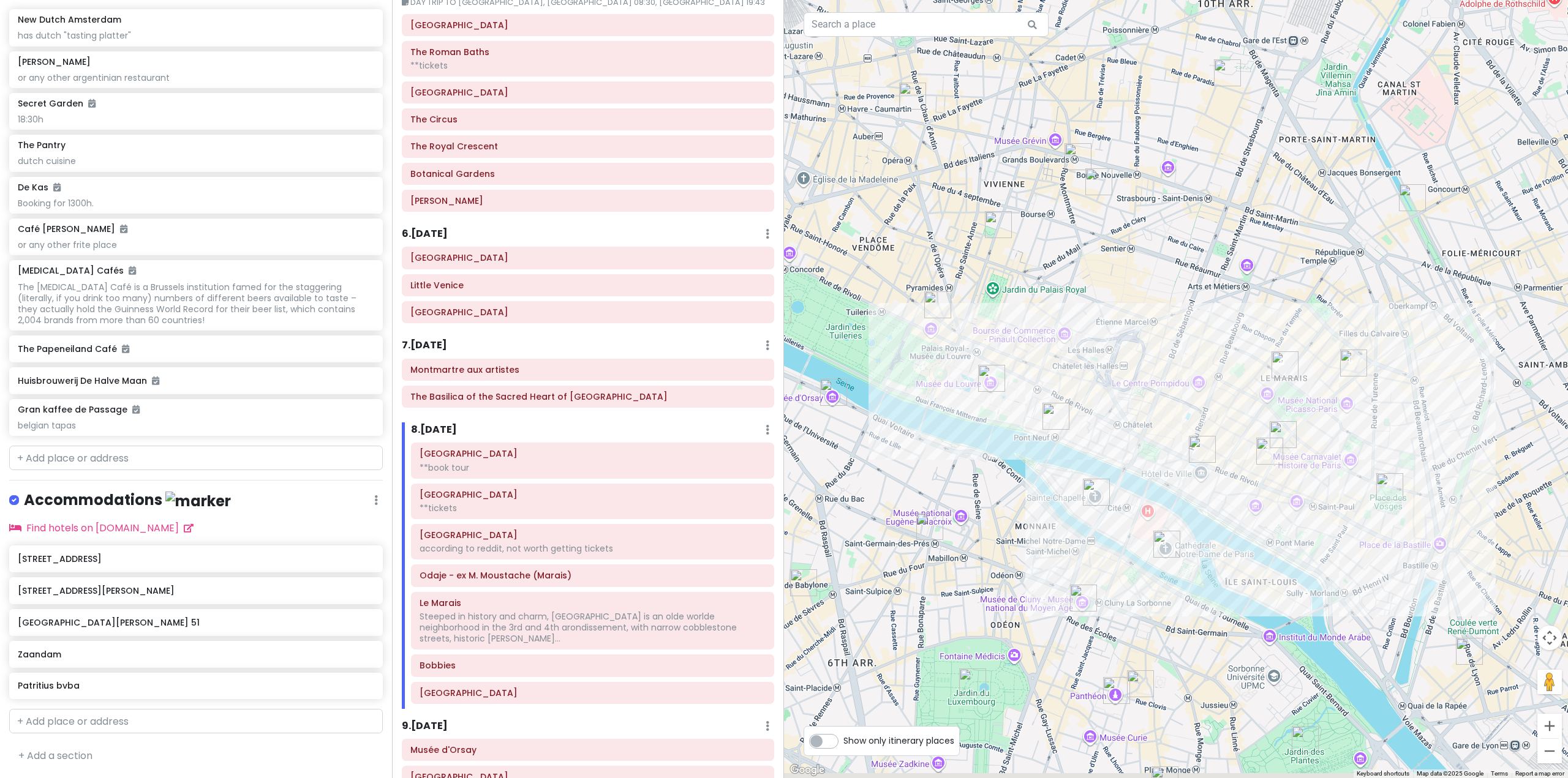
drag, startPoint x: 1182, startPoint y: 370, endPoint x: 1230, endPoint y: 361, distance: 48.8
click at [1262, 345] on div at bounding box center [1176, 389] width 784 height 778
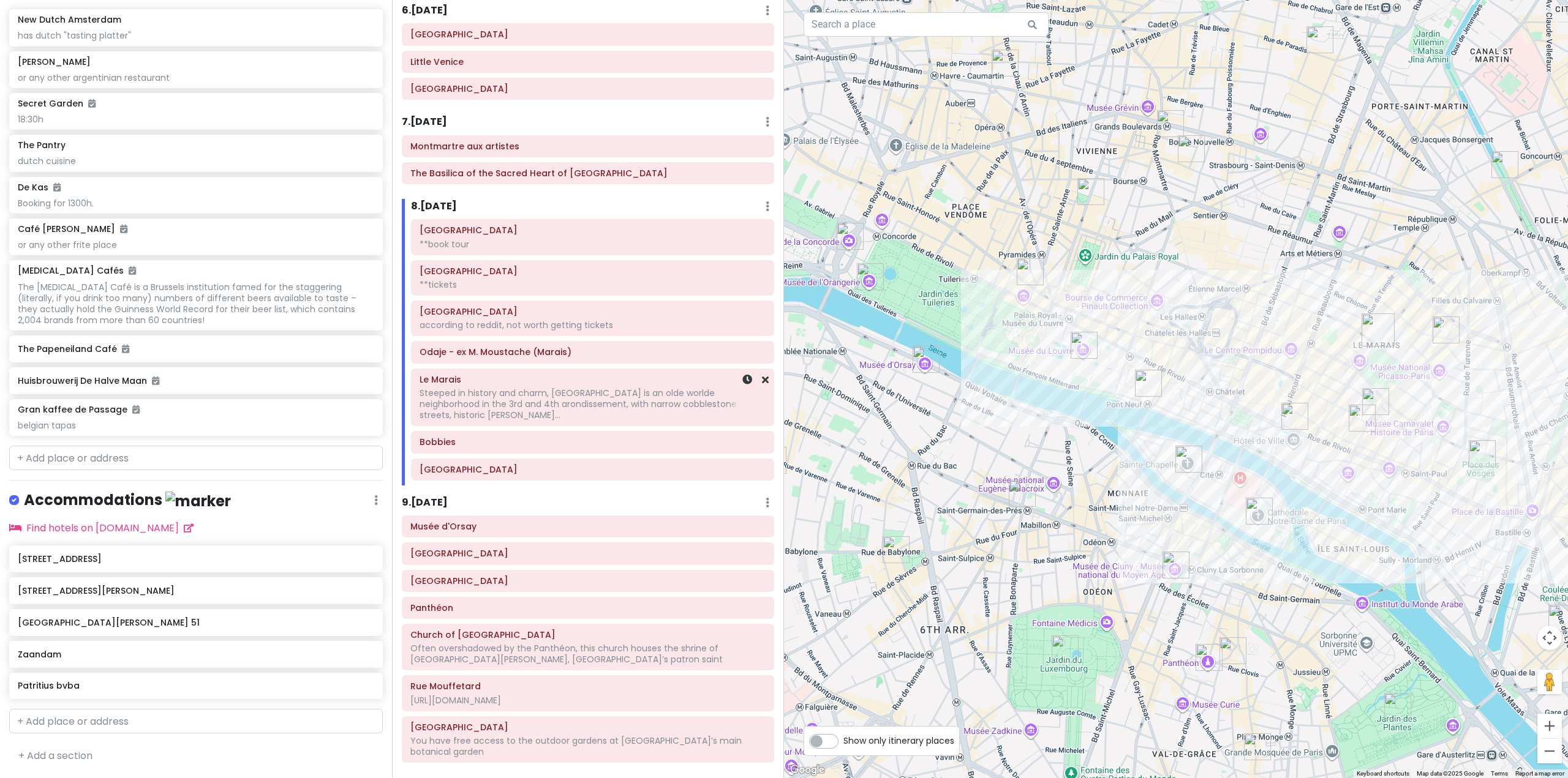
scroll to position [1165, 0]
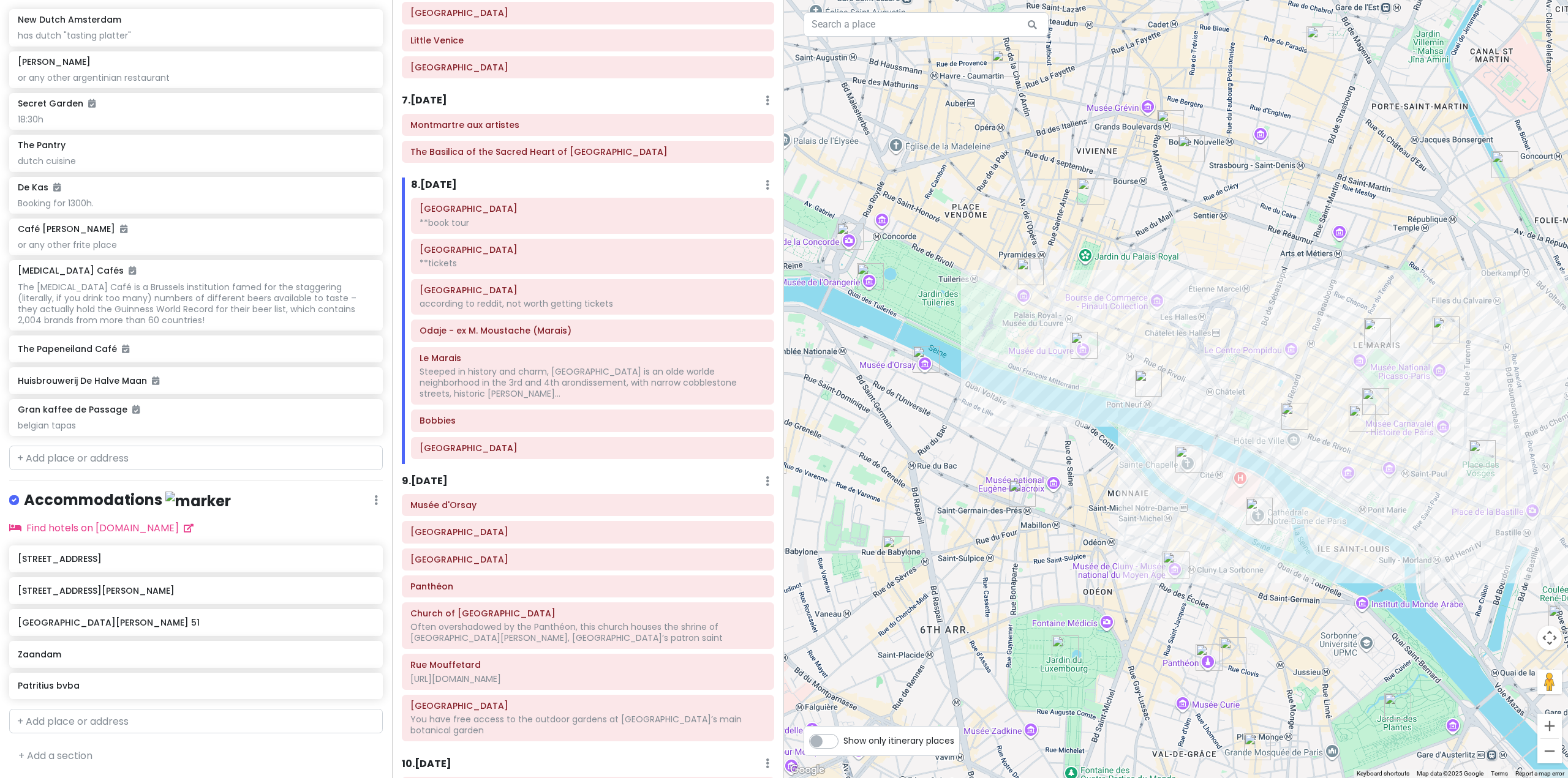
click at [432, 475] on h6 "9 . [DATE]" at bounding box center [425, 481] width 46 height 13
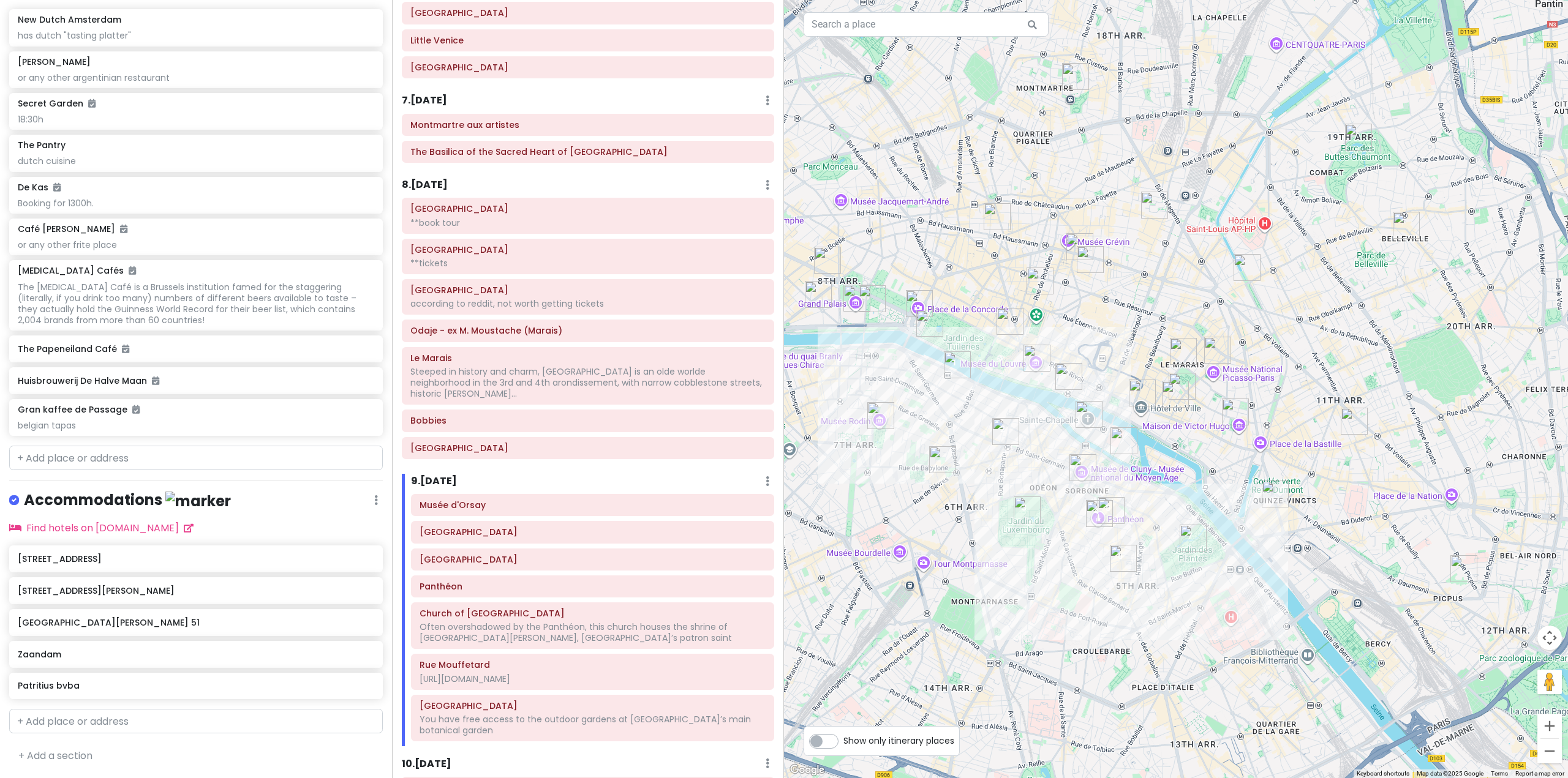
drag, startPoint x: 987, startPoint y: 603, endPoint x: 968, endPoint y: 520, distance: 85.1
click at [968, 520] on div at bounding box center [1176, 389] width 784 height 778
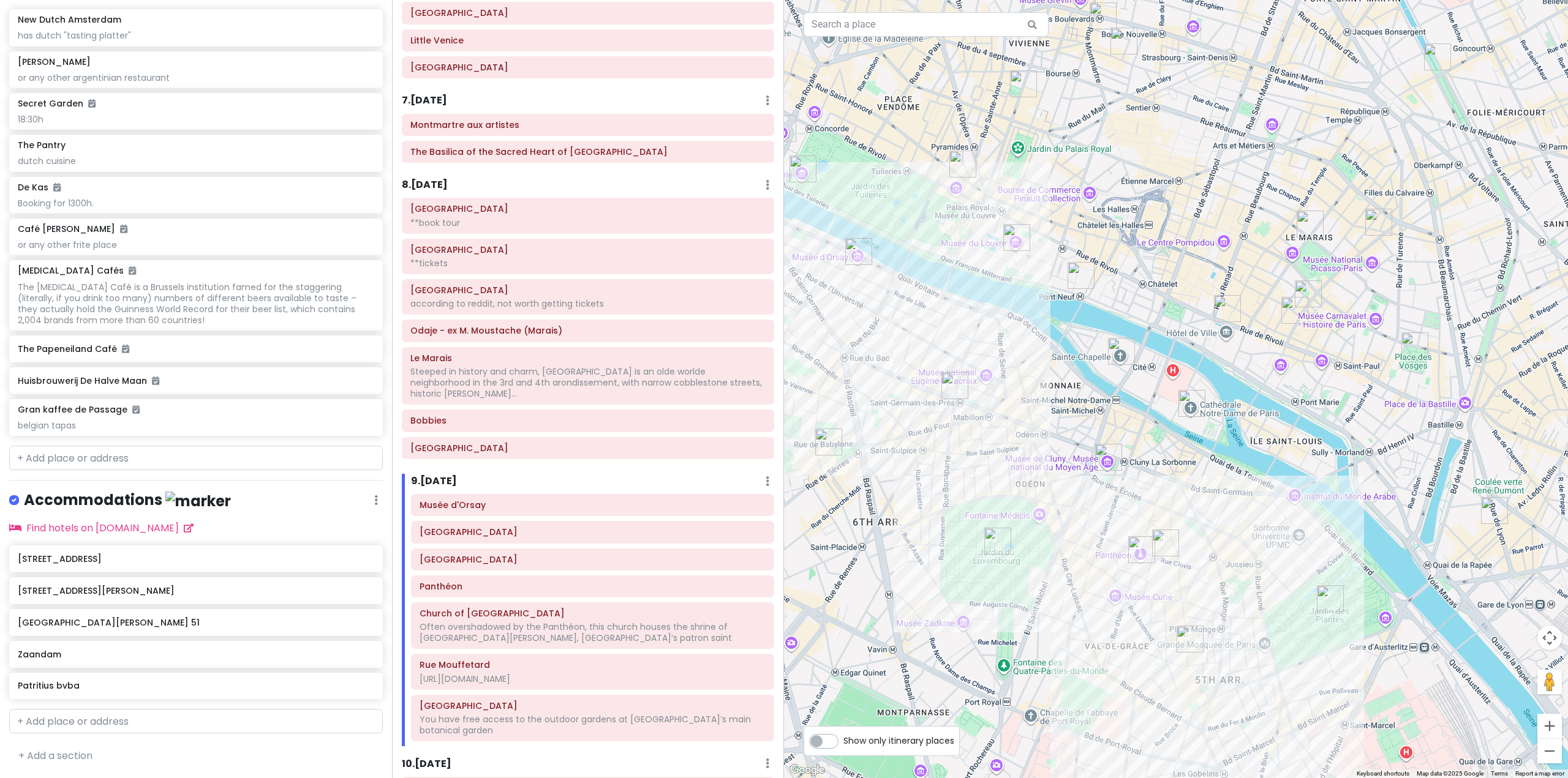
drag, startPoint x: 1065, startPoint y: 501, endPoint x: 933, endPoint y: 570, distance: 148.9
click at [933, 570] on div at bounding box center [1176, 389] width 784 height 778
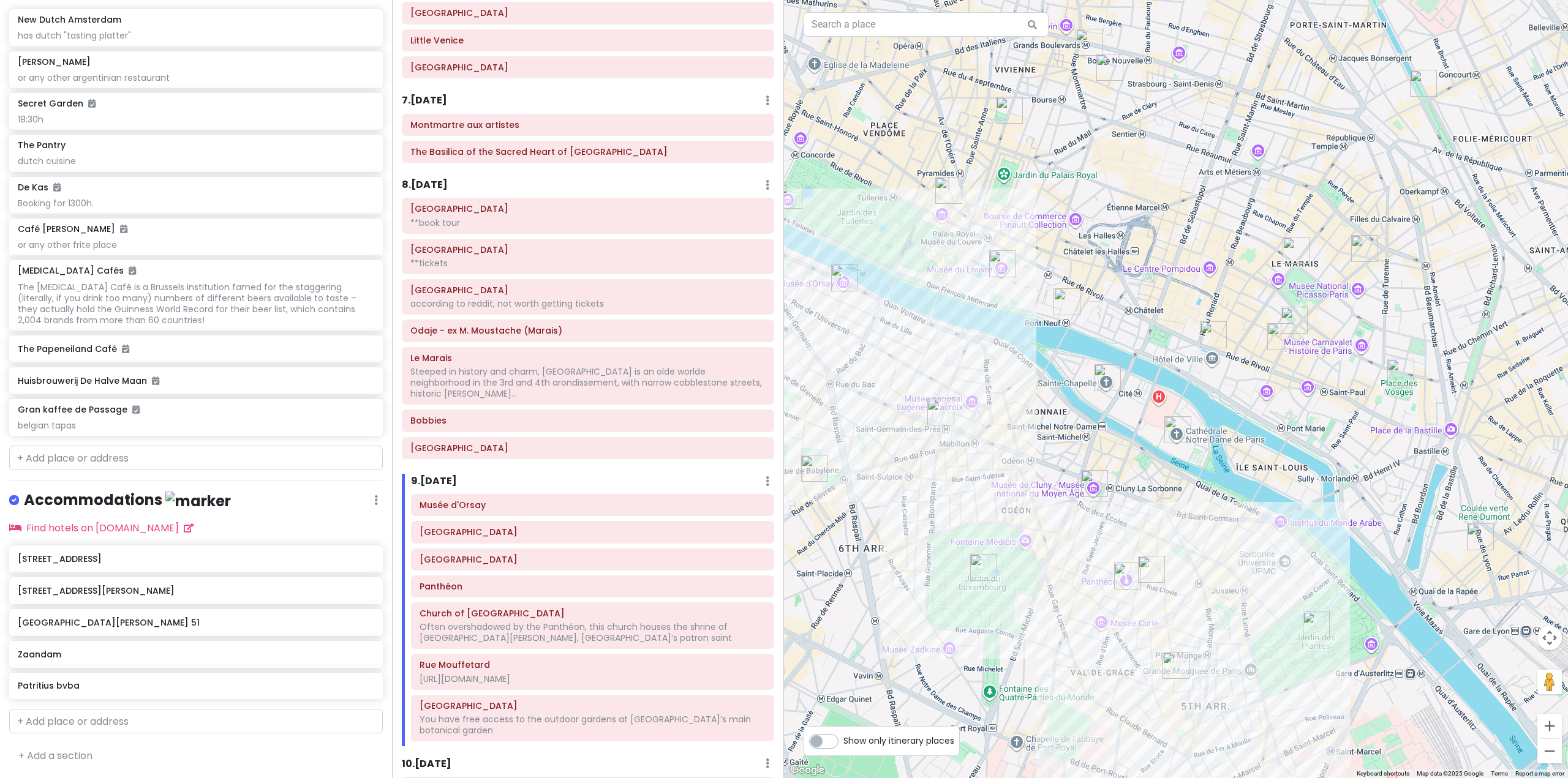
drag, startPoint x: 1203, startPoint y: 374, endPoint x: 1166, endPoint y: 413, distance: 53.8
click at [1183, 409] on div at bounding box center [1176, 389] width 784 height 778
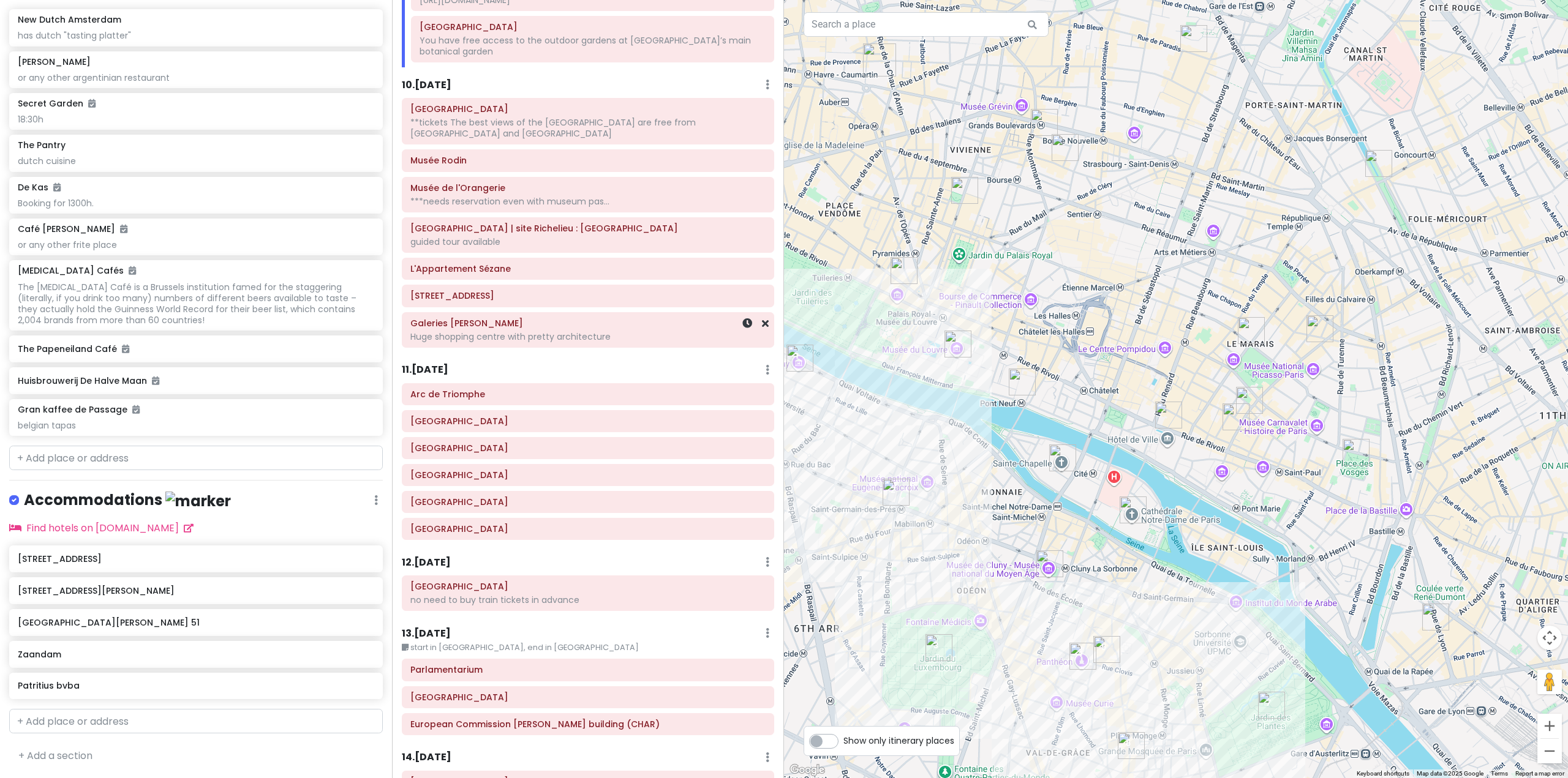
scroll to position [1900, 0]
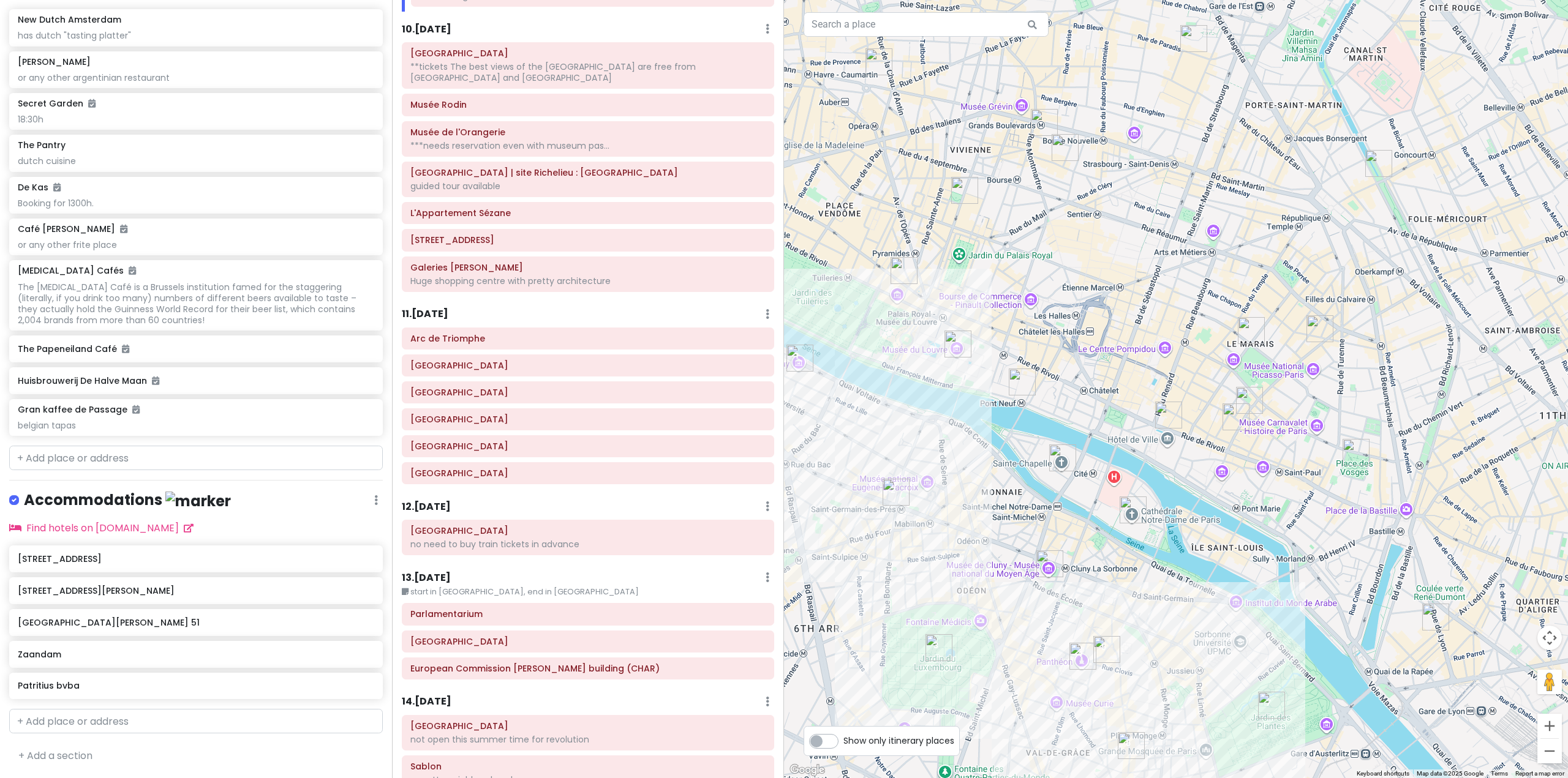
click at [430, 308] on h6 "11 . [DATE]" at bounding box center [425, 314] width 46 height 13
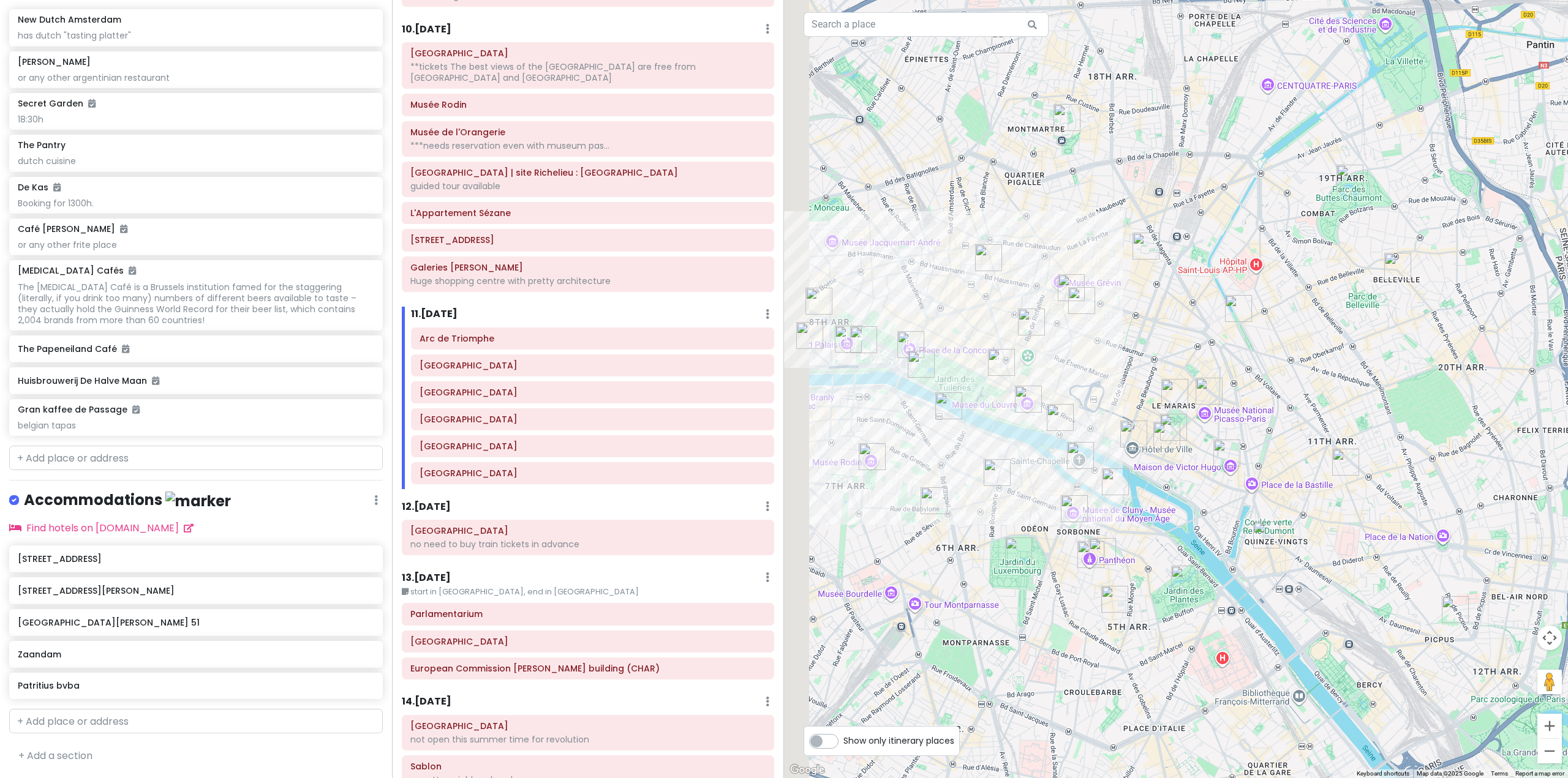
drag, startPoint x: 920, startPoint y: 437, endPoint x: 1047, endPoint y: 501, distance: 142.2
click at [1011, 486] on img "Saint-Germain-des-Prés" at bounding box center [997, 472] width 27 height 27
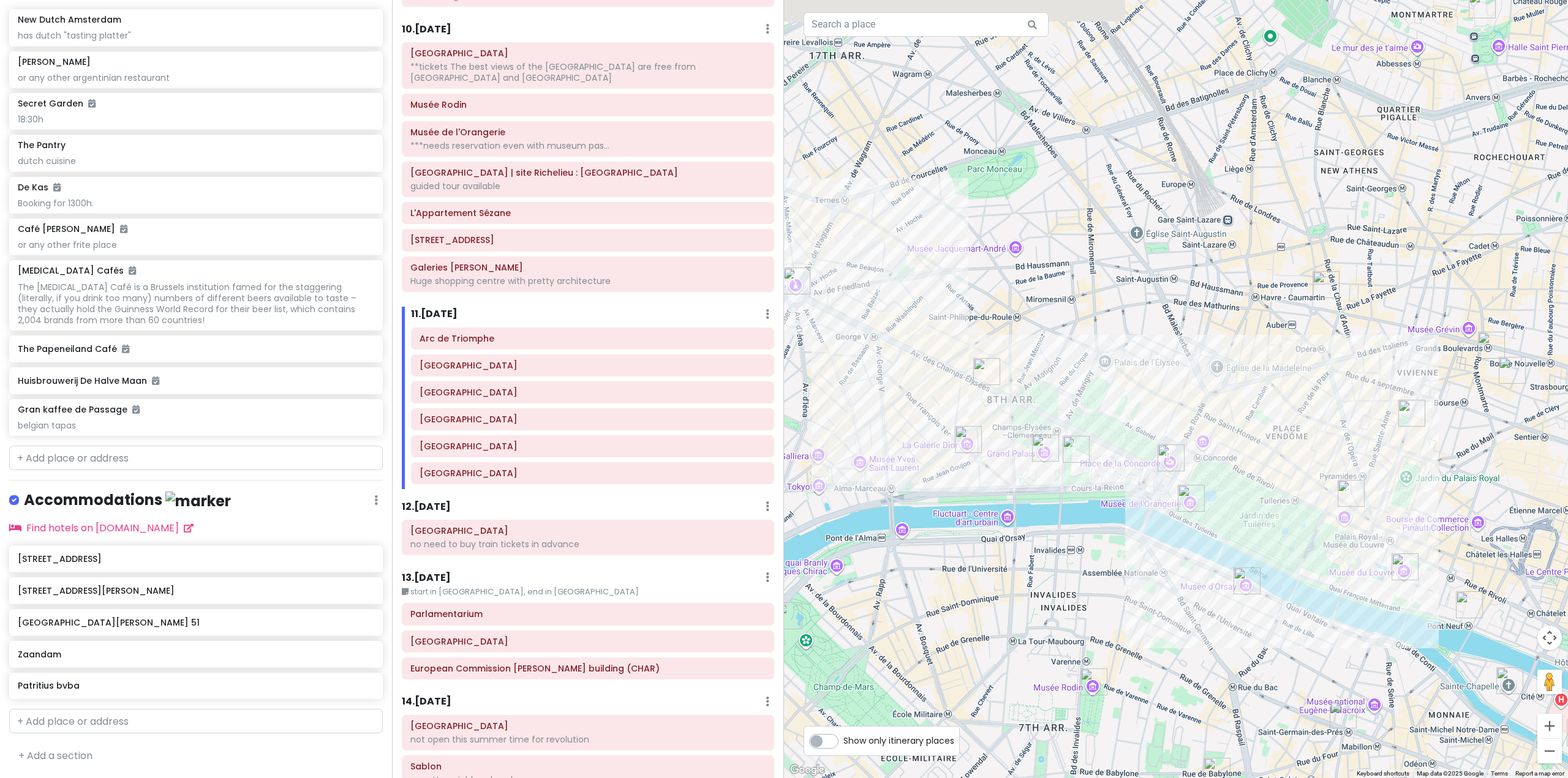
drag, startPoint x: 961, startPoint y: 460, endPoint x: 1117, endPoint y: 650, distance: 245.8
click at [1117, 650] on div at bounding box center [1176, 389] width 784 height 778
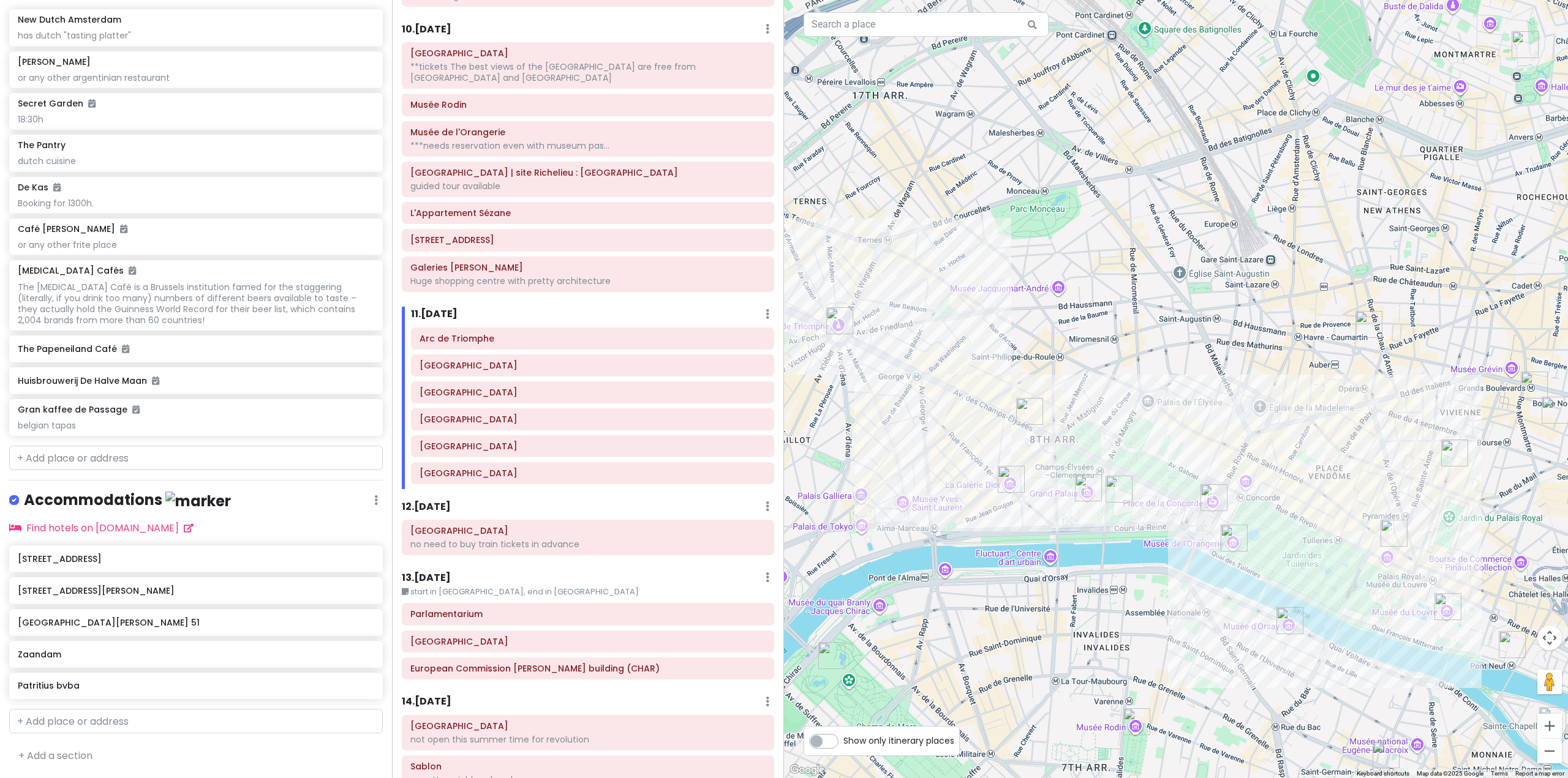
drag, startPoint x: 1306, startPoint y: 459, endPoint x: 1258, endPoint y: 406, distance: 71.5
click at [1261, 408] on div at bounding box center [1176, 389] width 784 height 778
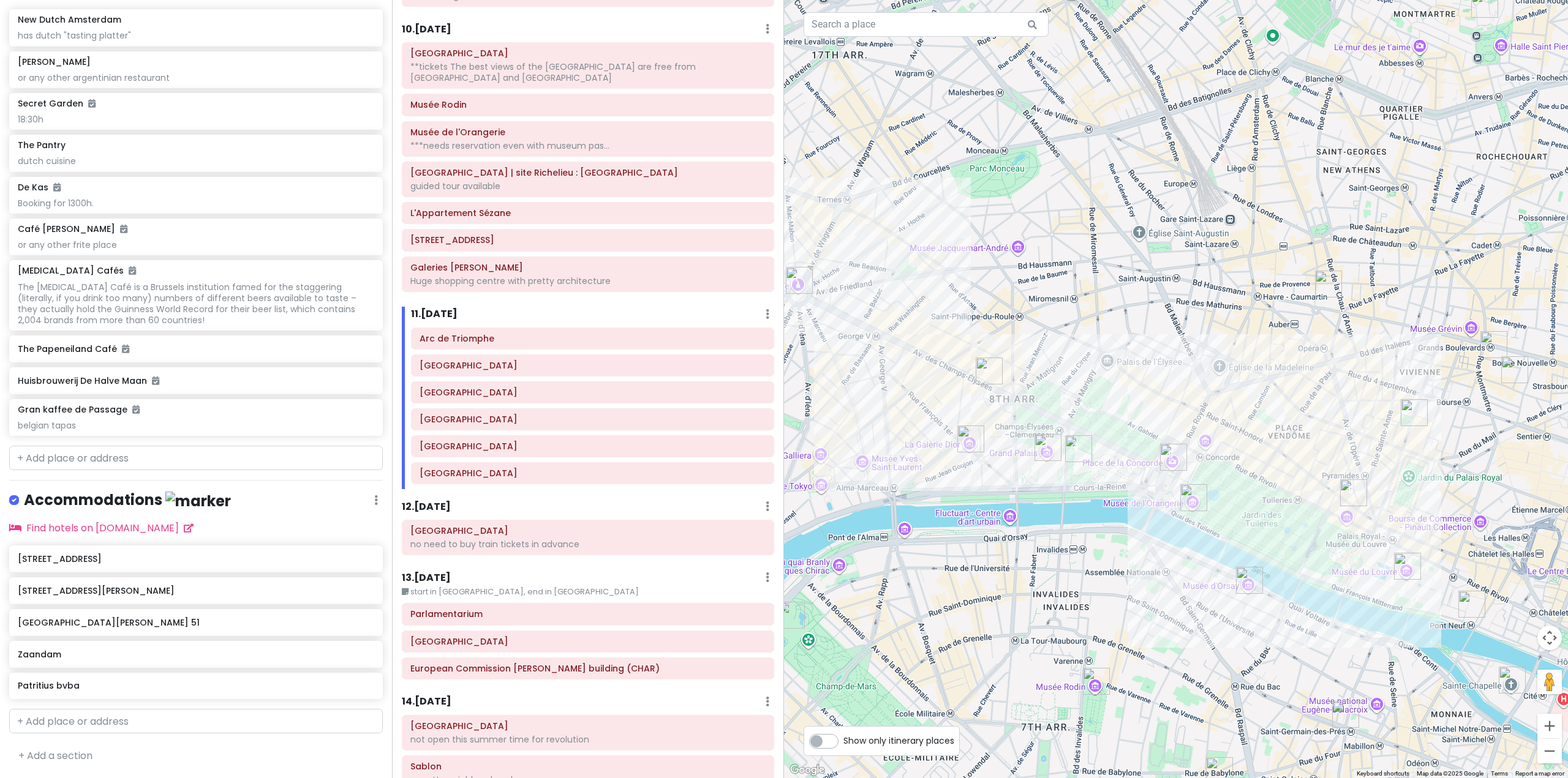
click at [434, 501] on h6 "12 . [DATE]" at bounding box center [426, 507] width 49 height 13
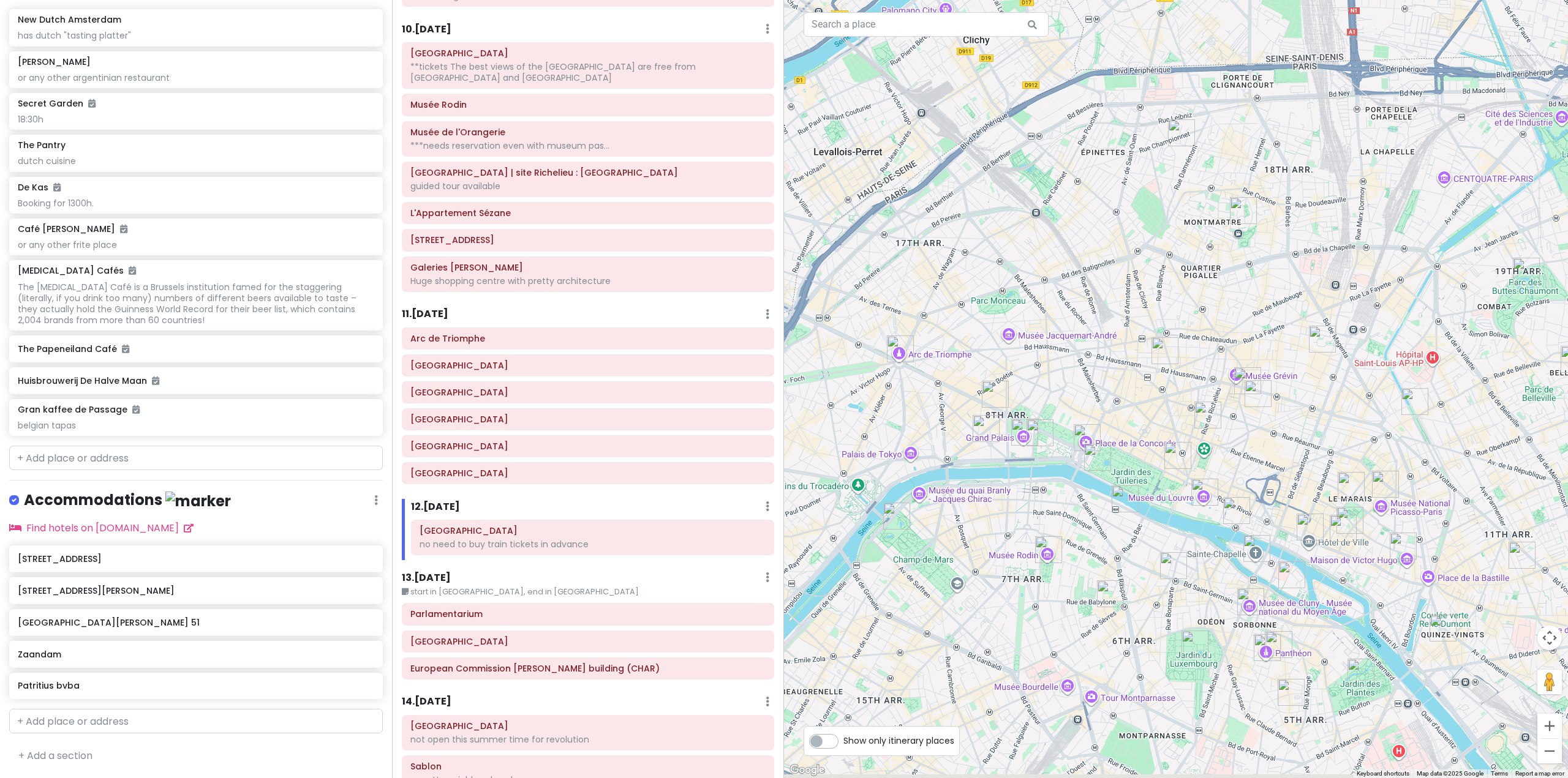
drag, startPoint x: 1013, startPoint y: 509, endPoint x: 838, endPoint y: 483, distance: 176.9
click at [937, 476] on div at bounding box center [1176, 389] width 784 height 778
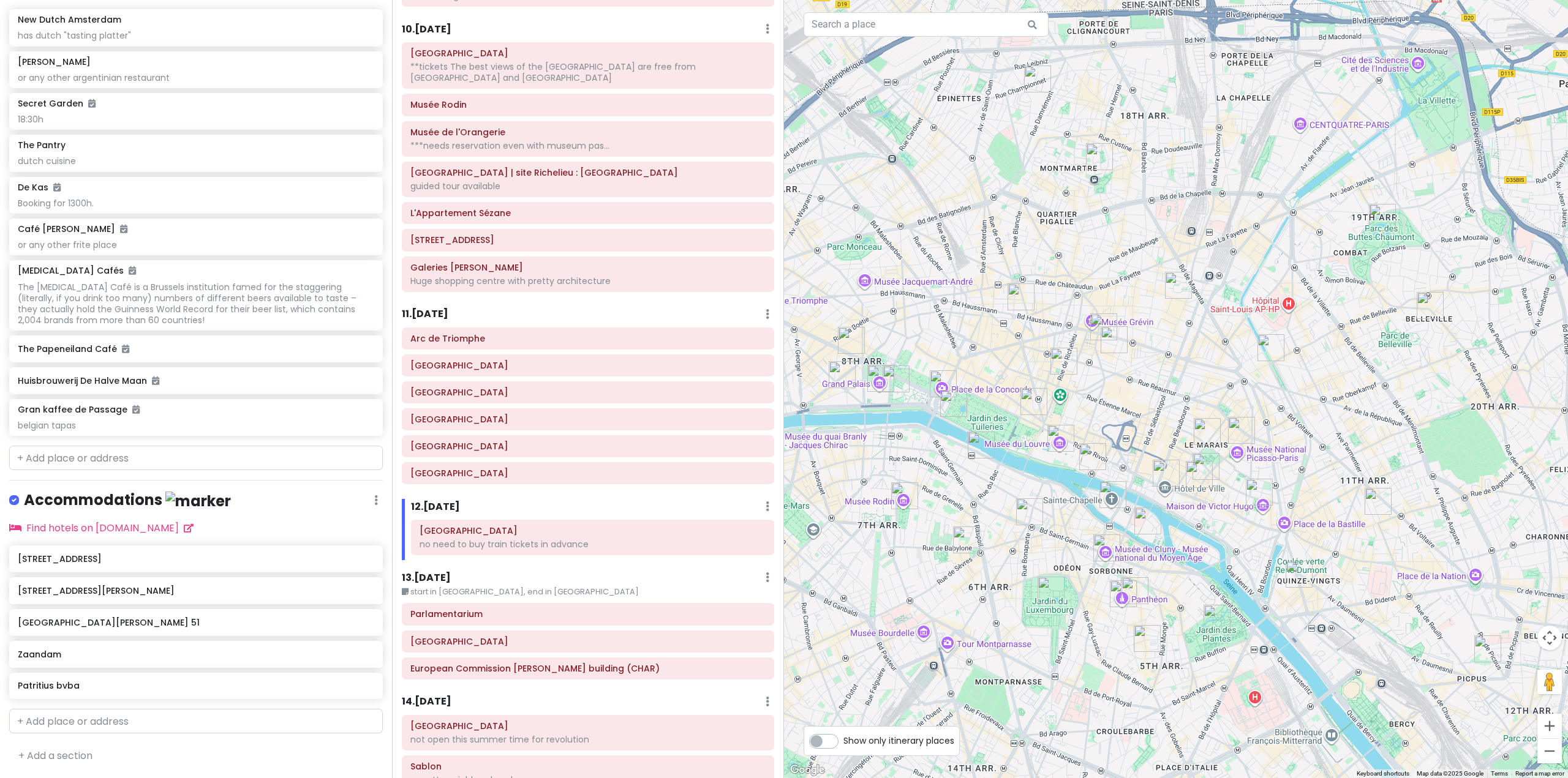
click at [423, 572] on h6 "13 . [DATE]" at bounding box center [426, 578] width 49 height 13
click at [444, 501] on h6 "12 . [DATE]" at bounding box center [426, 507] width 49 height 13
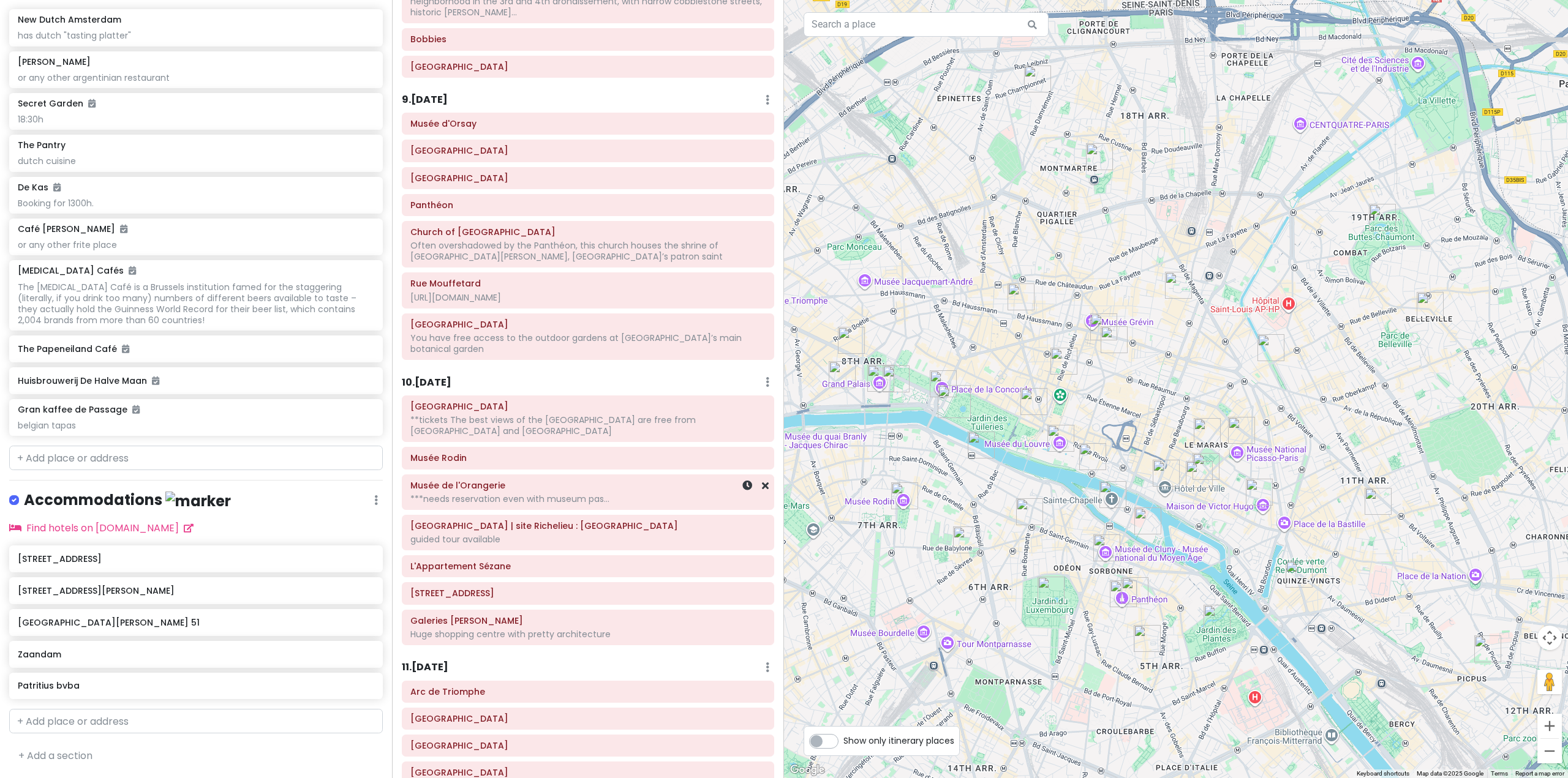
scroll to position [1410, 0]
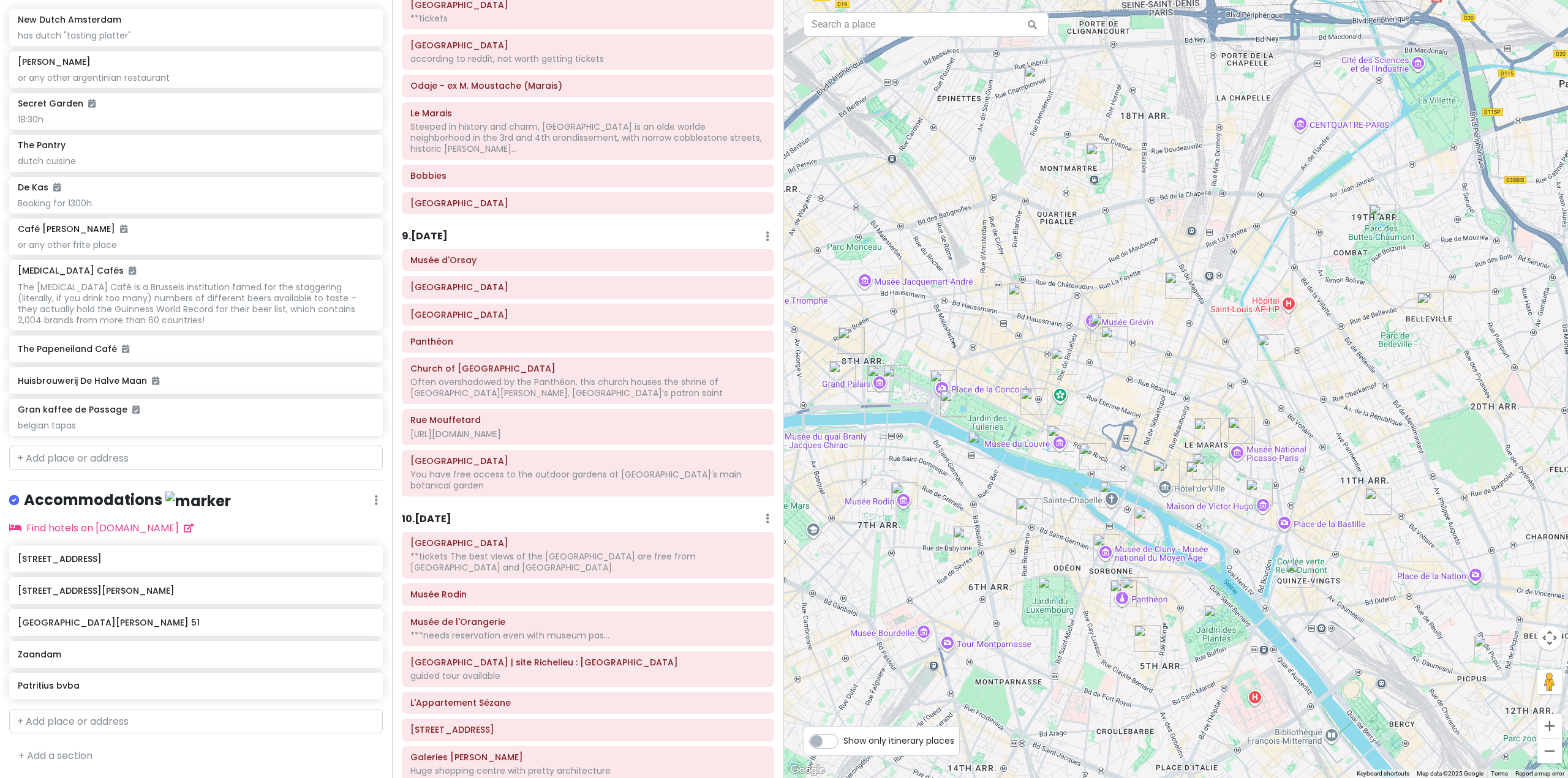
click at [433, 230] on h6 "9 . [DATE]" at bounding box center [425, 237] width 46 height 13
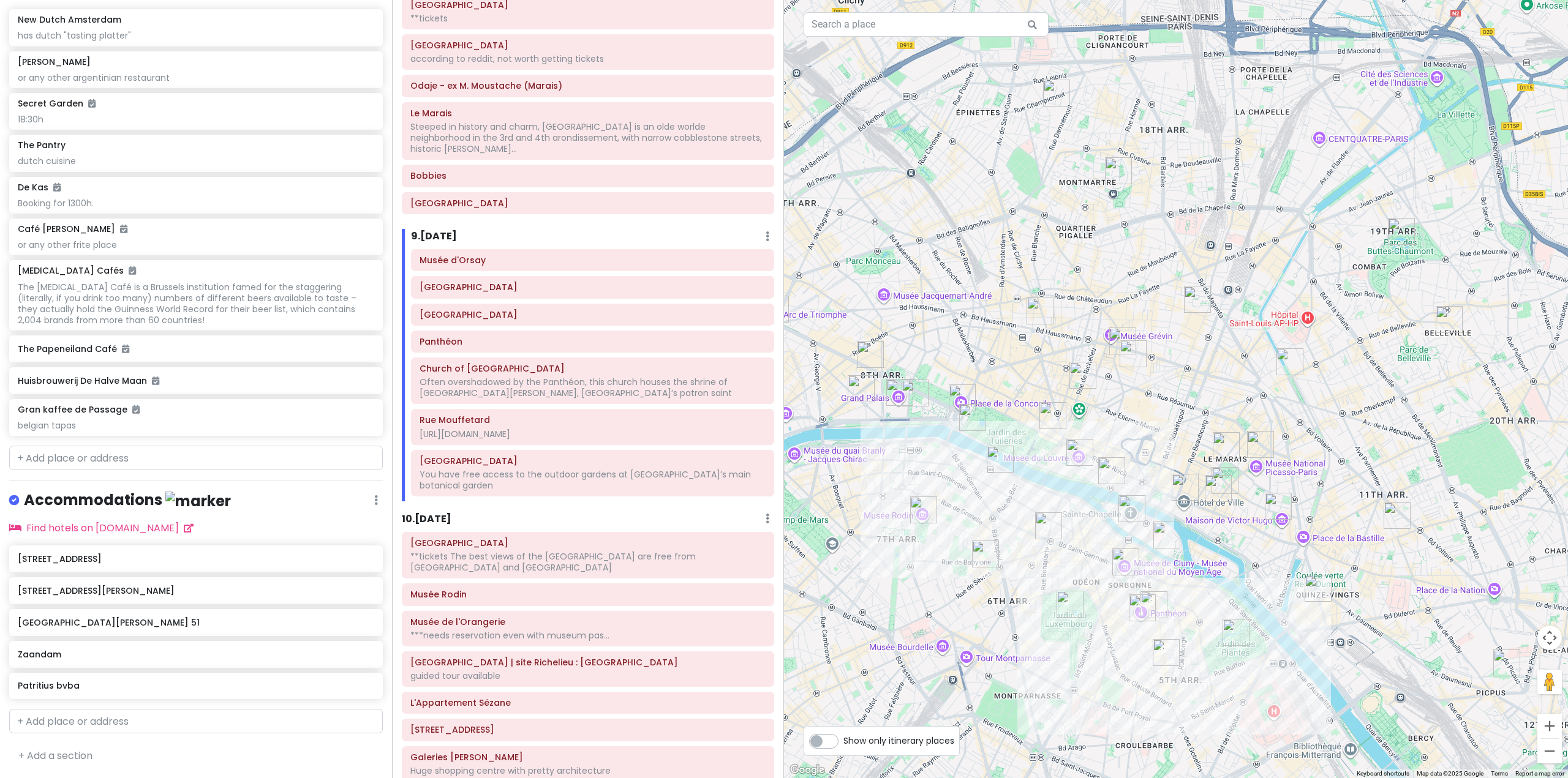
drag, startPoint x: 980, startPoint y: 588, endPoint x: 1000, endPoint y: 601, distance: 23.9
click at [1000, 601] on div at bounding box center [1176, 389] width 784 height 778
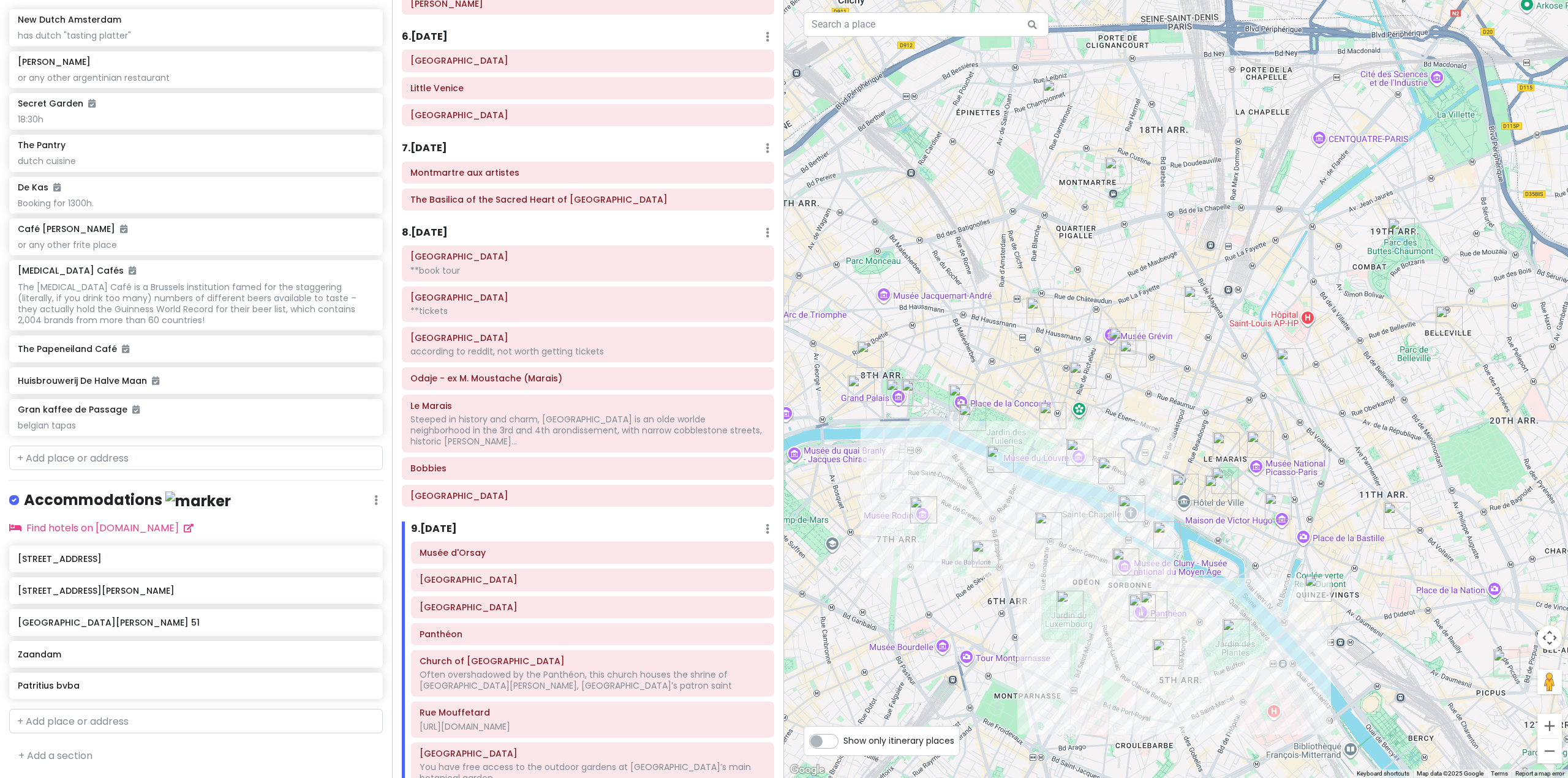
scroll to position [1104, 0]
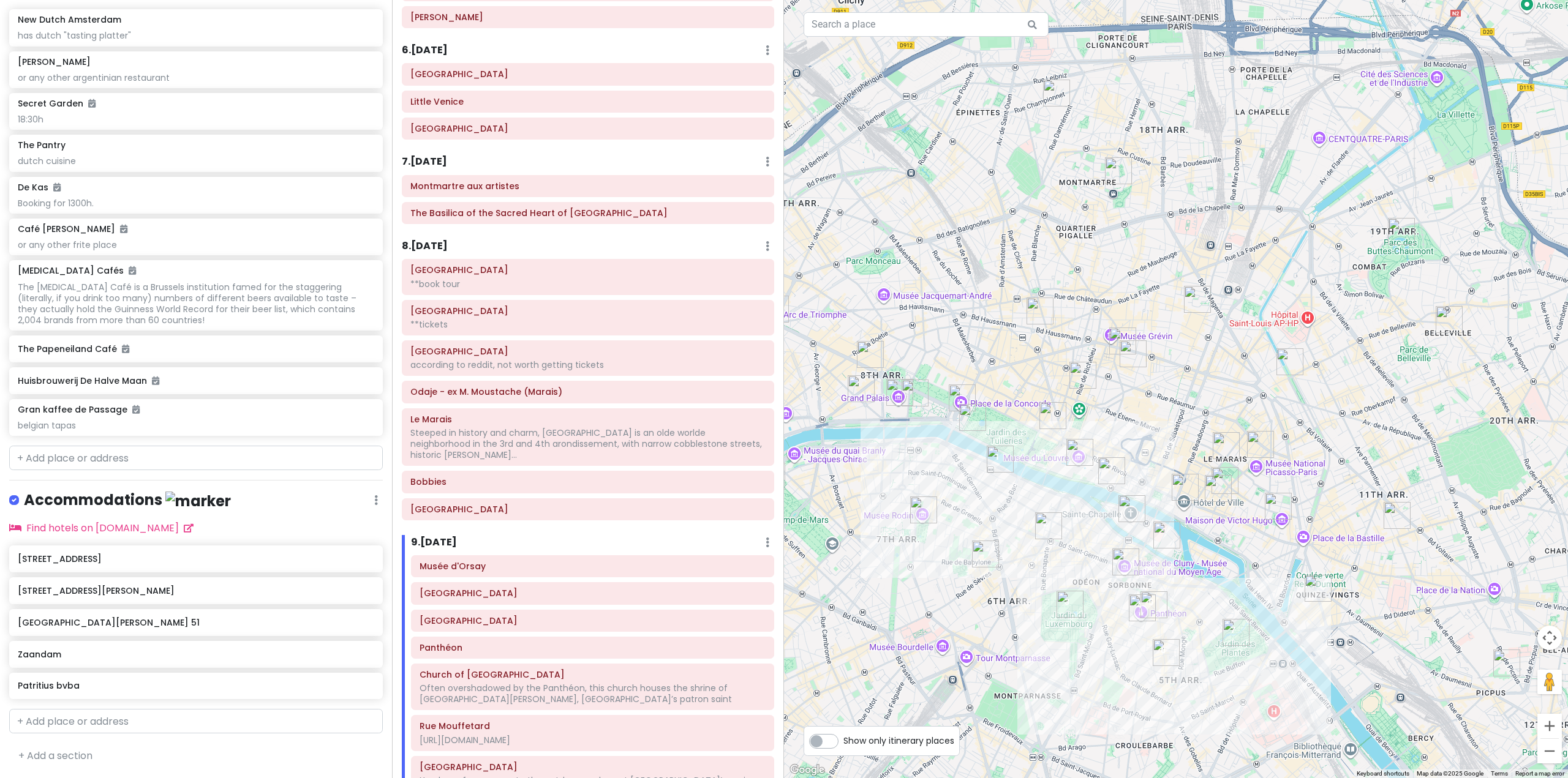
click at [426, 247] on h6 "8 . [DATE]" at bounding box center [425, 246] width 46 height 13
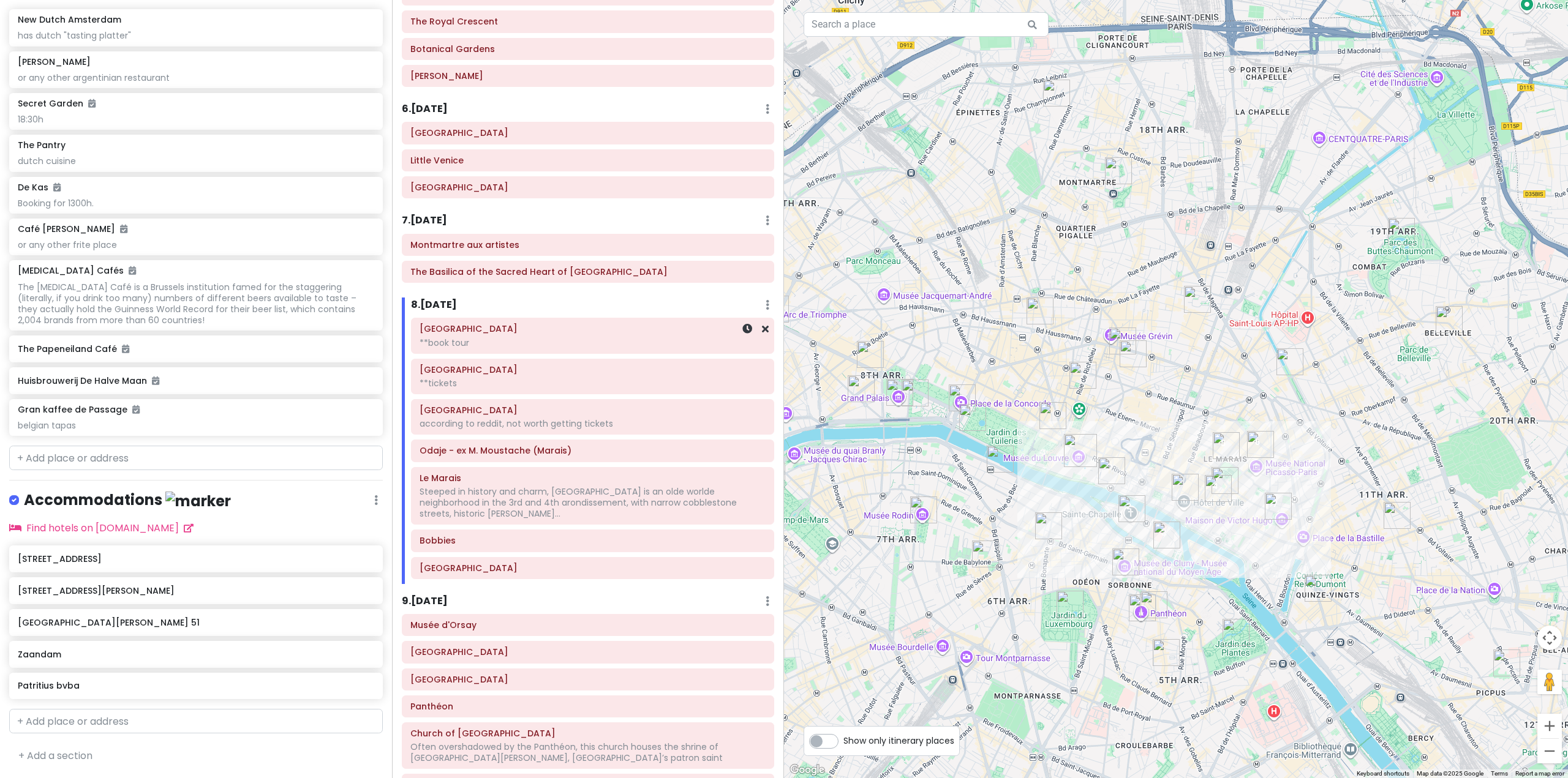
scroll to position [920, 0]
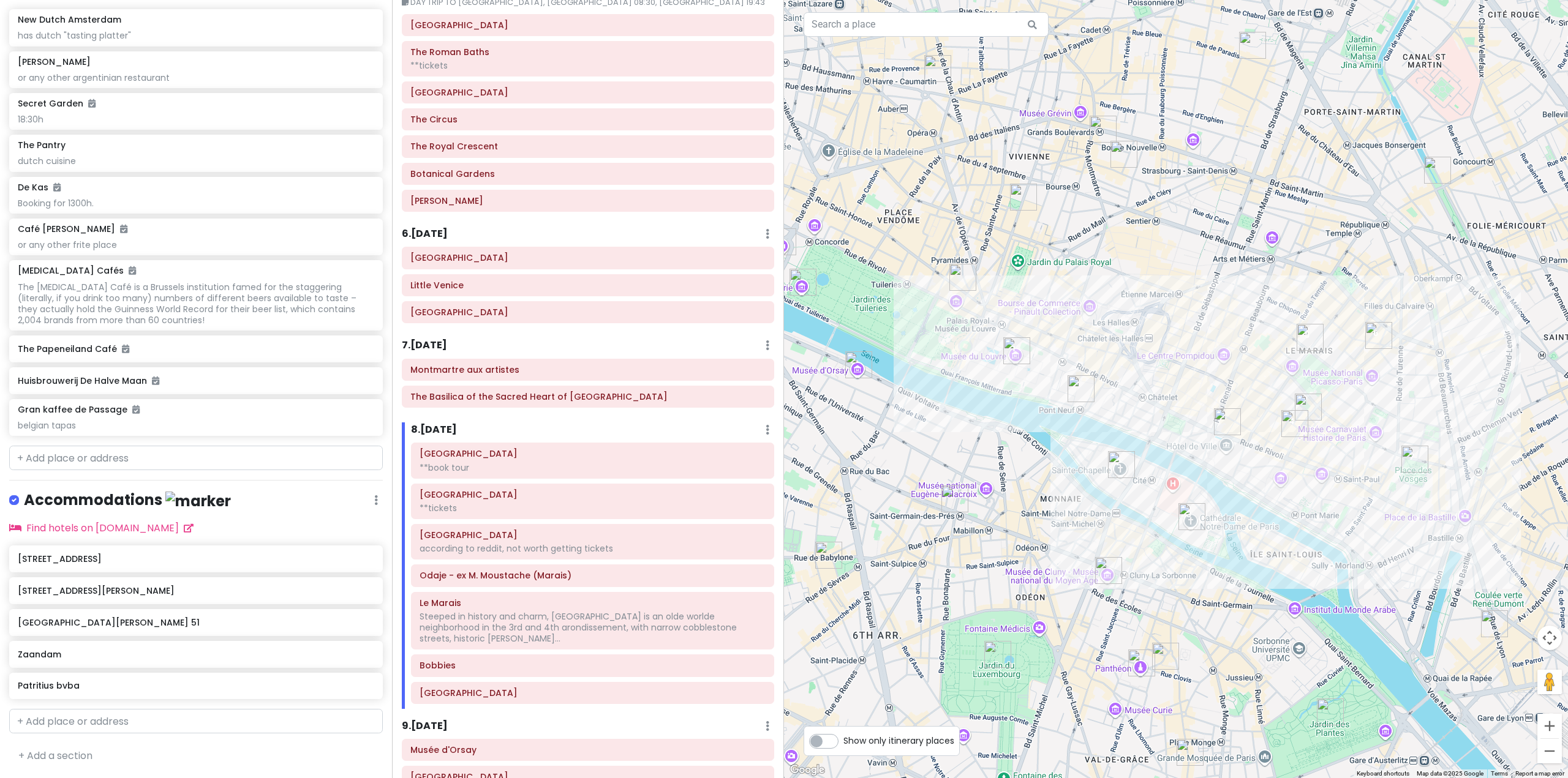
drag, startPoint x: 1048, startPoint y: 457, endPoint x: 957, endPoint y: 463, distance: 91.2
click at [957, 463] on div at bounding box center [1176, 389] width 784 height 778
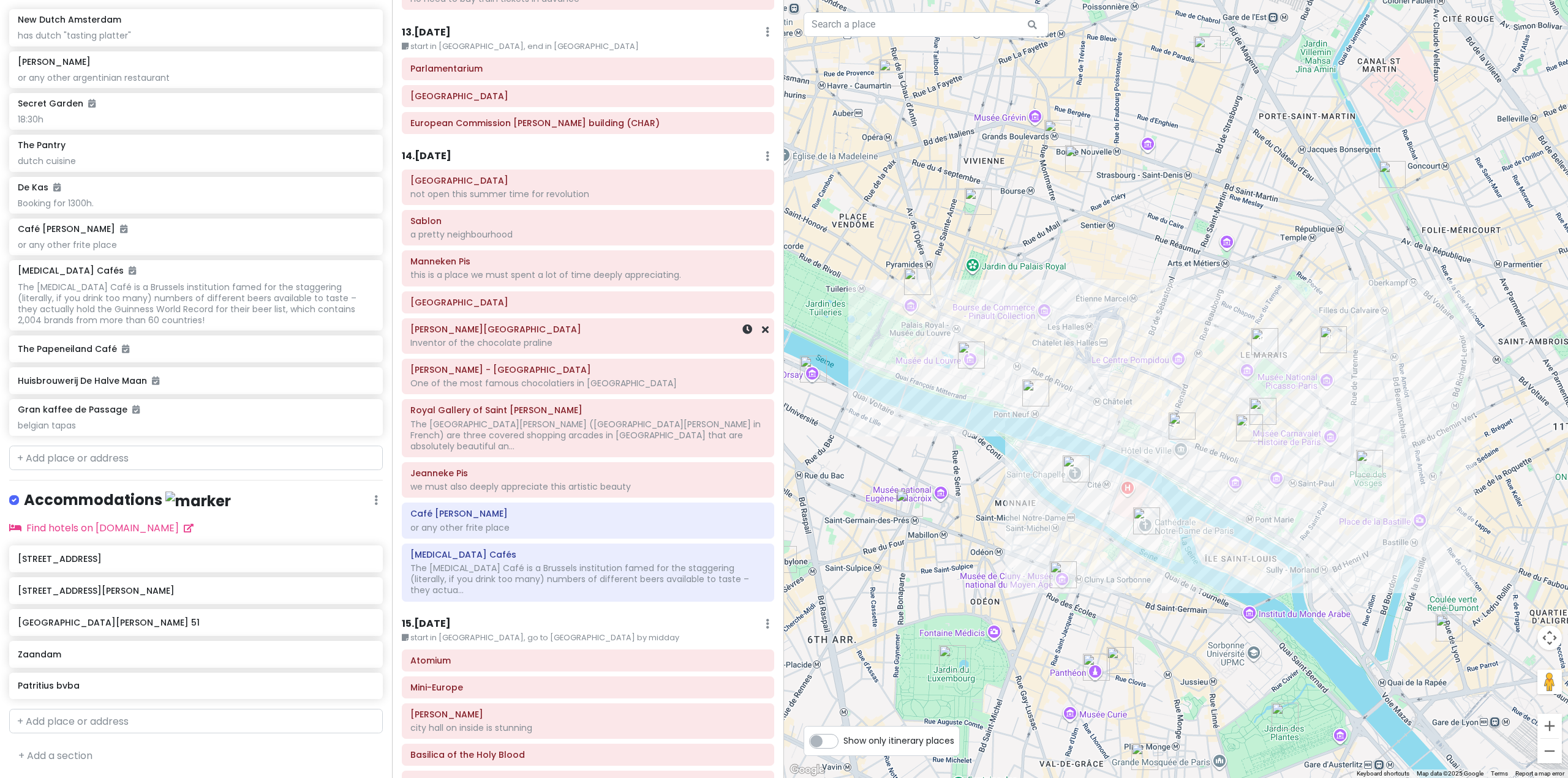
scroll to position [2451, 0]
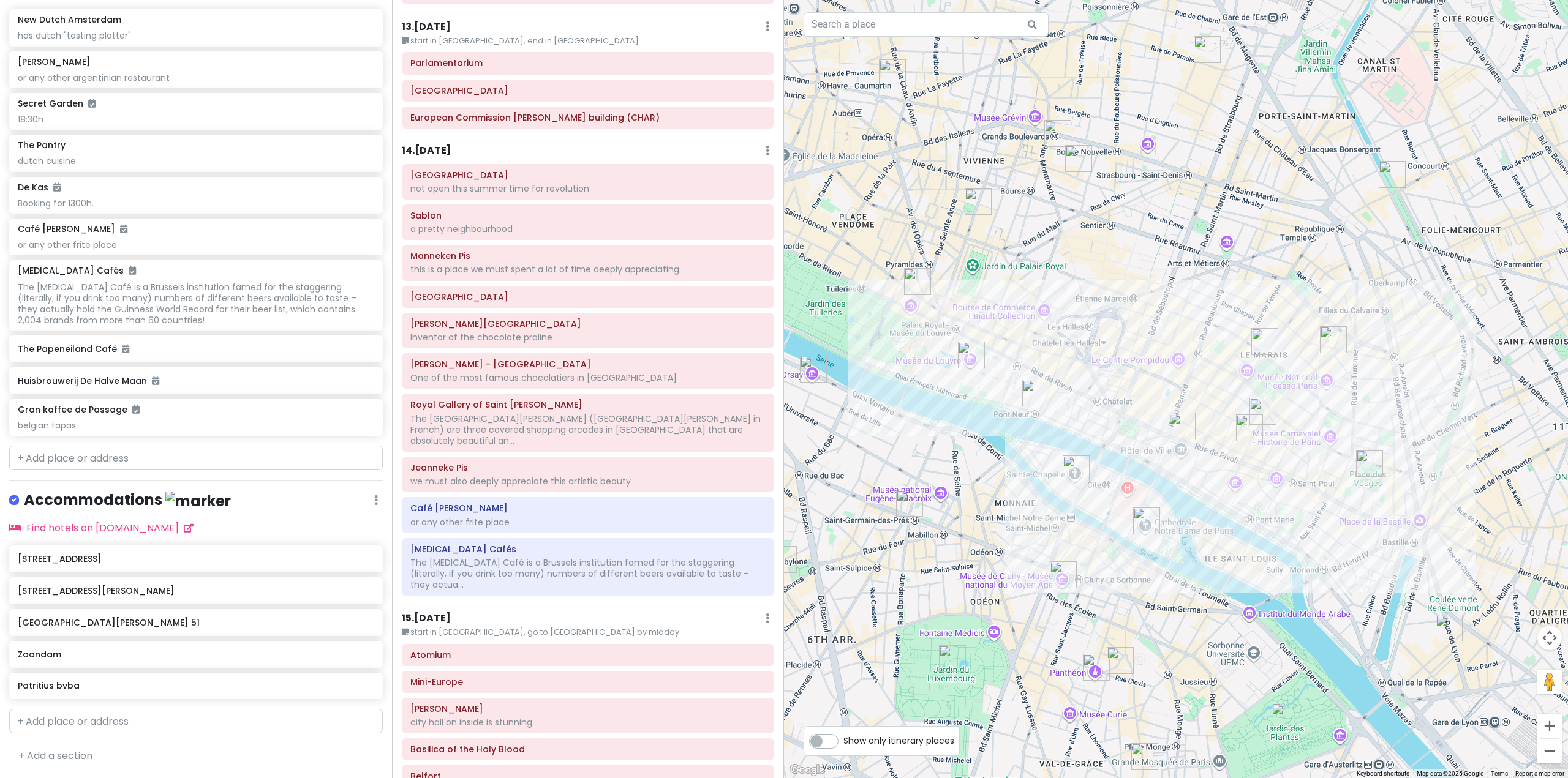
click at [444, 143] on div "14 . [DATE] Add Day Notes Delete Day" at bounding box center [588, 154] width 372 height 21
click at [444, 144] on h6 "14 . [DATE]" at bounding box center [426, 151] width 50 height 13
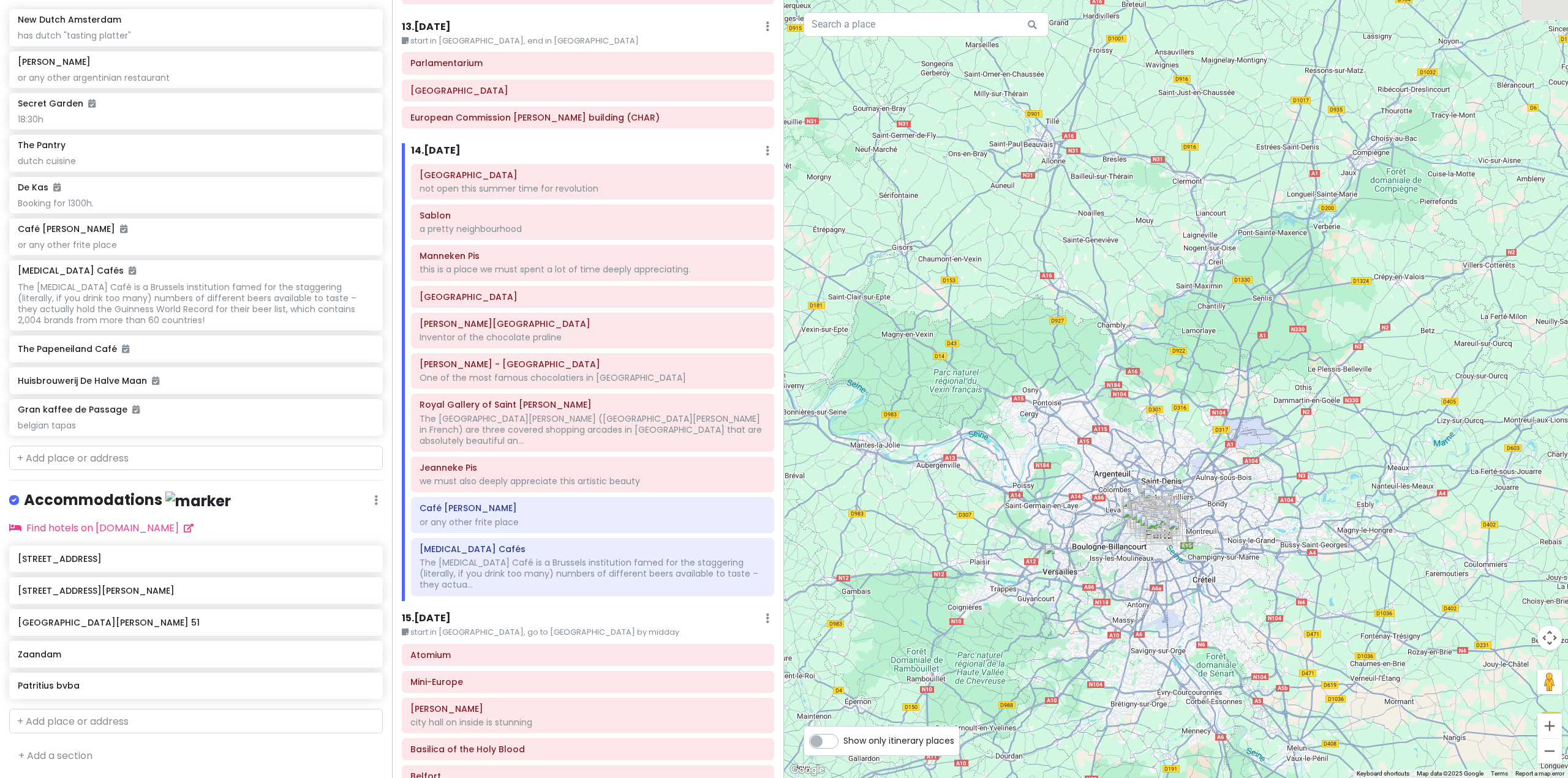
drag, startPoint x: 1095, startPoint y: 535, endPoint x: 1130, endPoint y: 603, distance: 76.5
click at [1130, 603] on div at bounding box center [1176, 389] width 784 height 778
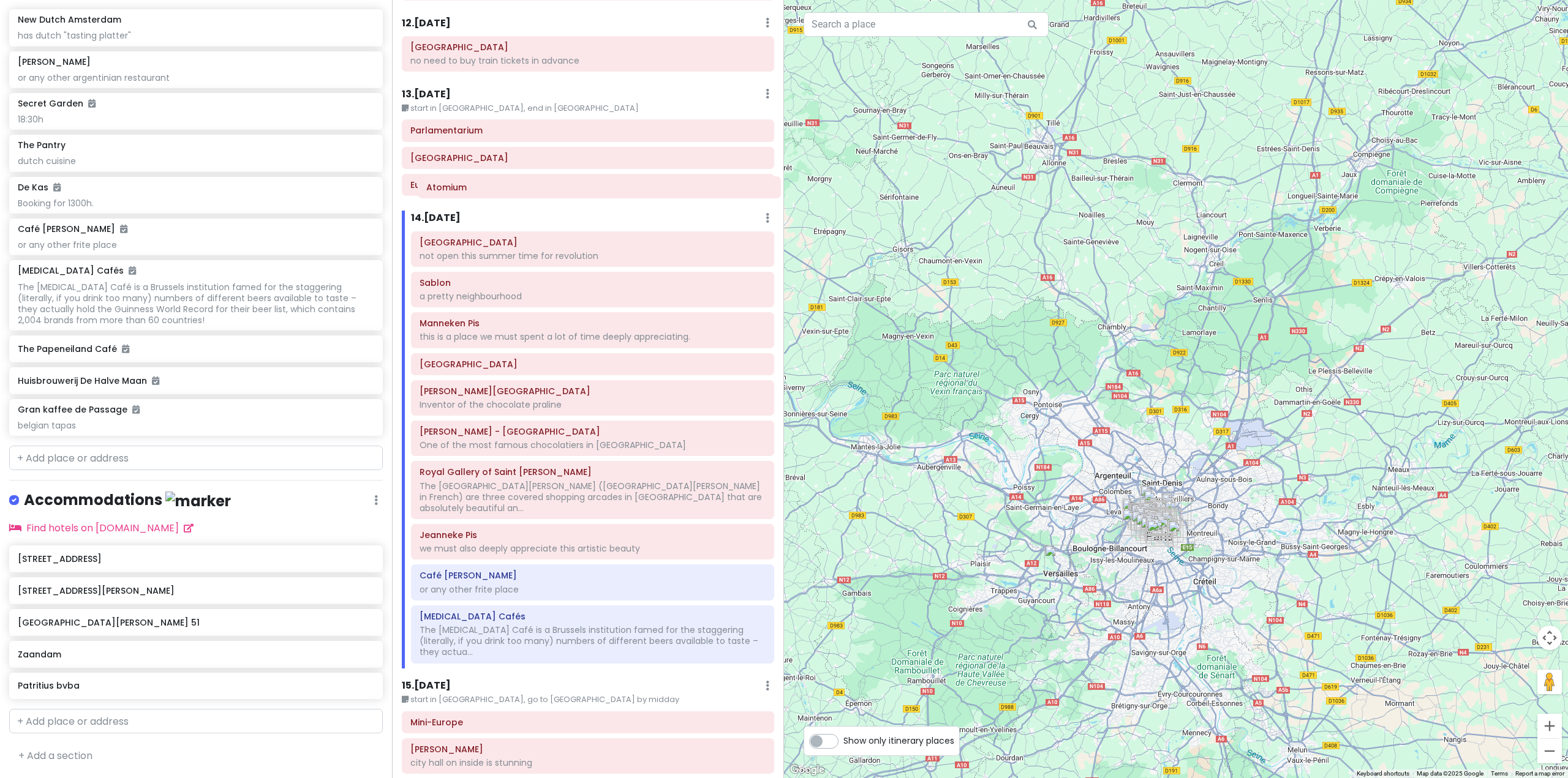
scroll to position [2377, 0]
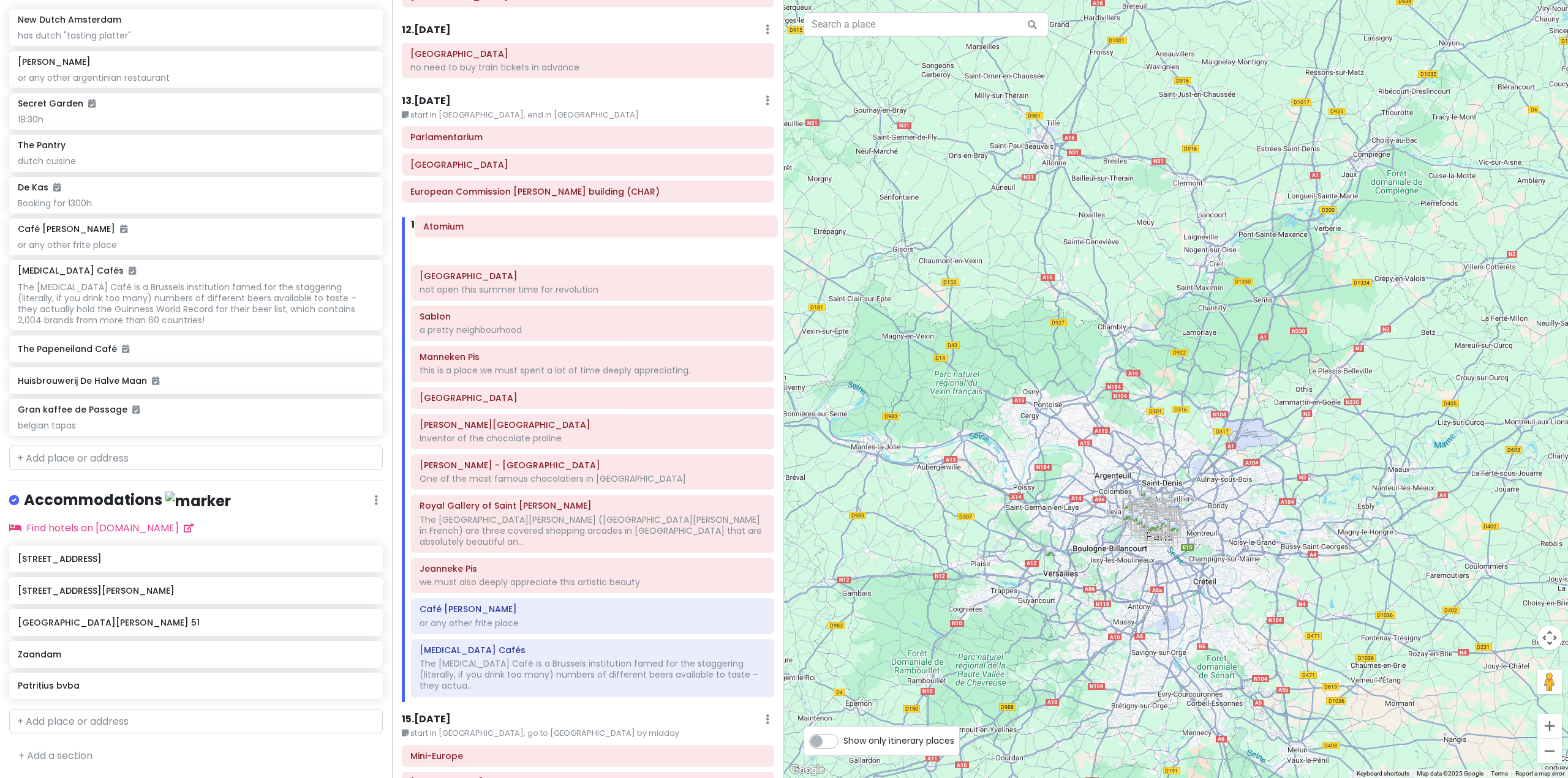
drag, startPoint x: 518, startPoint y: 627, endPoint x: 531, endPoint y: 233, distance: 394.2
click at [531, 233] on div "Itinerary × 1 . [DATE] Edit Day Notes Delete Day Fly from [GEOGRAPHIC_DATA] Dra…" at bounding box center [588, 389] width 392 height 778
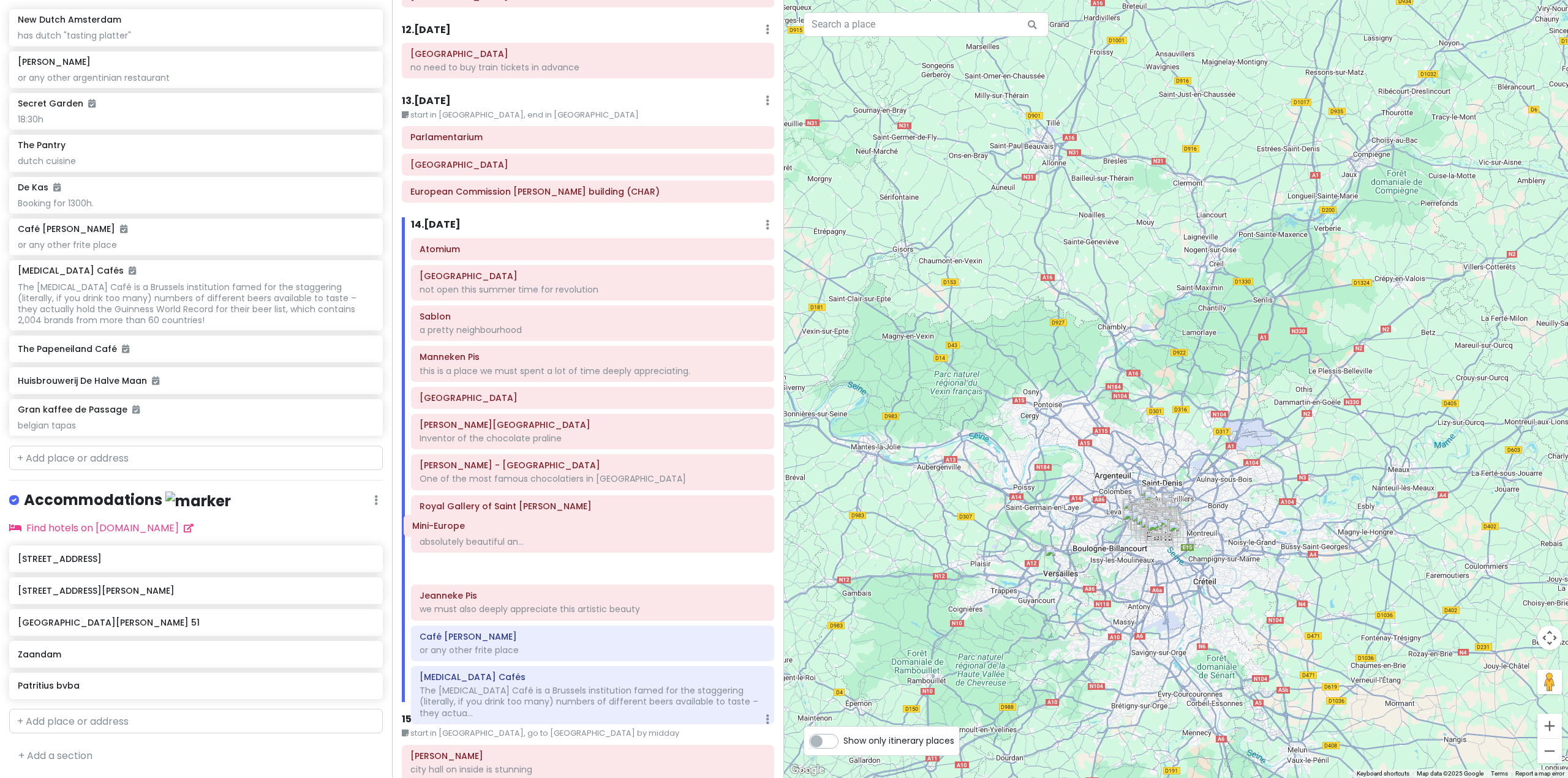
scroll to position [2381, 0]
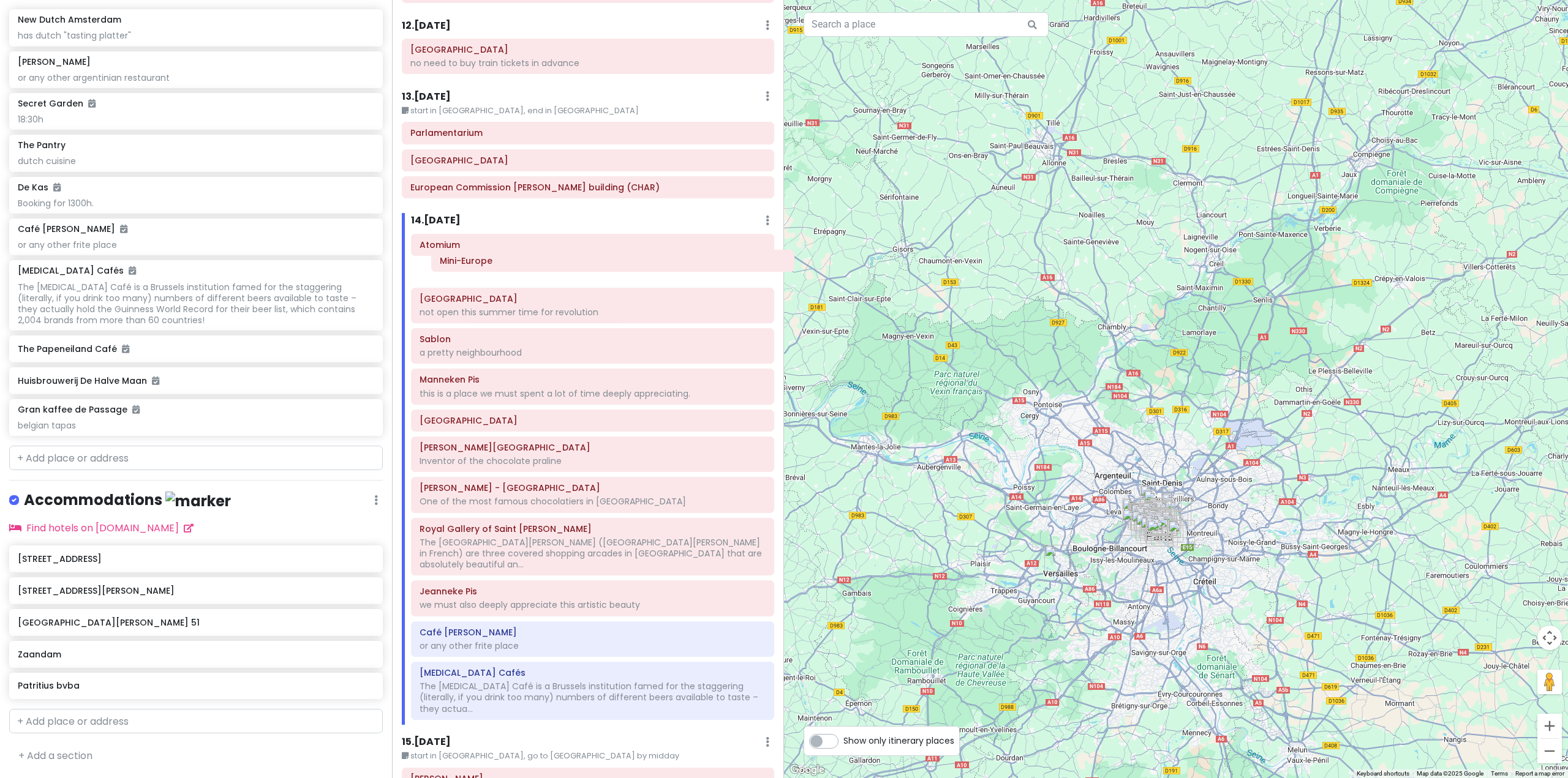
drag, startPoint x: 480, startPoint y: 727, endPoint x: 508, endPoint y: 265, distance: 462.8
click at [508, 265] on div "Itinerary × 1 . [DATE] Edit Day Notes Delete Day Fly from [GEOGRAPHIC_DATA] Dra…" at bounding box center [588, 389] width 392 height 778
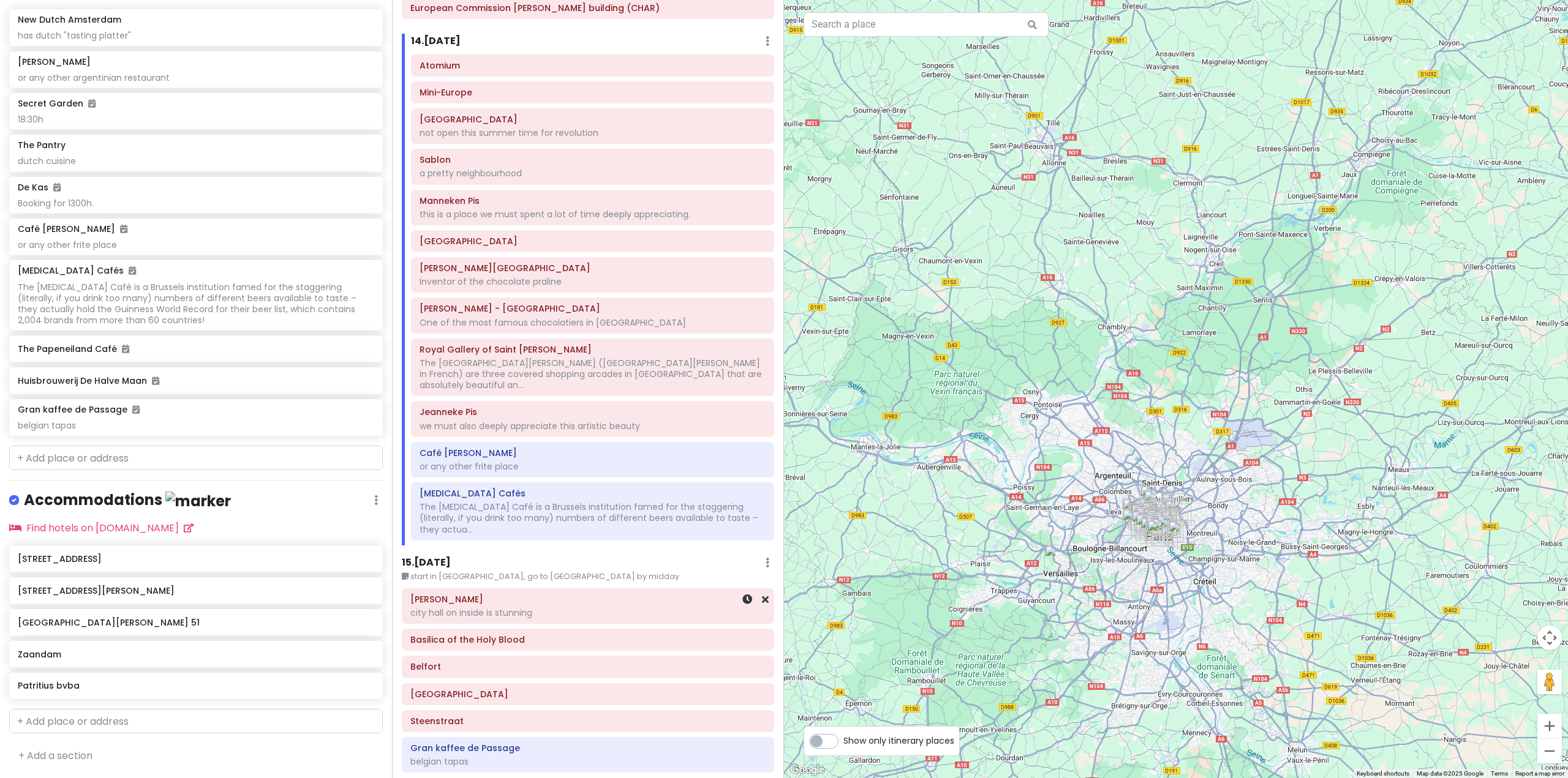
scroll to position [2565, 0]
click at [446, 553] on h6 "15 . [DATE]" at bounding box center [426, 559] width 49 height 13
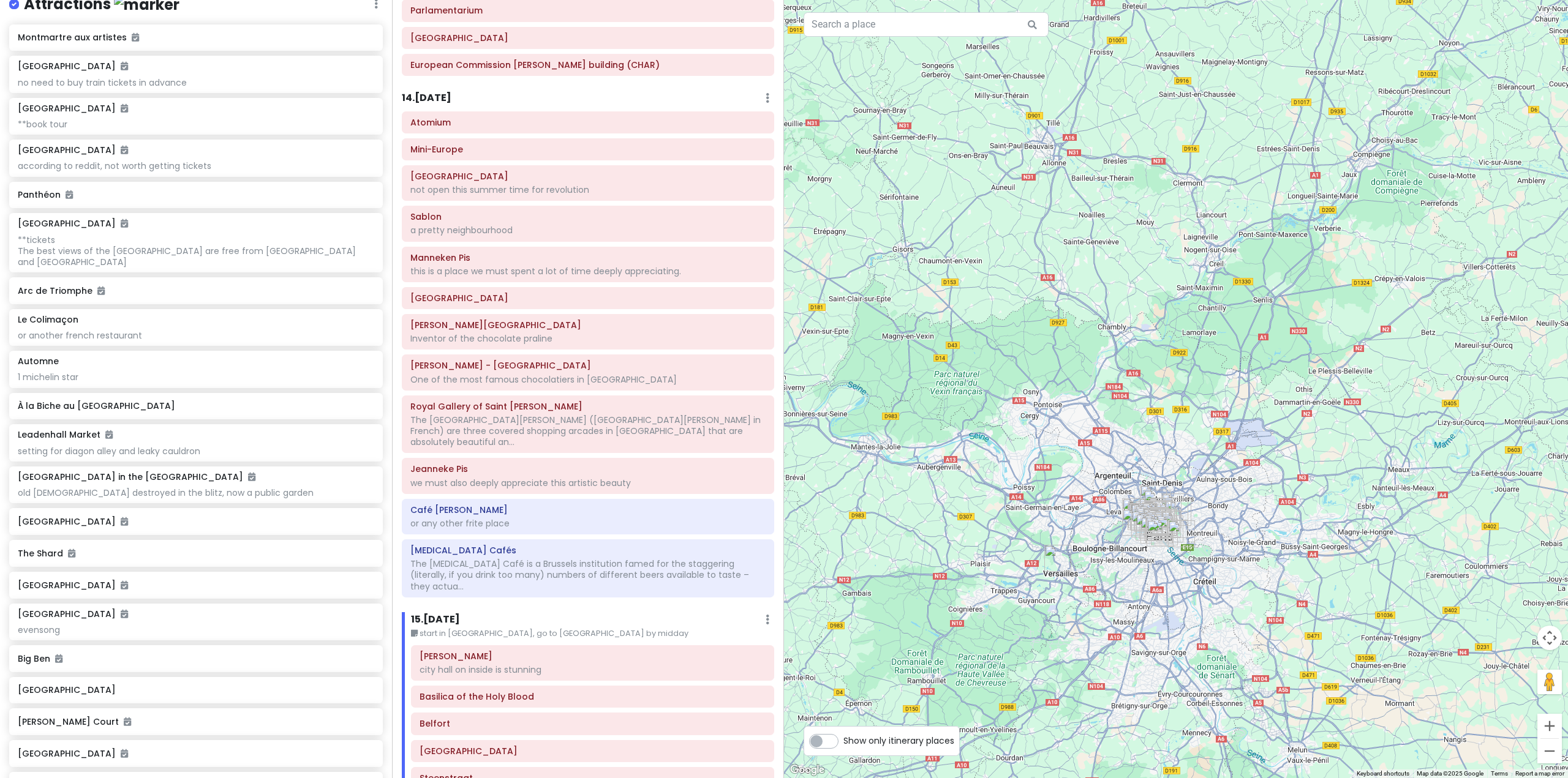
scroll to position [0, 0]
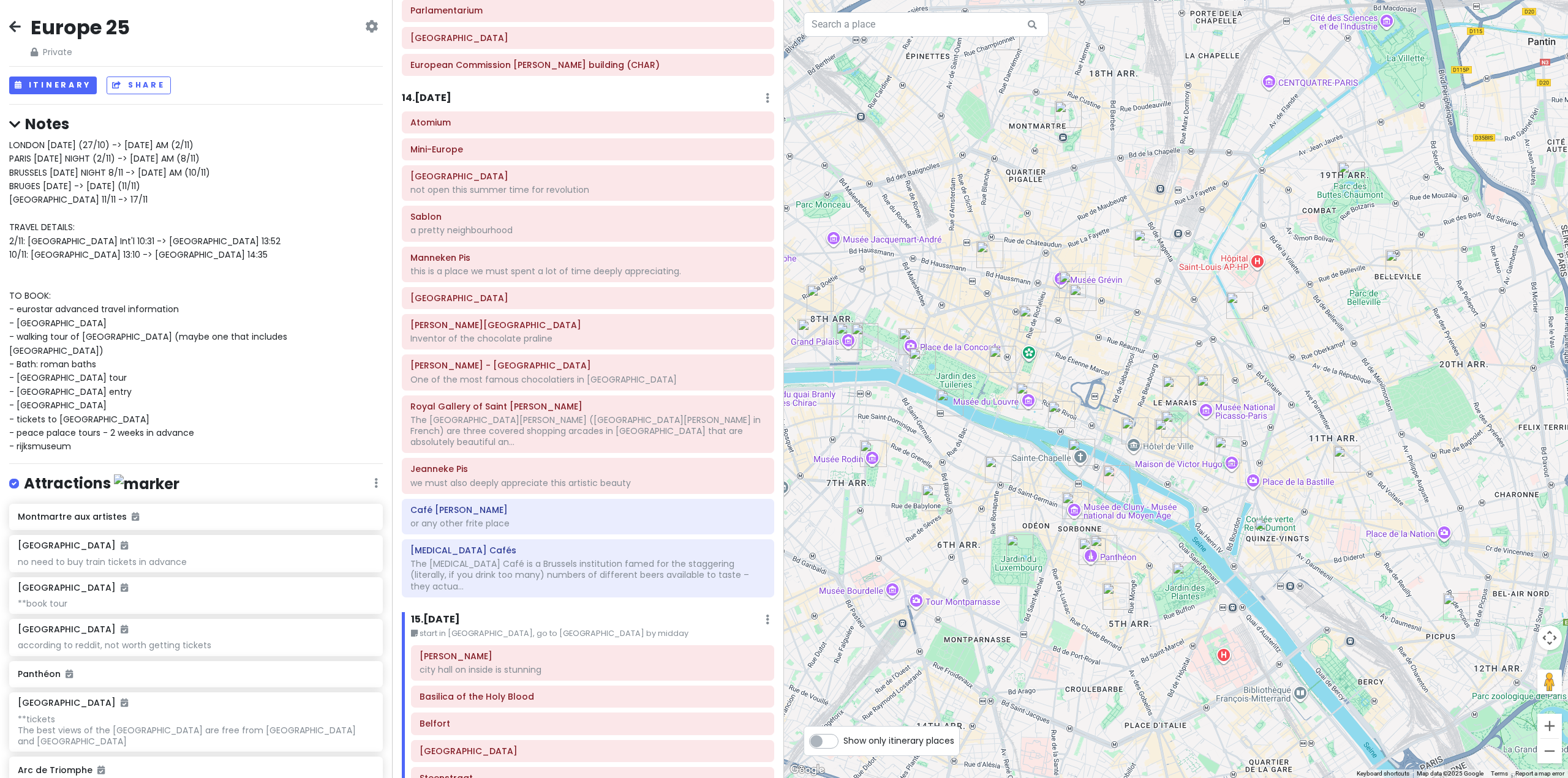
click at [434, 90] on div "14 . [DATE] Add Day Notes Delete Day" at bounding box center [588, 101] width 372 height 21
click at [437, 92] on h6 "14 . [DATE]" at bounding box center [426, 98] width 50 height 13
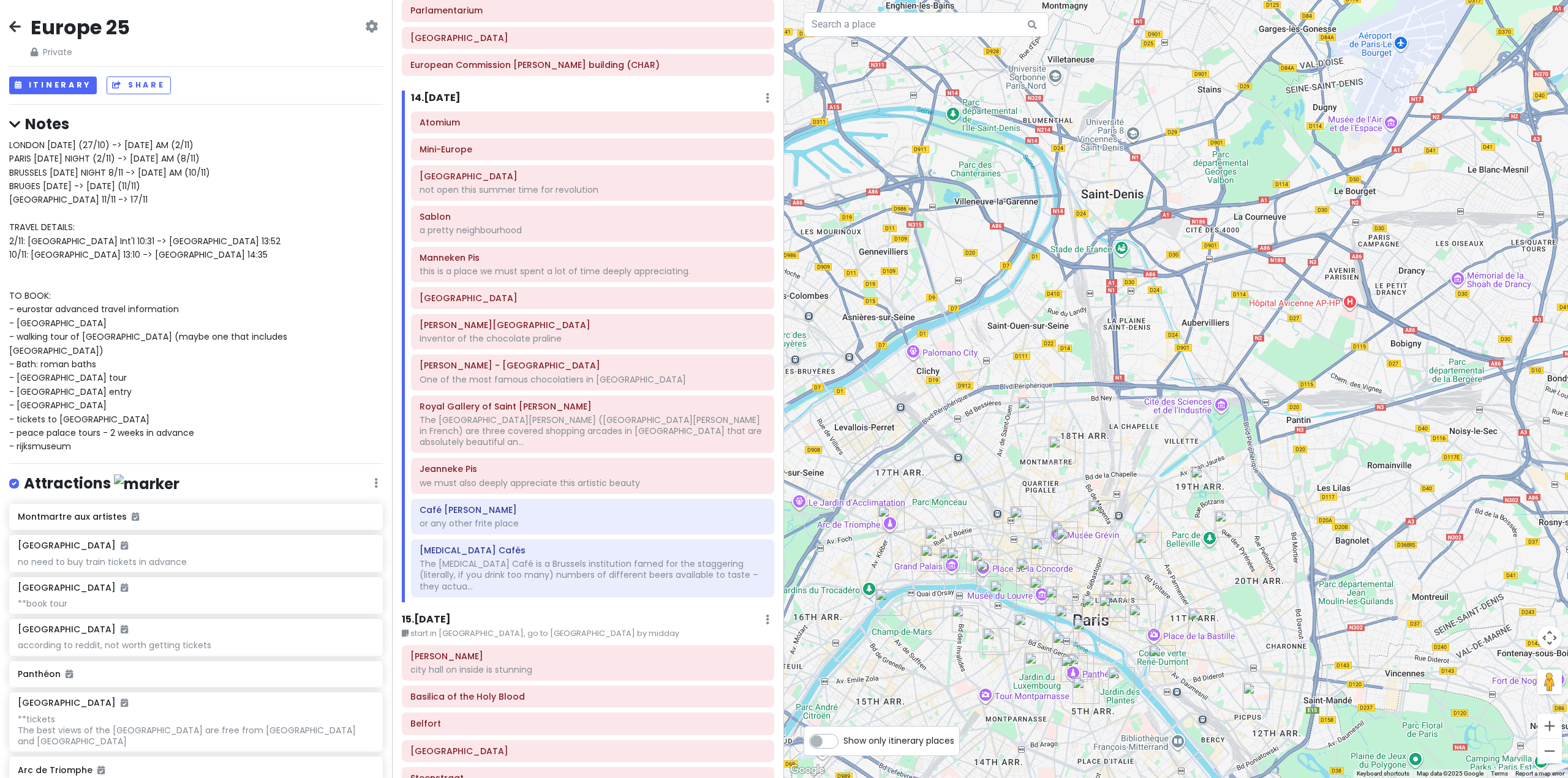
drag, startPoint x: 1129, startPoint y: 388, endPoint x: 628, endPoint y: 629, distance: 556.0
click at [694, 634] on div "Europe 25 Private Change Dates Make a Copy Delete Trip Go Pro ⚡️ Give Feedback …" at bounding box center [784, 389] width 1568 height 778
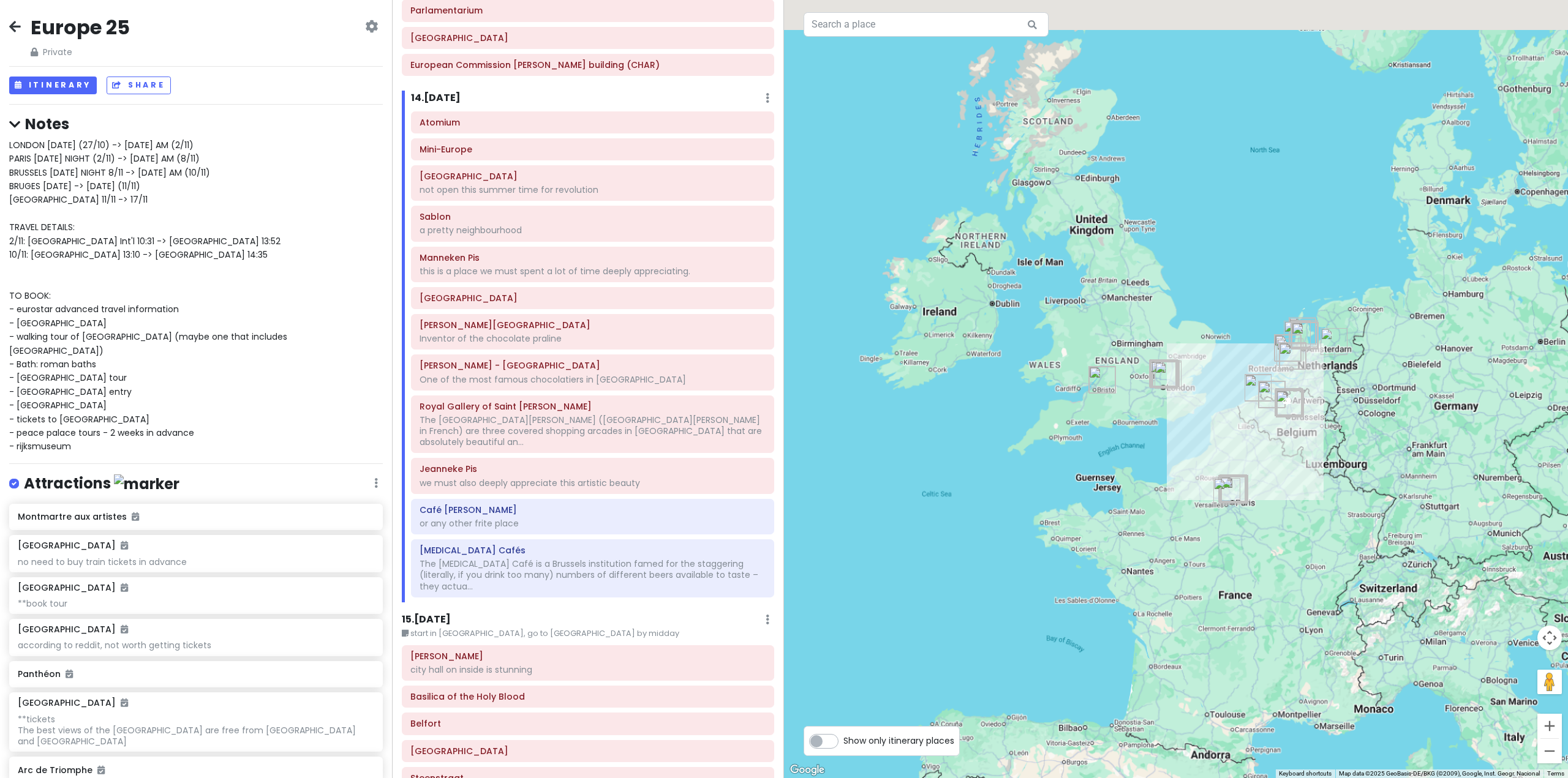
drag, startPoint x: 1321, startPoint y: 422, endPoint x: 1216, endPoint y: 541, distance: 158.7
click at [1220, 540] on div at bounding box center [1176, 389] width 784 height 778
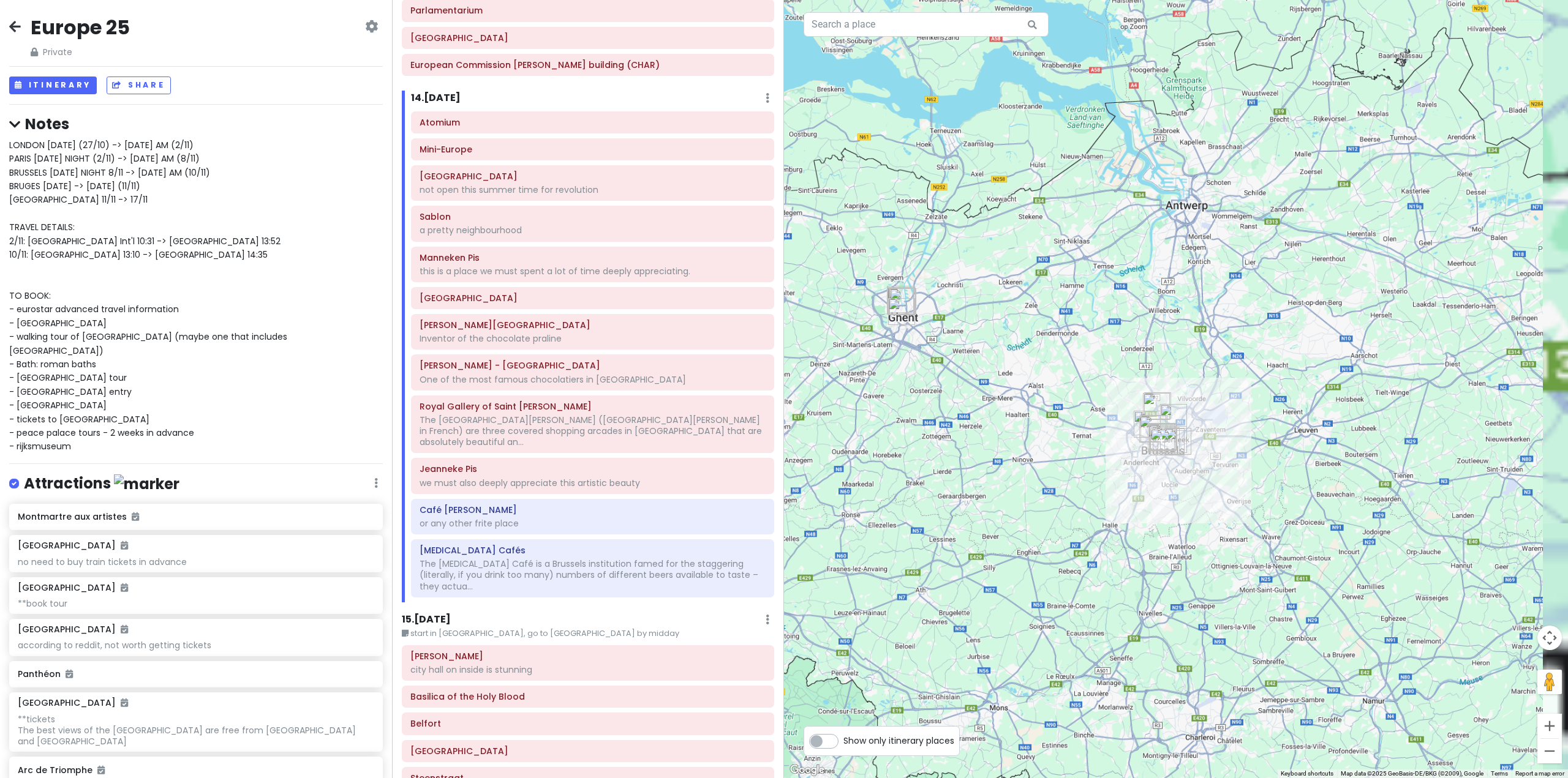
drag, startPoint x: 1238, startPoint y: 490, endPoint x: 1013, endPoint y: 585, distance: 244.2
click at [1023, 583] on div at bounding box center [1176, 389] width 784 height 778
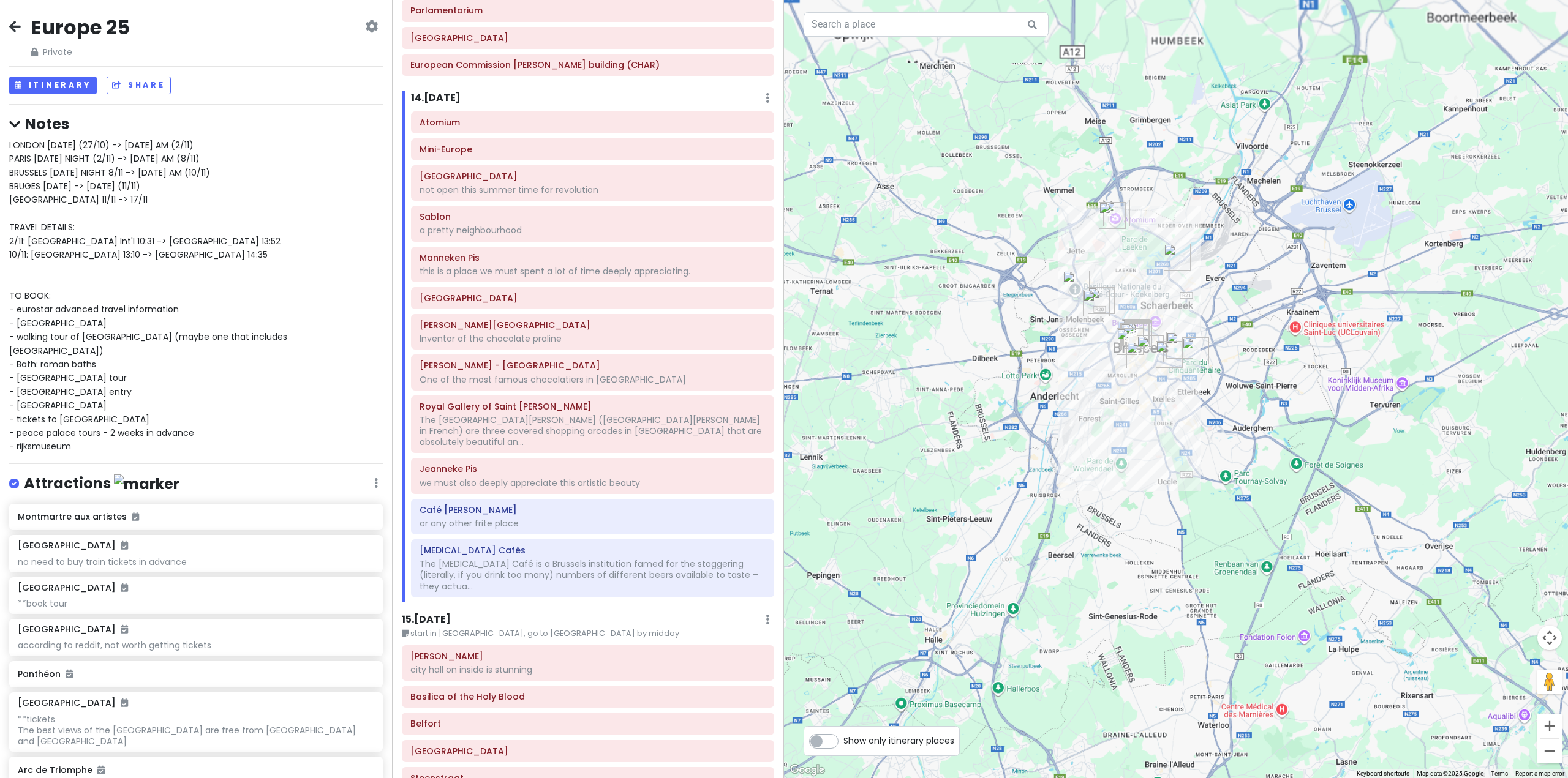
drag, startPoint x: 1112, startPoint y: 421, endPoint x: 1023, endPoint y: 617, distance: 215.3
click at [1032, 616] on div at bounding box center [1176, 389] width 784 height 778
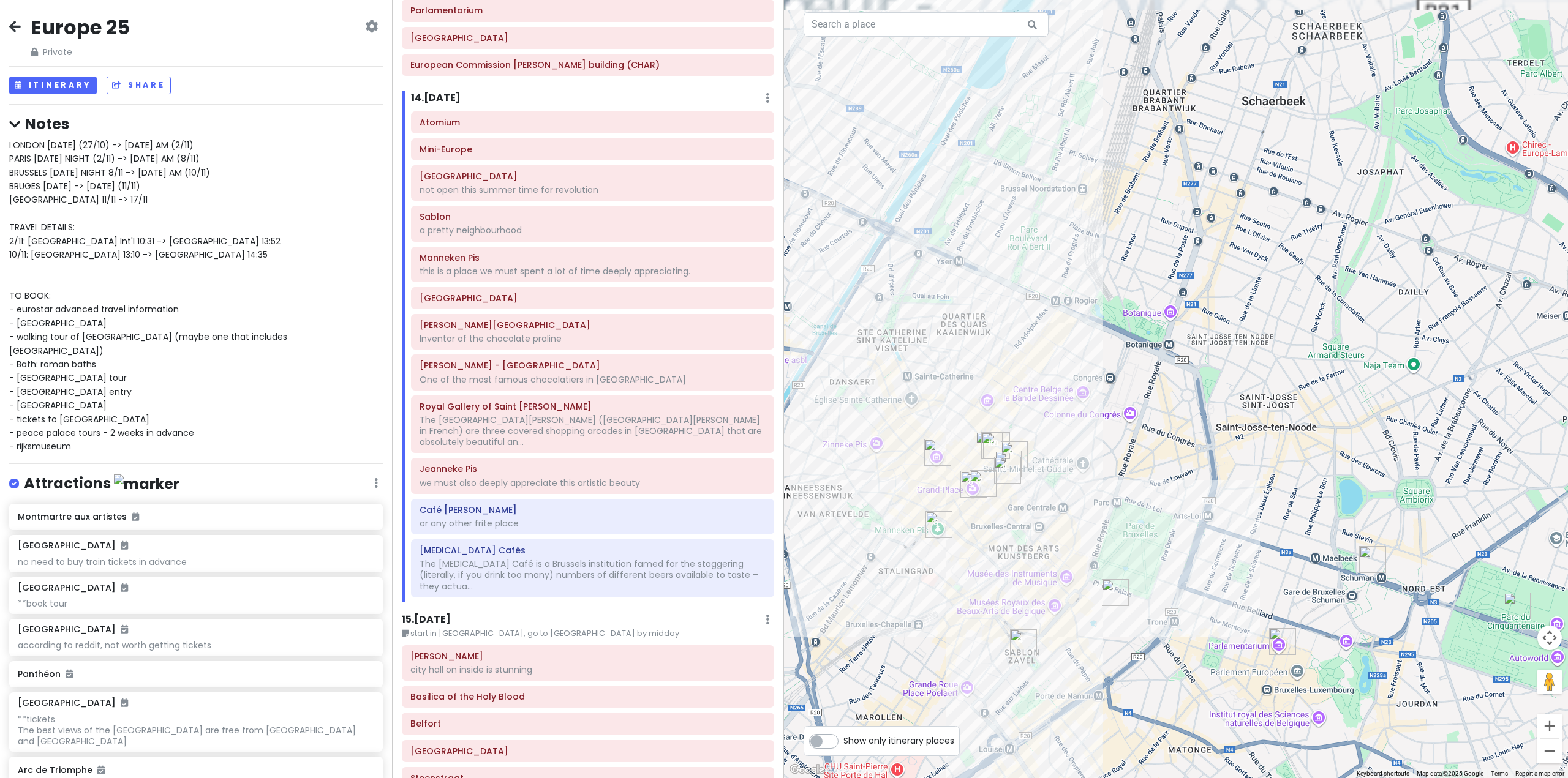
drag, startPoint x: 1140, startPoint y: 450, endPoint x: 1087, endPoint y: 541, distance: 105.3
click at [1090, 547] on div at bounding box center [1176, 389] width 784 height 778
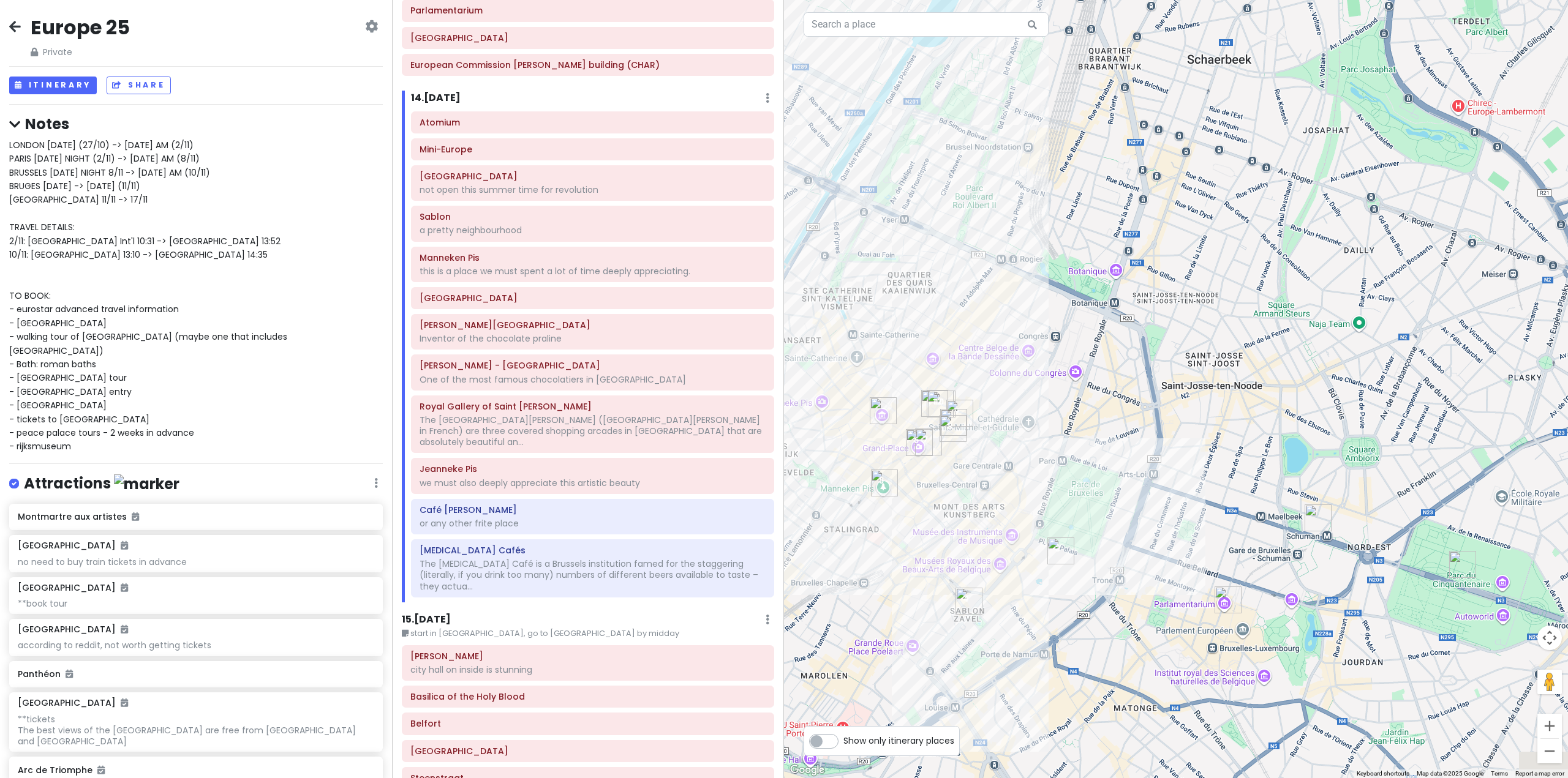
drag, startPoint x: 1008, startPoint y: 622, endPoint x: 987, endPoint y: 548, distance: 76.9
click at [989, 547] on div at bounding box center [1176, 389] width 784 height 778
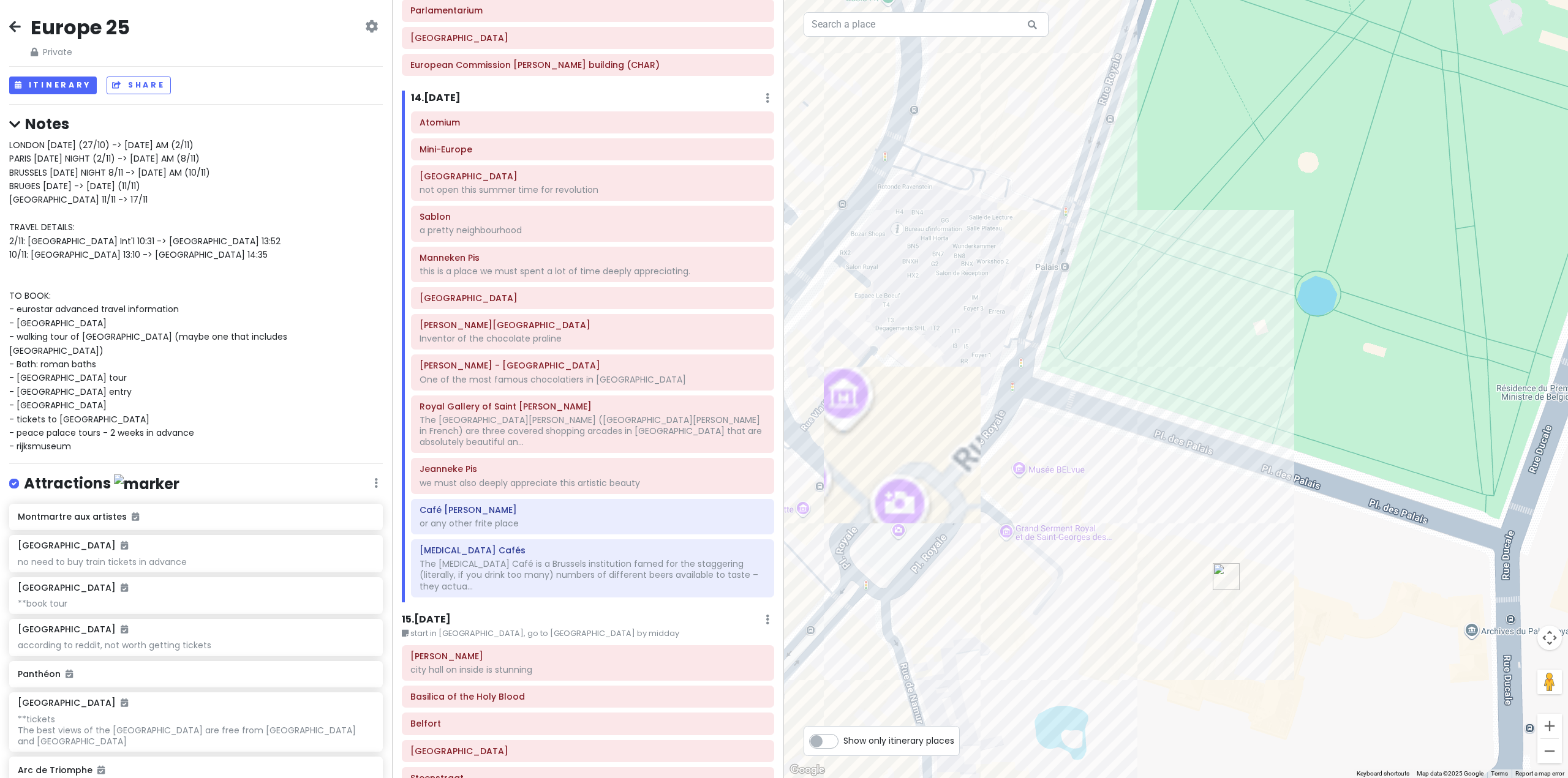
drag, startPoint x: 1003, startPoint y: 514, endPoint x: 1254, endPoint y: 446, distance: 260.0
click at [1254, 446] on div at bounding box center [1176, 389] width 784 height 778
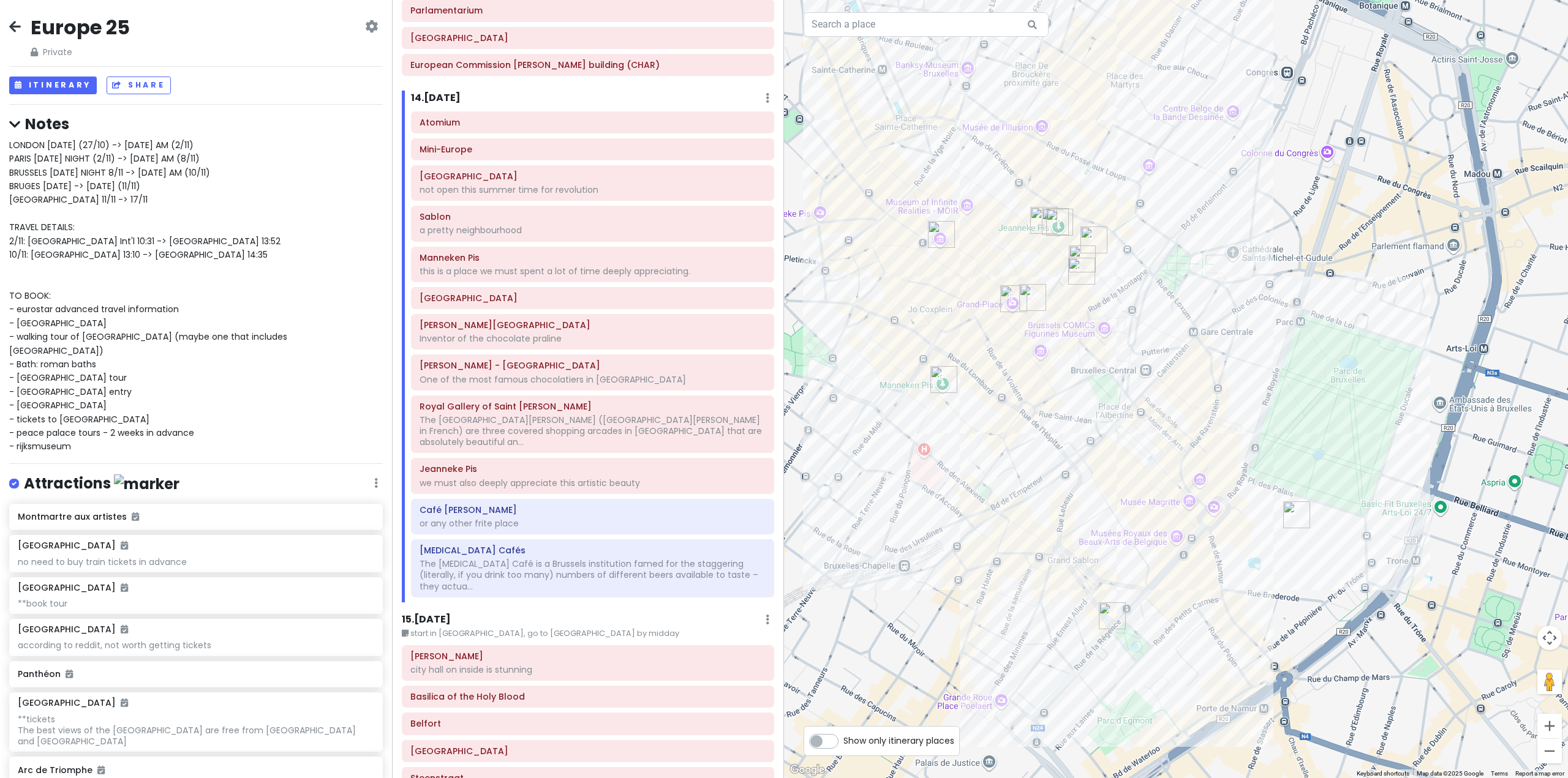
drag, startPoint x: 1204, startPoint y: 452, endPoint x: 1117, endPoint y: 531, distance: 117.5
click at [1119, 532] on div at bounding box center [1176, 389] width 784 height 778
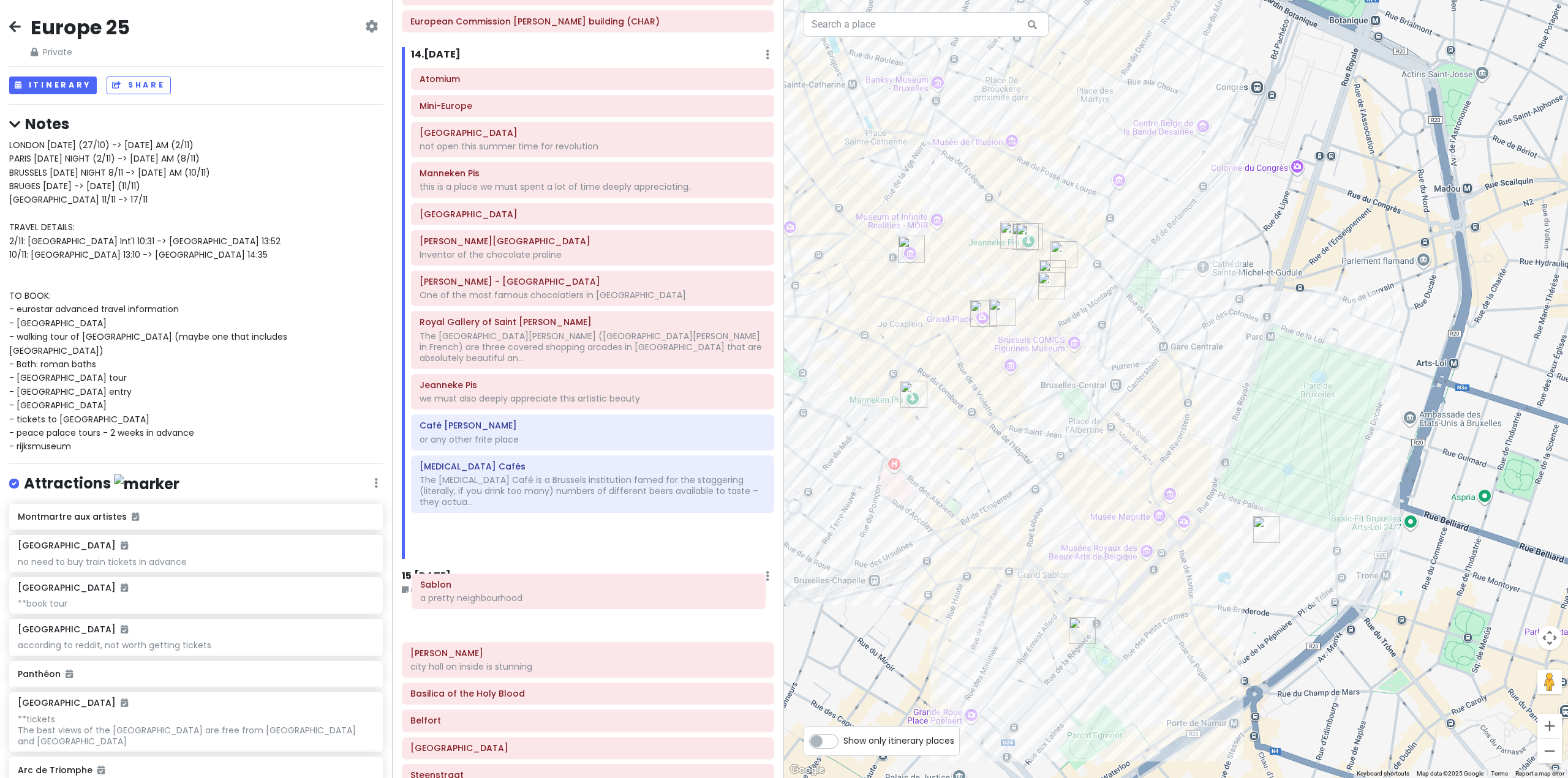
scroll to position [2556, 0]
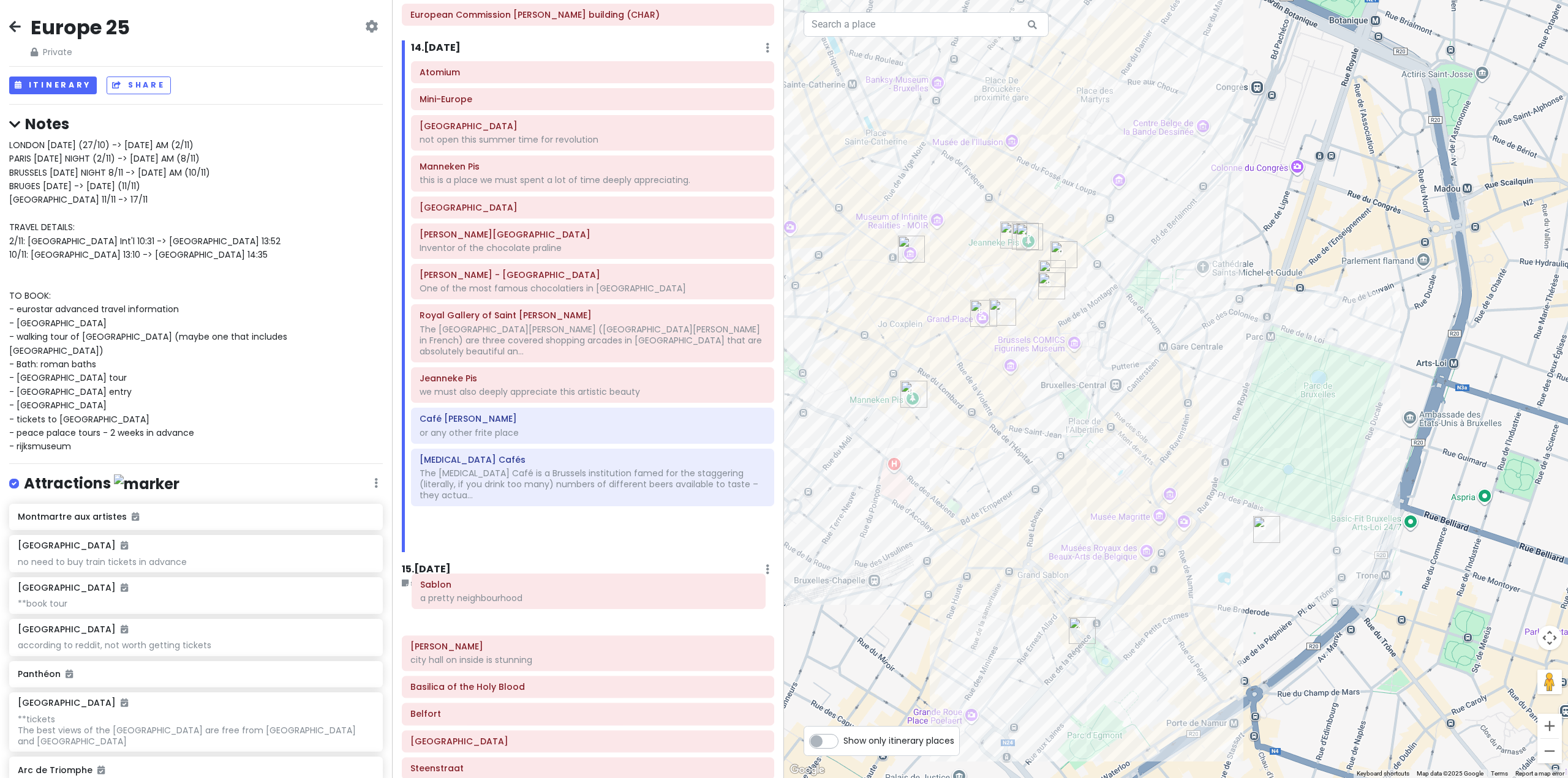
drag, startPoint x: 496, startPoint y: 212, endPoint x: 496, endPoint y: 603, distance: 391.0
click at [496, 603] on div "Itinerary × 1 . [DATE] Edit Day Notes Delete Day Fly from [GEOGRAPHIC_DATA] Dra…" at bounding box center [588, 389] width 392 height 778
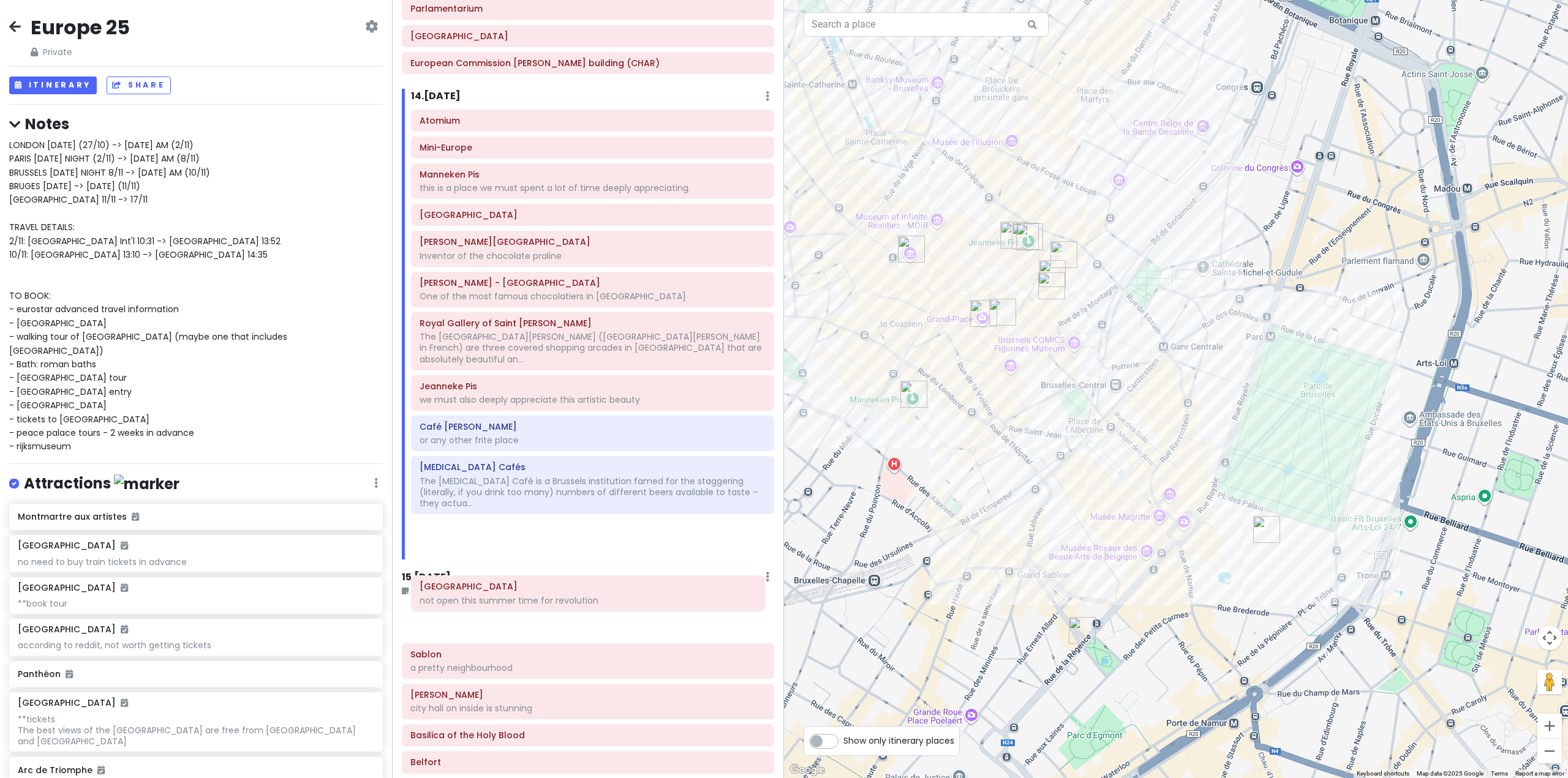
scroll to position [2514, 0]
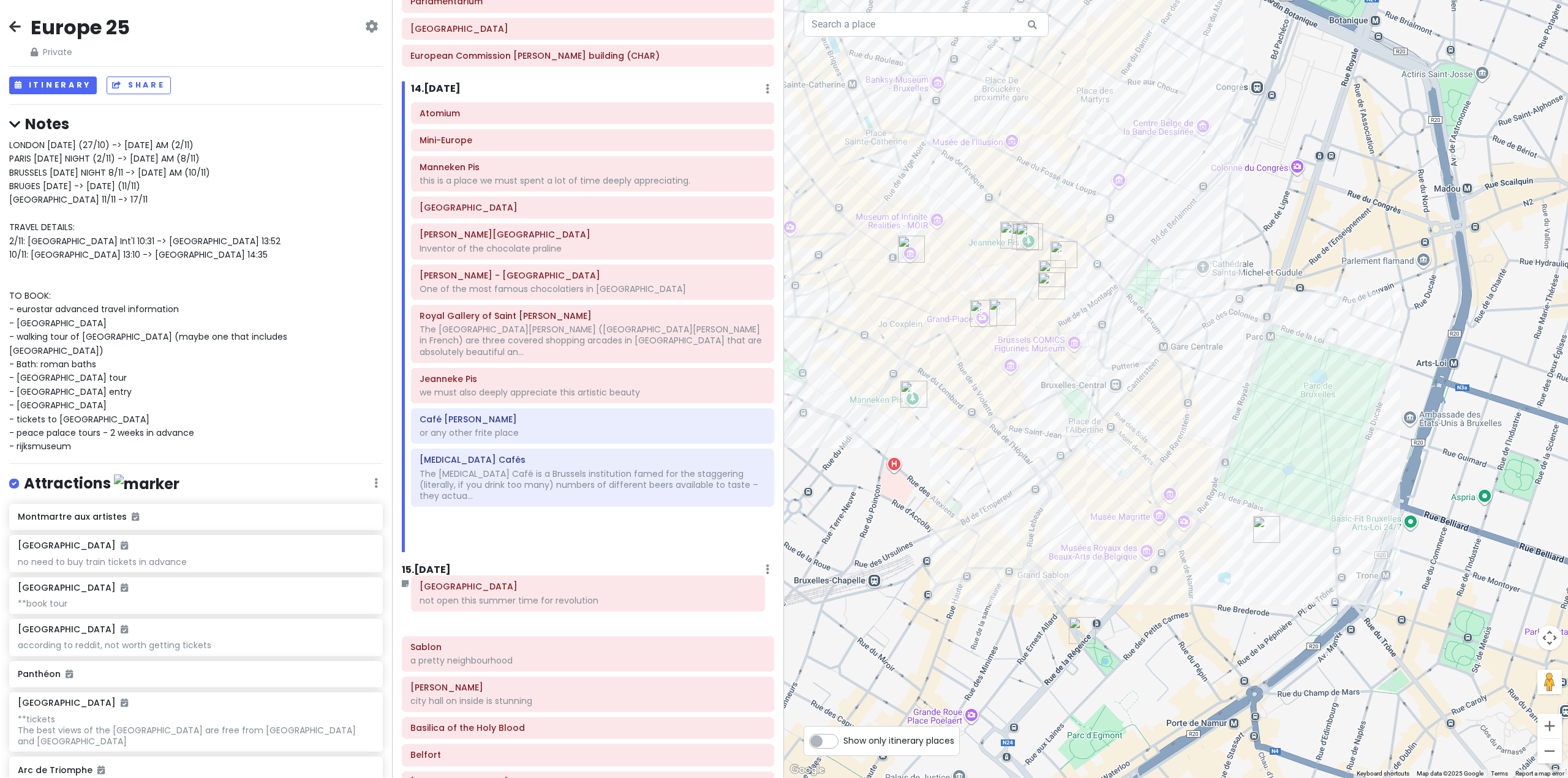
drag, startPoint x: 515, startPoint y: 177, endPoint x: 511, endPoint y: 590, distance: 413.0
click at [513, 592] on div "Itinerary × 1 . [DATE] Edit Day Notes Delete Day Fly from [GEOGRAPHIC_DATA] Dra…" at bounding box center [588, 389] width 392 height 778
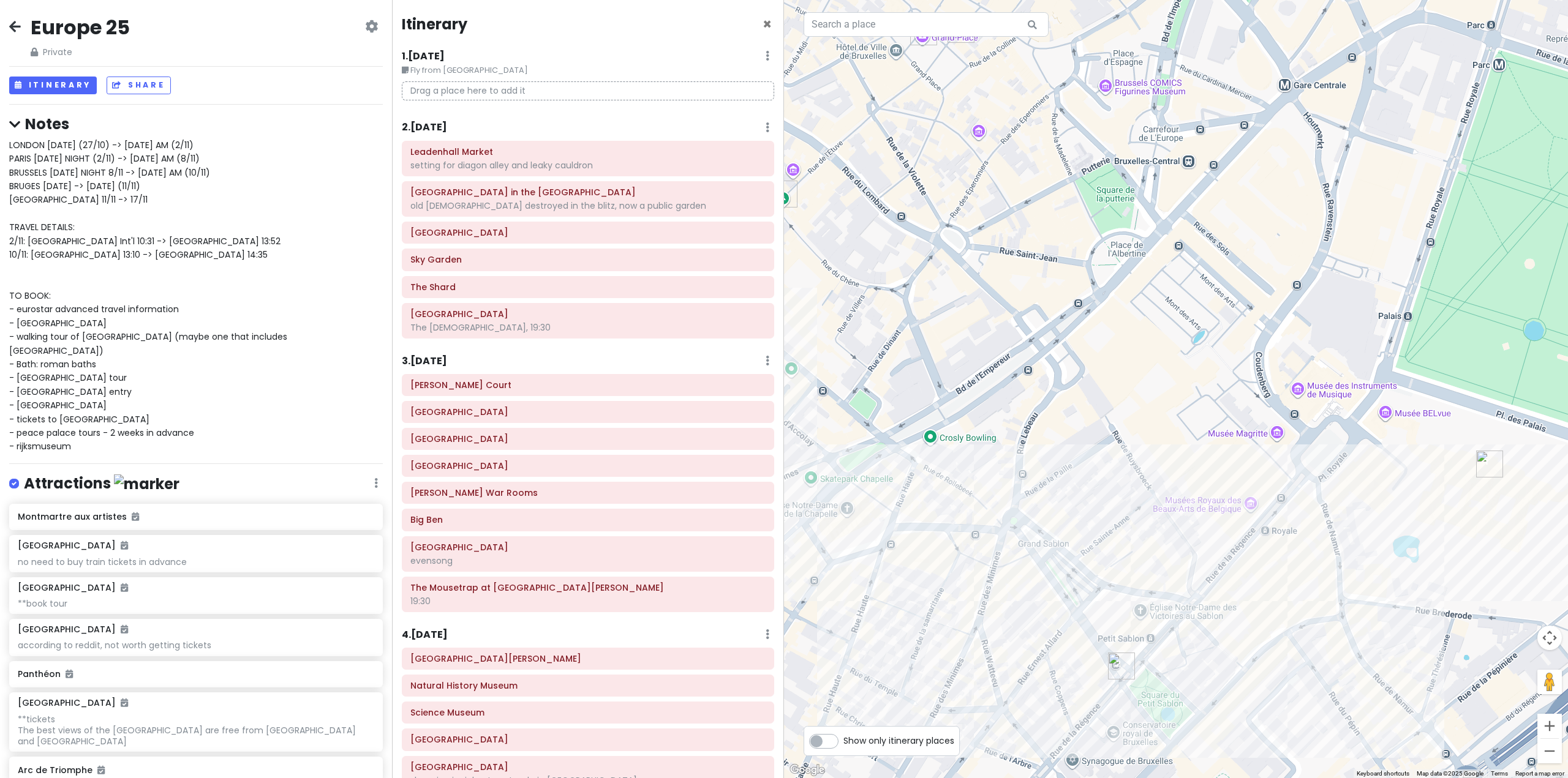
scroll to position [2760, 0]
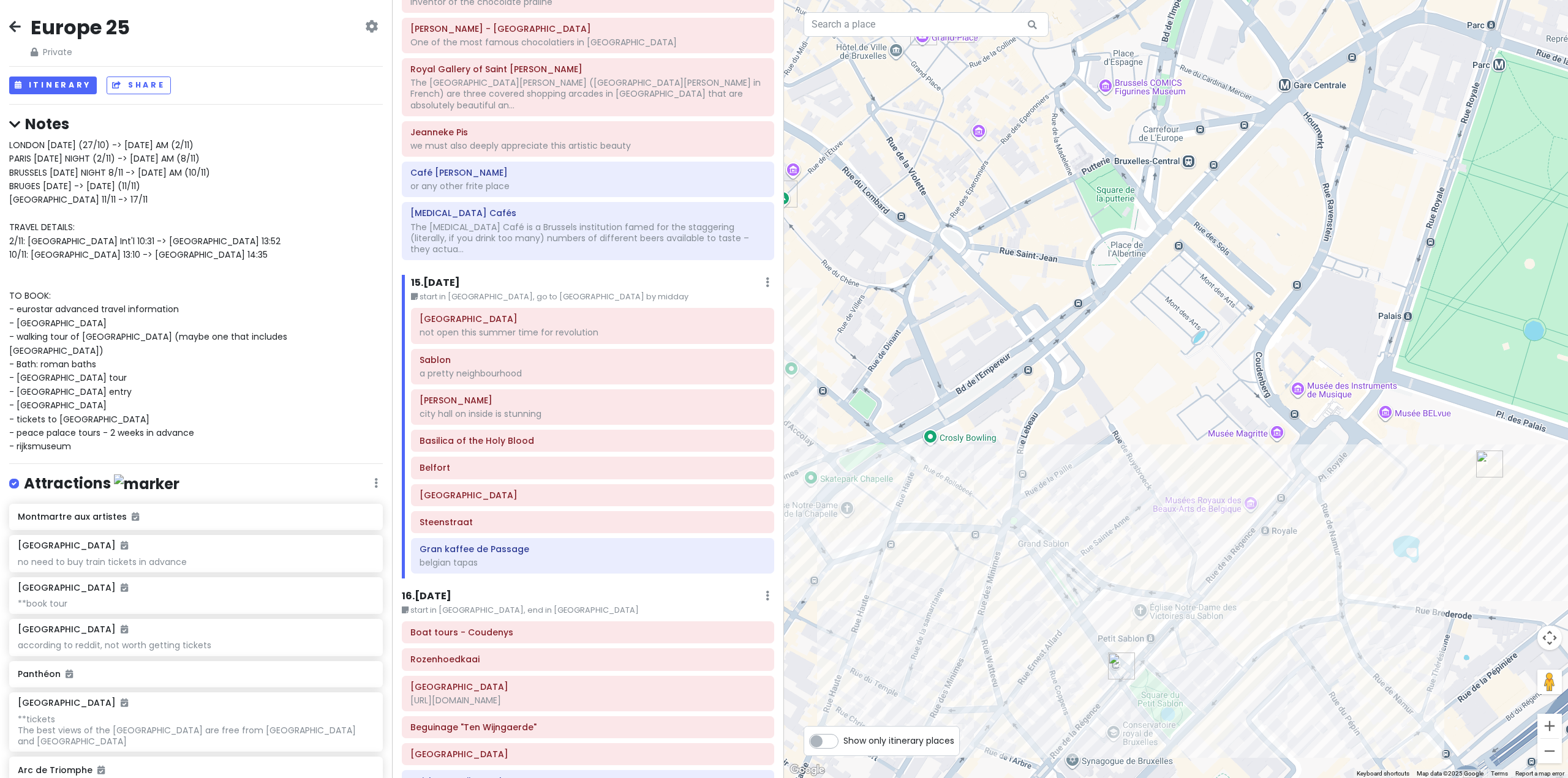
click at [191, 256] on div "LONDON MONDAY (27/10) -> SUNDAY AM (2/11) PARIS SUNDAY NIGHT (2/11) -> SATURDAY…" at bounding box center [196, 295] width 374 height 315
type textarea "x"
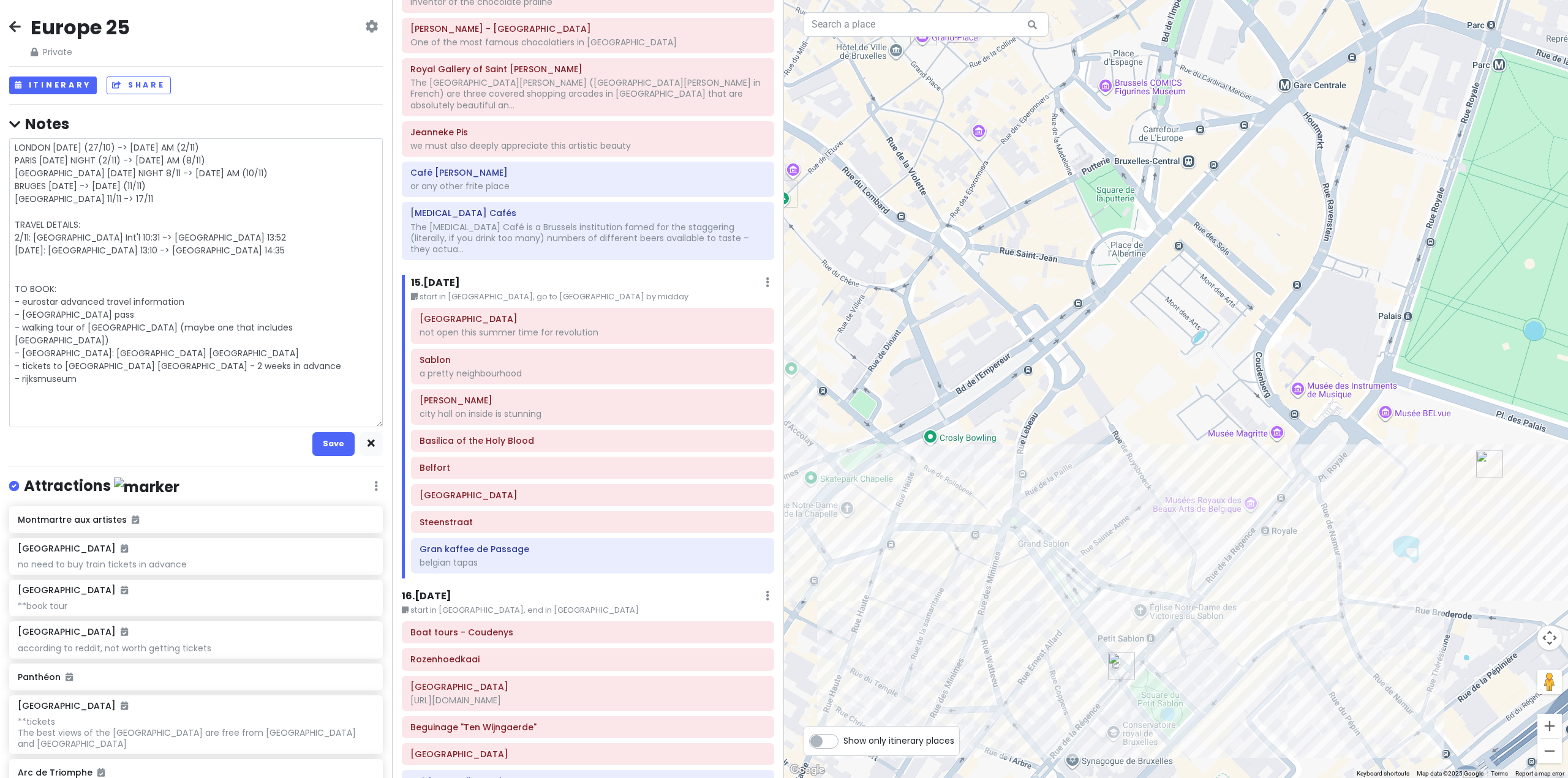
click at [193, 248] on textarea "LONDON MONDAY (27/10) -> SUNDAY AM (2/11) PARIS SUNDAY NIGHT (2/11) -> SATURDAY…" at bounding box center [196, 282] width 374 height 289
click at [178, 230] on textarea "LONDON MONDAY (27/10) -> SUNDAY AM (2/11) PARIS SUNDAY NIGHT (2/11) -> SATURDAY…" at bounding box center [196, 282] width 374 height 289
type textarea "LONDON MONDAY (27/10) -> SUNDAY AM (2/11) PARIS SUNDAY NIGHT (2/11) -> SATURDAY…"
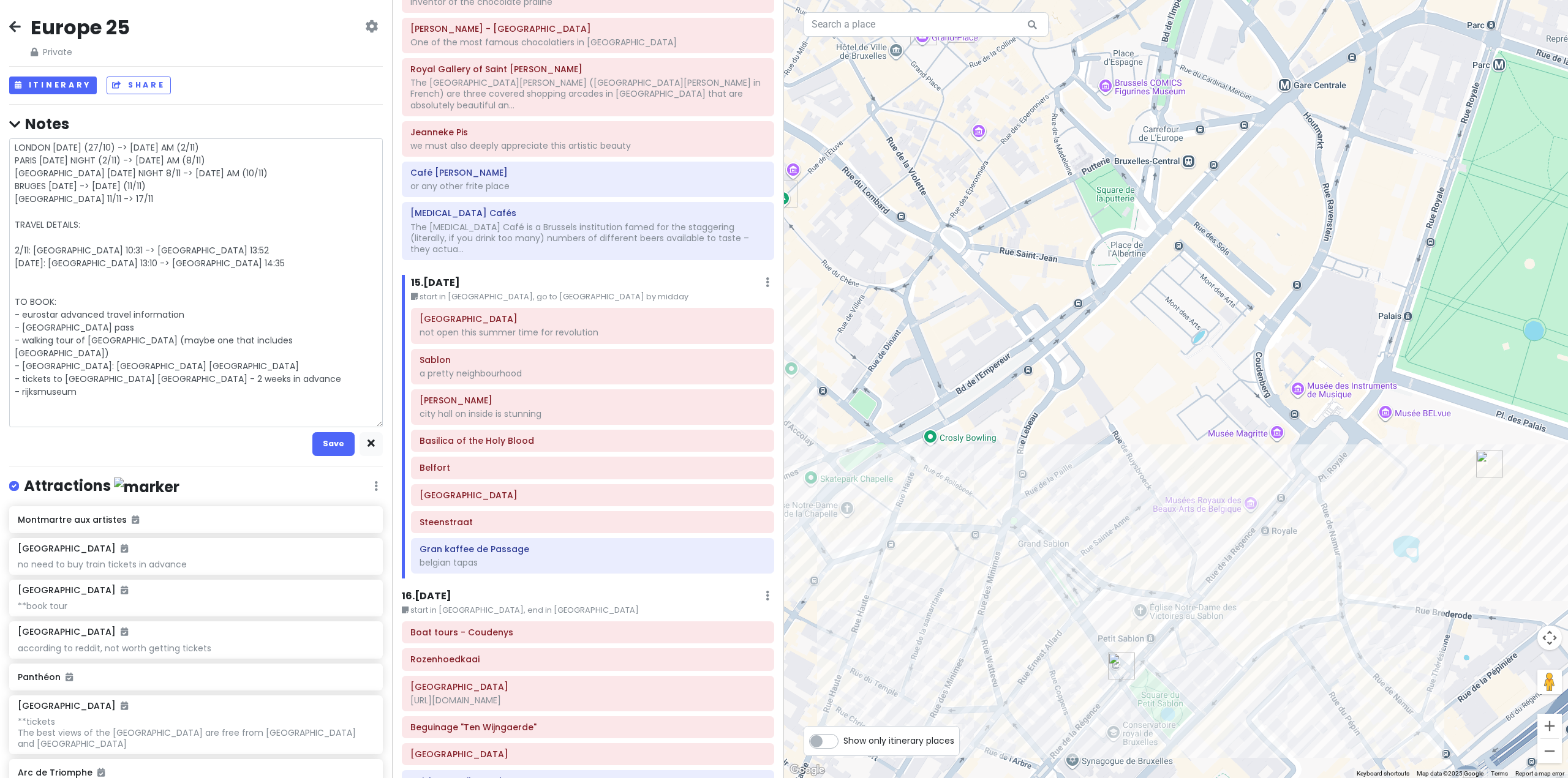
type textarea "x"
type textarea "LONDON MONDAY (27/10) -> SUNDAY AM (2/11) PARIS SUNDAY NIGHT (2/11) -> SATURDAY…"
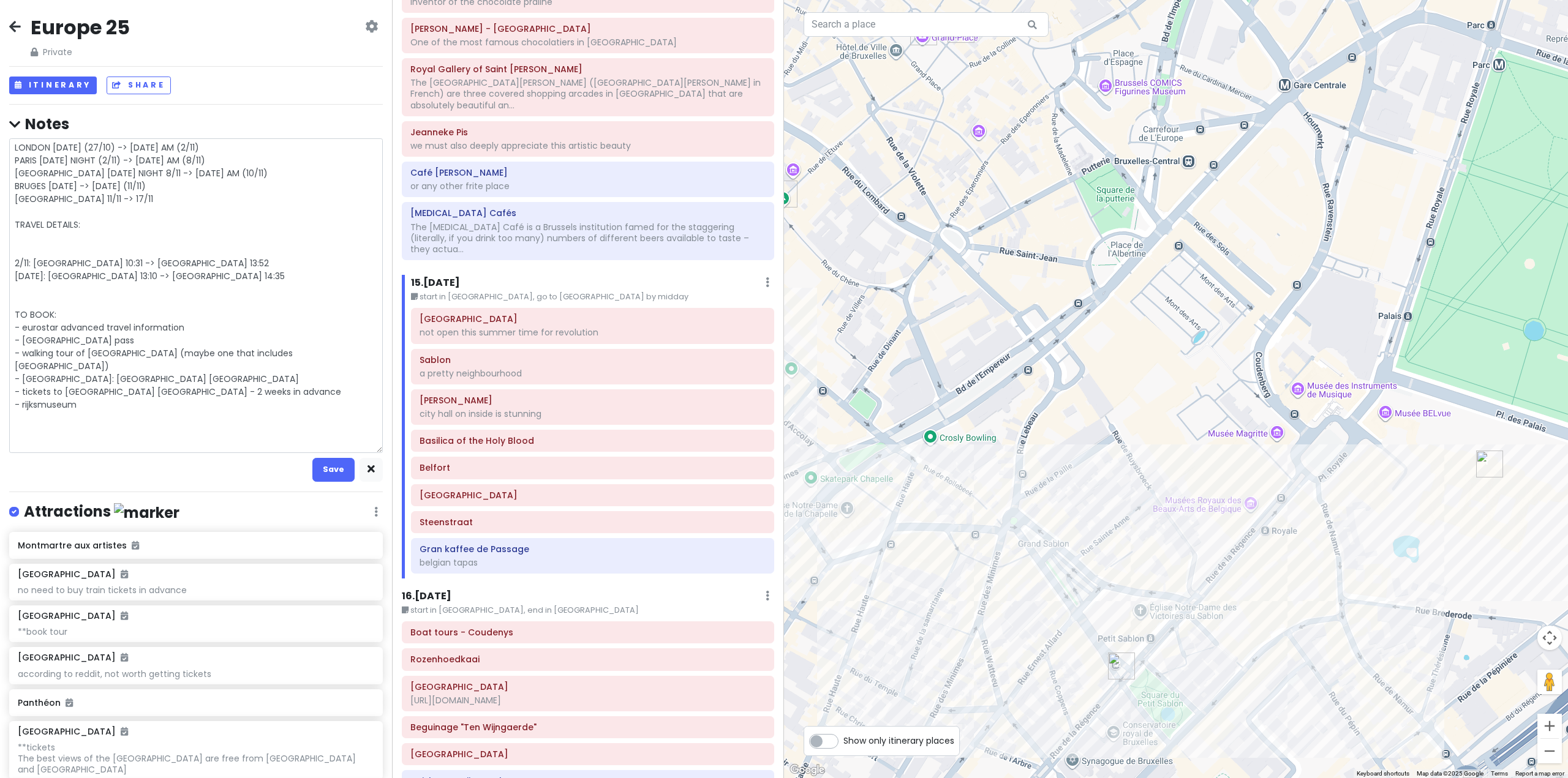
type textarea "x"
type textarea "LONDON MONDAY (27/10) -> SUNDAY AM (2/11) PARIS SUNDAY NIGHT (2/11) -> SATURDAY…"
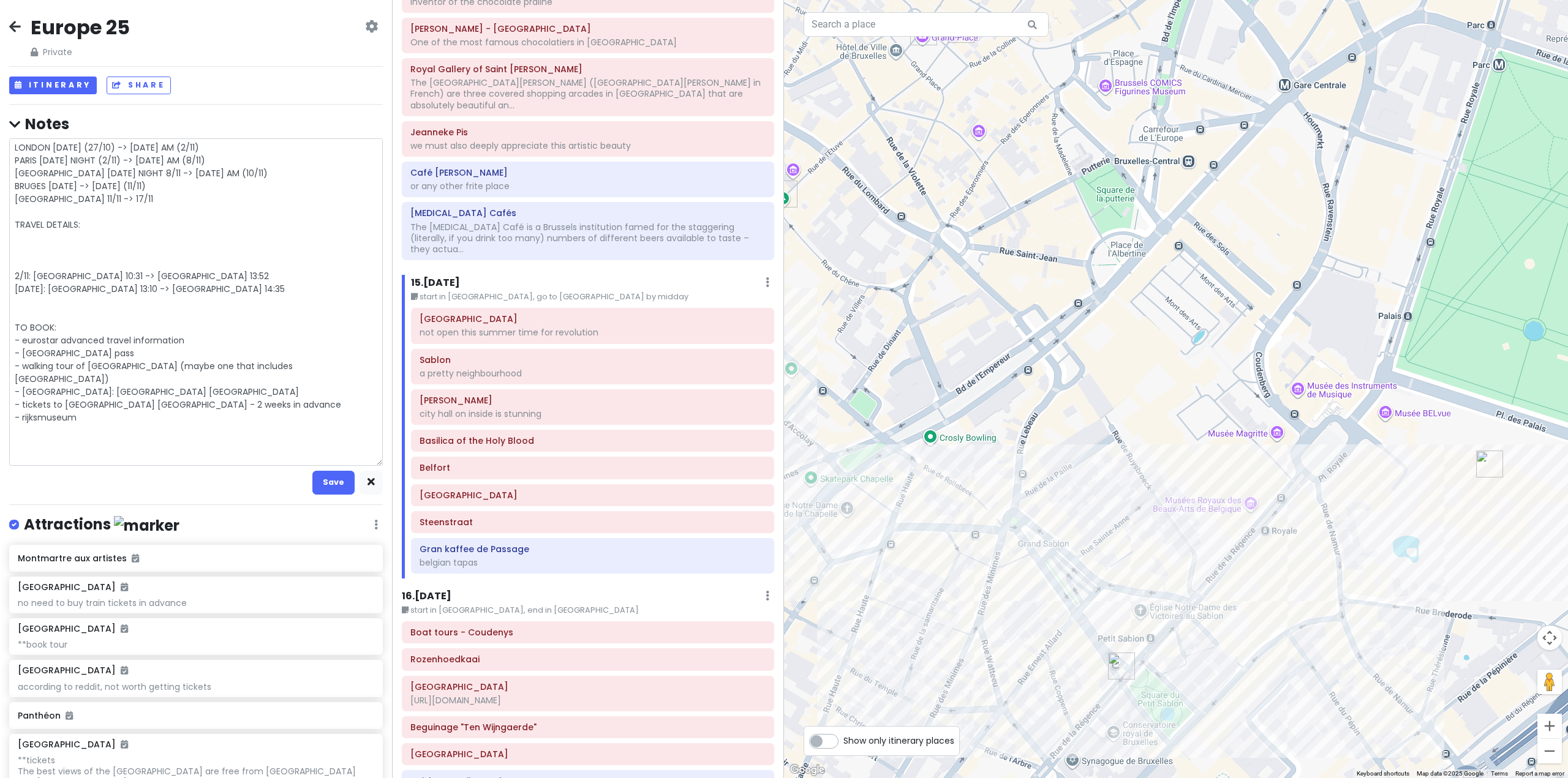
type textarea "x"
type textarea "LONDON MONDAY (27/10) -> SUNDAY AM (2/11) PARIS SUNDAY NIGHT (2/11) -> SATURDAY…"
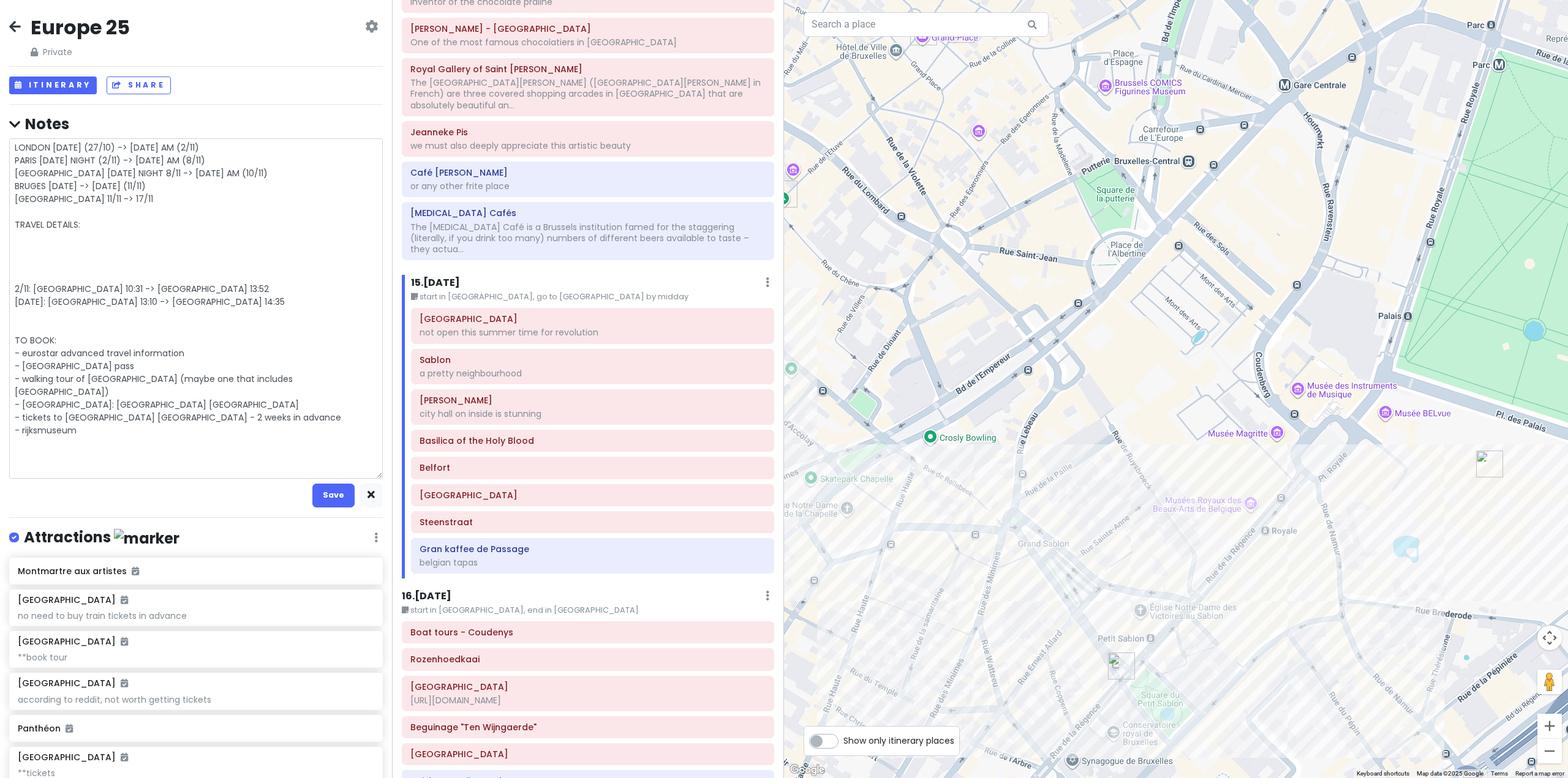
type textarea "x"
type textarea "LONDON MONDAY (27/10) -> SUNDAY AM (2/11) PARIS SUNDAY NIGHT (2/11) -> SATURDAY…"
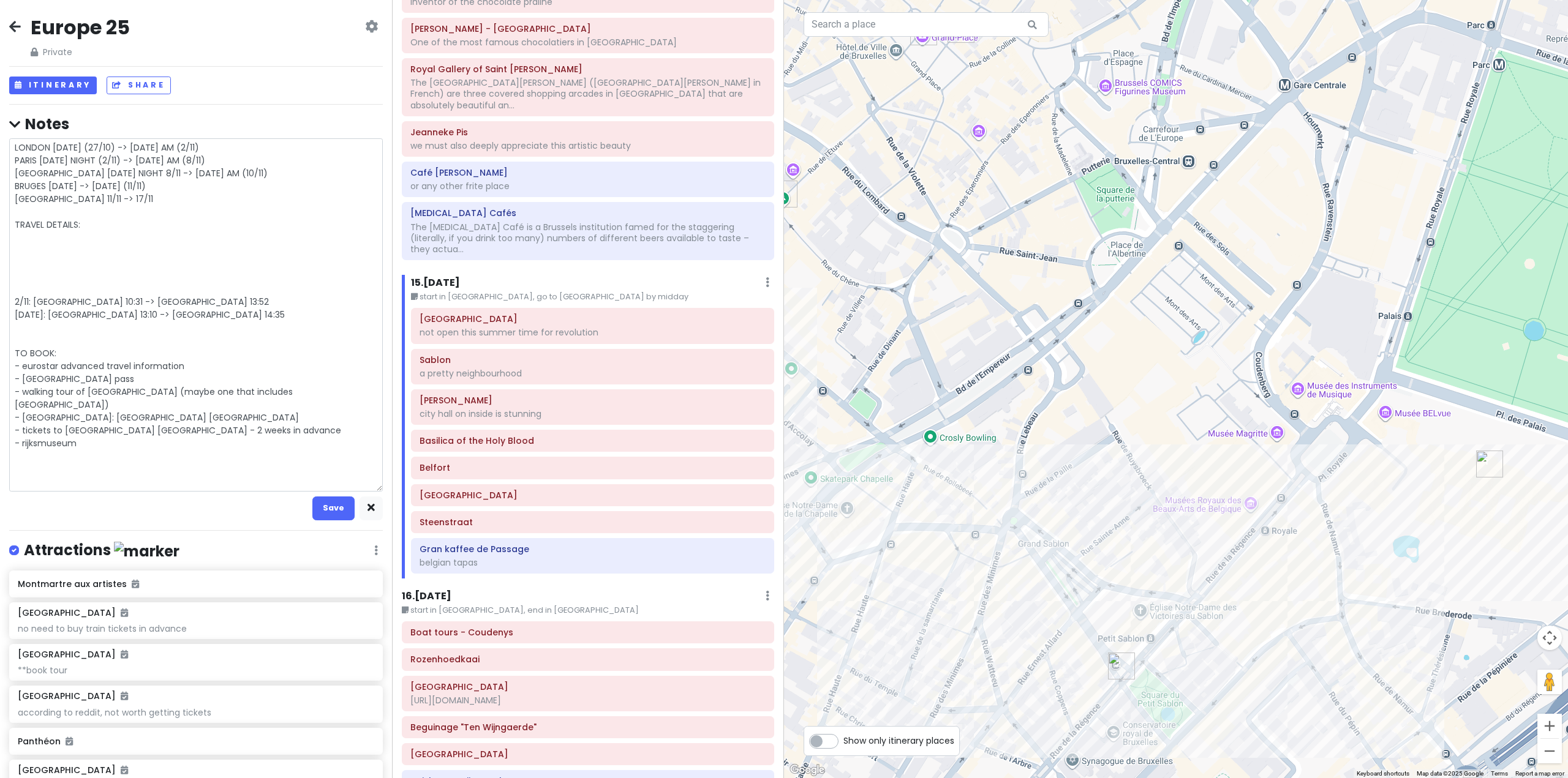
type textarea "x"
type textarea "LONDON MONDAY (27/10) -> SUNDAY AM (2/11) PARIS SUNDAY NIGHT (2/11) -> SATURDAY…"
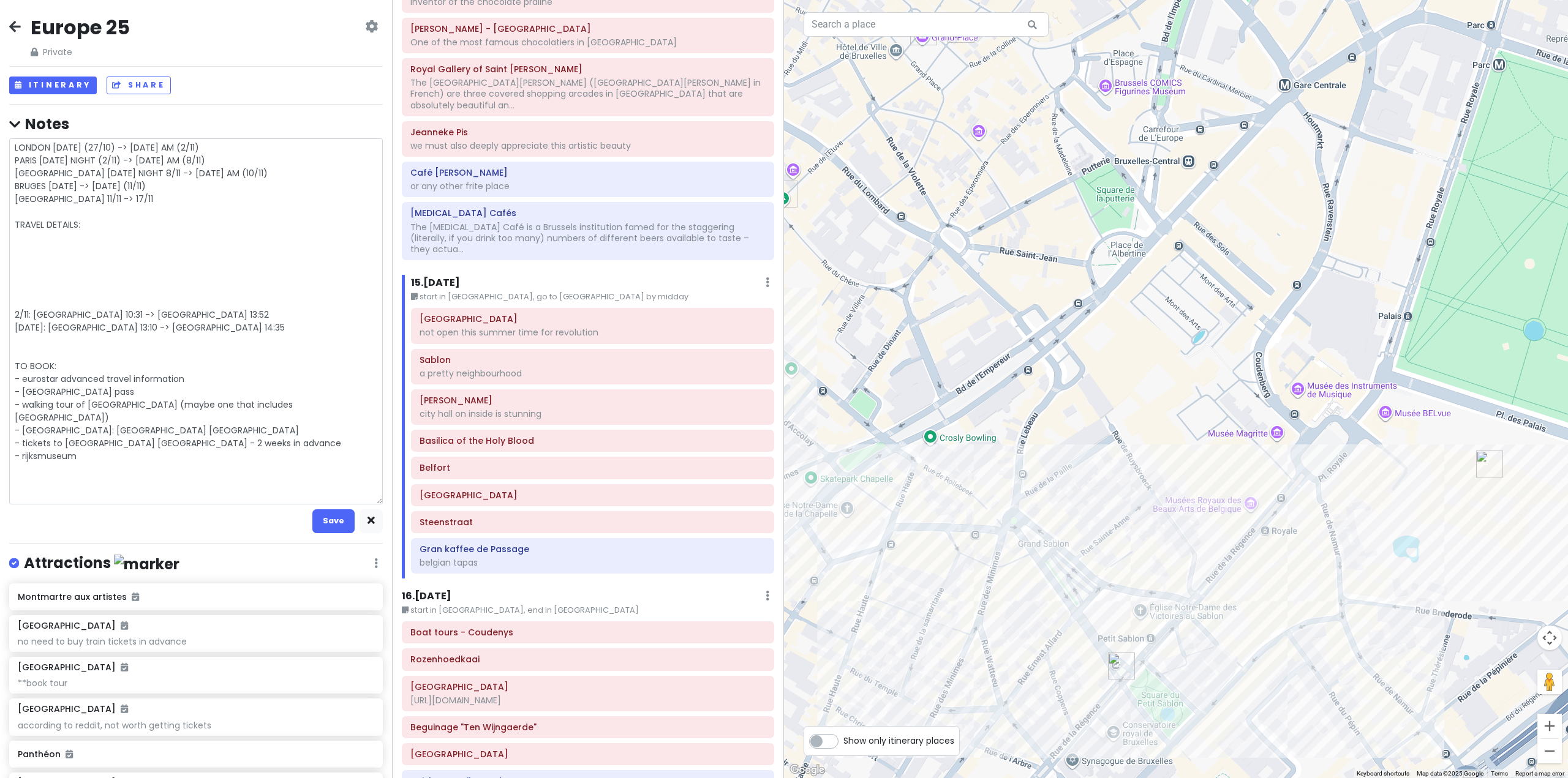
type textarea "x"
type textarea "LONDON MONDAY (27/10) -> SUNDAY AM (2/11) PARIS SUNDAY NIGHT (2/11) -> SATURDAY…"
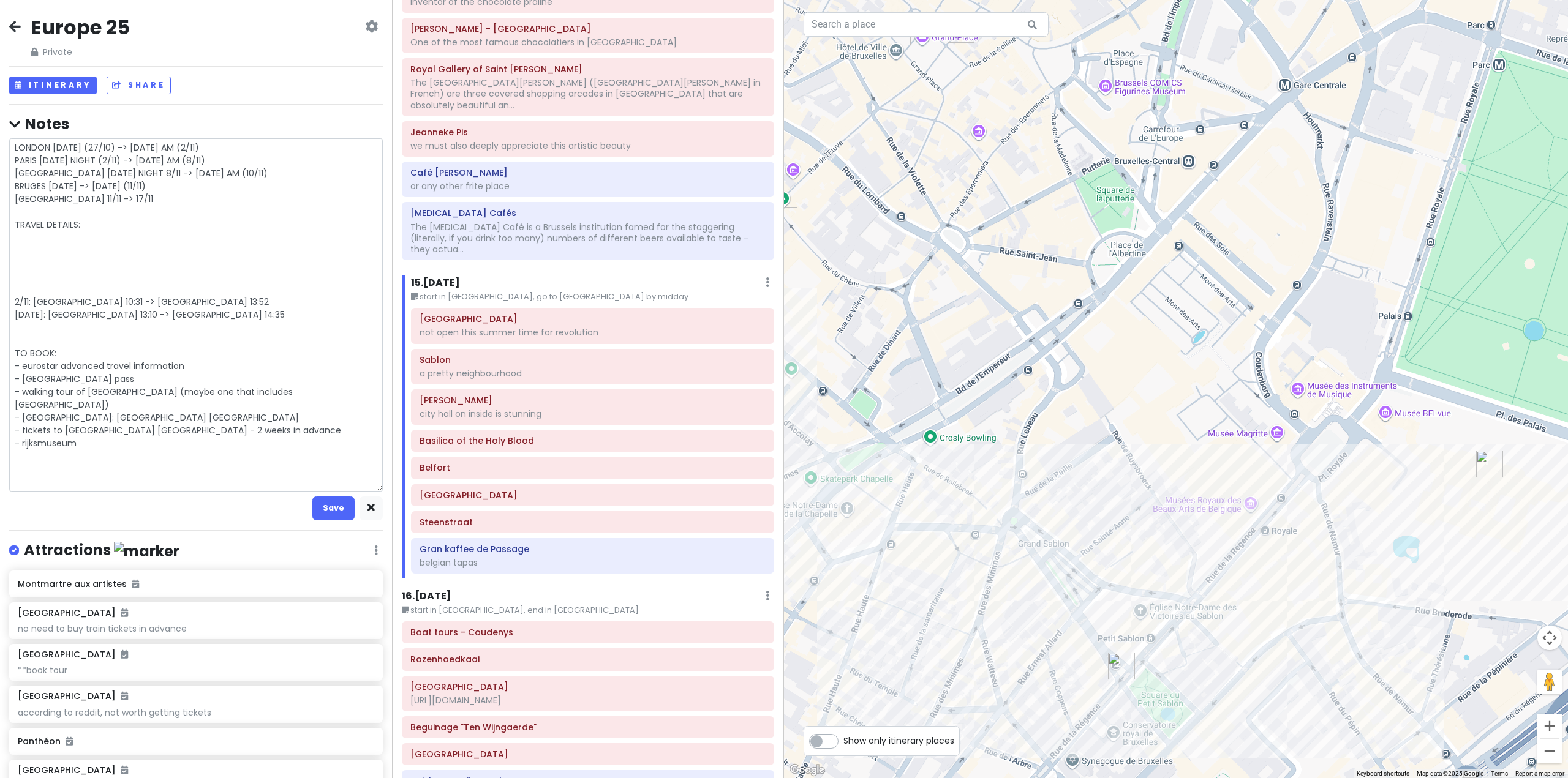
type textarea "x"
type textarea "LONDON MONDAY (27/10) -> SUNDAY AM (2/11) PARIS SUNDAY NIGHT (2/11) -> SATURDAY…"
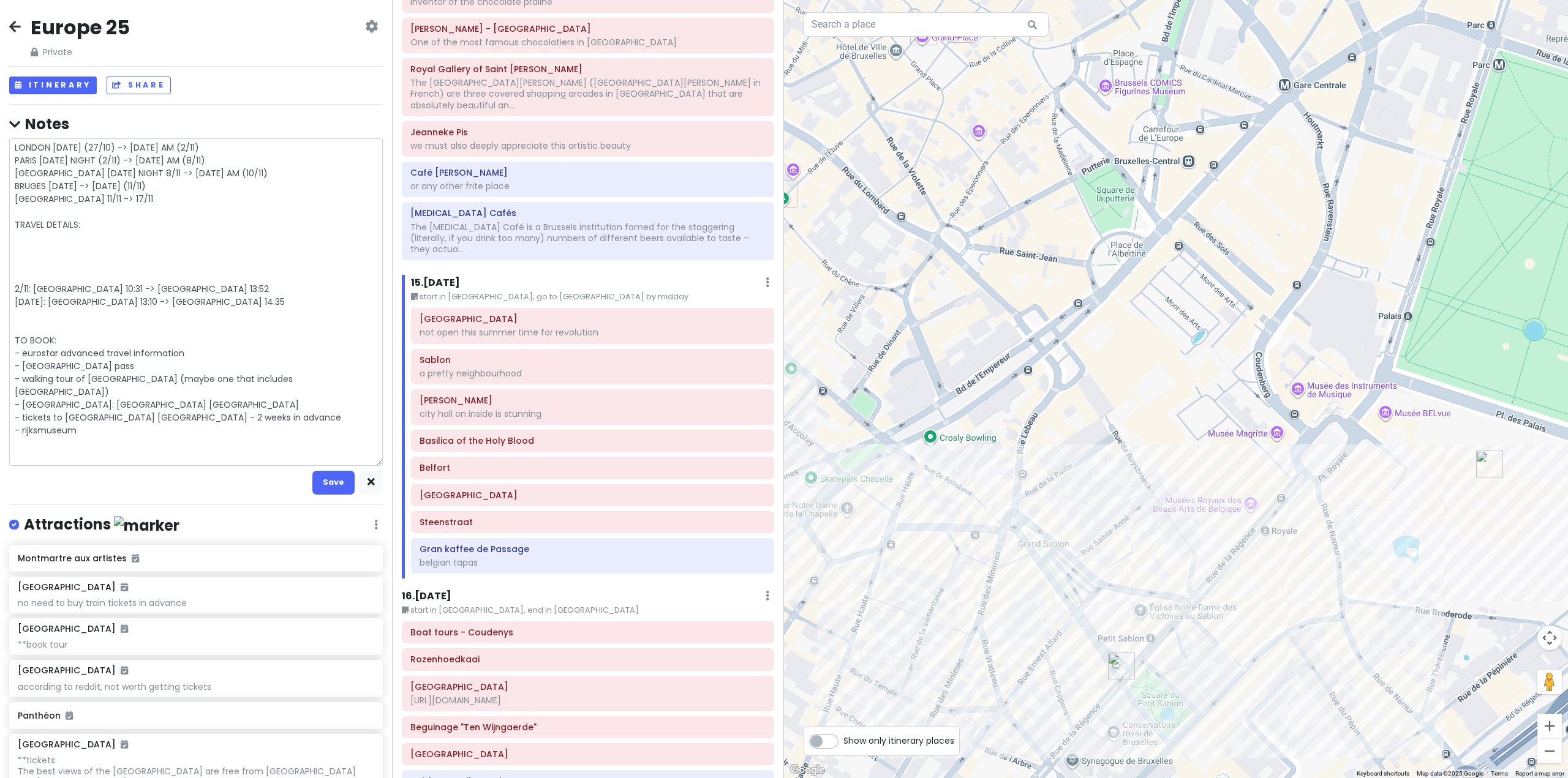
type textarea "x"
type textarea "LONDON MONDAY (27/10) -> SUNDAY AM (2/11) PARIS SUNDAY NIGHT (2/11) -> SATURDAY…"
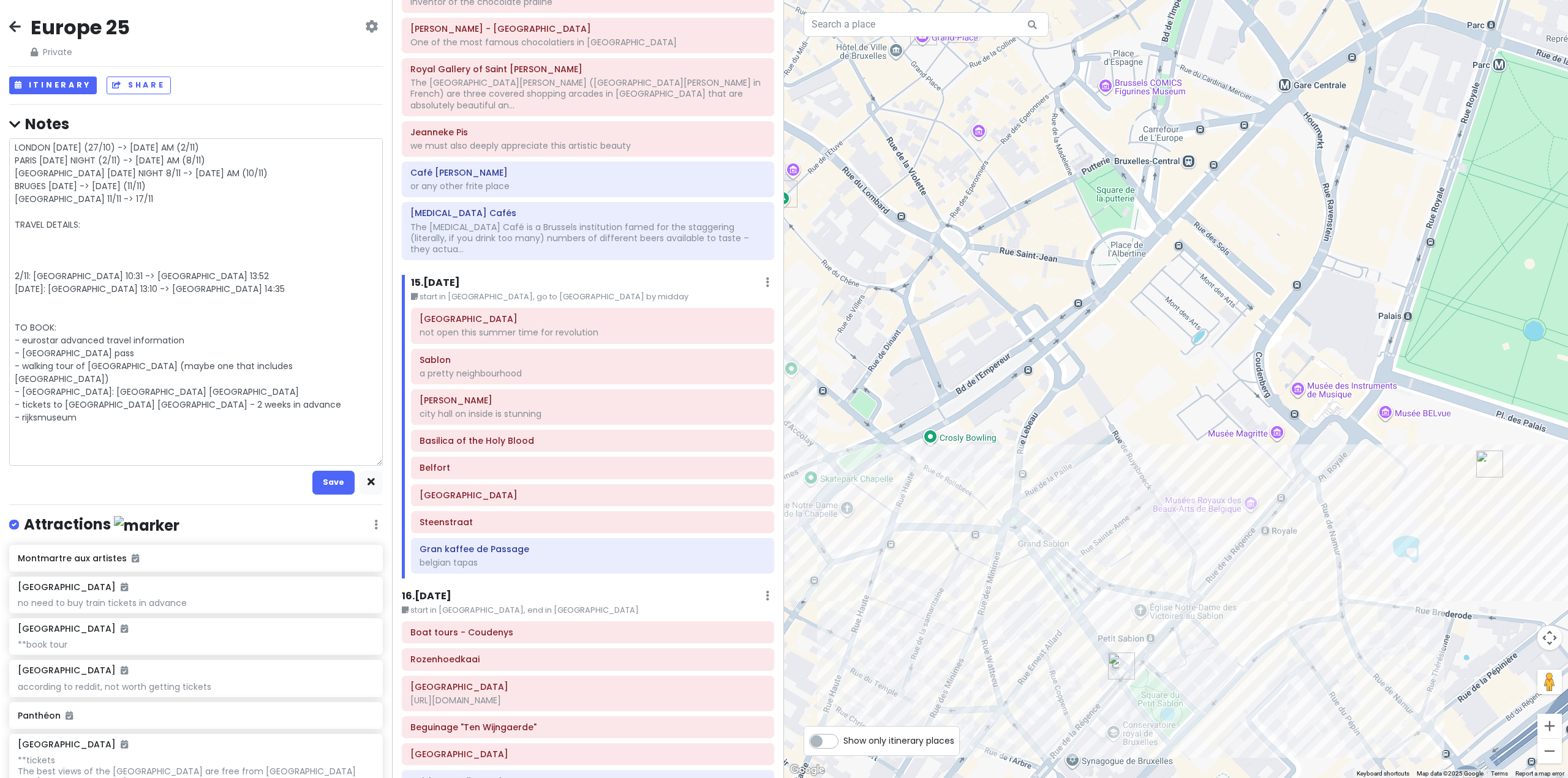
type textarea "x"
type textarea "LONDON MONDAY (27/10) -> SUNDAY AM (2/11) PARIS SUNDAY NIGHT (2/11) -> SATURDAY…"
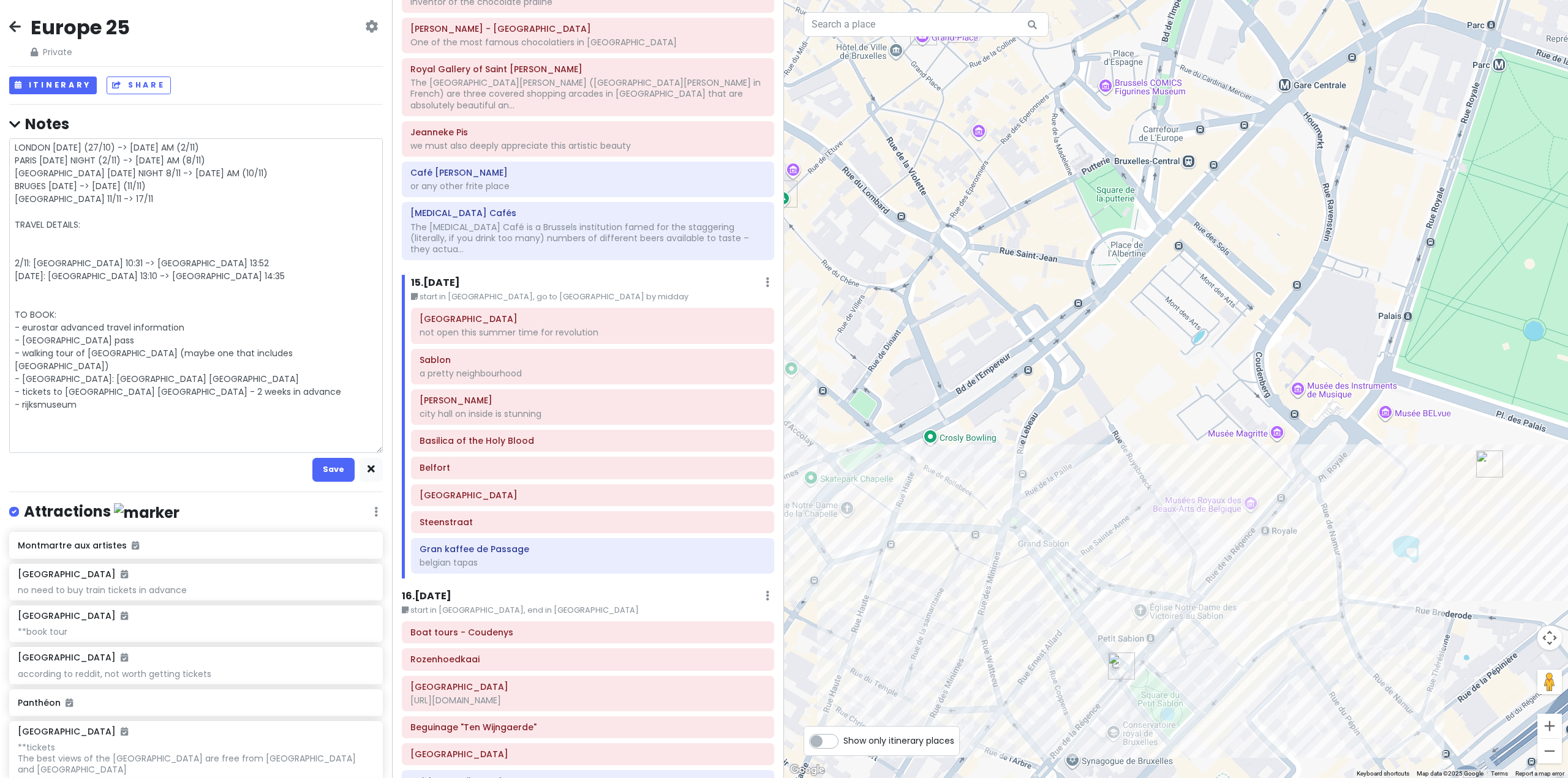
type textarea "x"
type textarea "LONDON MONDAY (27/10) -> SUNDAY AM (2/11) PARIS SUNDAY NIGHT (2/11) -> SATURDAY…"
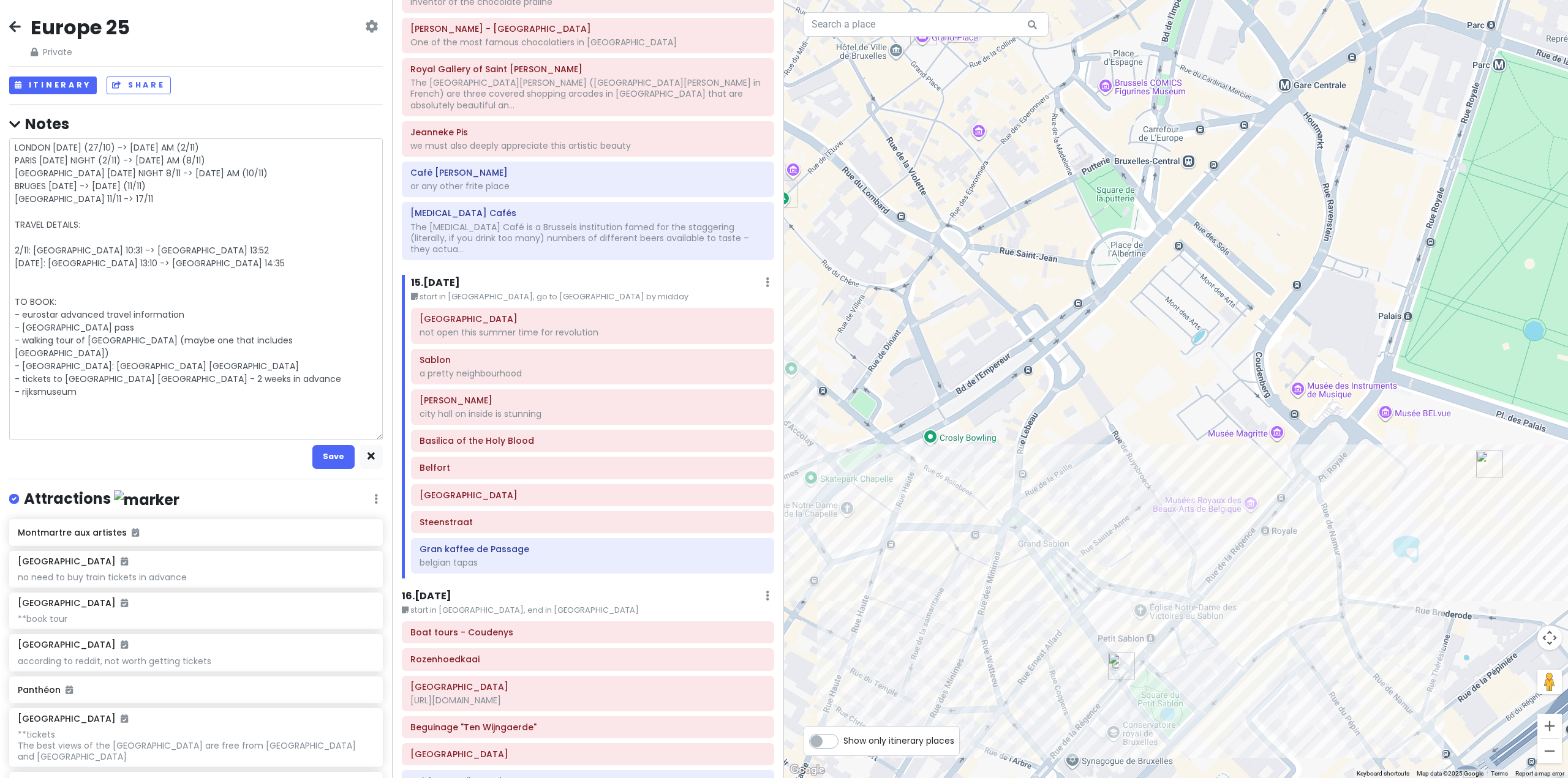
type textarea "x"
type textarea "LONDON MONDAY (27/10) -> SUNDAY AM (2/11) PARIS SUNDAY NIGHT (2/11) -> SATURDAY…"
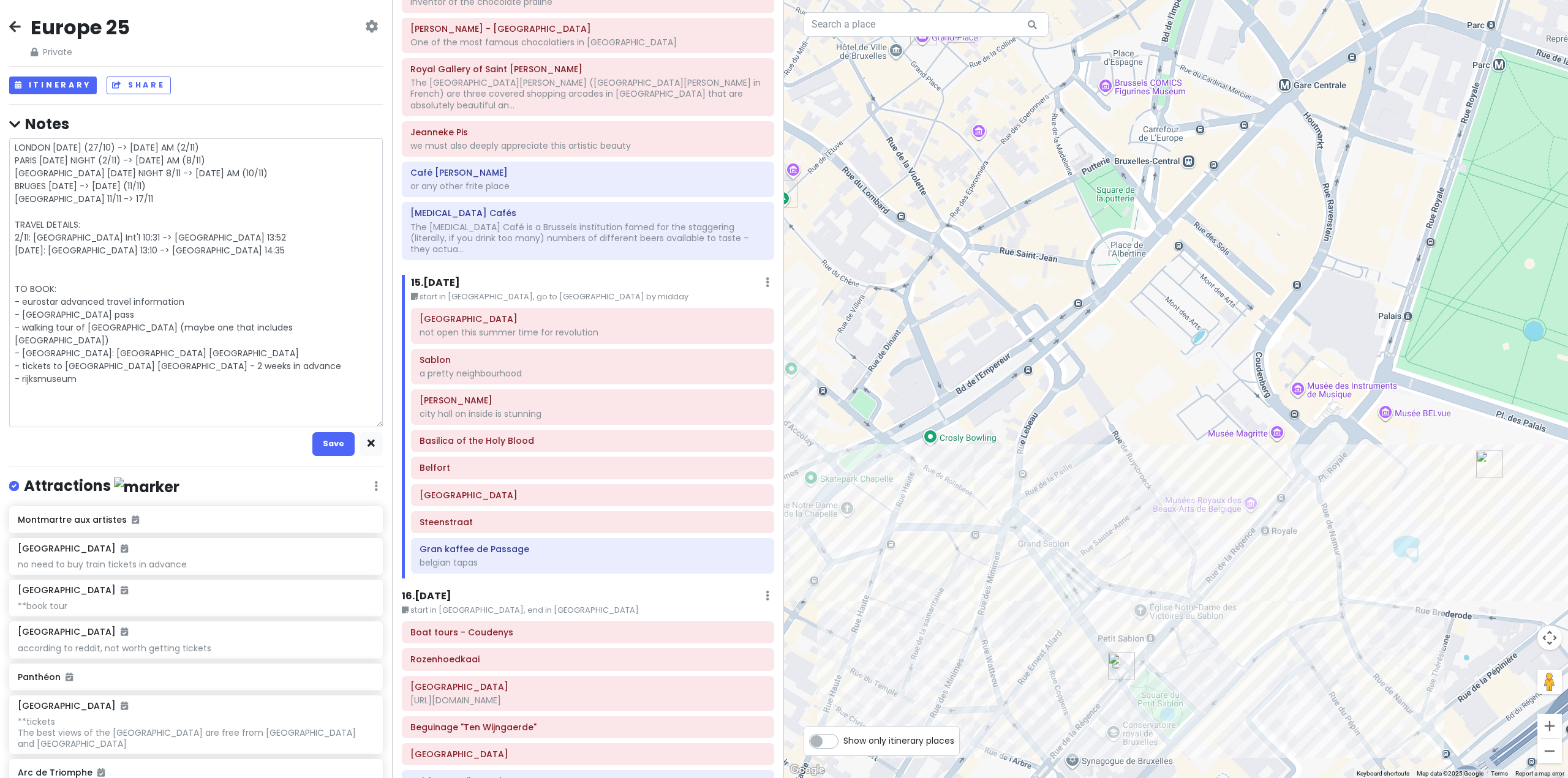
click at [167, 362] on textarea "LONDON MONDAY (27/10) -> SUNDAY AM (2/11) PARIS SUNDAY NIGHT (2/11) -> SATURDAY…" at bounding box center [196, 282] width 374 height 289
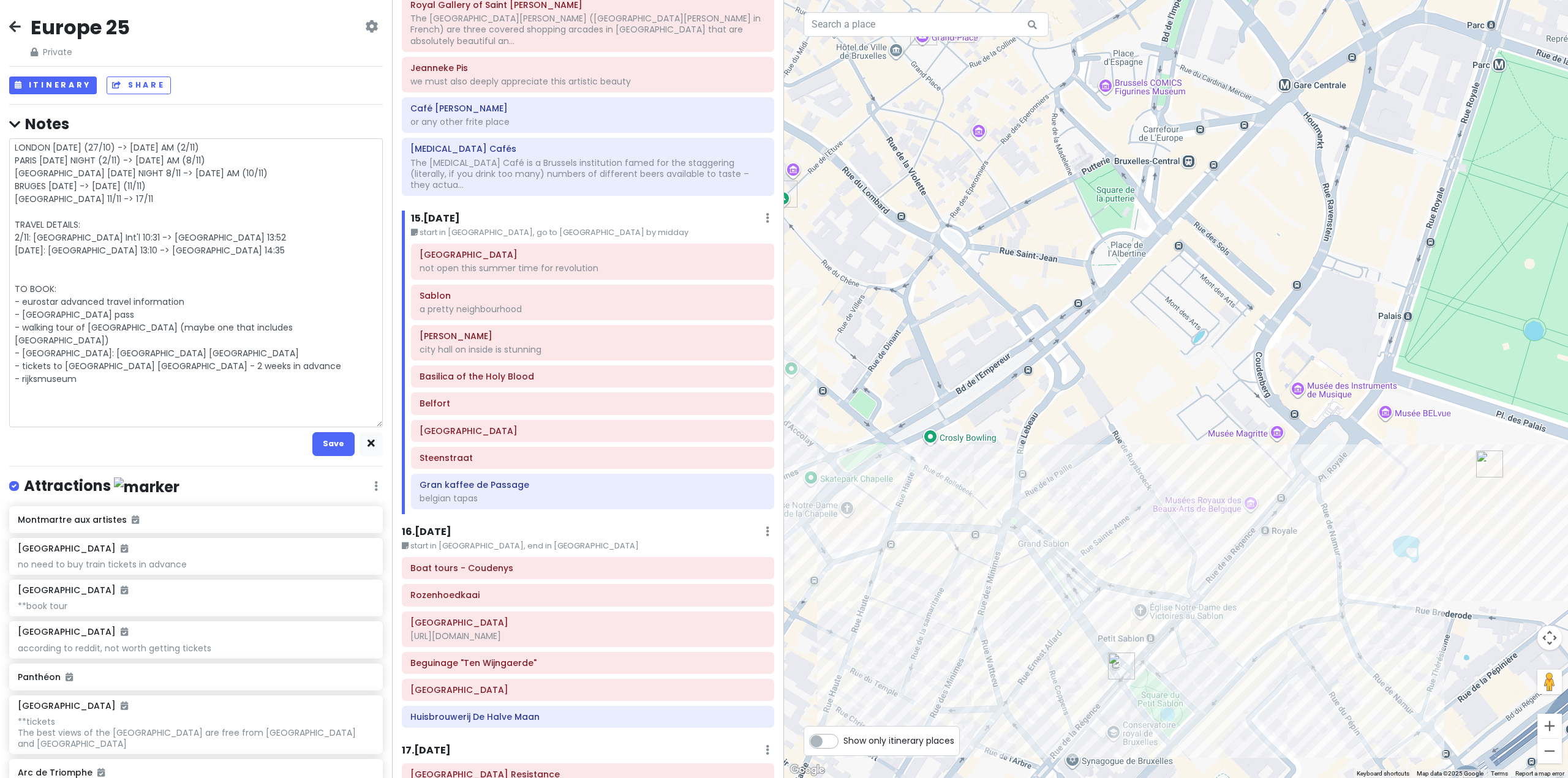
scroll to position [2882, 0]
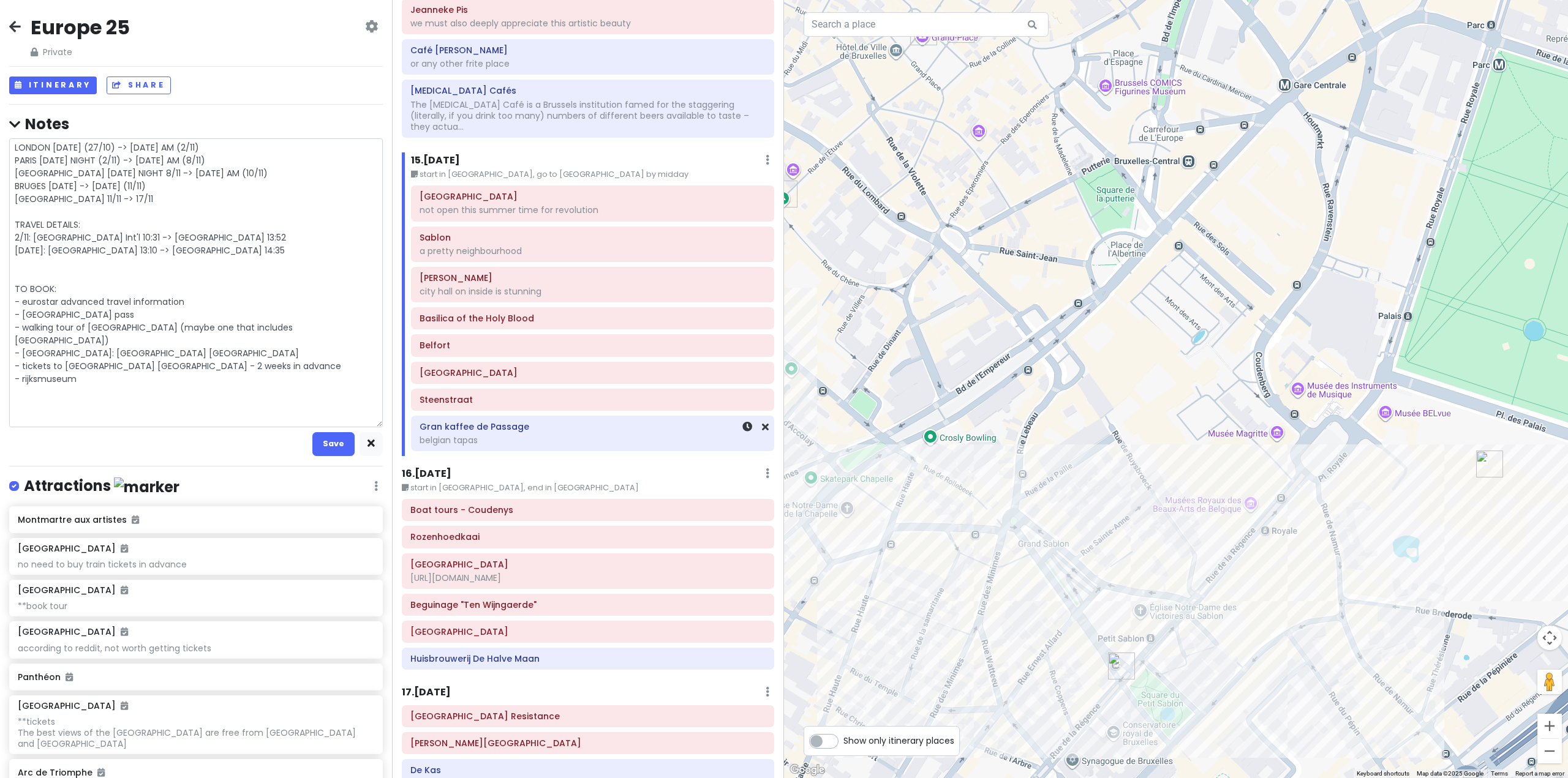
type textarea "x"
click at [327, 445] on button "Save" at bounding box center [333, 444] width 42 height 24
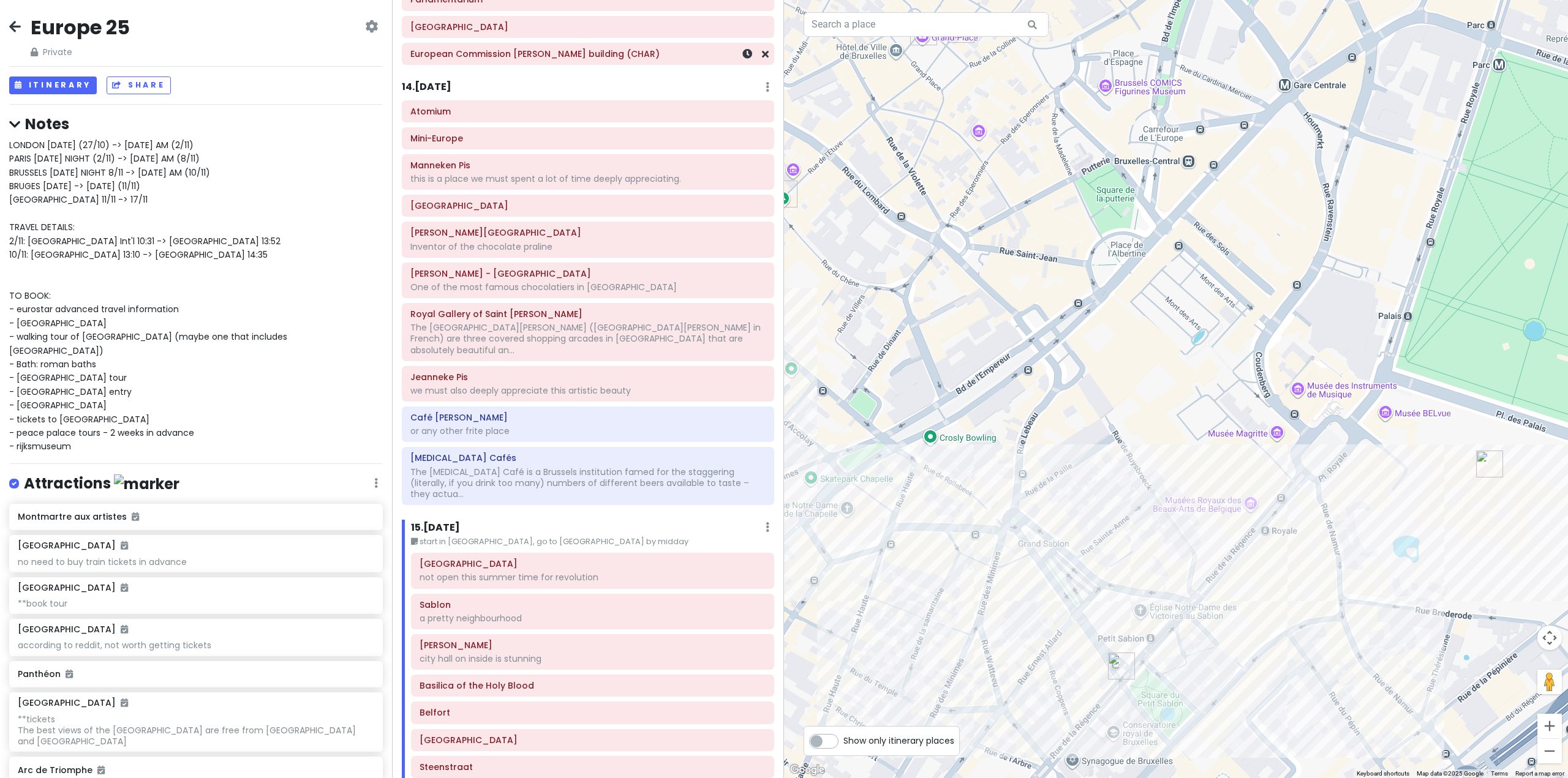
scroll to position [2208, 0]
